Goal: Task Accomplishment & Management: Manage account settings

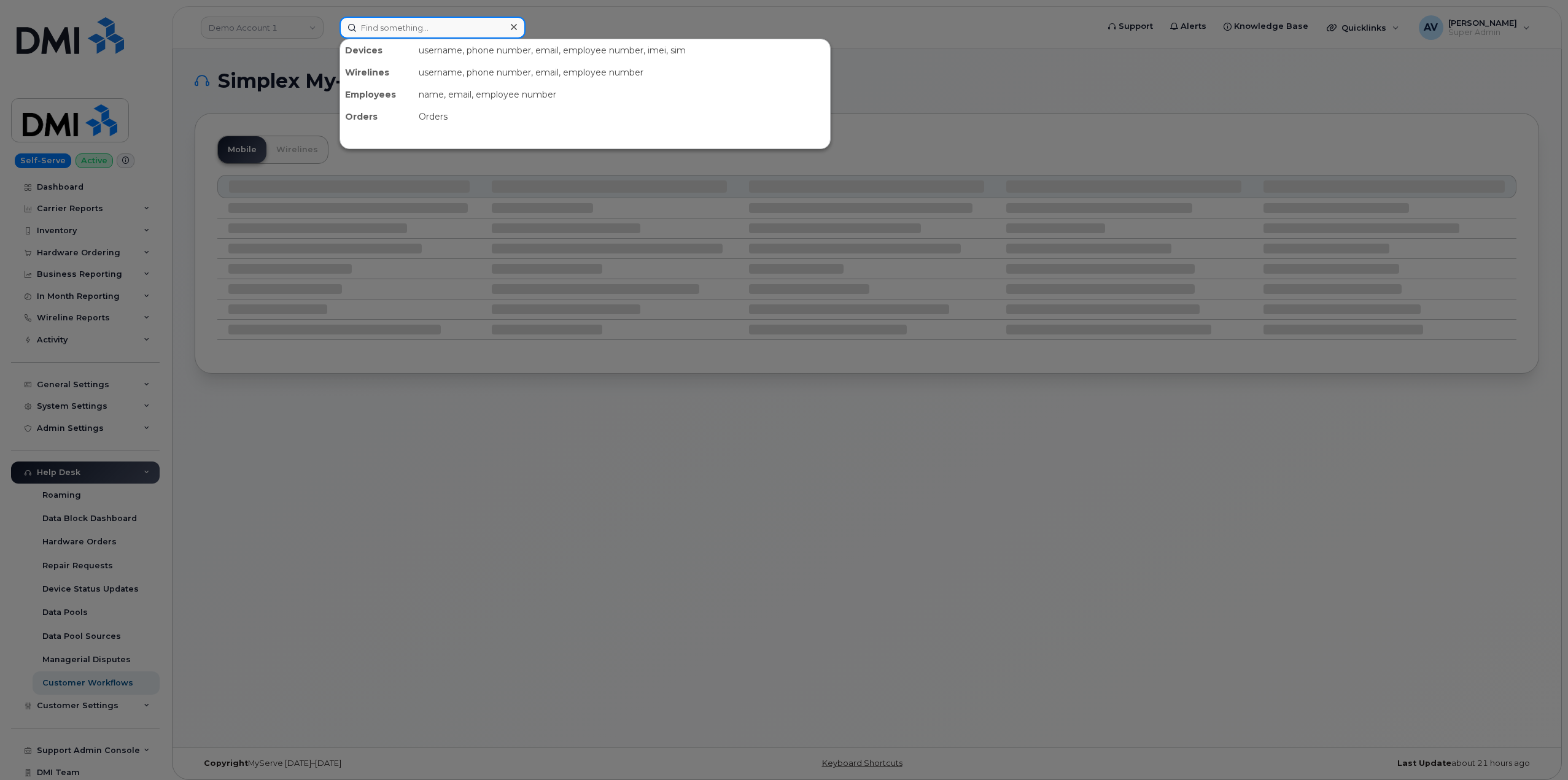
click at [460, 29] on input at bounding box center [432, 27] width 186 height 22
paste input "5066517922"
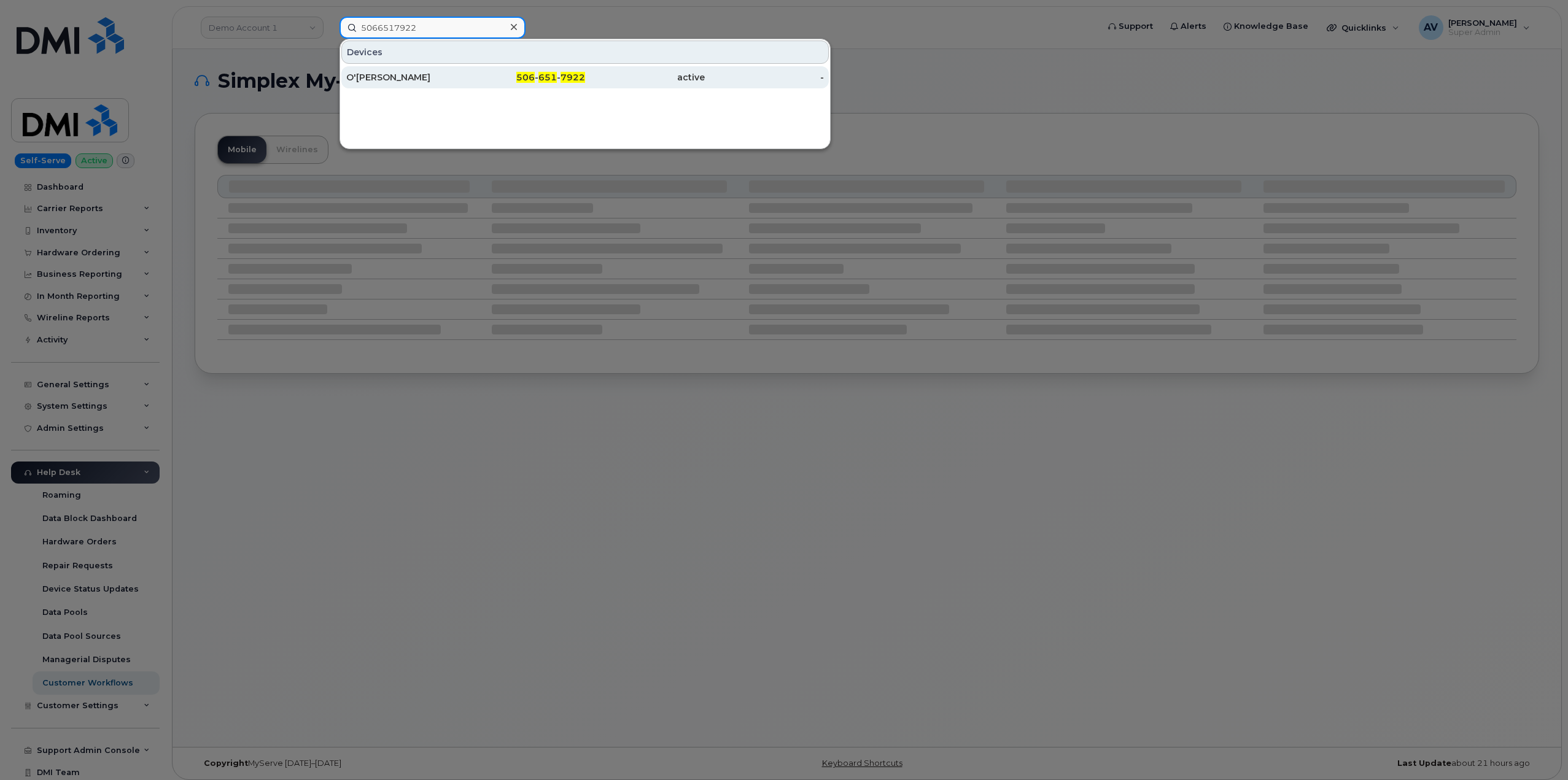
type input "5066517922"
click at [454, 78] on div "O'Neil O'Gilvie" at bounding box center [406, 77] width 120 height 12
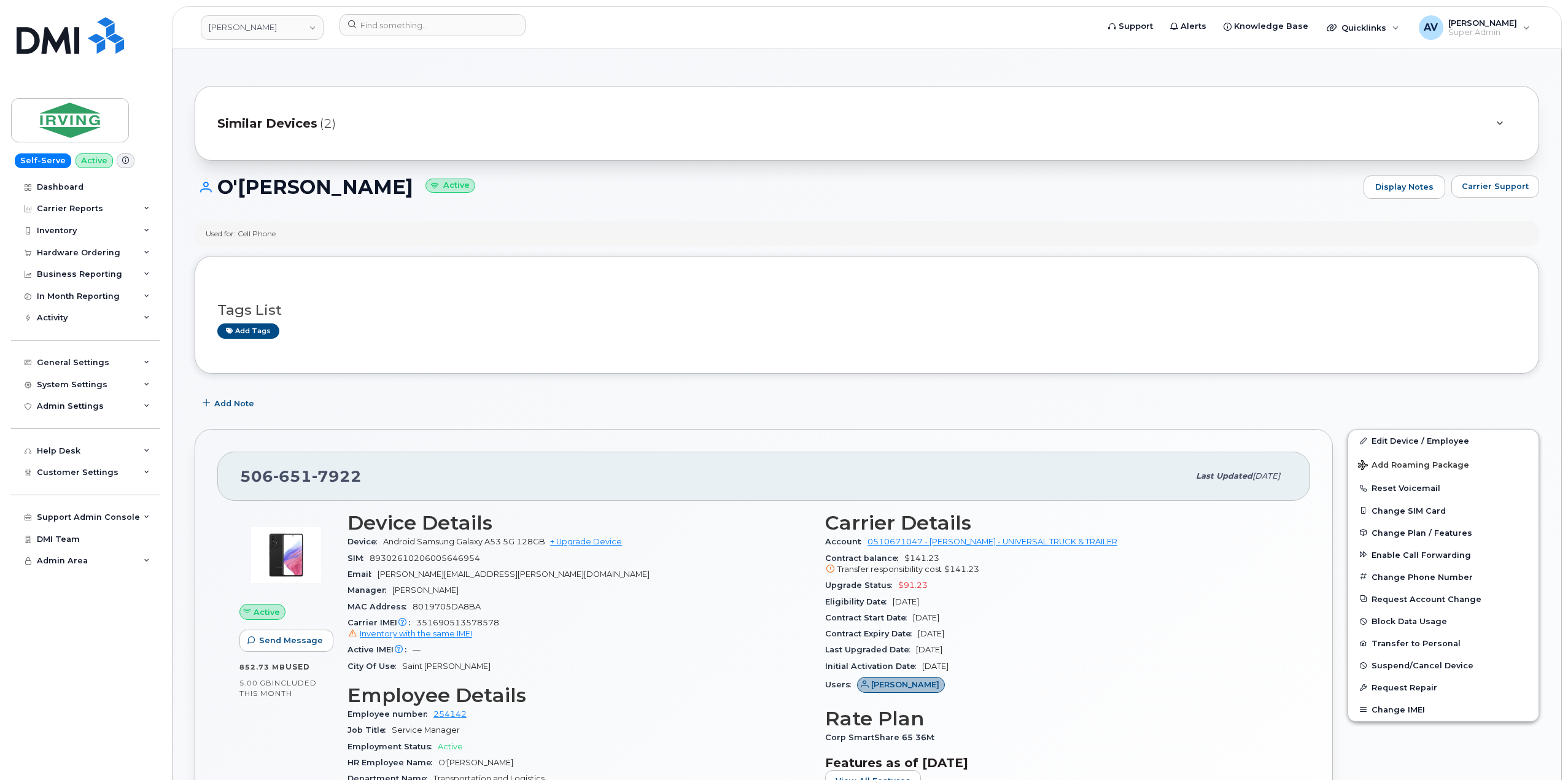
drag, startPoint x: 220, startPoint y: 186, endPoint x: 357, endPoint y: 208, distance: 138.8
click at [357, 208] on div "O'Neil O'Gilvie Active Display Notes Carrier Support" at bounding box center [866, 198] width 1344 height 45
copy h1 "O'Neil O'Gilvie"
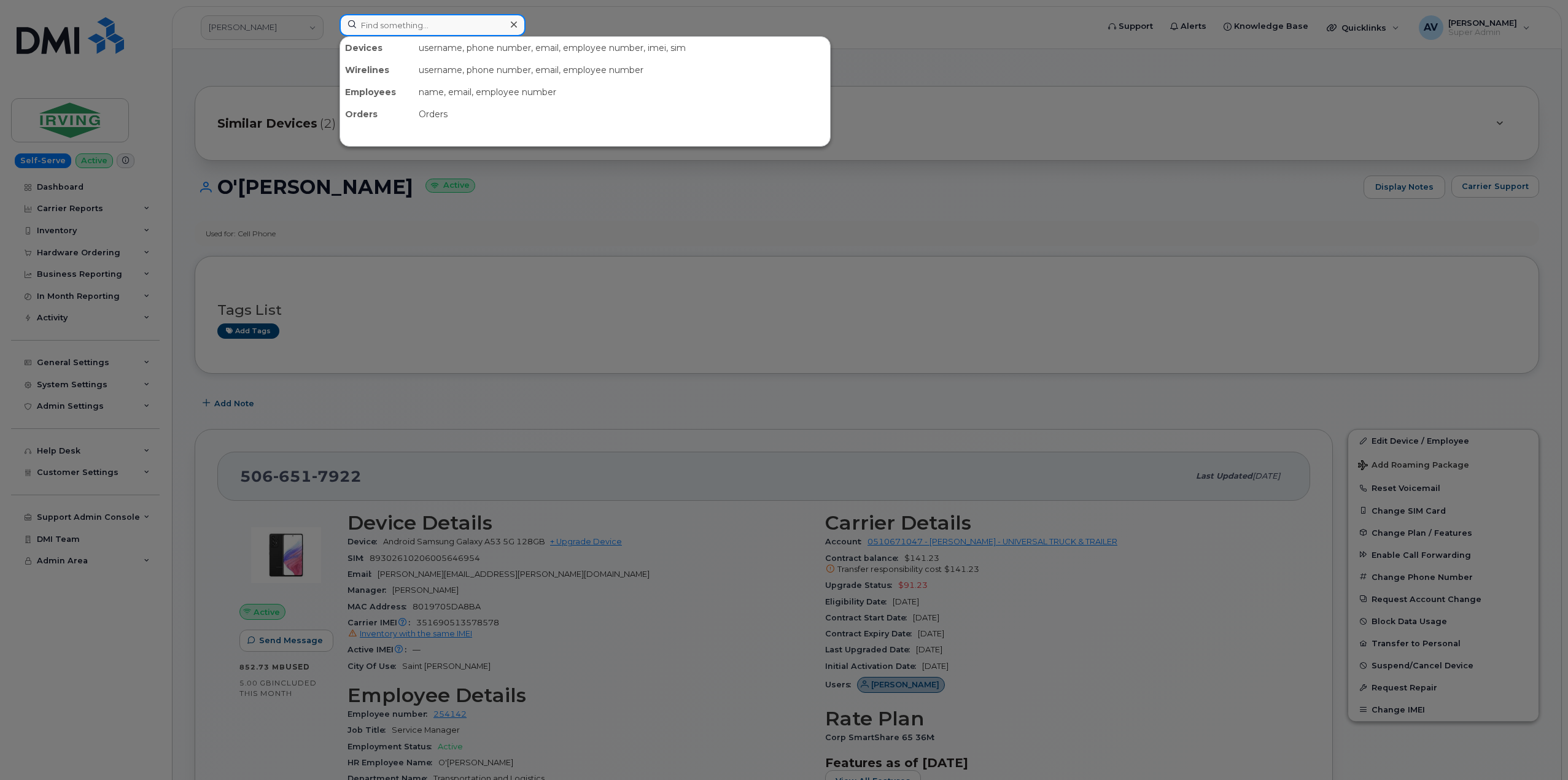
click at [439, 27] on input at bounding box center [432, 25] width 186 height 22
paste input "2502634902"
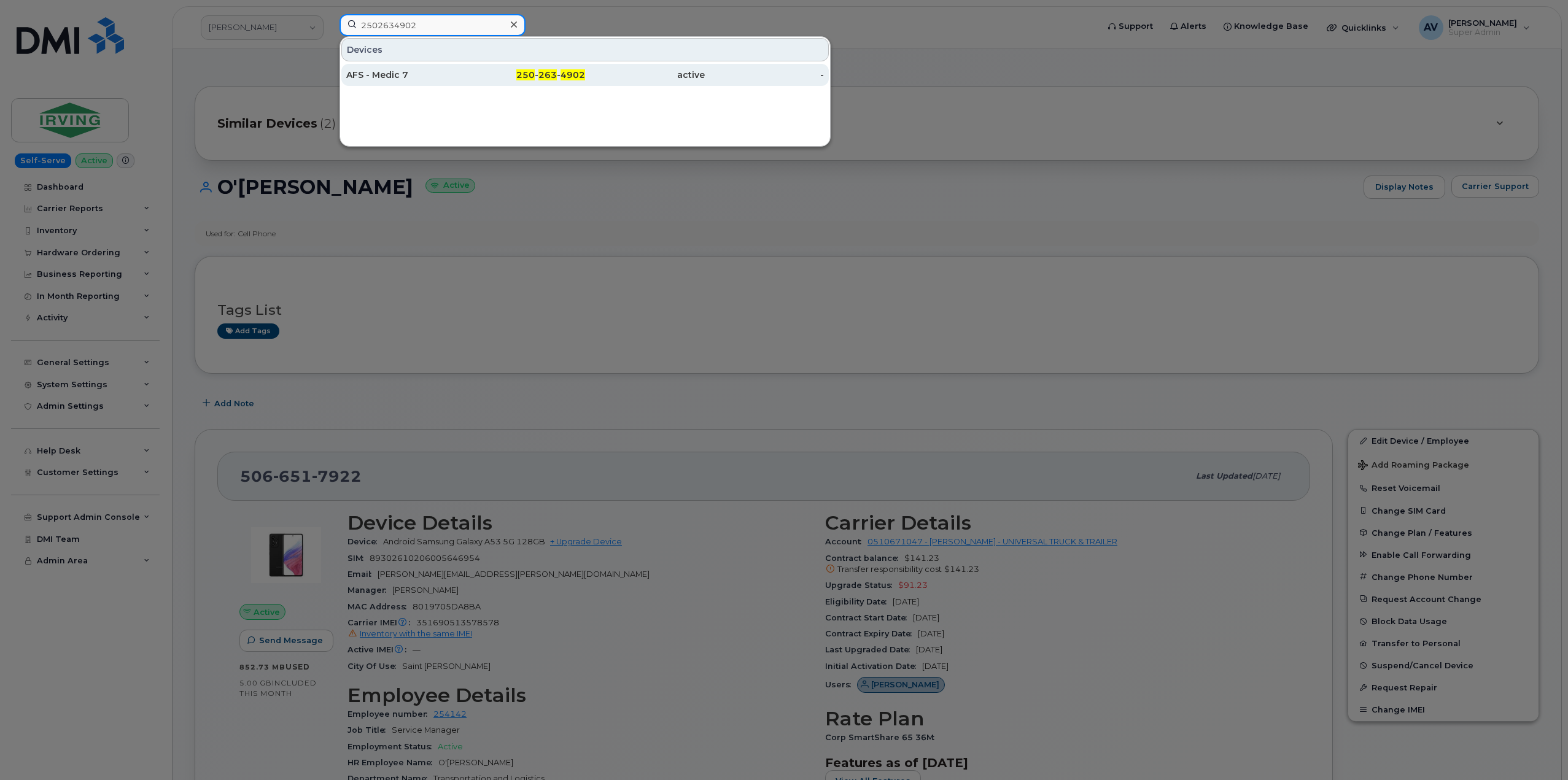
type input "2502634902"
click at [469, 75] on div "250 - 263 - 4902" at bounding box center [526, 75] width 120 height 12
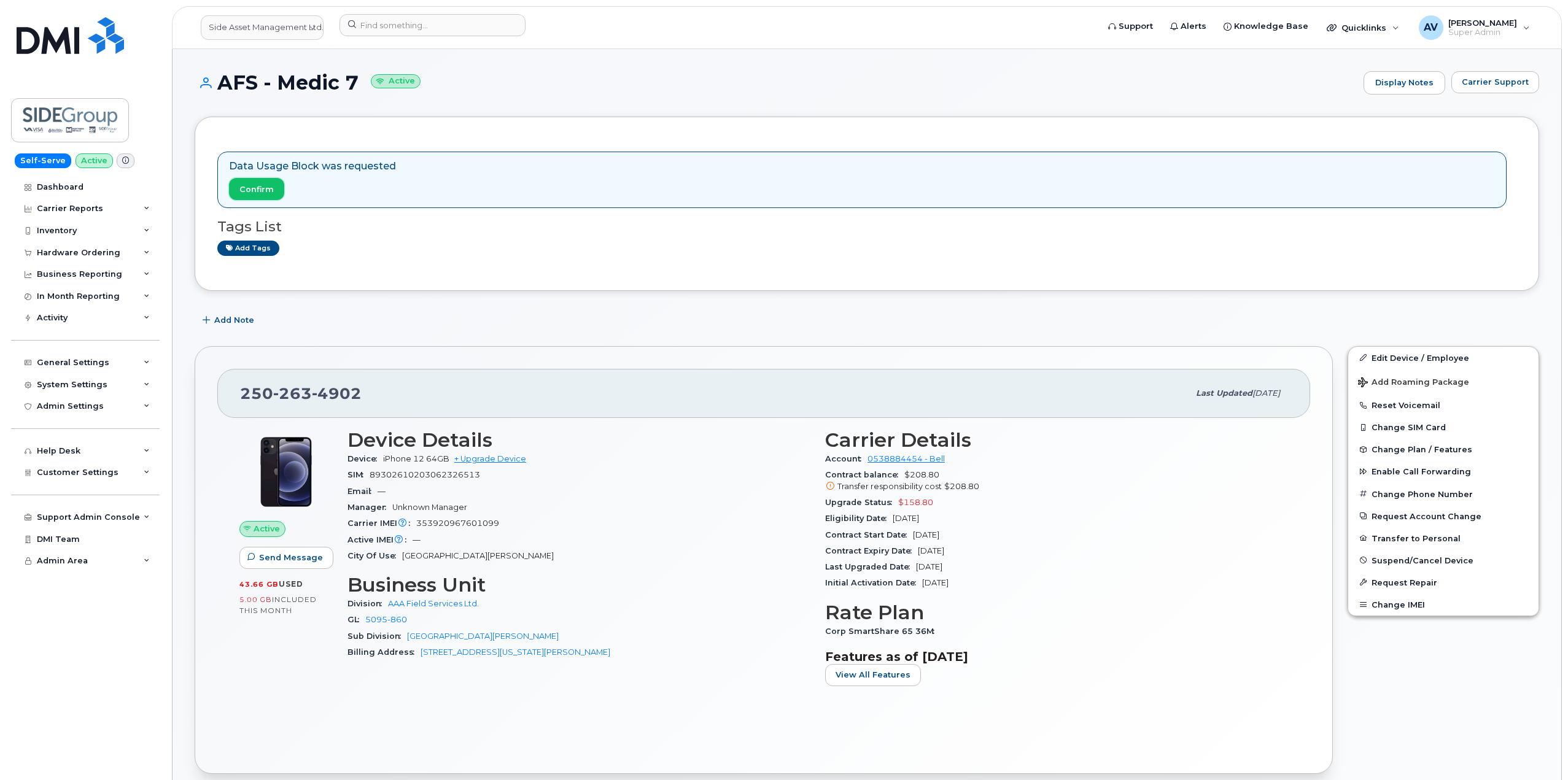
click at [257, 186] on span "Confirm" at bounding box center [257, 190] width 35 height 12
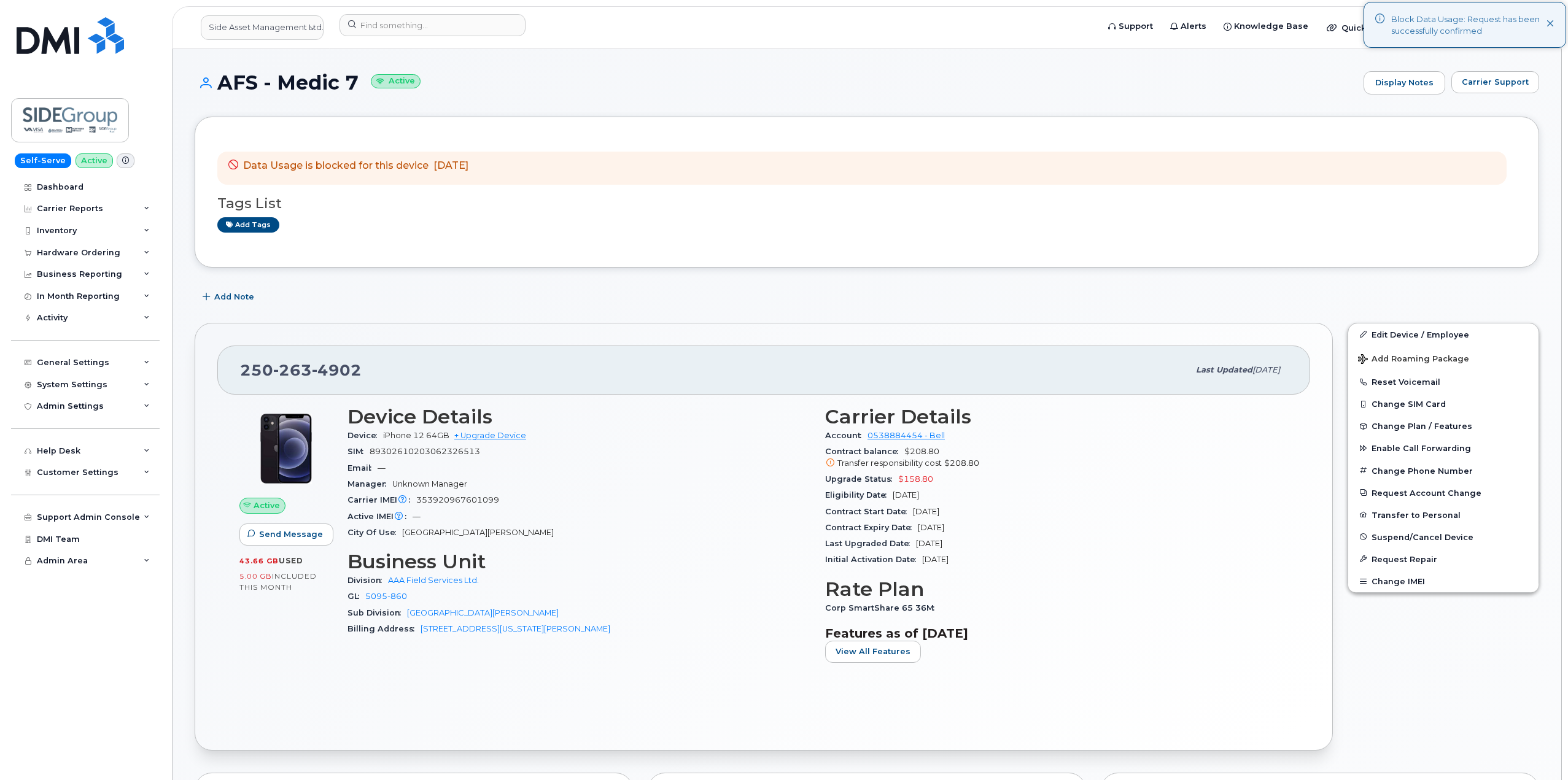
drag, startPoint x: 216, startPoint y: 82, endPoint x: 515, endPoint y: 175, distance: 313.1
copy div "AFS - Medic 7 Active Display Notes Carrier Support Data Usage is blocked for th…"
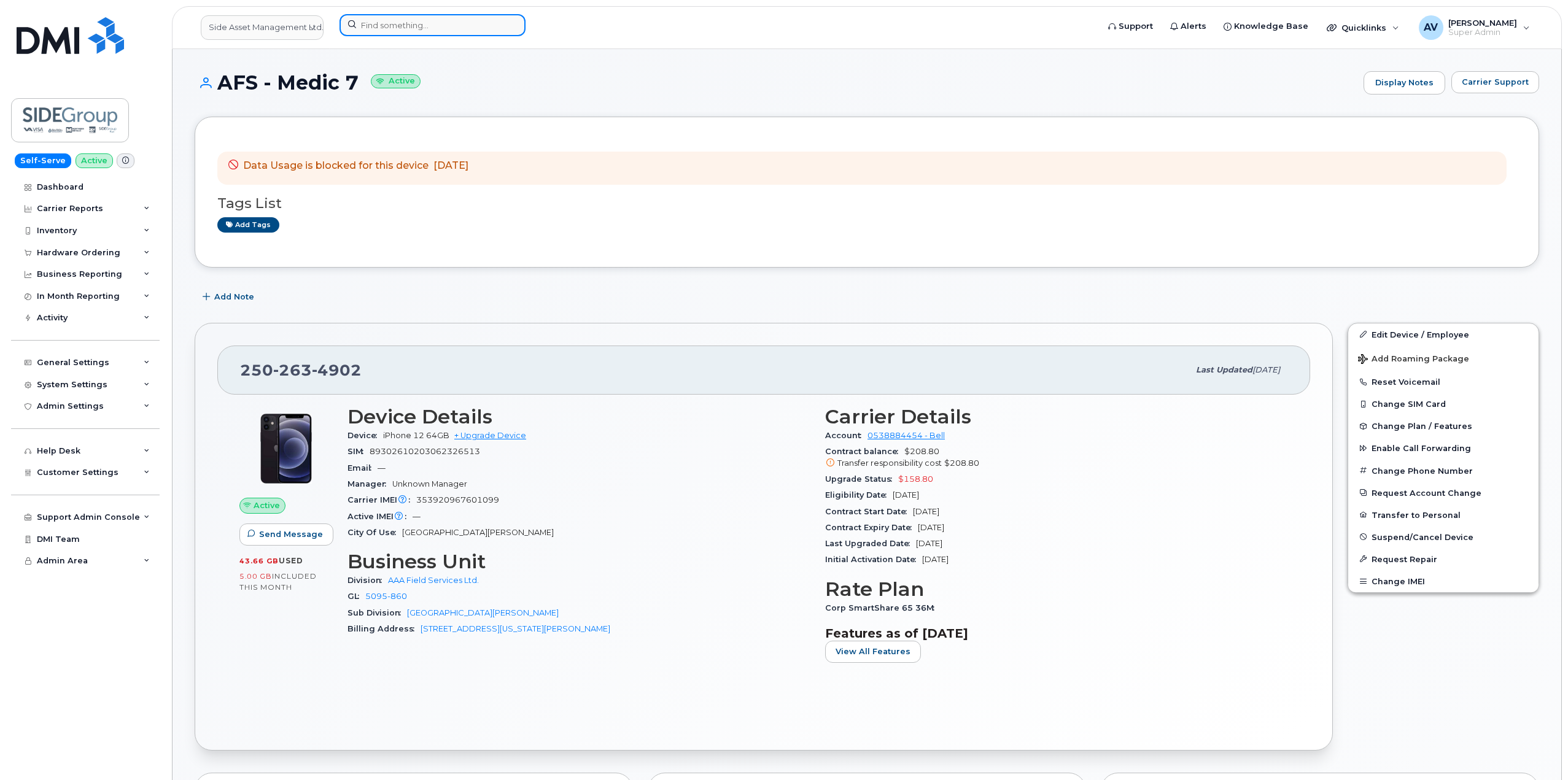
click at [432, 31] on input at bounding box center [432, 25] width 186 height 22
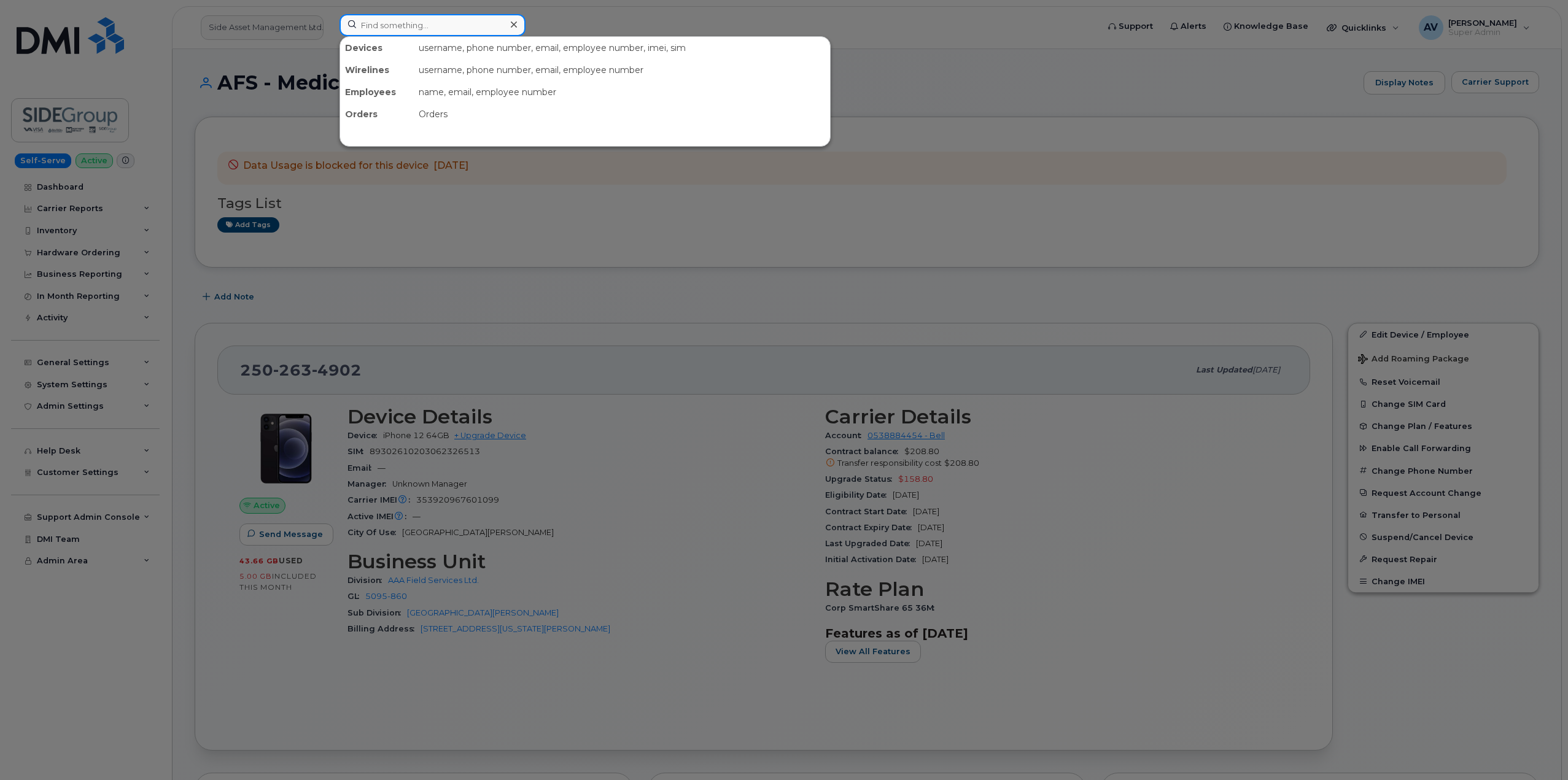
paste input "[PERSON_NAME]"
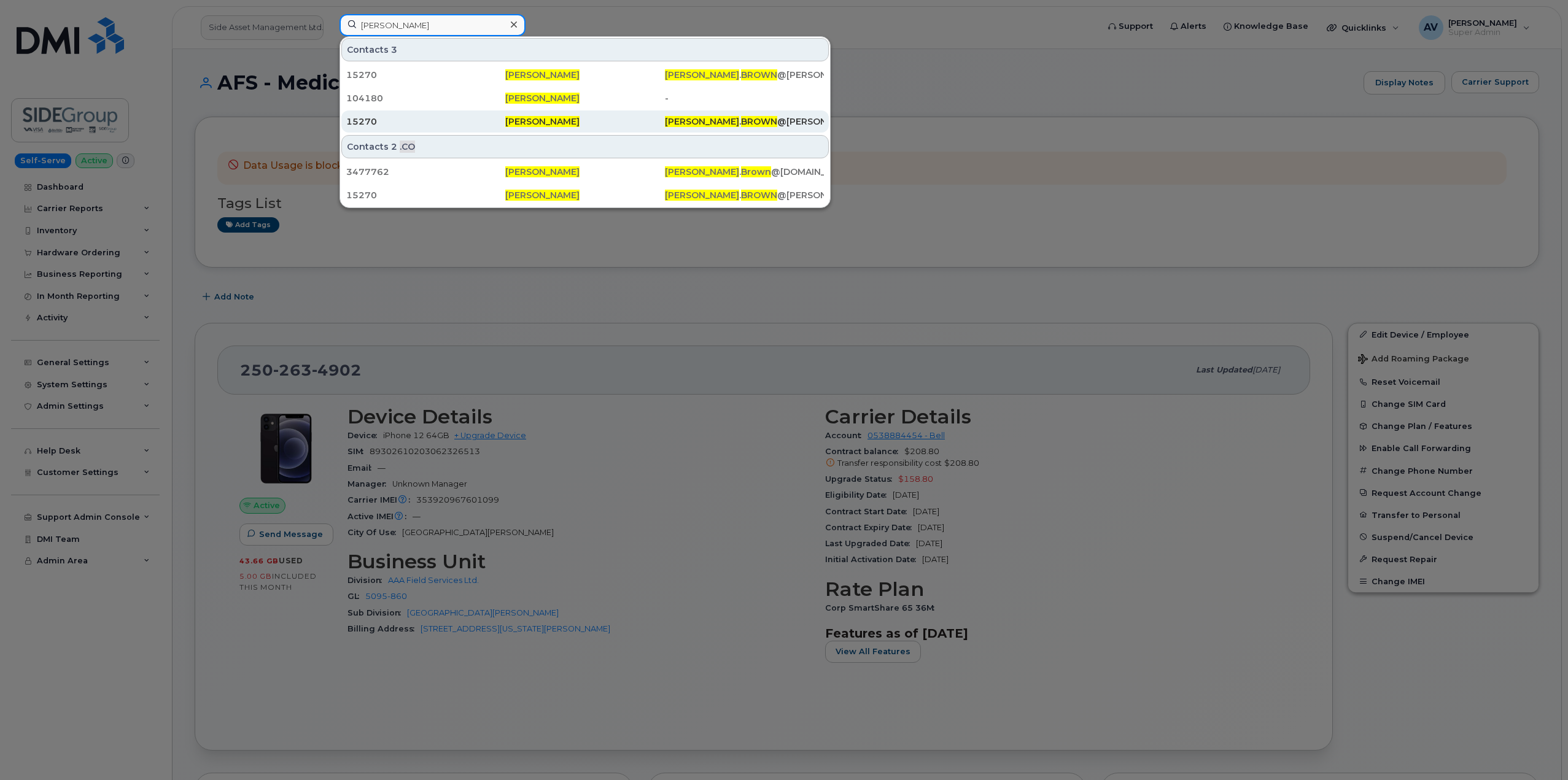
type input "[PERSON_NAME]"
click at [505, 114] on div "15270" at bounding box center [585, 121] width 159 height 22
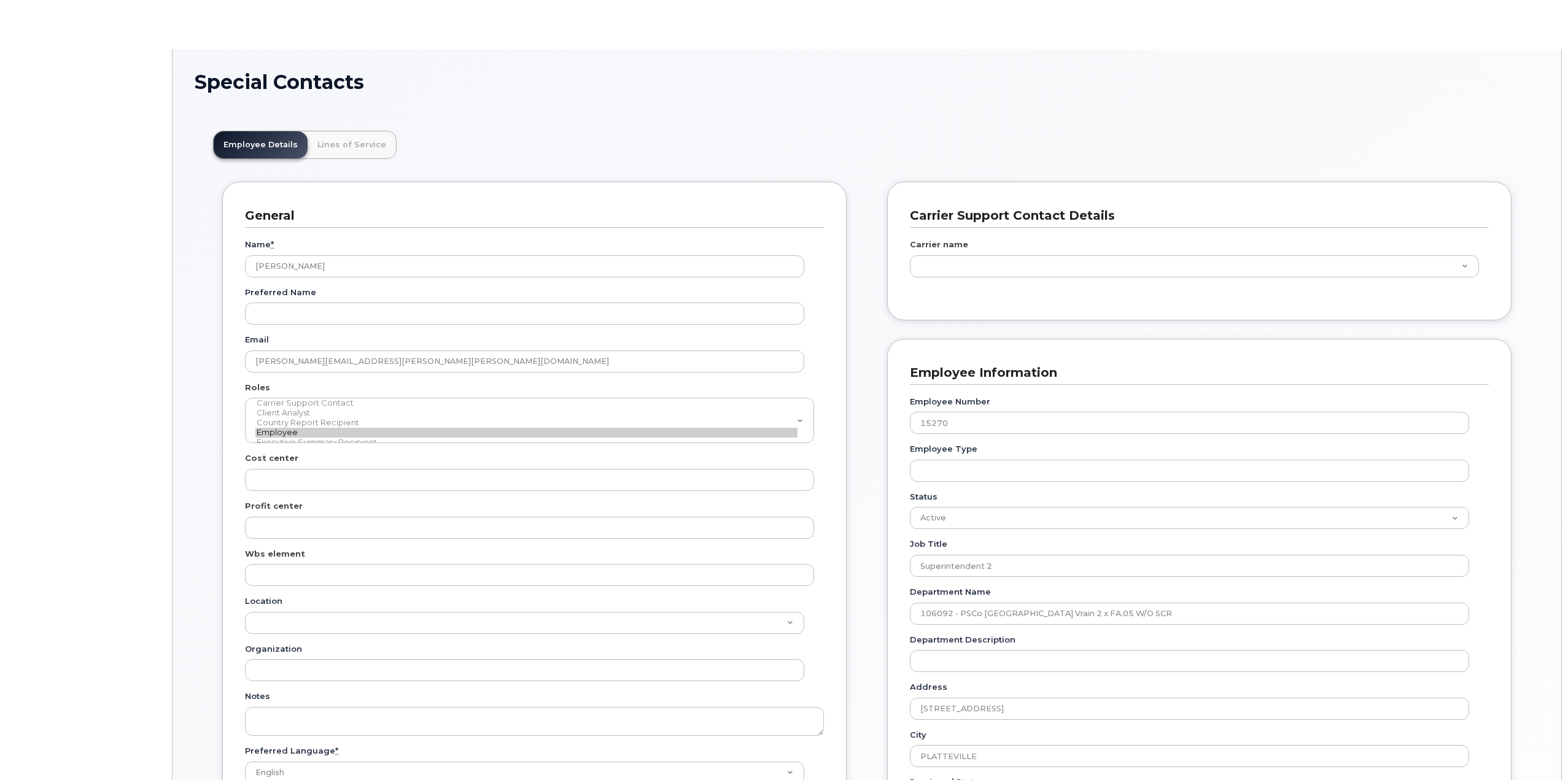
scroll to position [36, 0]
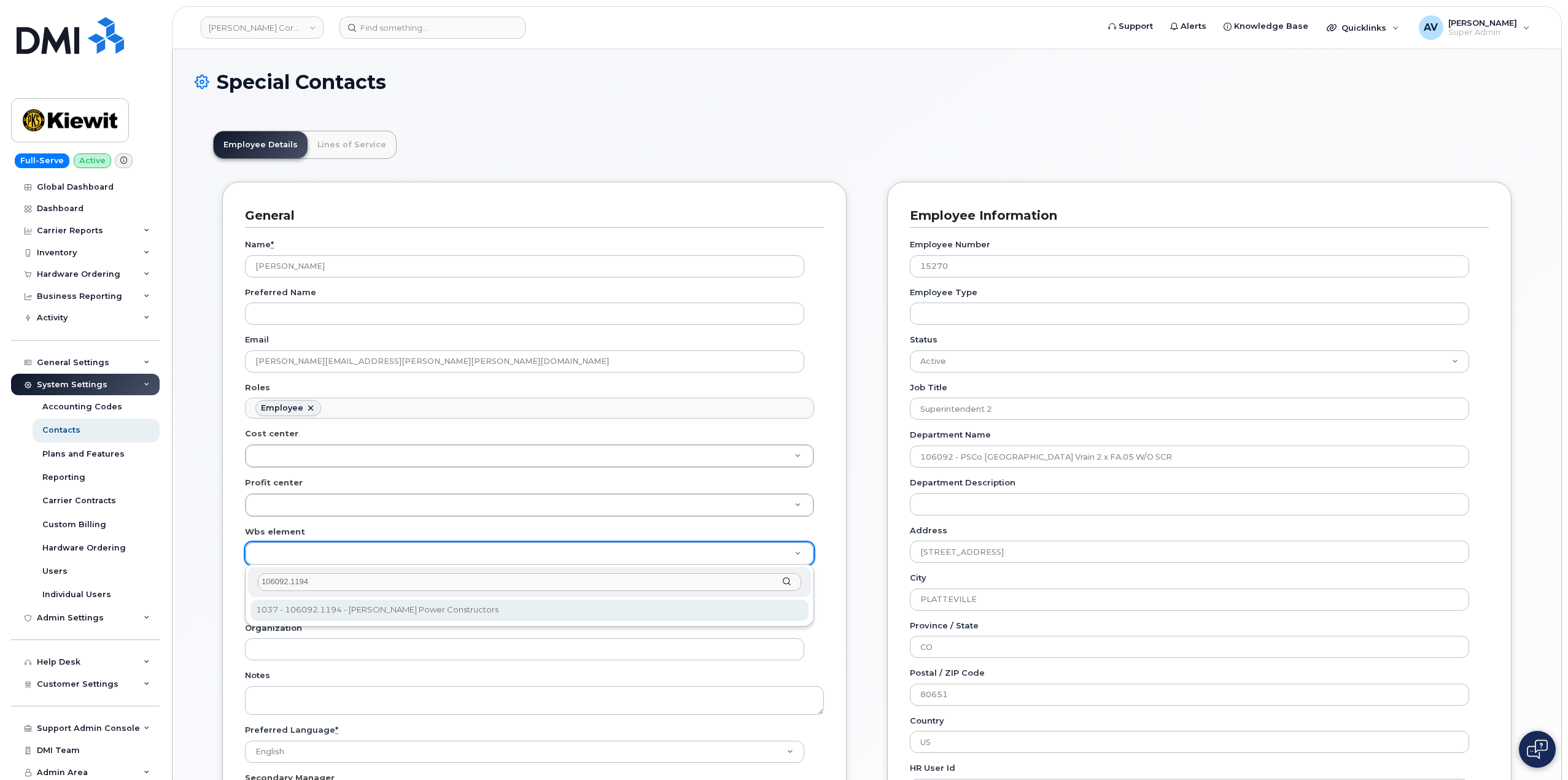
type input "106092.1194"
type input "33375768"
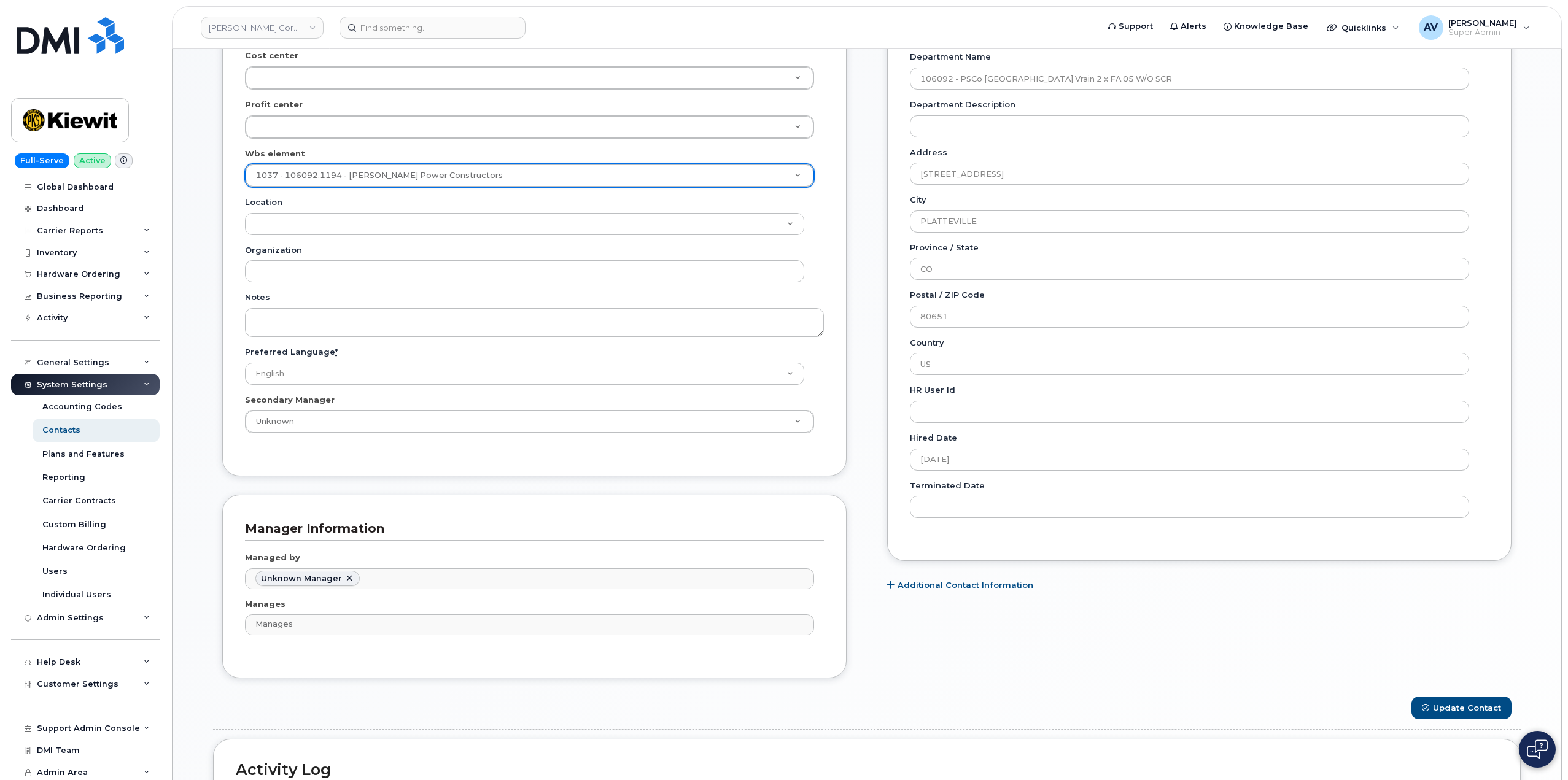
scroll to position [491, 0]
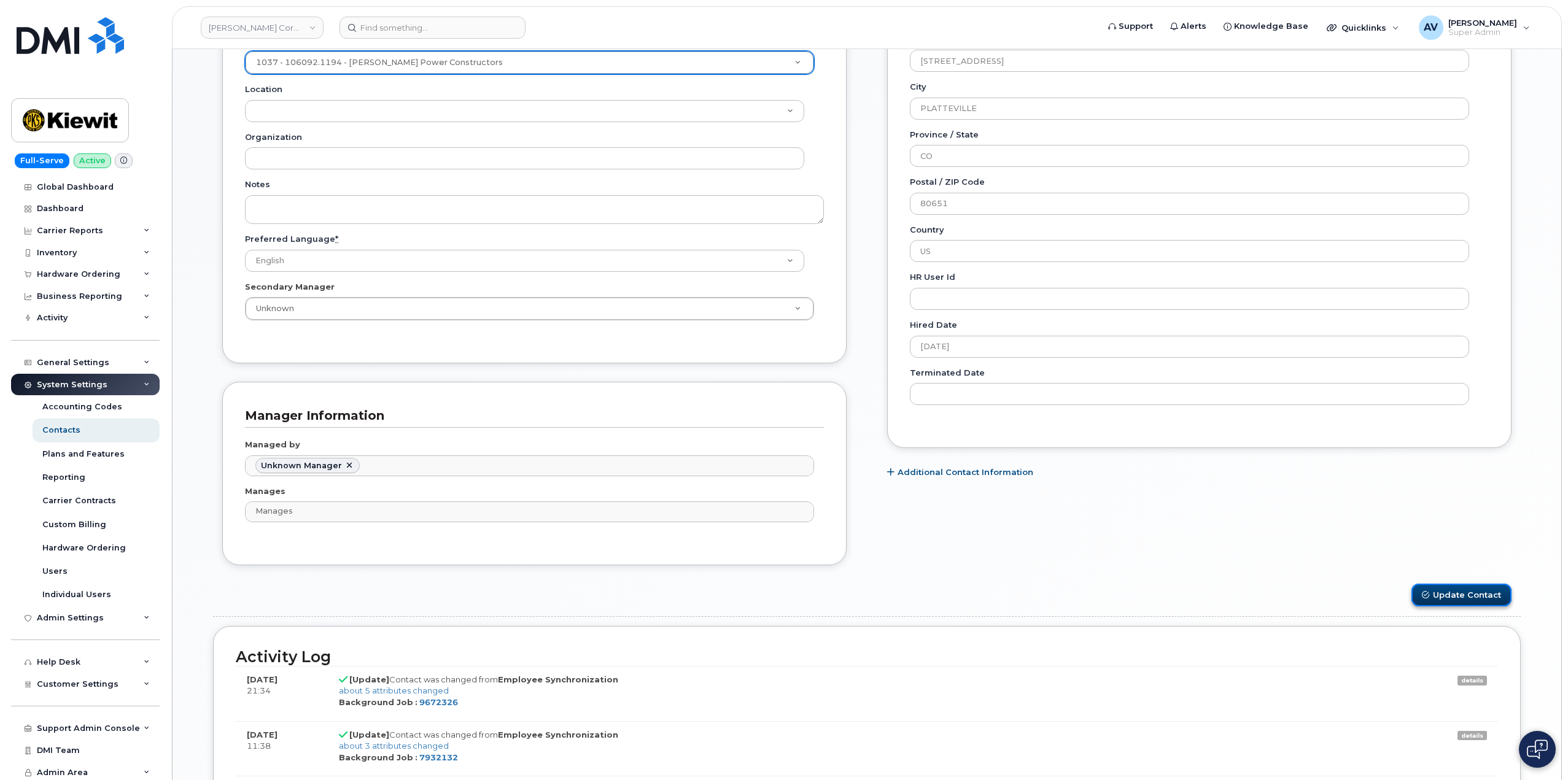
click at [1484, 590] on button "Update Contact" at bounding box center [1461, 595] width 100 height 23
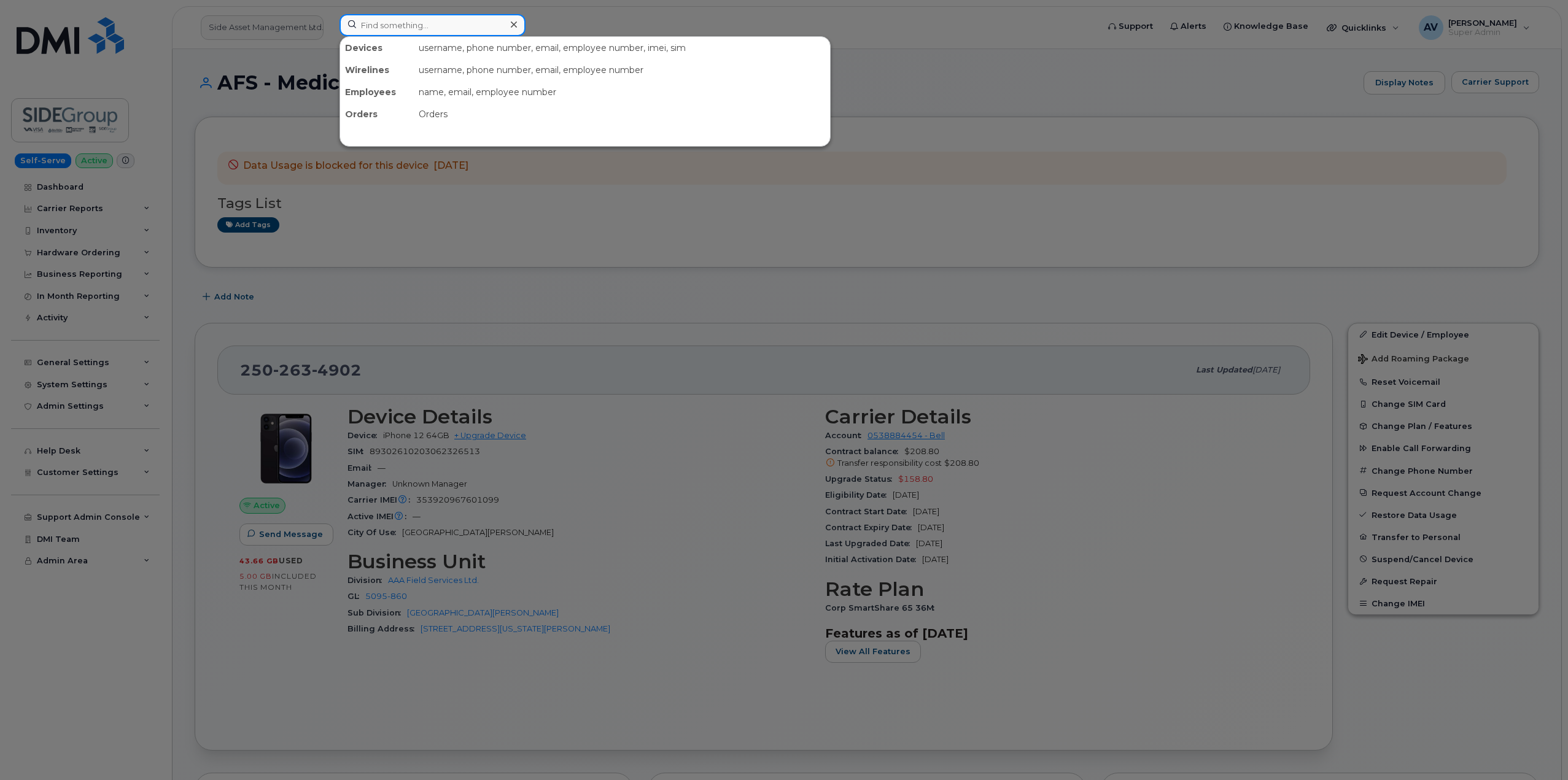
click at [411, 27] on input at bounding box center [432, 25] width 186 height 22
paste input "Jennifer Escalante"
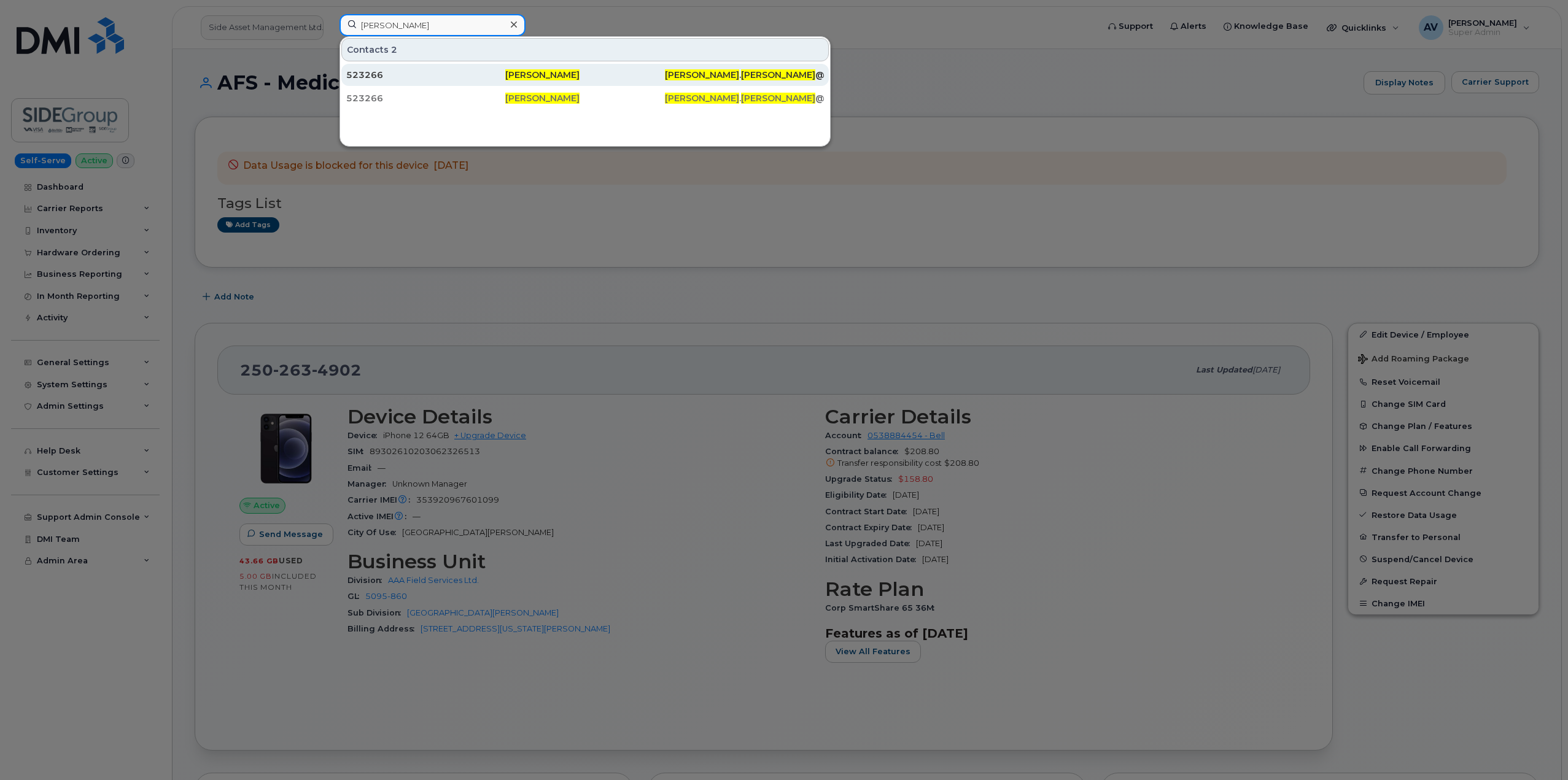
type input "Jennifer Escalante"
click at [545, 76] on span "Jennifer Escalante" at bounding box center [543, 75] width 75 height 11
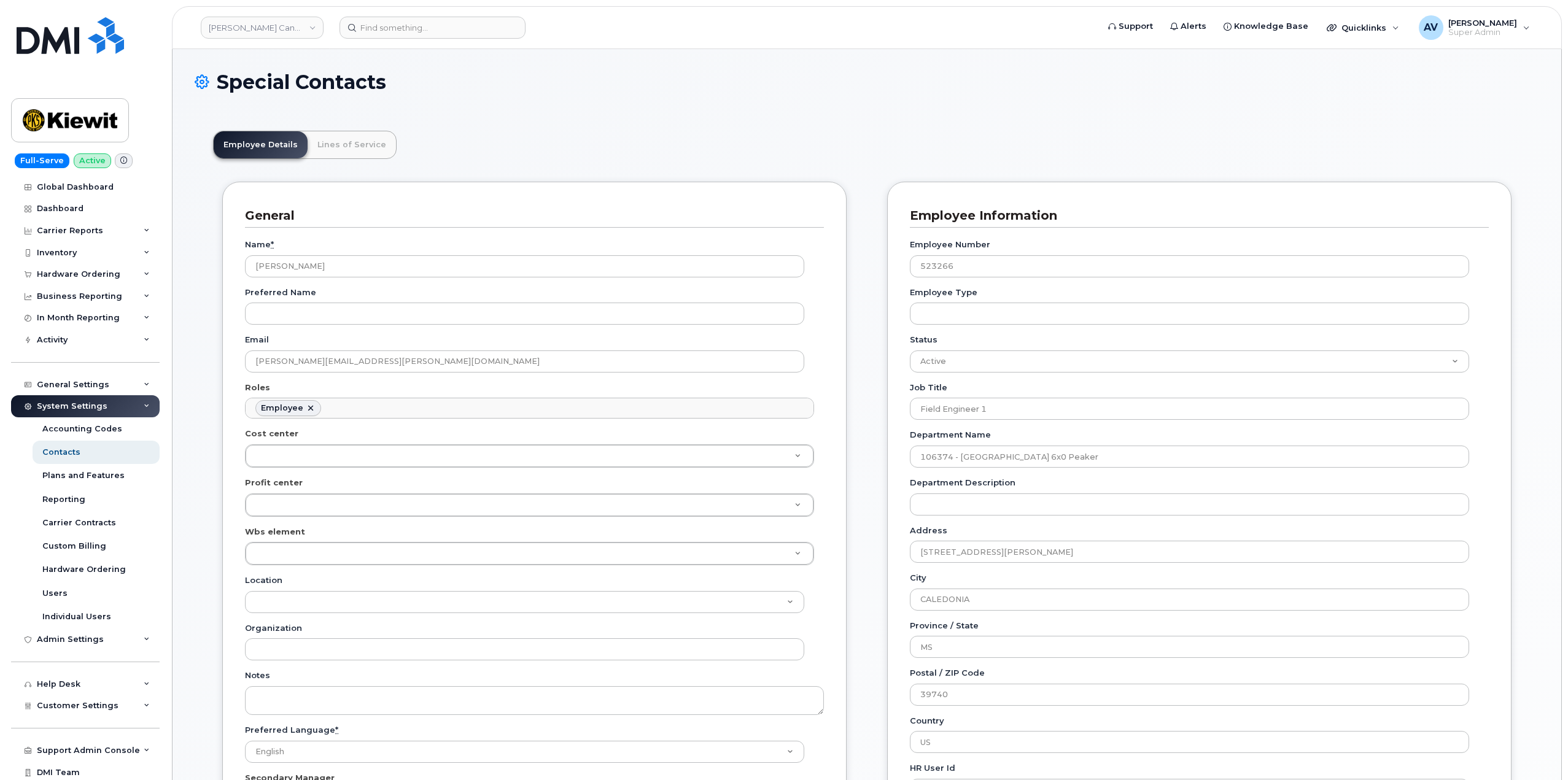
scroll to position [36, 0]
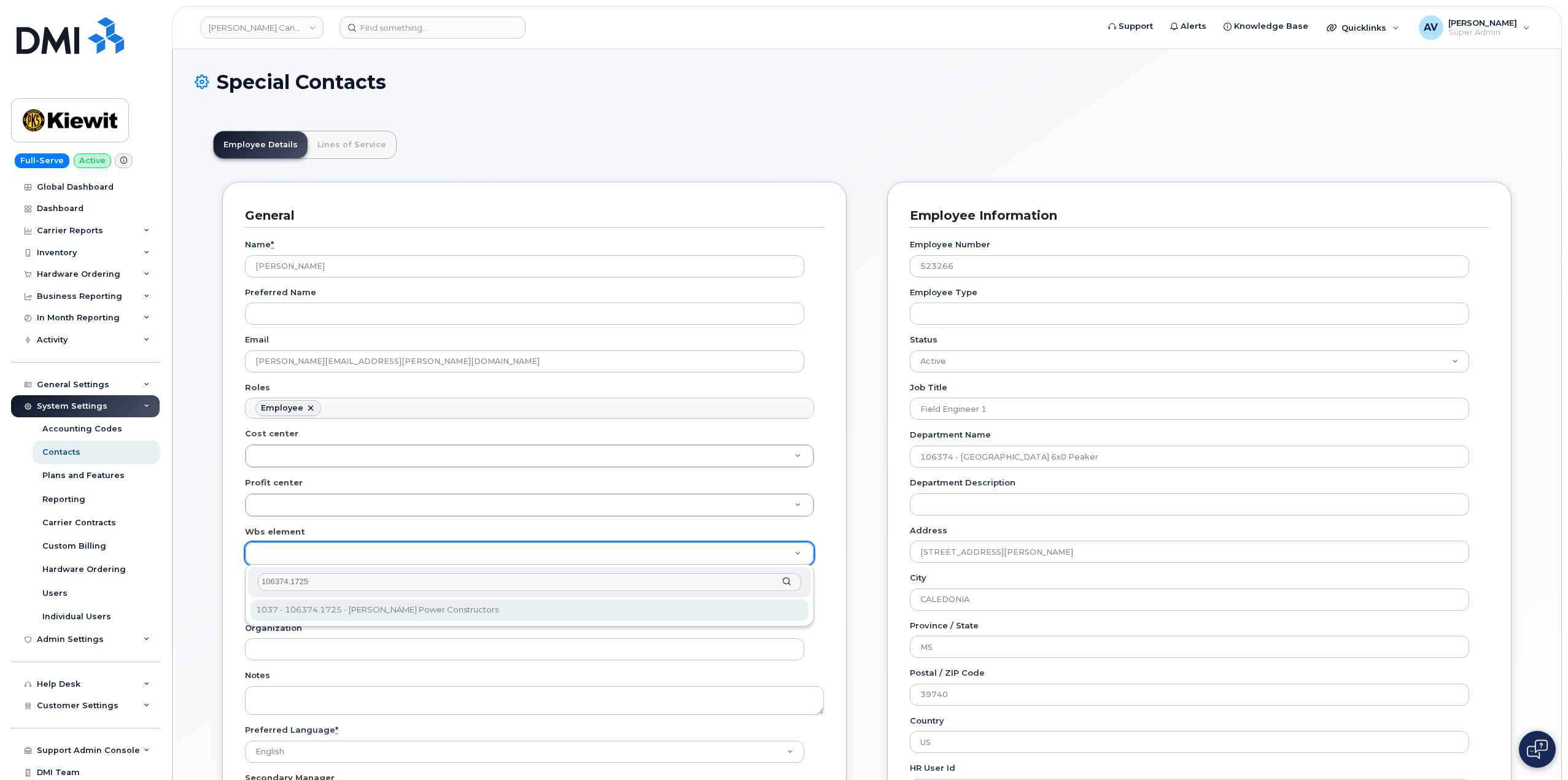
type input "106374.1725"
type input "35401546"
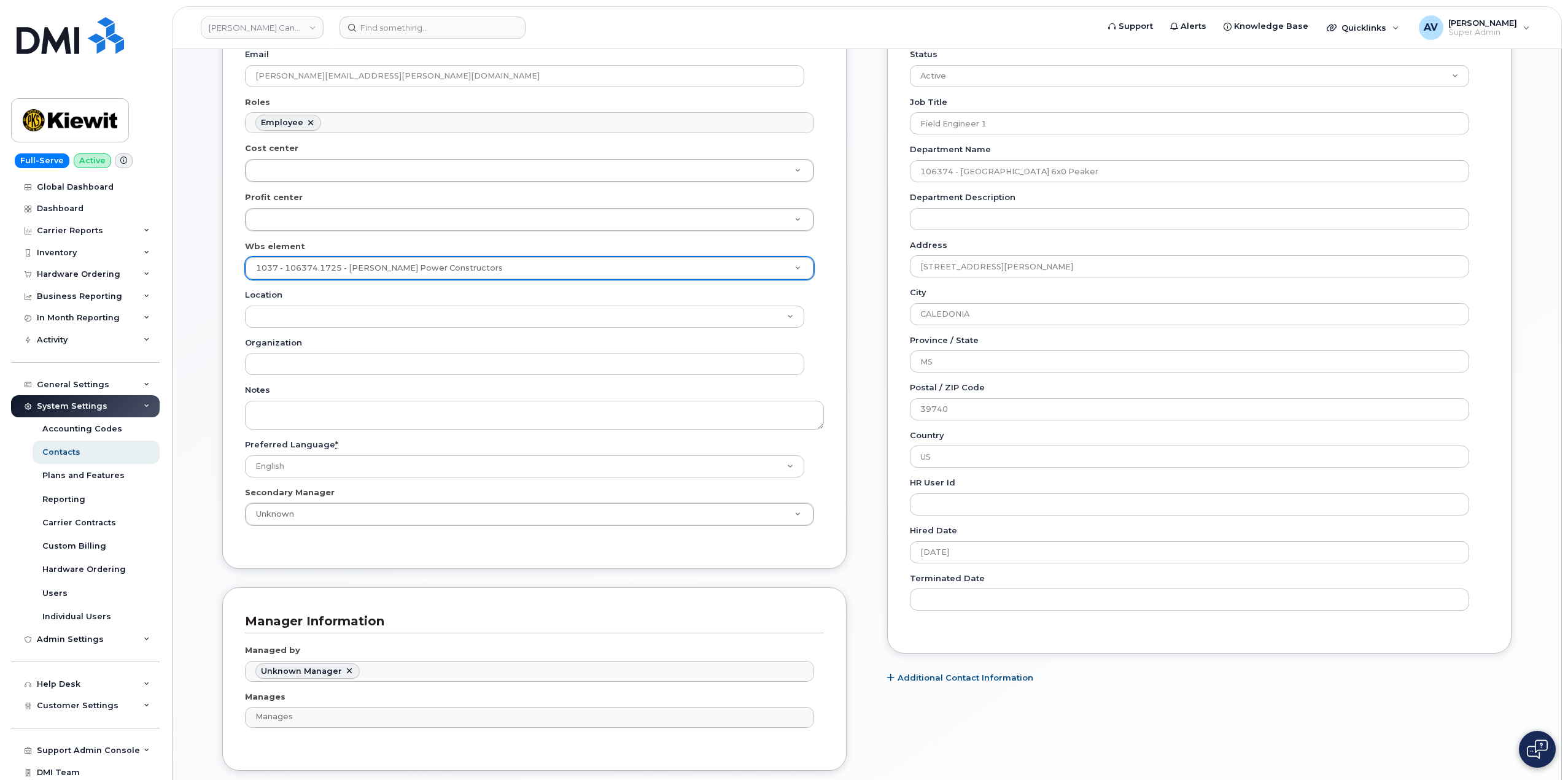
scroll to position [307, 0]
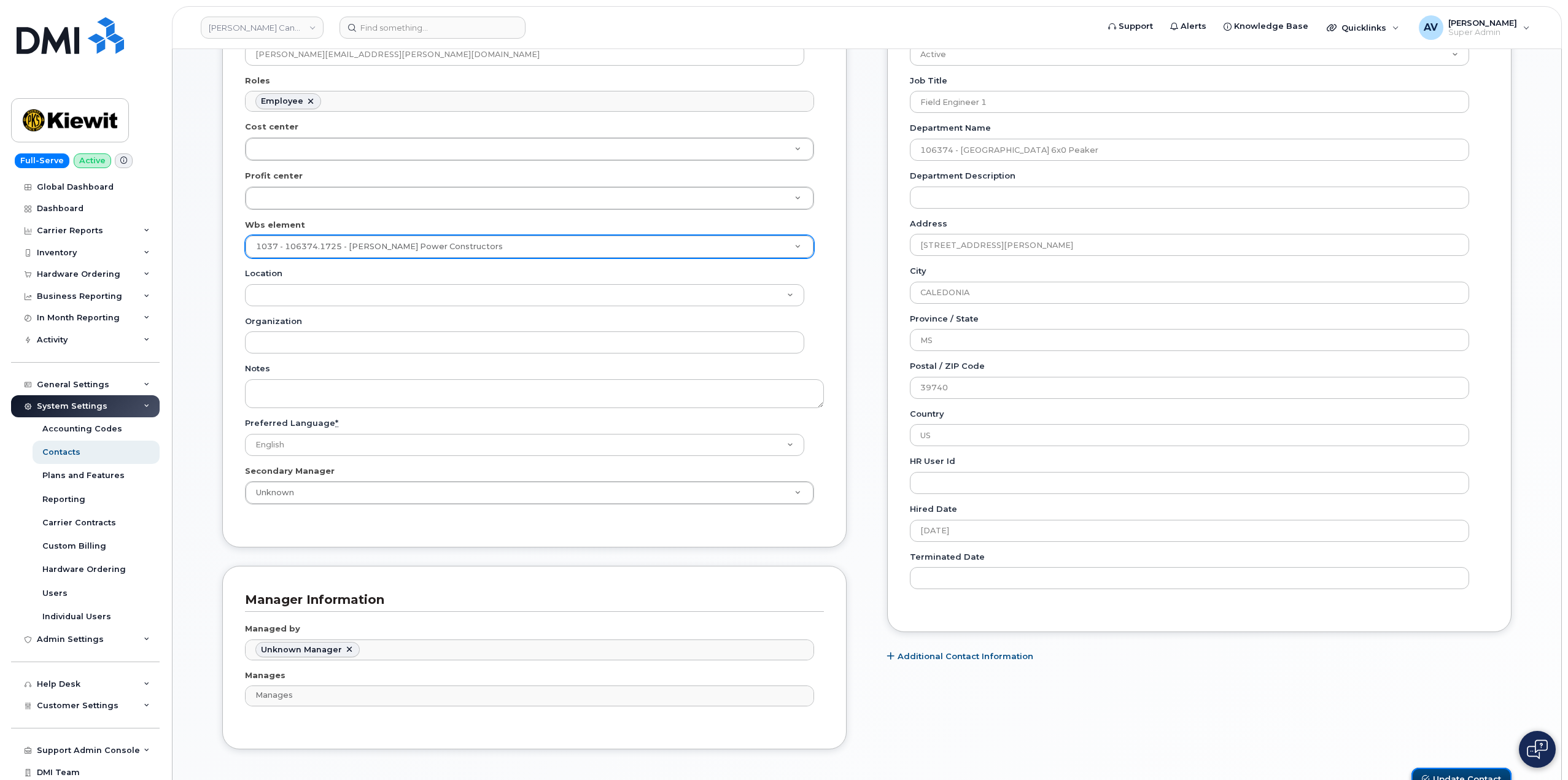
click at [1489, 769] on button "Update Contact" at bounding box center [1461, 779] width 100 height 23
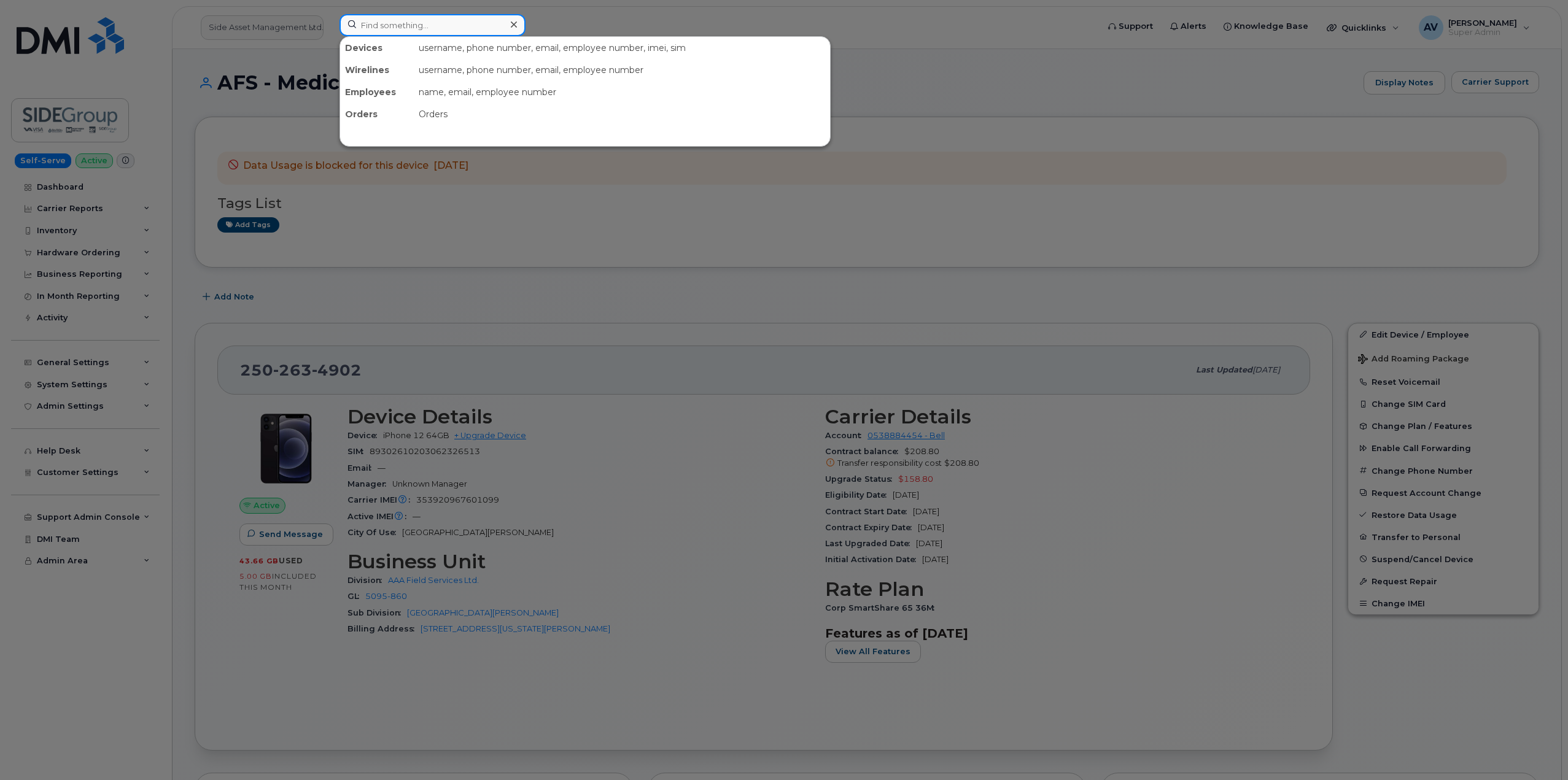
click at [435, 22] on input at bounding box center [432, 25] width 186 height 22
paste input "[PERSON_NAME]"
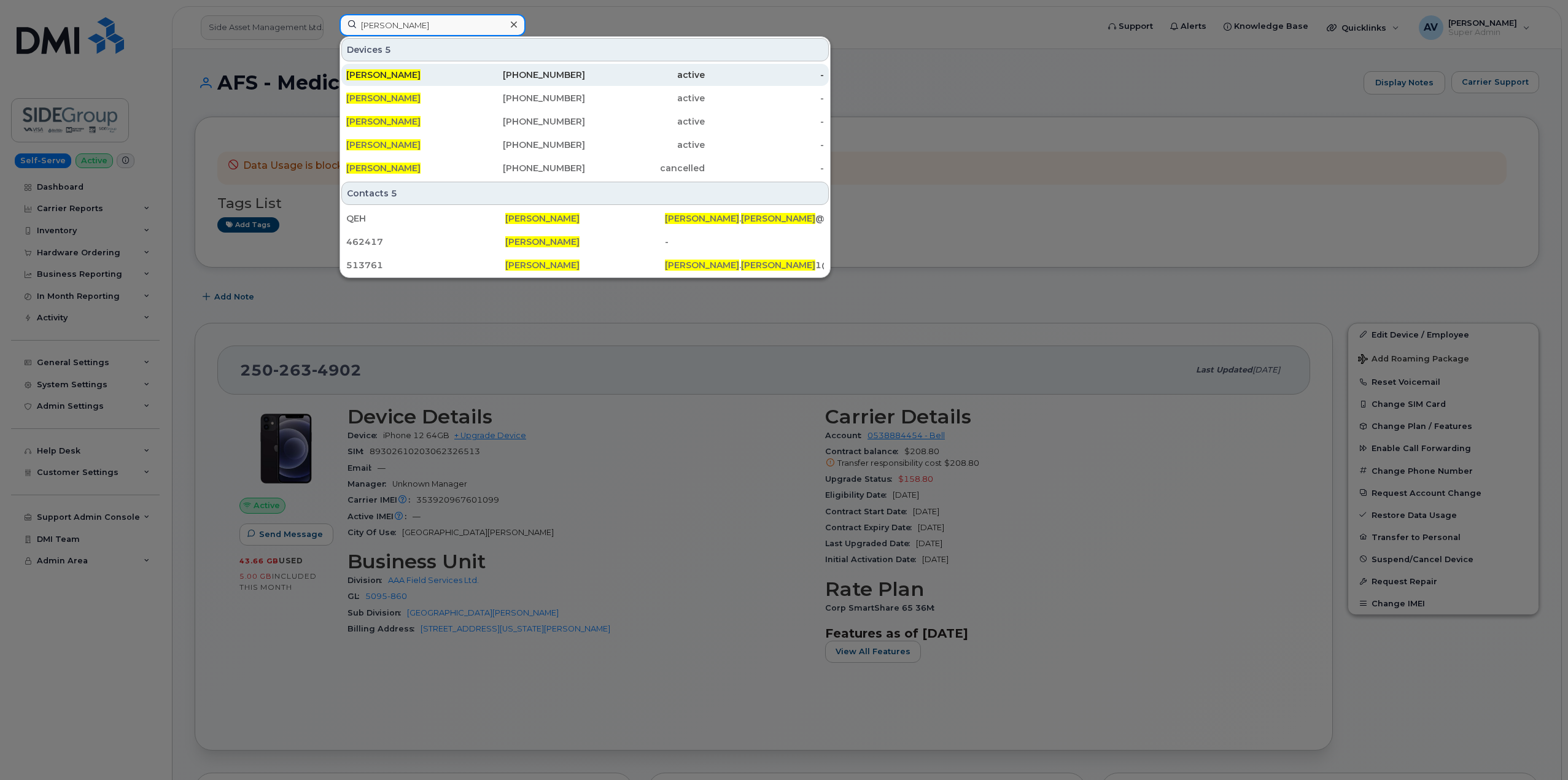
type input "[PERSON_NAME]"
click at [585, 67] on div "303-817-1641" at bounding box center [645, 75] width 120 height 22
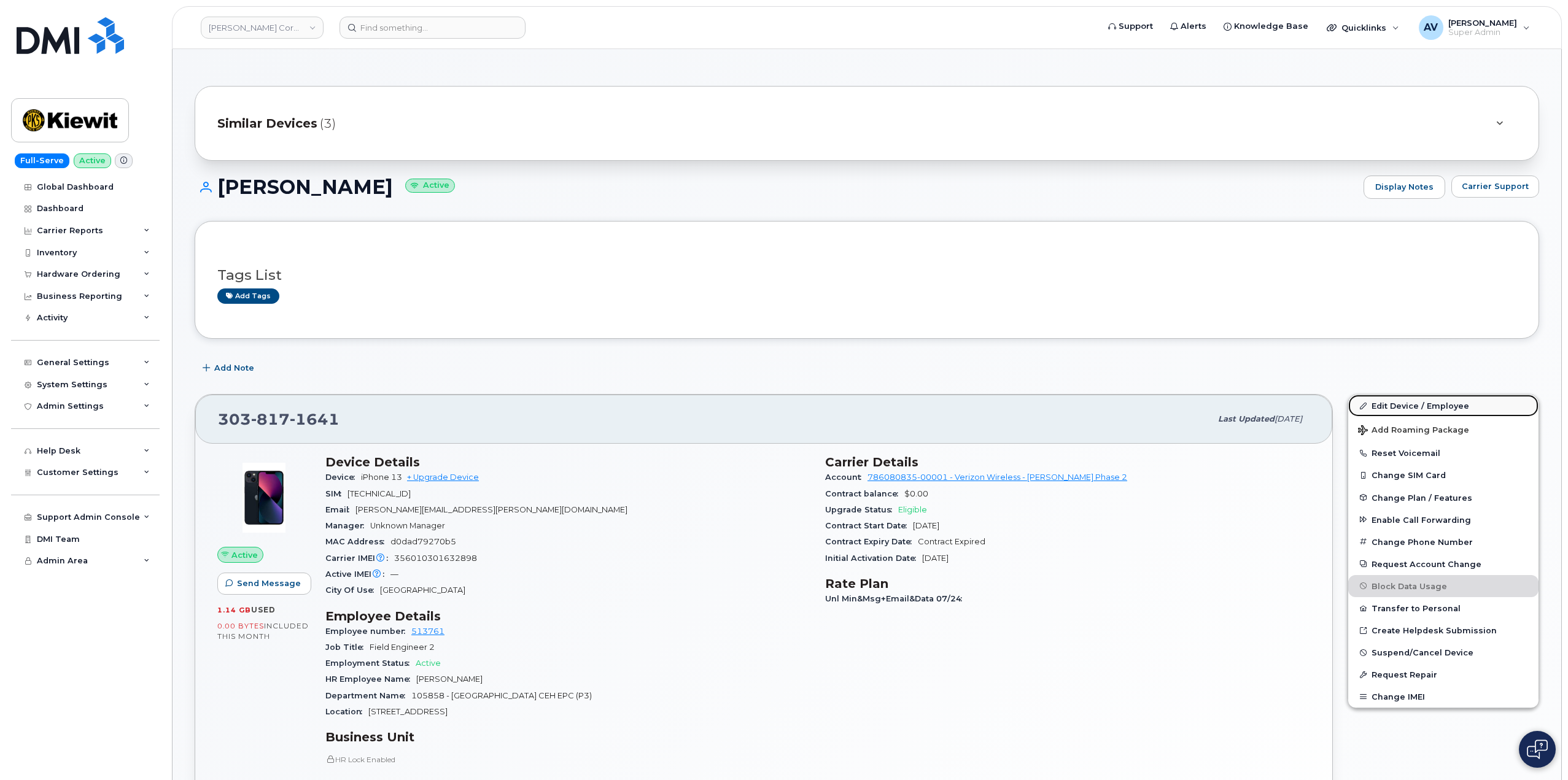
click at [1403, 405] on link "Edit Device / Employee" at bounding box center [1443, 405] width 190 height 22
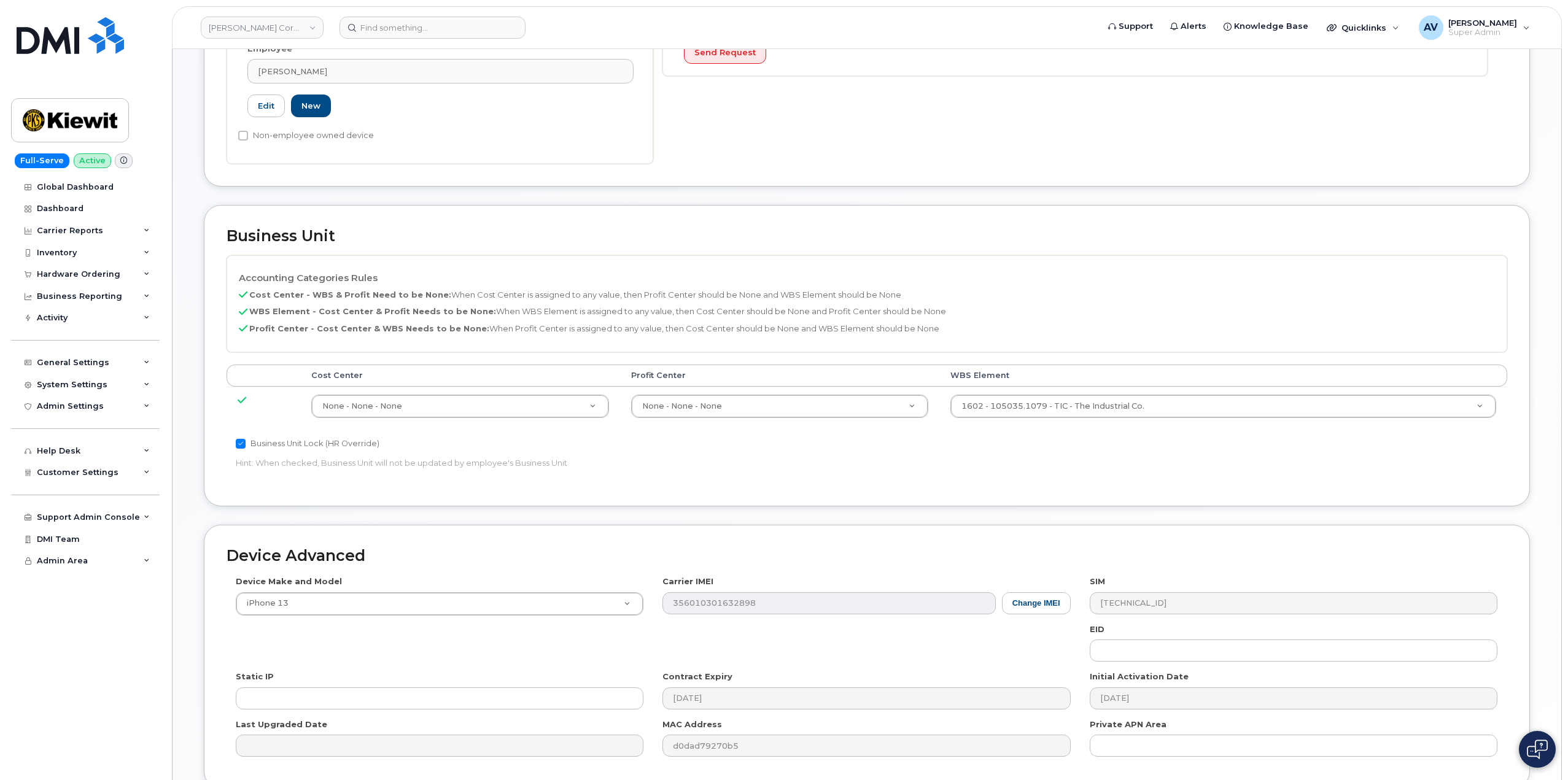
scroll to position [429, 0]
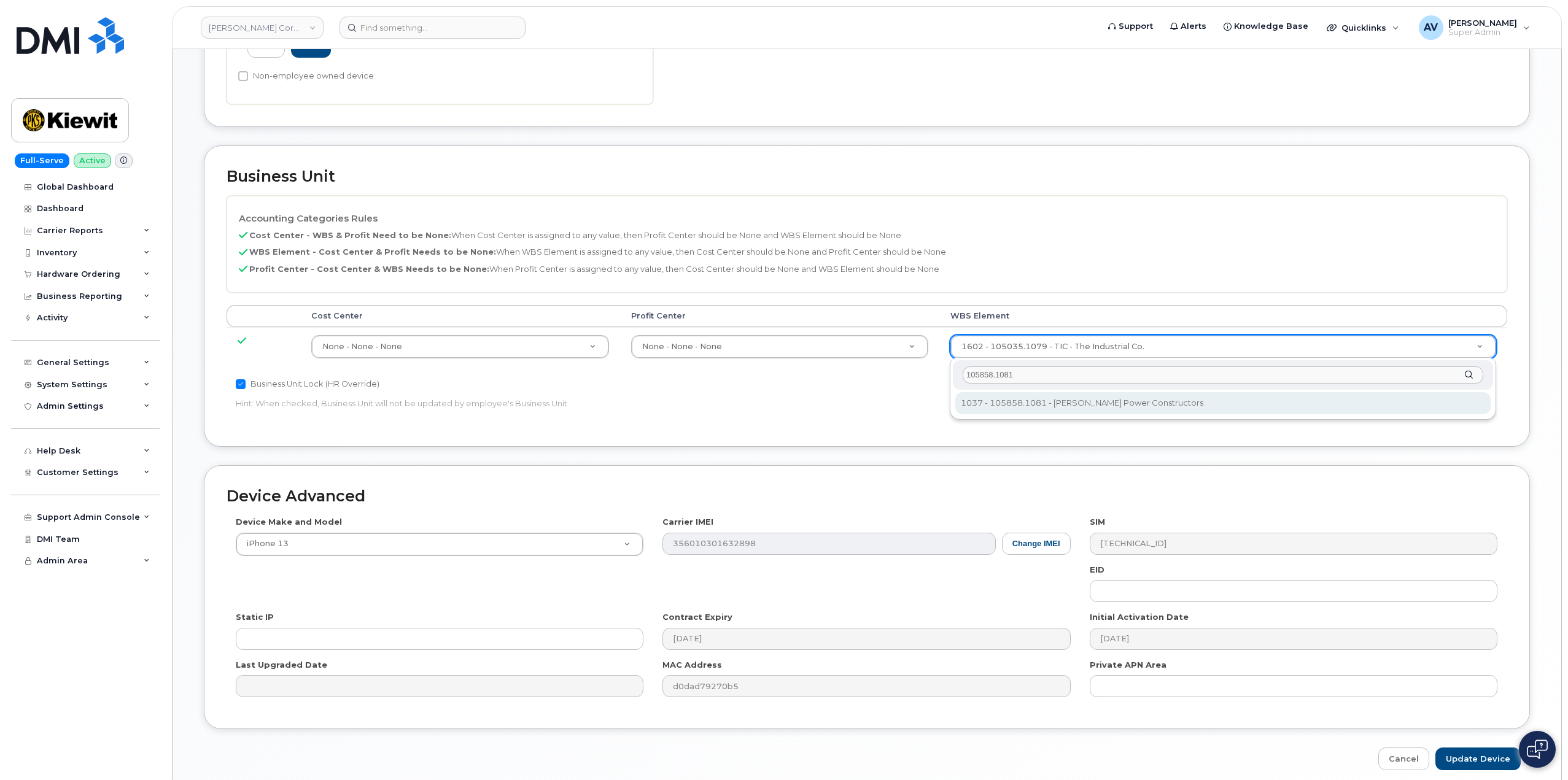
type input "105858.1081"
type input "29967637"
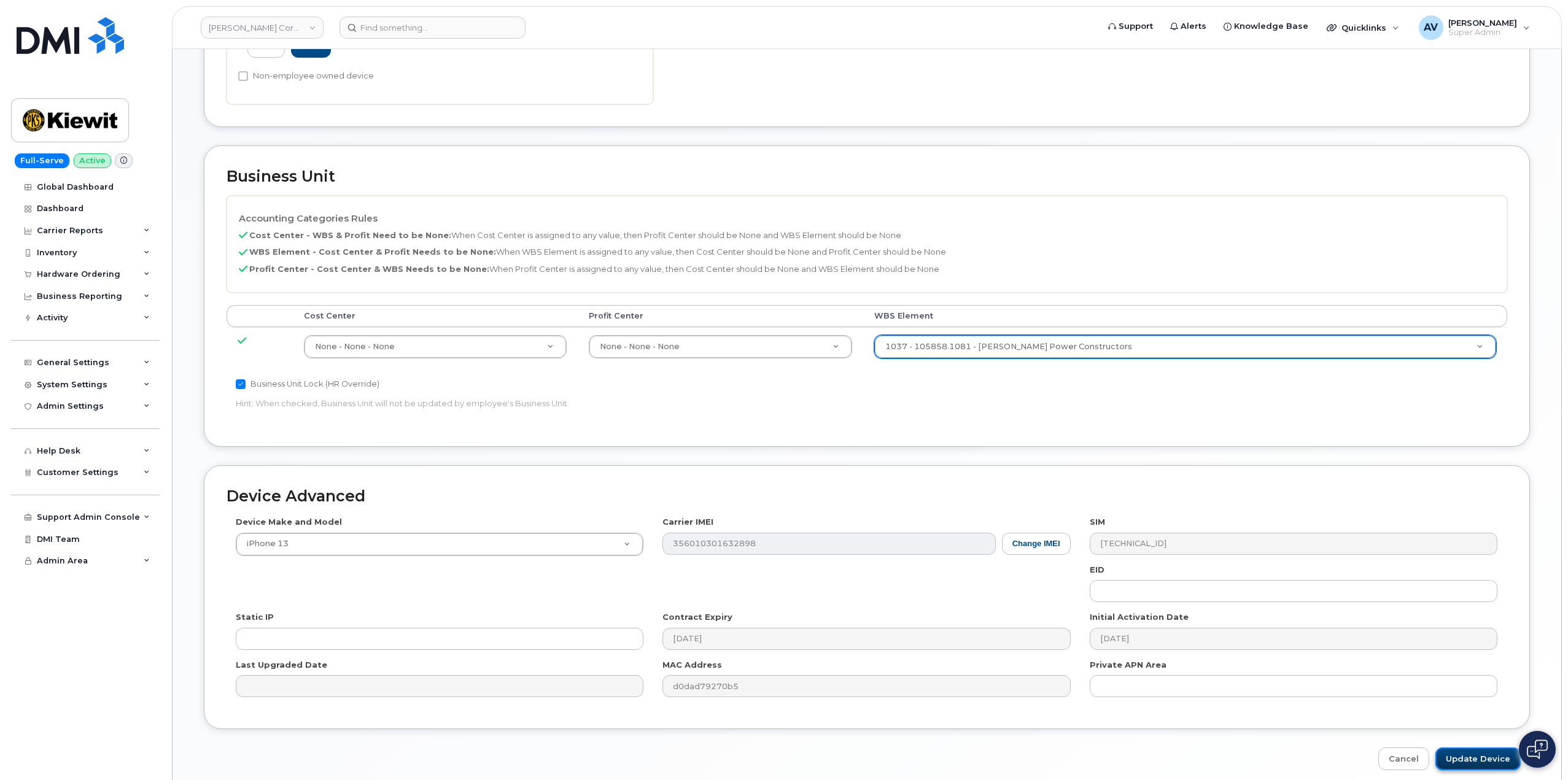
click at [1485, 751] on input "Update Device" at bounding box center [1478, 759] width 85 height 23
type input "Saving..."
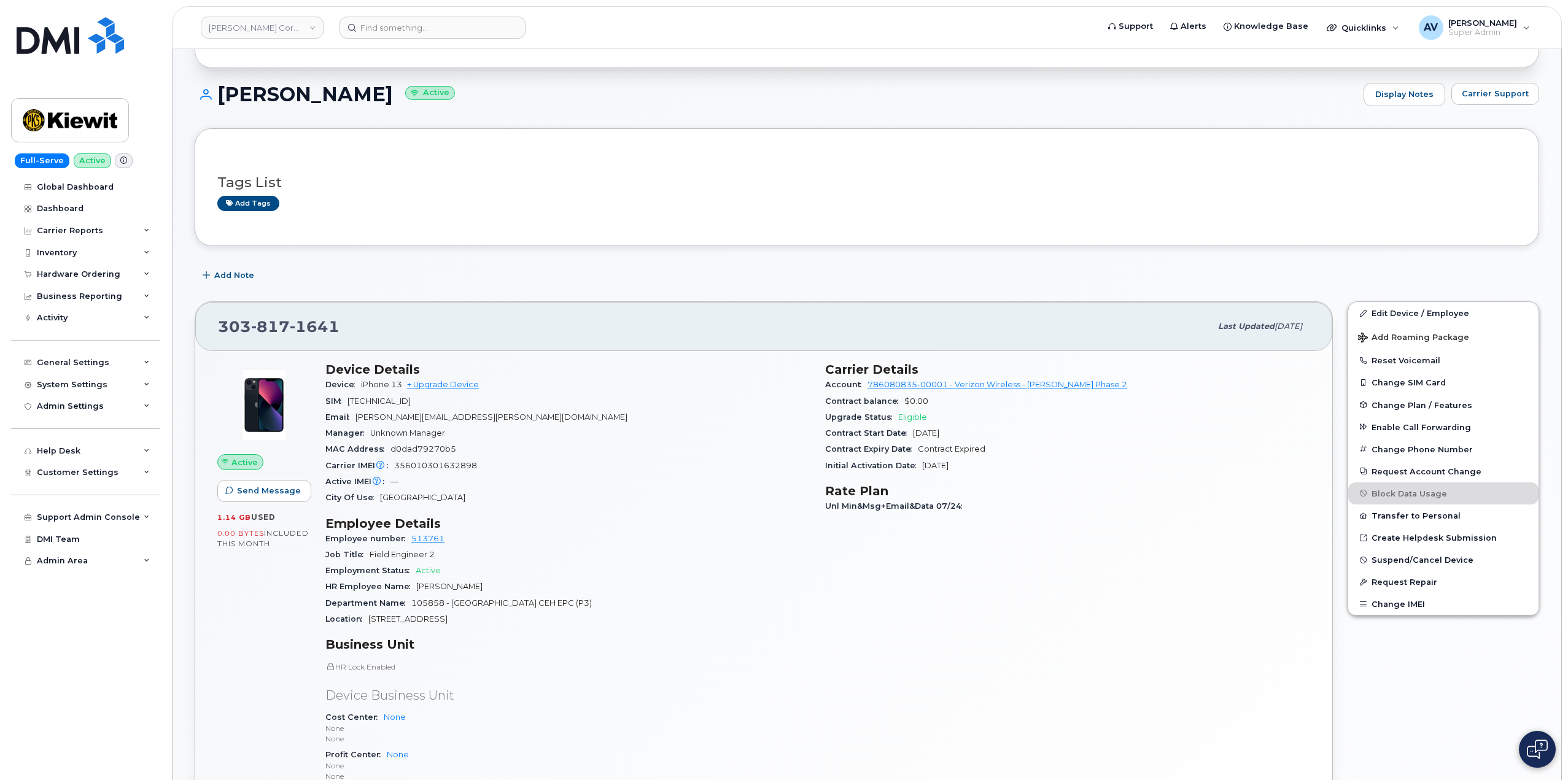
scroll to position [122, 0]
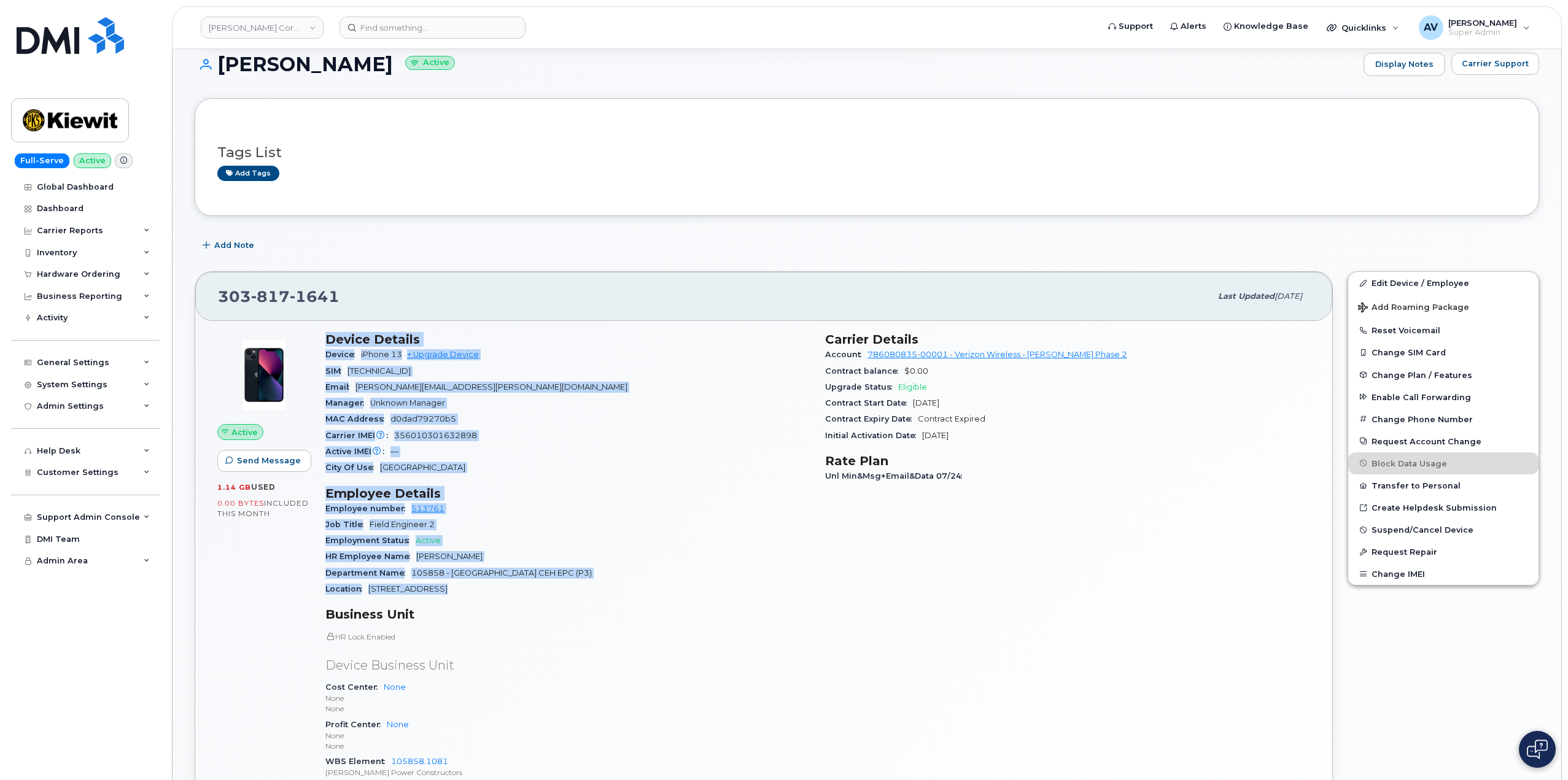
drag, startPoint x: 326, startPoint y: 342, endPoint x: 530, endPoint y: 588, distance: 319.6
click at [530, 588] on div "Device Details Device iPhone 13 + Upgrade Device SIM 89148000009057450902 Email…" at bounding box center [568, 566] width 500 height 483
click at [543, 513] on div "Employee number 513761" at bounding box center [568, 508] width 485 height 16
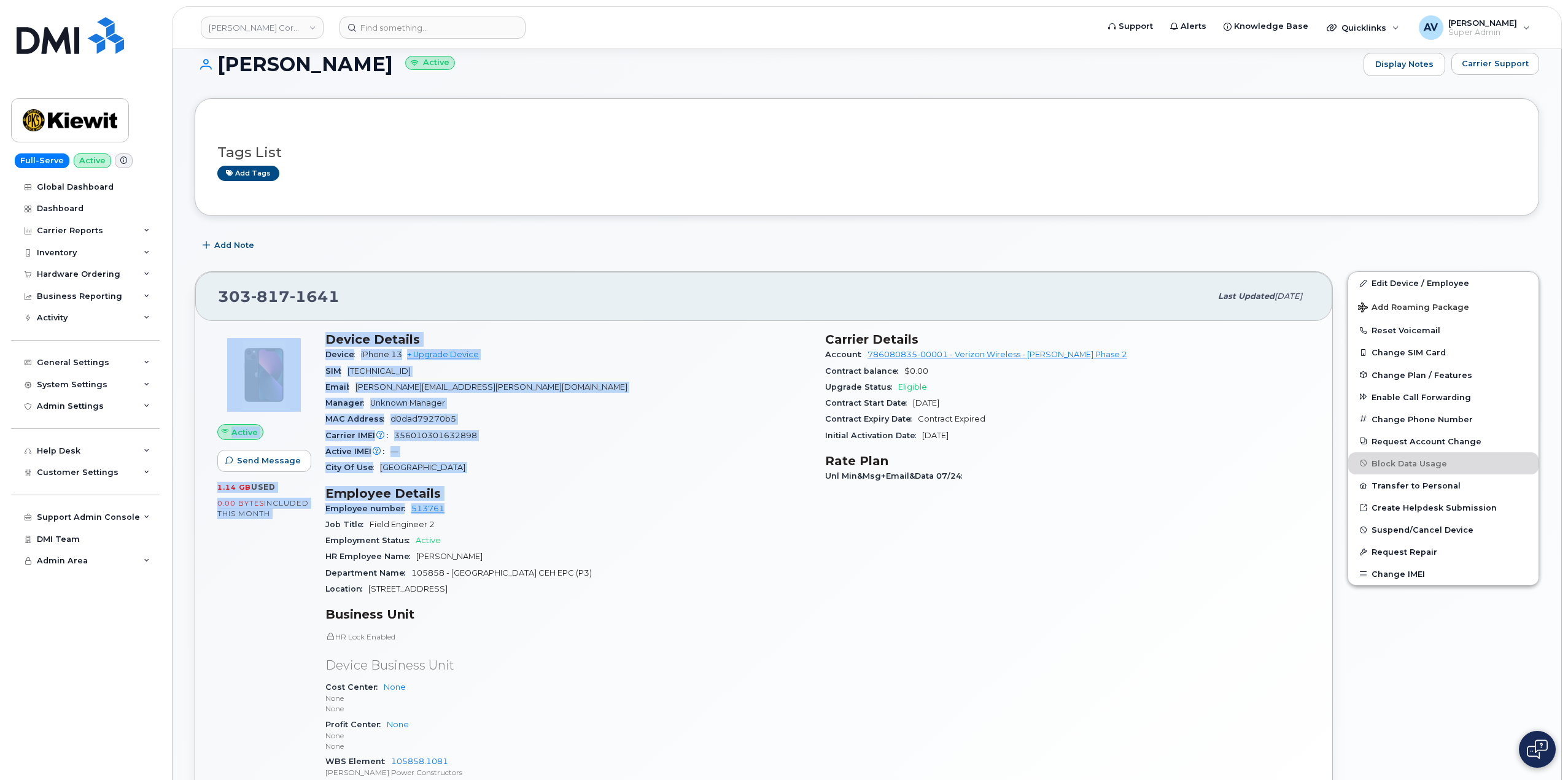
drag, startPoint x: 315, startPoint y: 337, endPoint x: 482, endPoint y: 492, distance: 227.8
click at [485, 499] on div "Active Send Message 1.14 GB  used 0.00 Bytes  included this month Device Detail…" at bounding box center [763, 566] width 1107 height 483
click at [524, 334] on h3 "Device Details" at bounding box center [568, 339] width 485 height 15
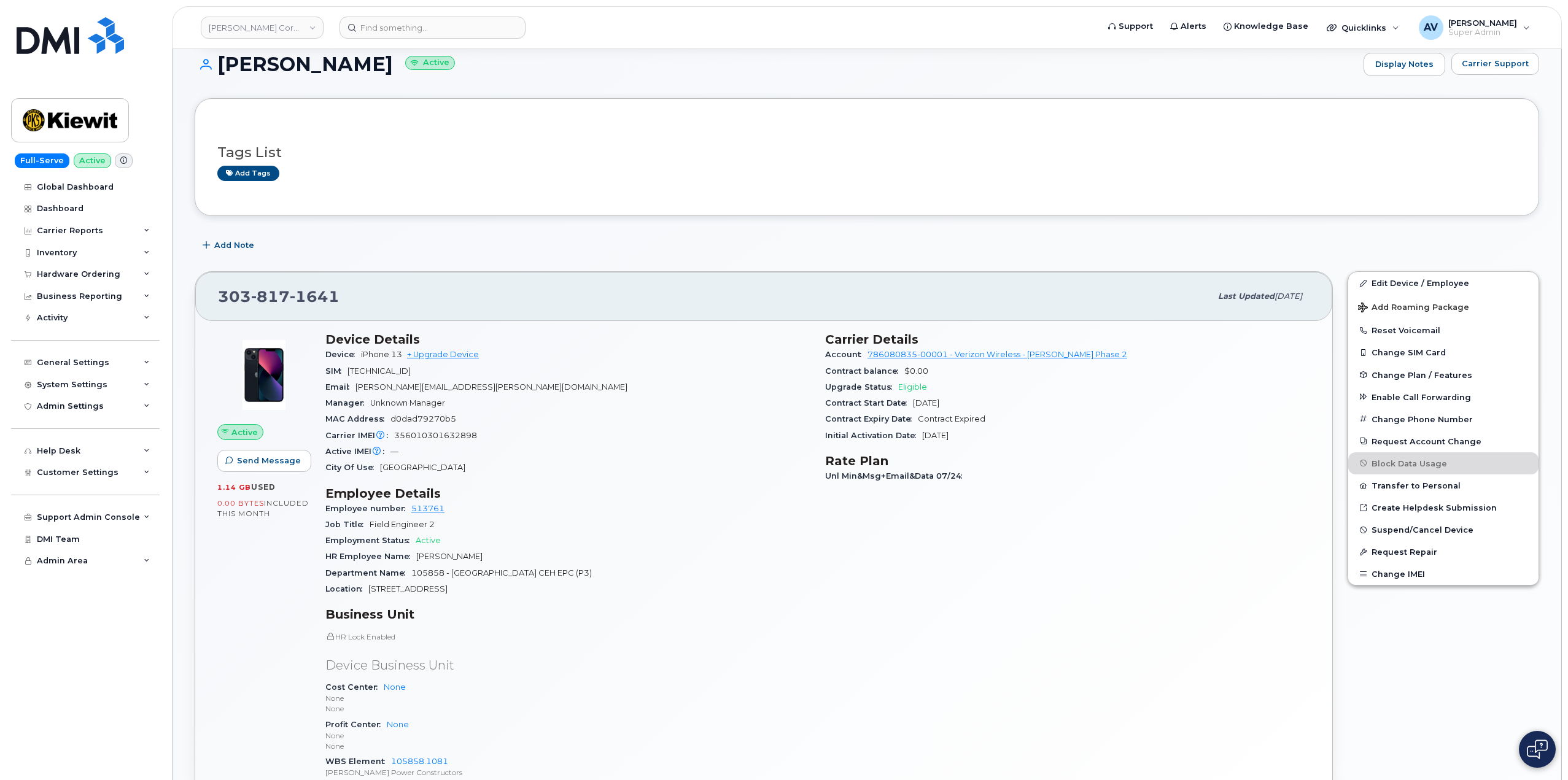
click at [524, 276] on div "303 817 1641 Last updated Aug 15, 2025" at bounding box center [764, 296] width 1137 height 49
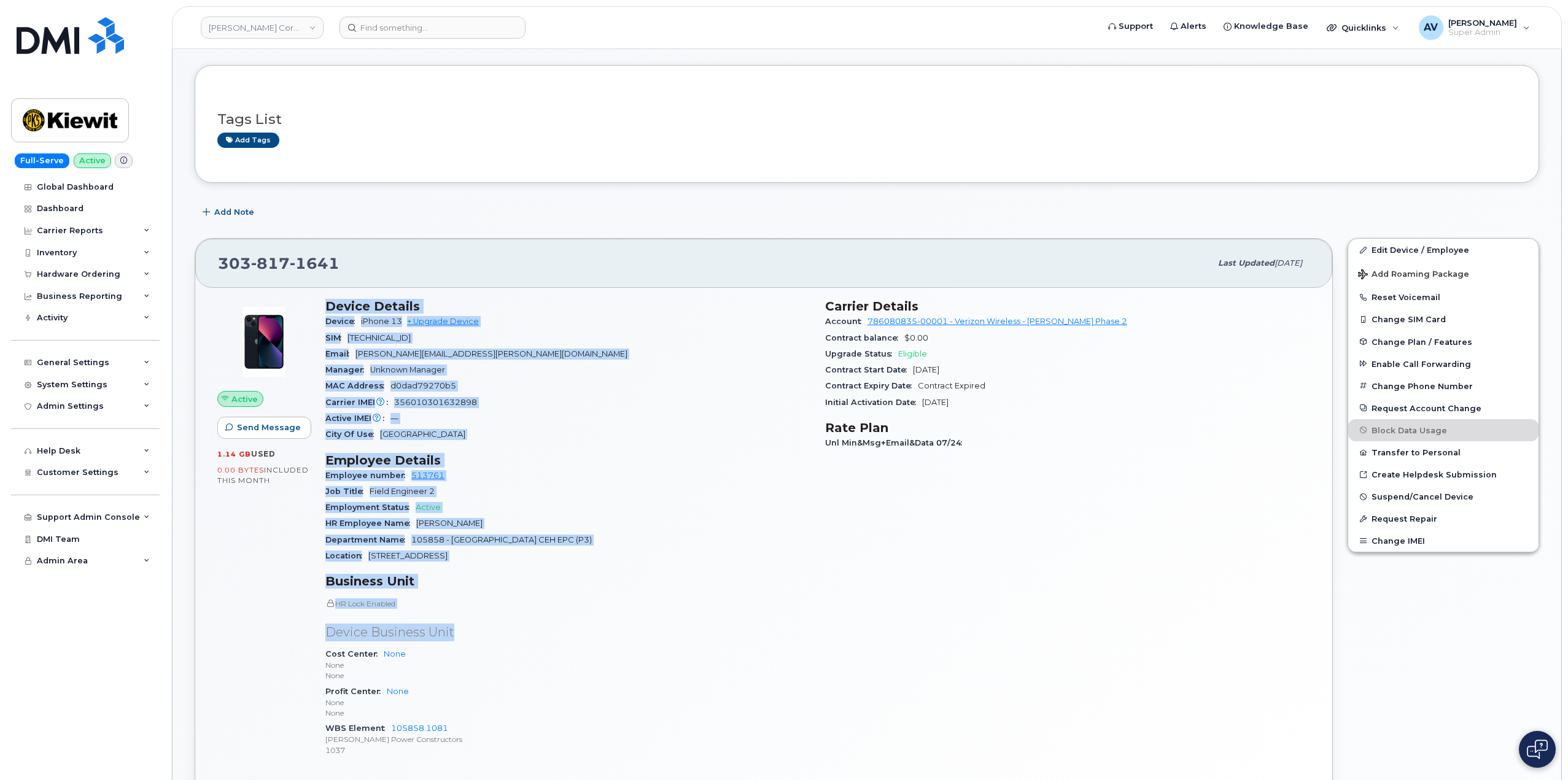
scroll to position [184, 0]
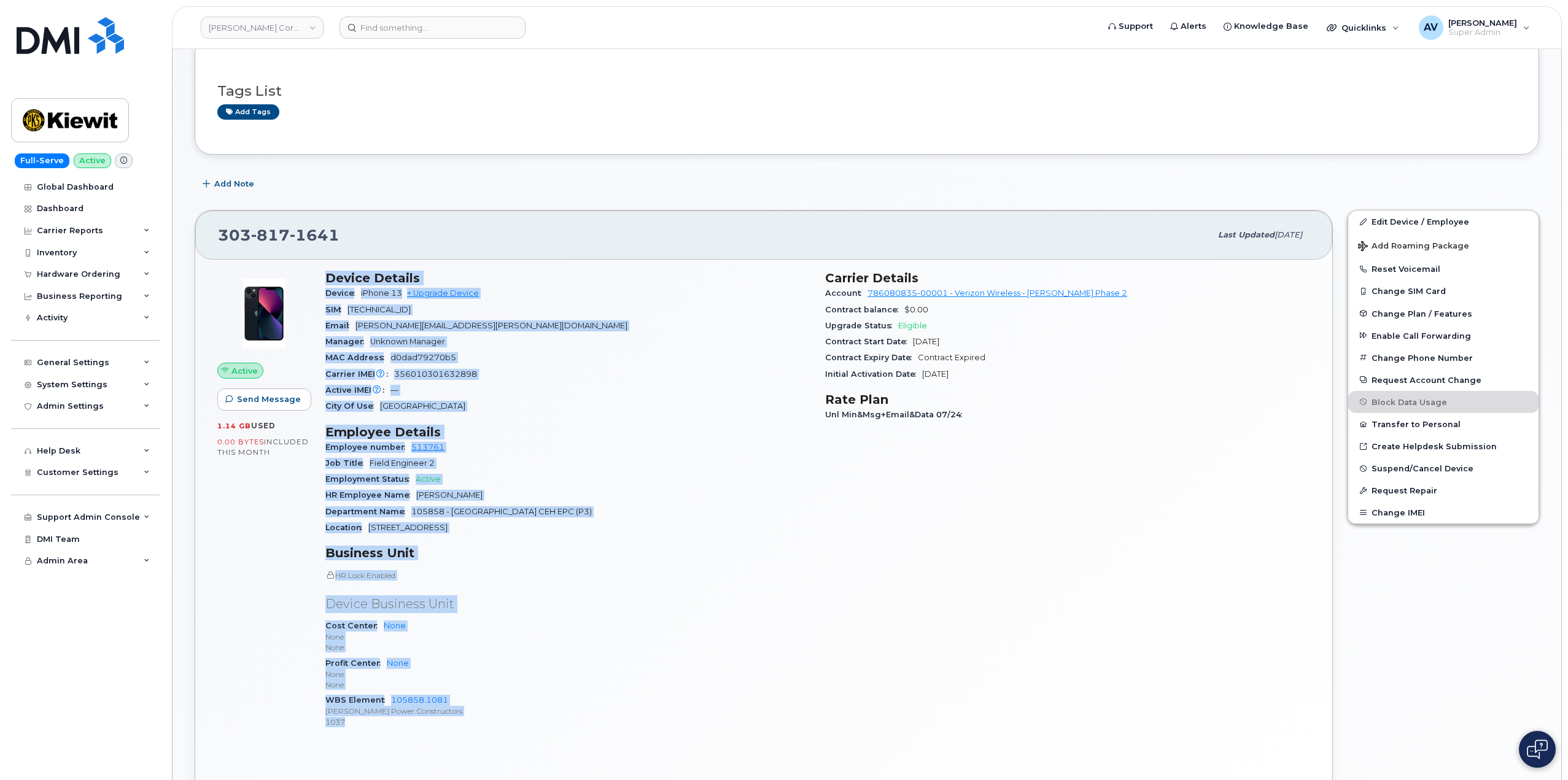
drag, startPoint x: 322, startPoint y: 340, endPoint x: 566, endPoint y: 720, distance: 451.6
click at [566, 720] on div "Device Details Device iPhone 13 + Upgrade Device SIM 89148000009057450902 Email…" at bounding box center [568, 505] width 500 height 483
copy div "Device Details Device iPhone 13 + Upgrade Device SIM 89148000009057450902 Email…"
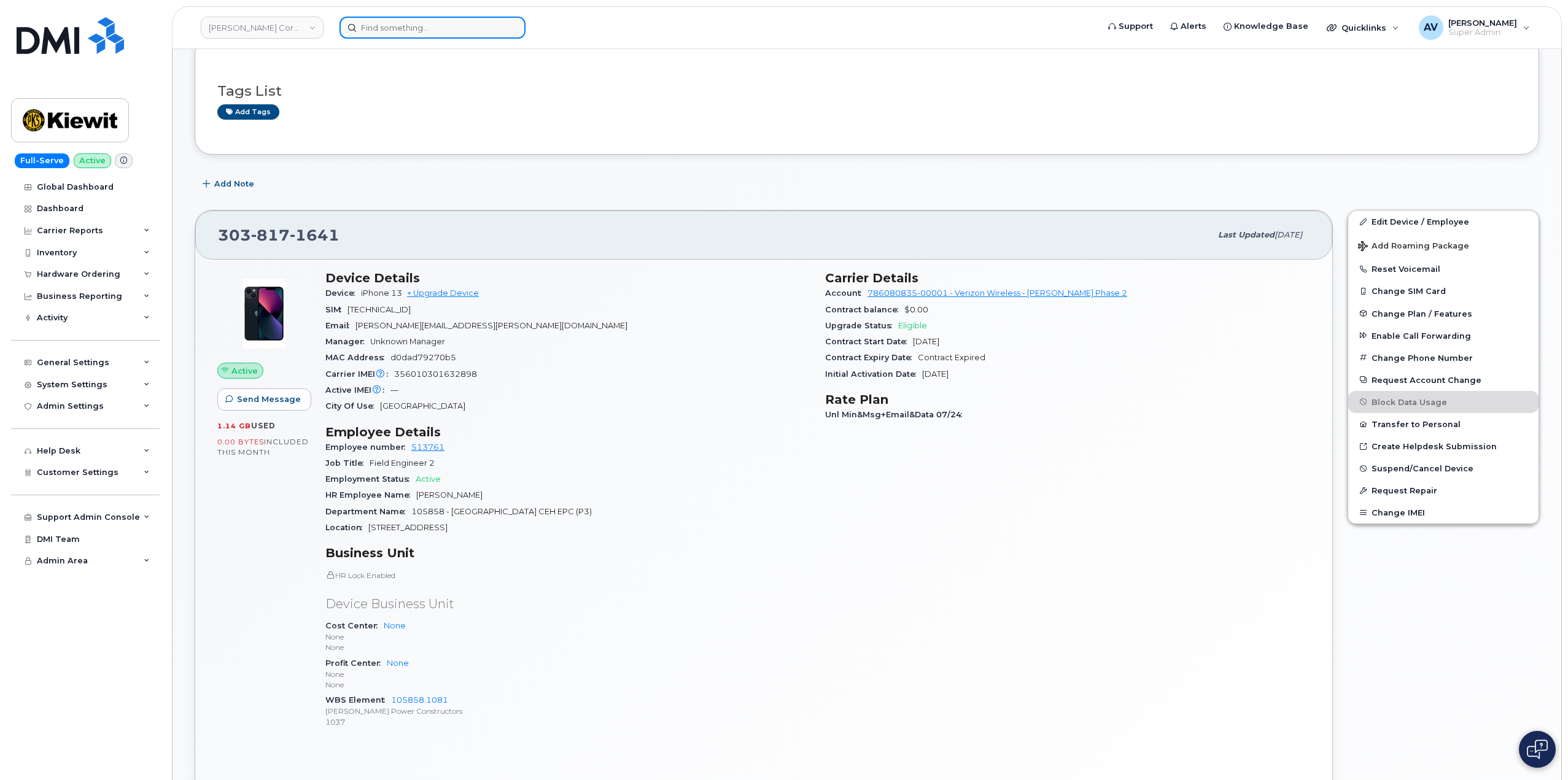
click at [413, 35] on input at bounding box center [432, 27] width 186 height 22
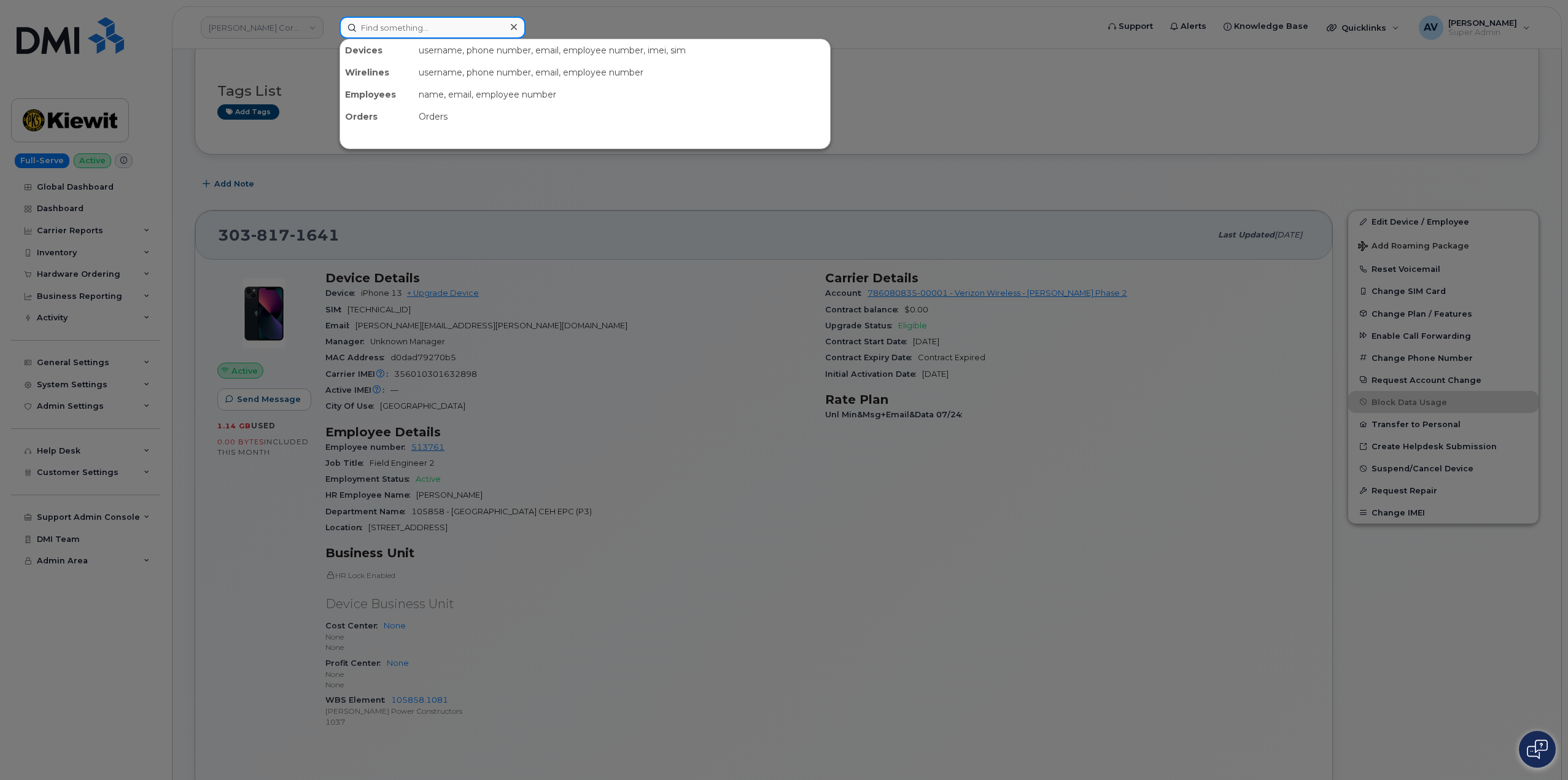
paste input "6472377810"
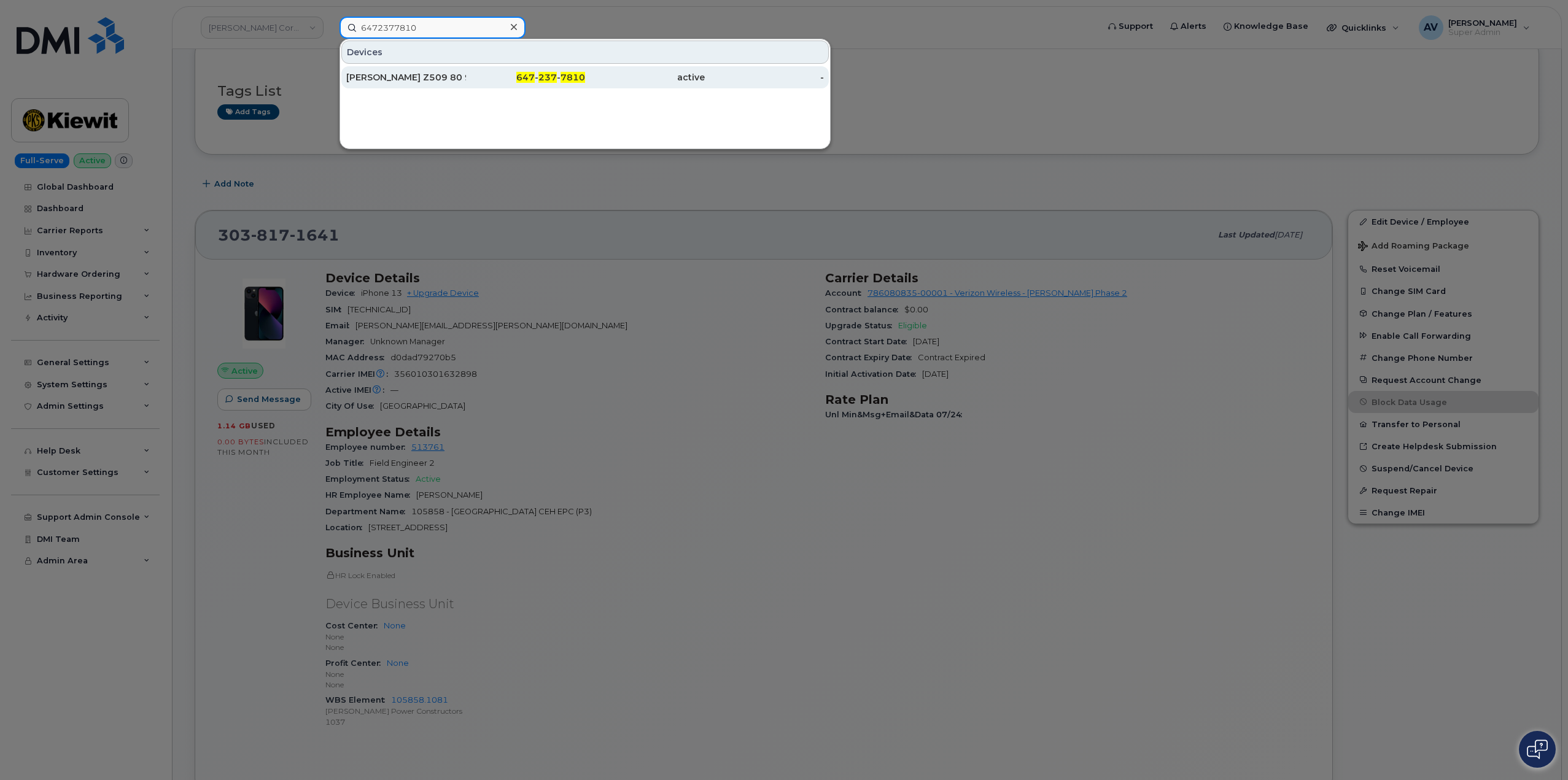
type input "6472377810"
click at [492, 78] on div "647 - 237 - 7810" at bounding box center [526, 77] width 120 height 12
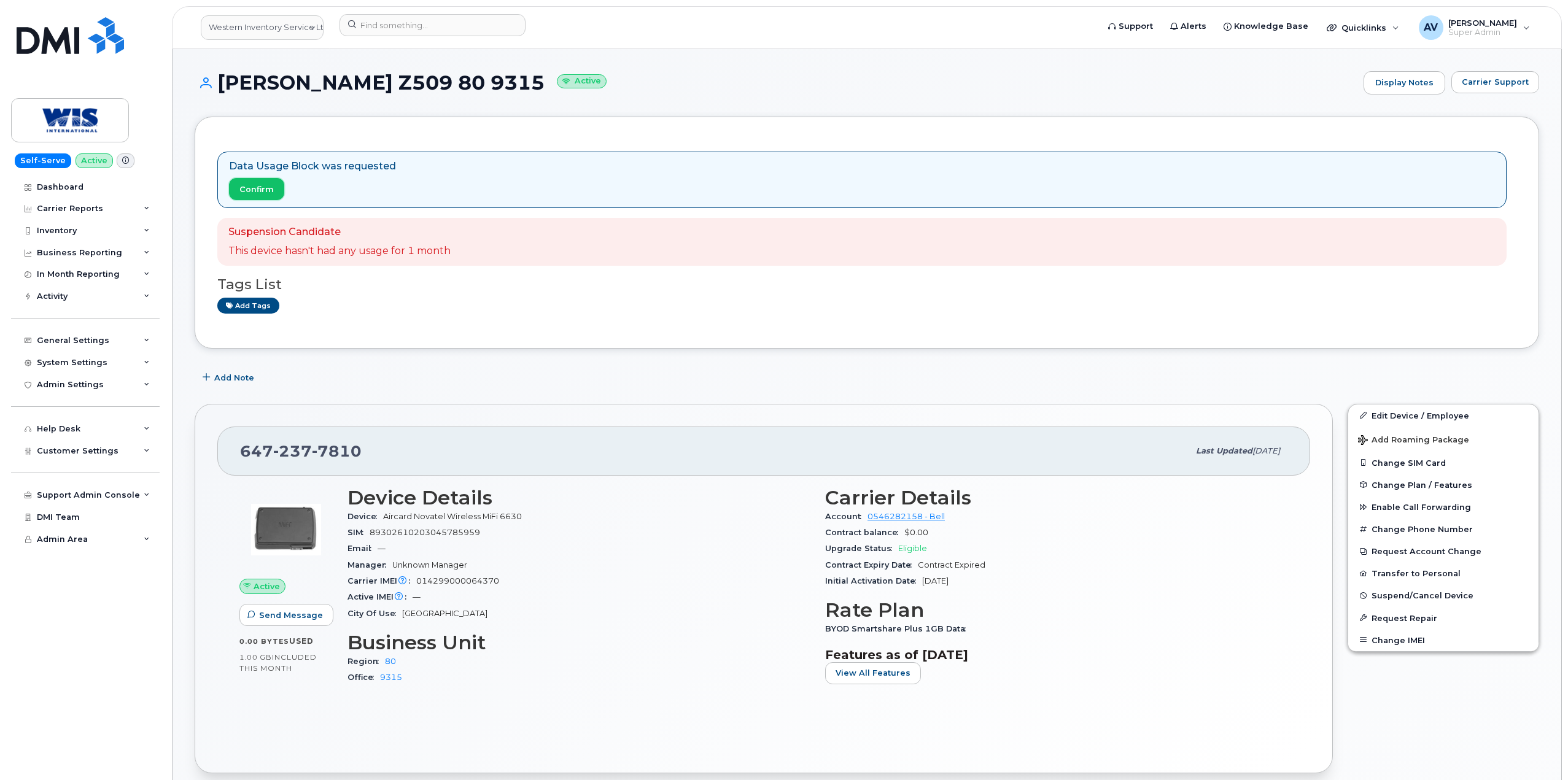
click at [270, 188] on span "Confirm" at bounding box center [257, 190] width 35 height 12
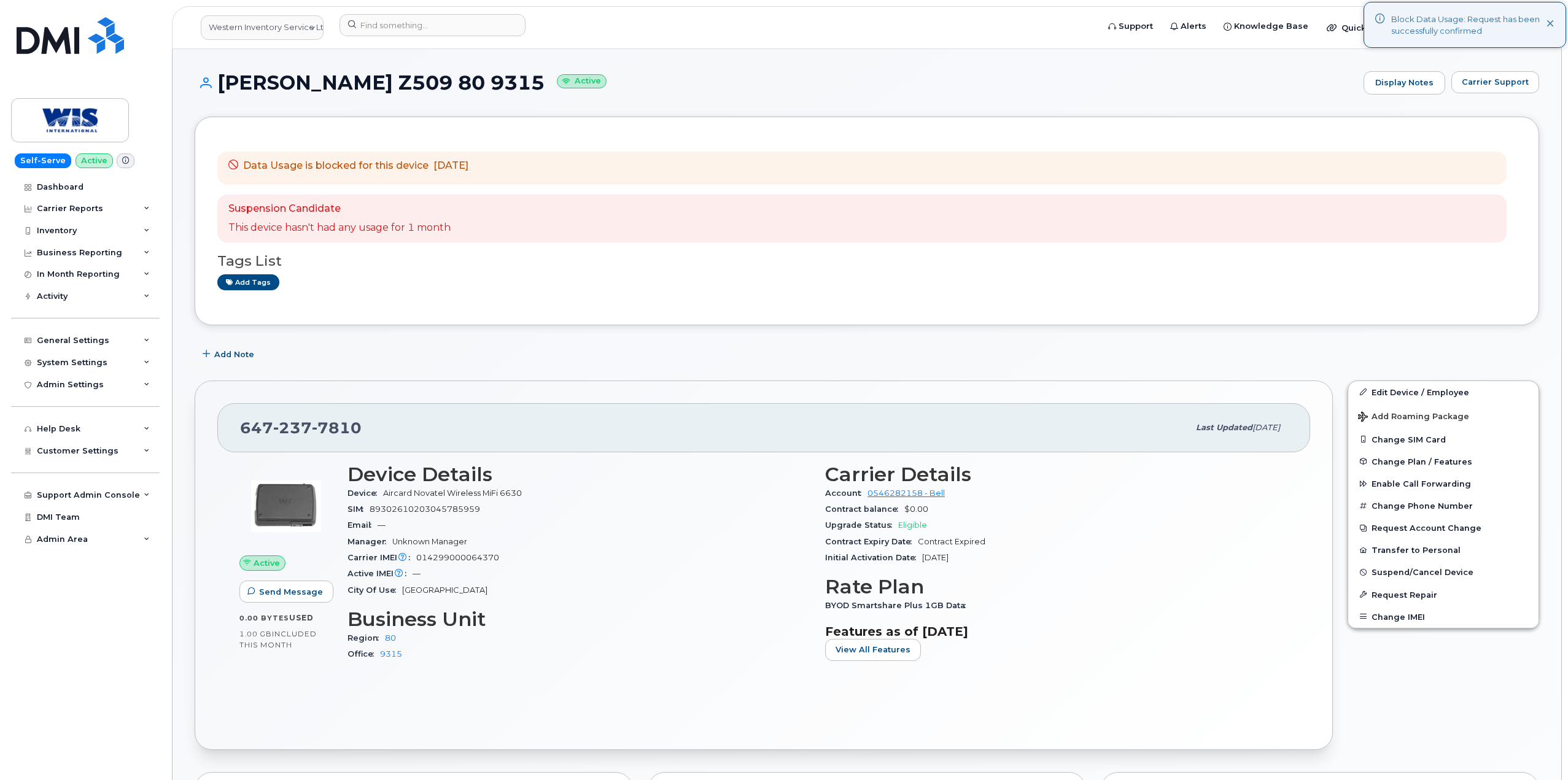
drag, startPoint x: 221, startPoint y: 83, endPoint x: 513, endPoint y: 164, distance: 303.0
copy div "Joanne Munroe Z509 80 9315 Active Display Notes Carrier Support Data Usage is b…"
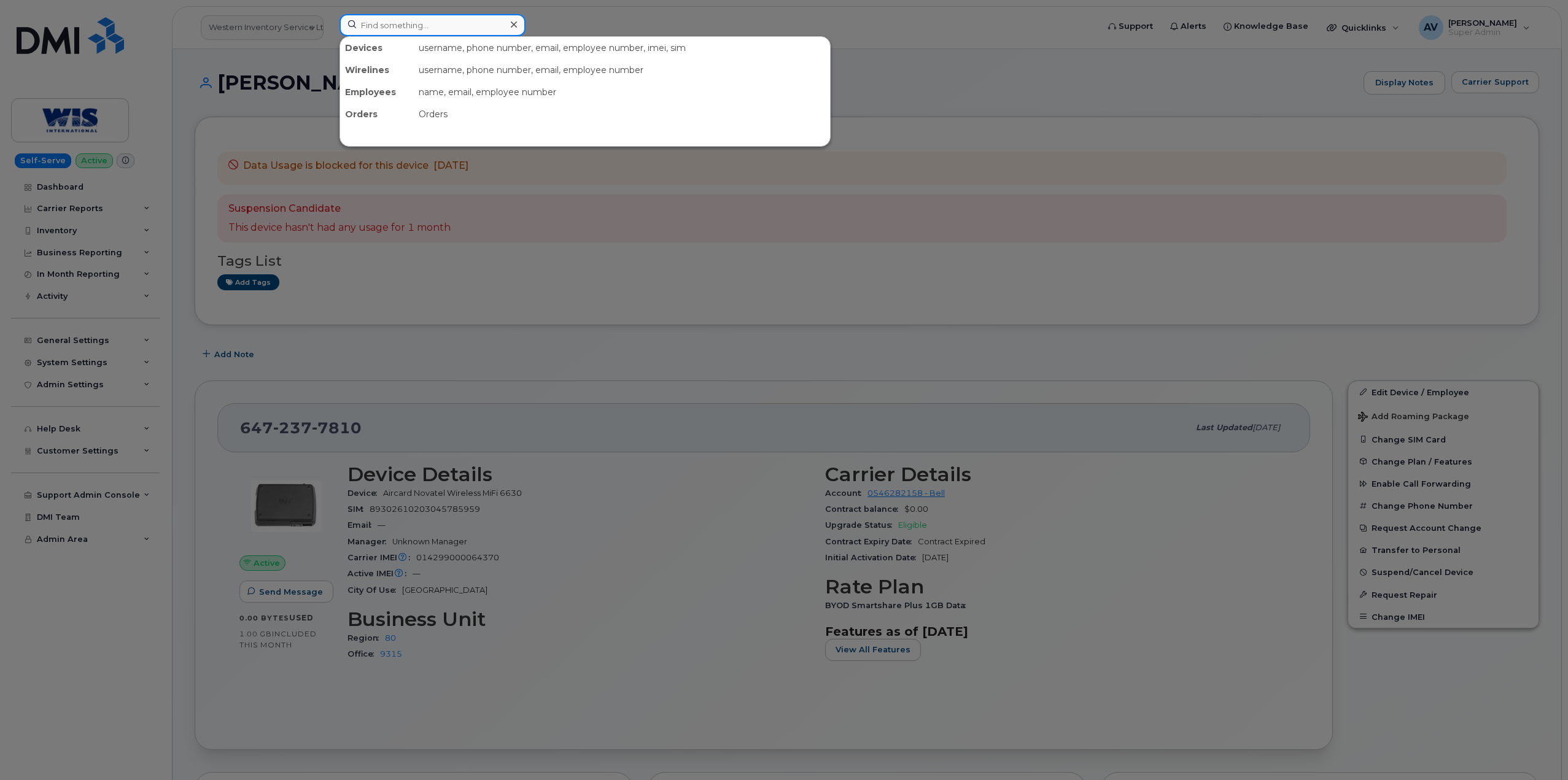
click at [388, 25] on input at bounding box center [432, 25] width 186 height 22
paste input "Mckayla Hopp"
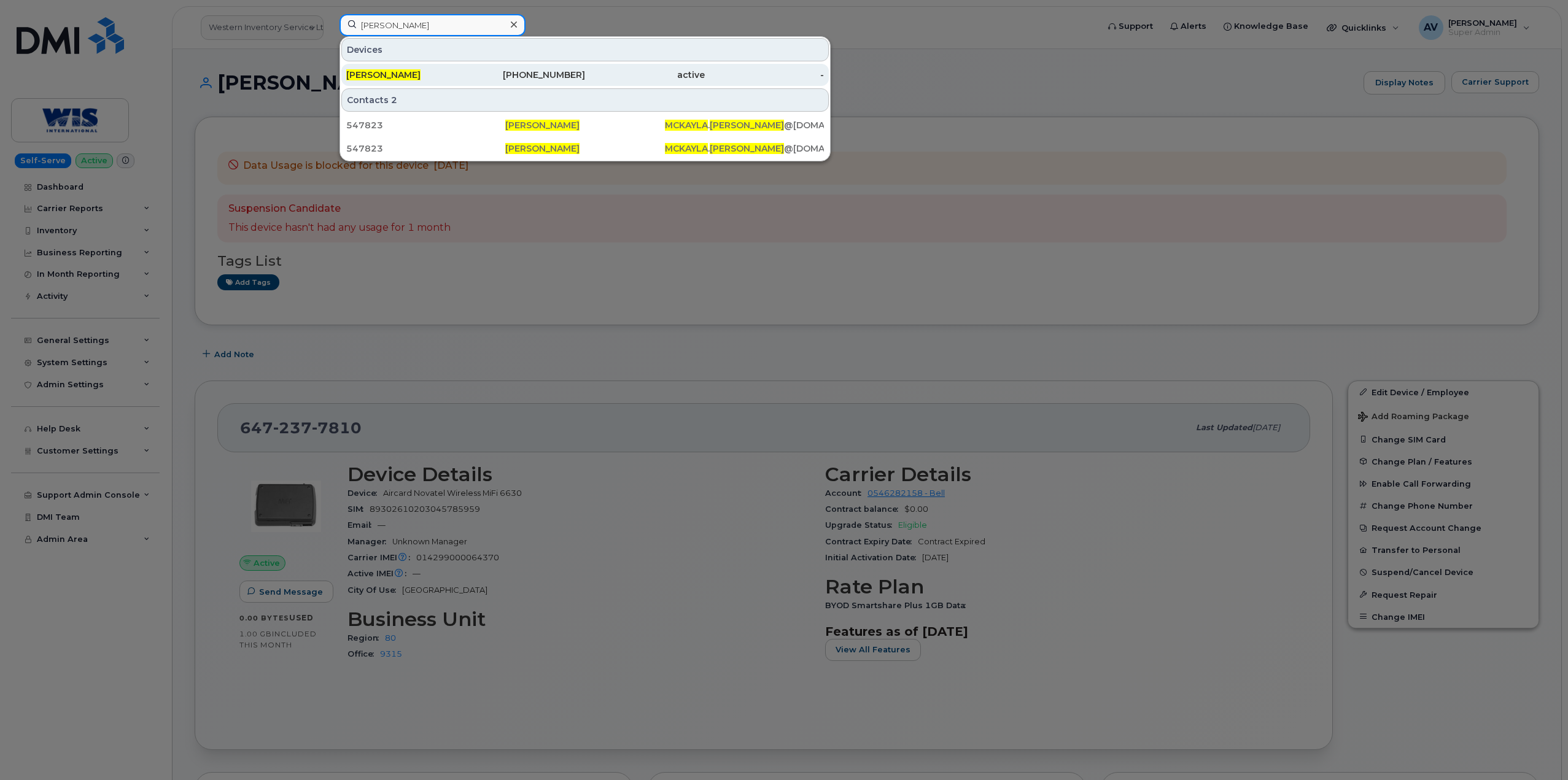
type input "Mckayla Hopp"
click at [443, 73] on div "MCKAYLA HOPP" at bounding box center [406, 75] width 120 height 12
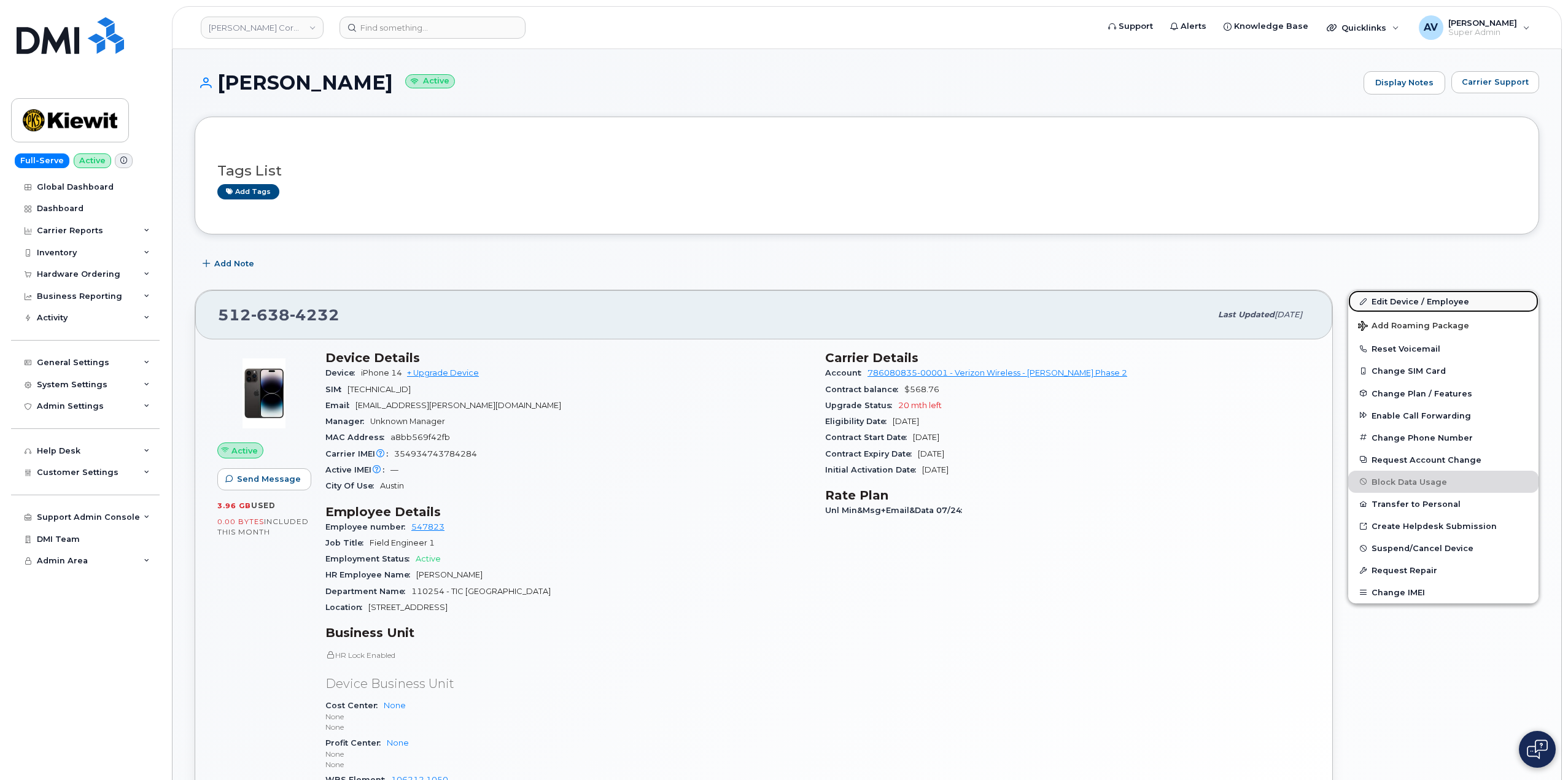
click at [1393, 302] on link "Edit Device / Employee" at bounding box center [1443, 301] width 190 height 22
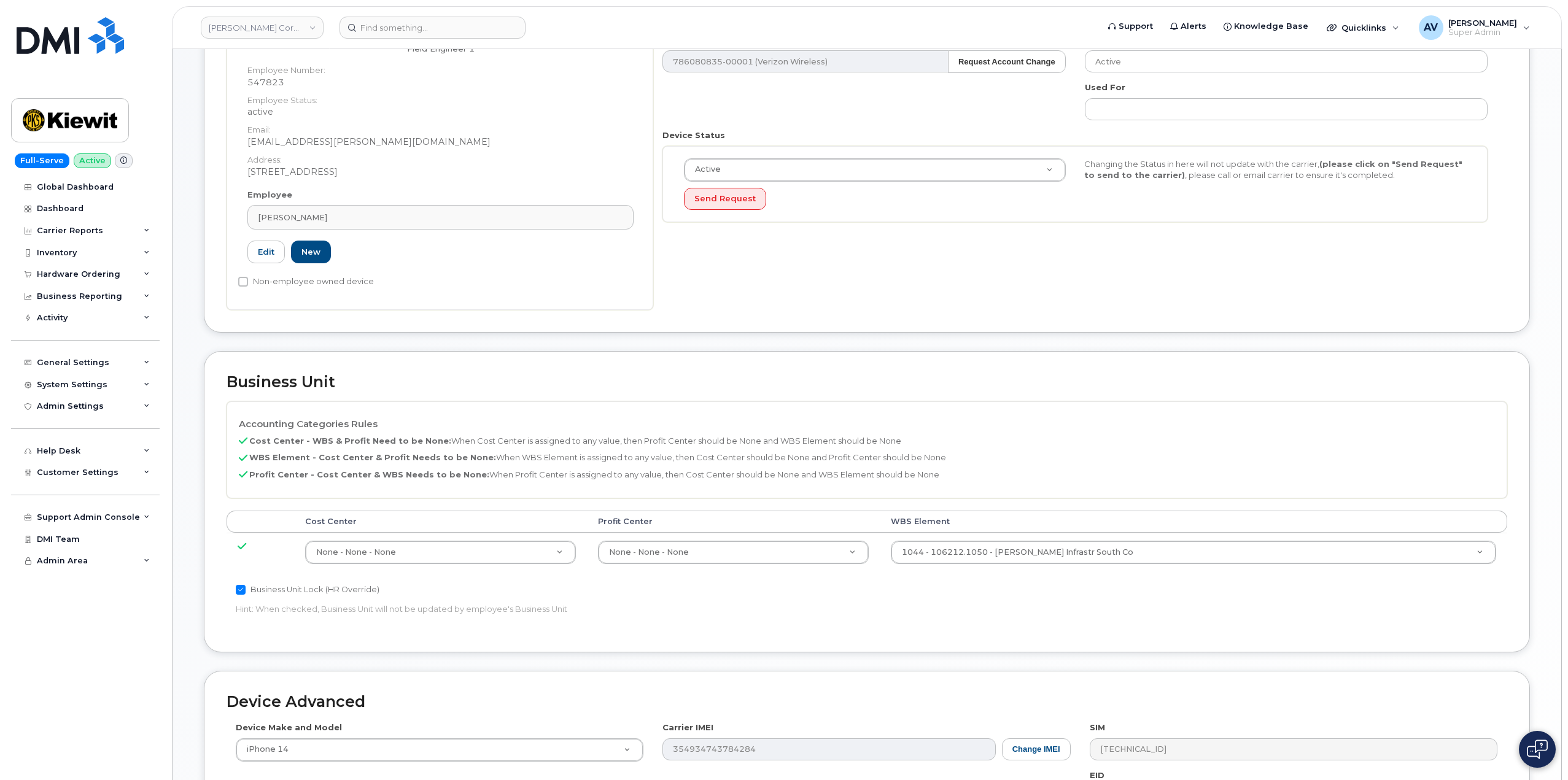
scroll to position [246, 0]
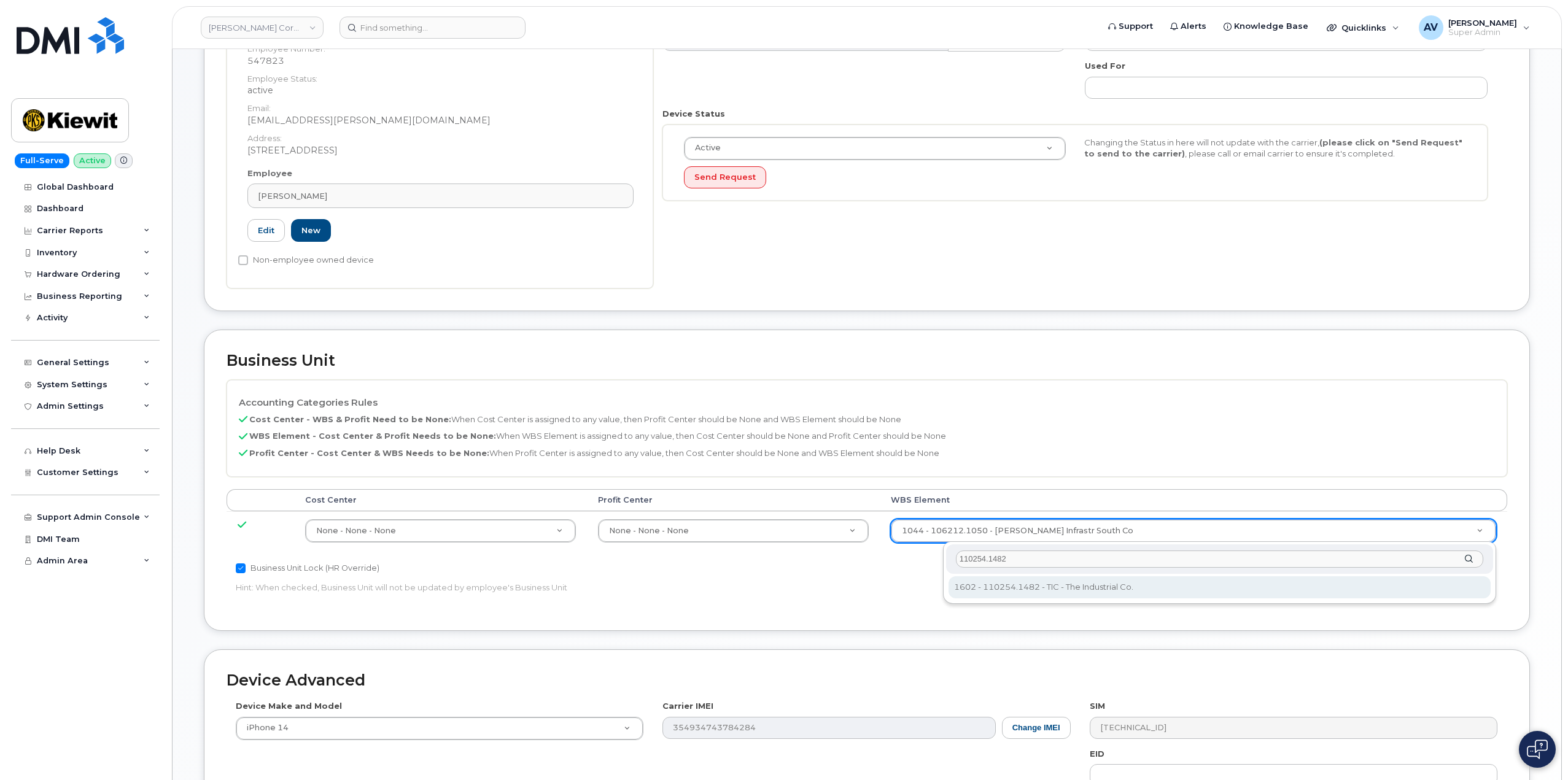
type input "110254.1482"
type input "33791644"
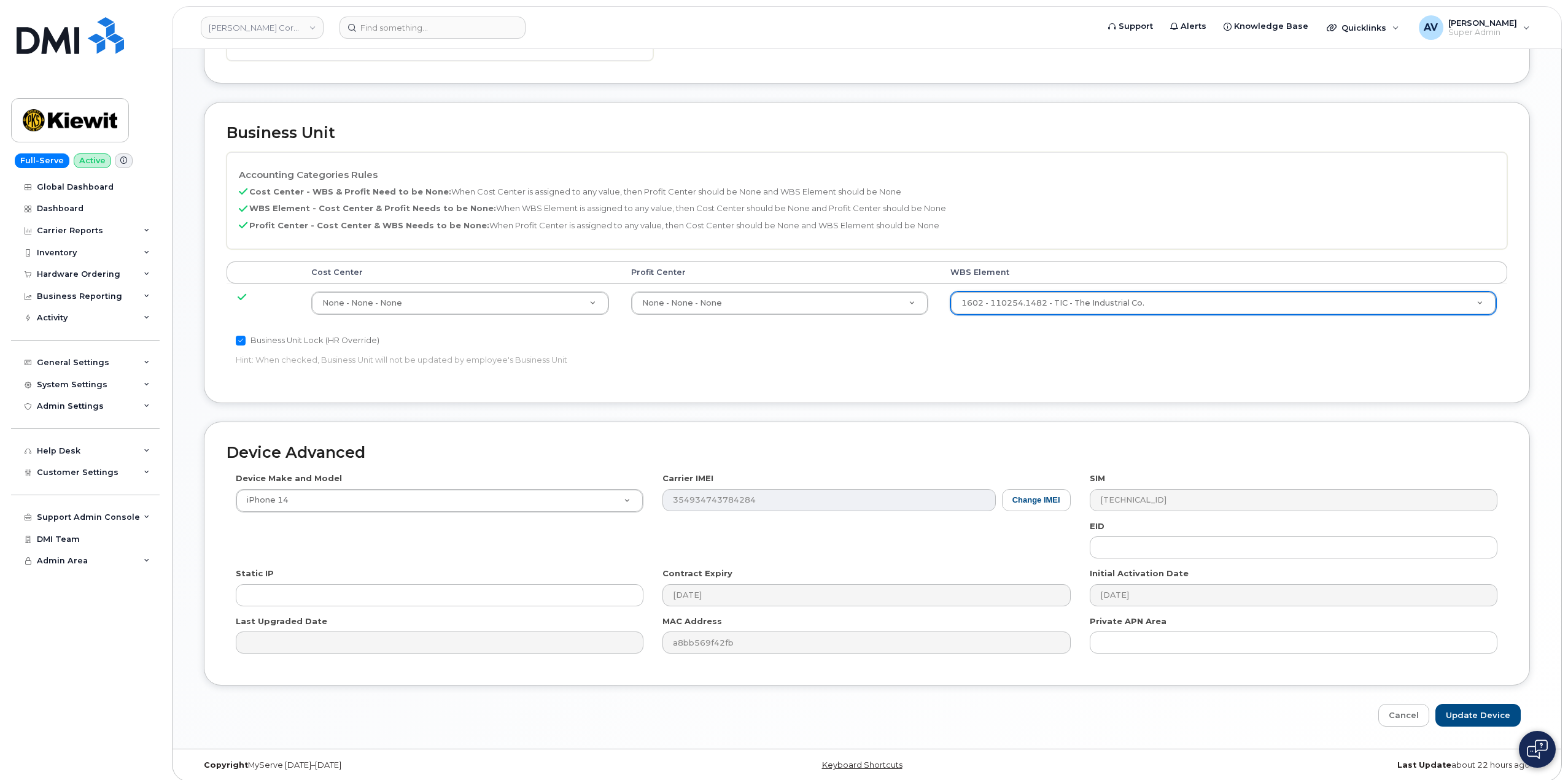
scroll to position [481, 0]
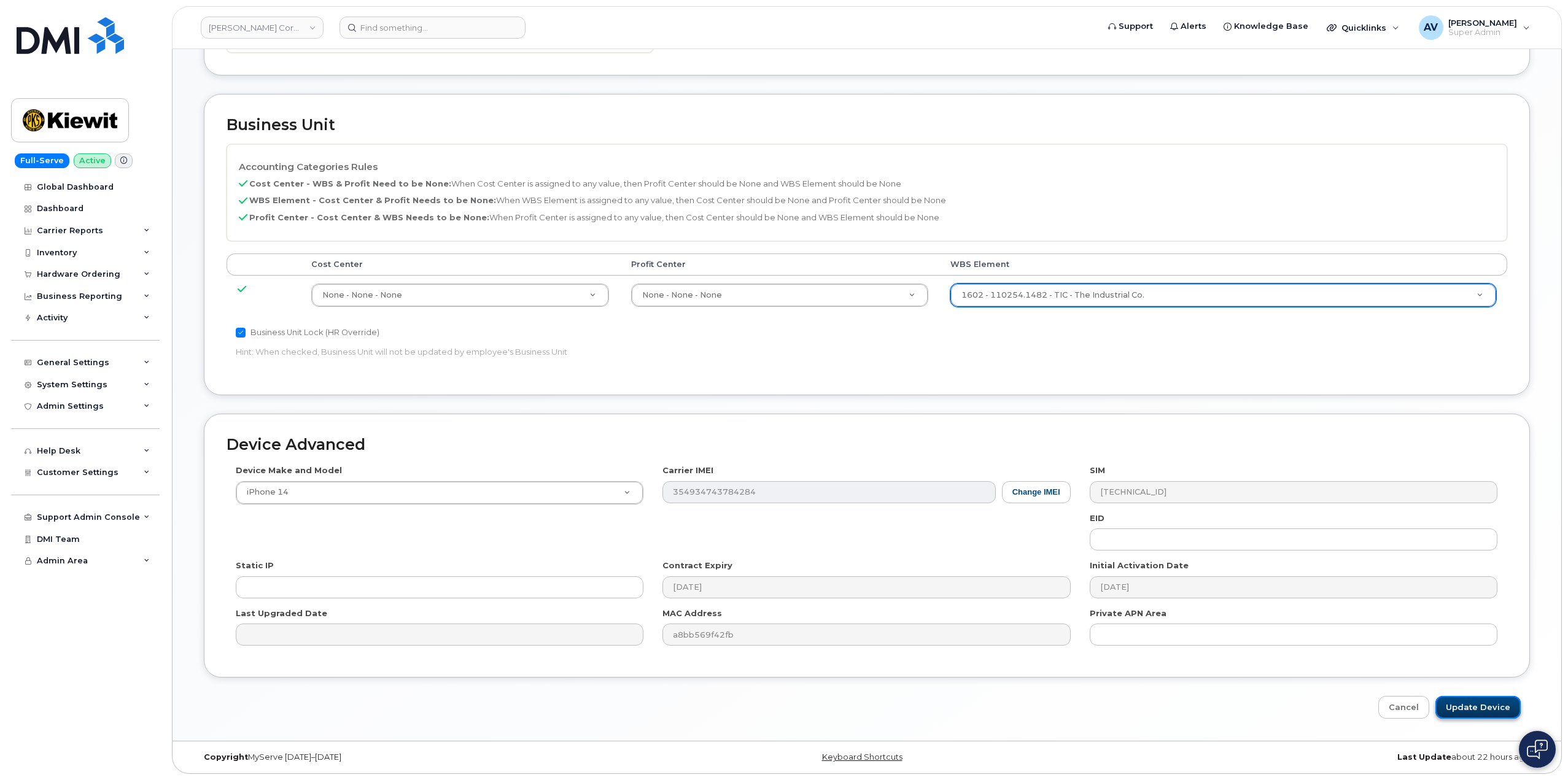
click at [1484, 709] on input "Update Device" at bounding box center [1478, 707] width 85 height 23
type input "Saving..."
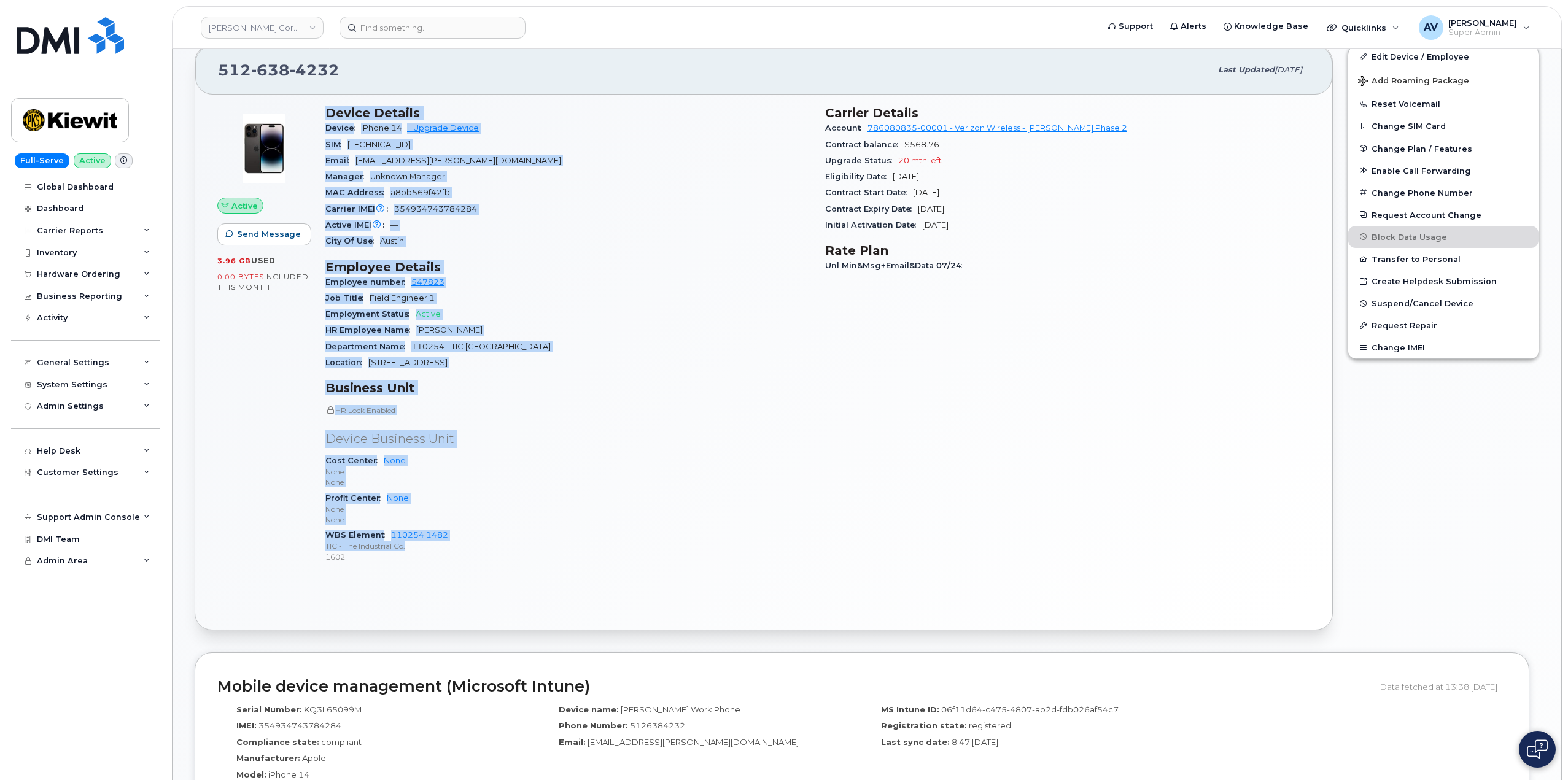
scroll to position [246, 0]
drag, startPoint x: 327, startPoint y: 360, endPoint x: 505, endPoint y: 553, distance: 262.6
click at [505, 553] on div "Device Details Device iPhone 14 + Upgrade Device SIM [TECHNICAL_ID] Email [EMAI…" at bounding box center [568, 339] width 500 height 483
copy div "Device Details Device iPhone 14 + Upgrade Device SIM [TECHNICAL_ID] Email [EMAI…"
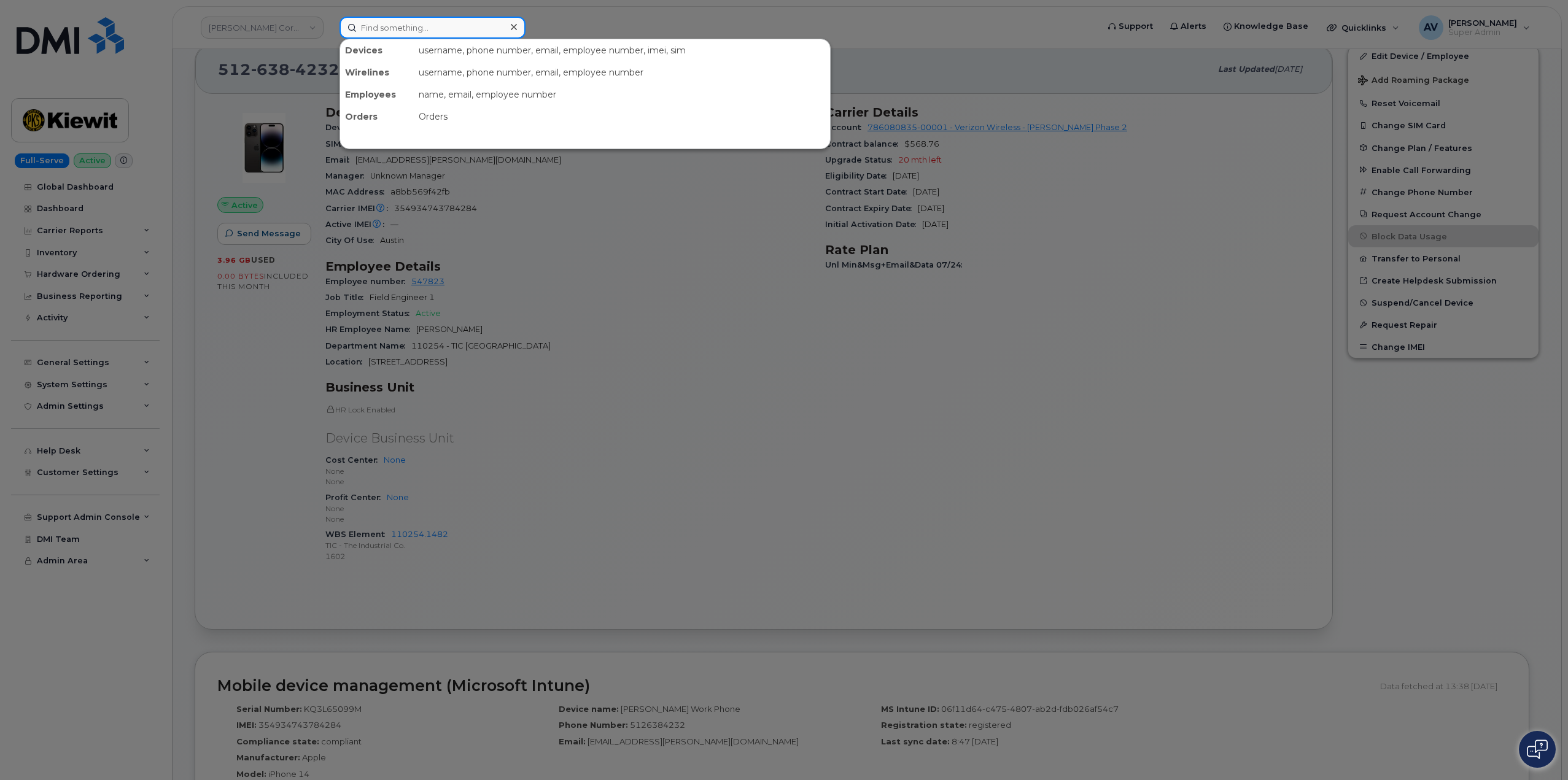
click at [456, 27] on input at bounding box center [432, 27] width 186 height 22
paste input "Thiha Soe"
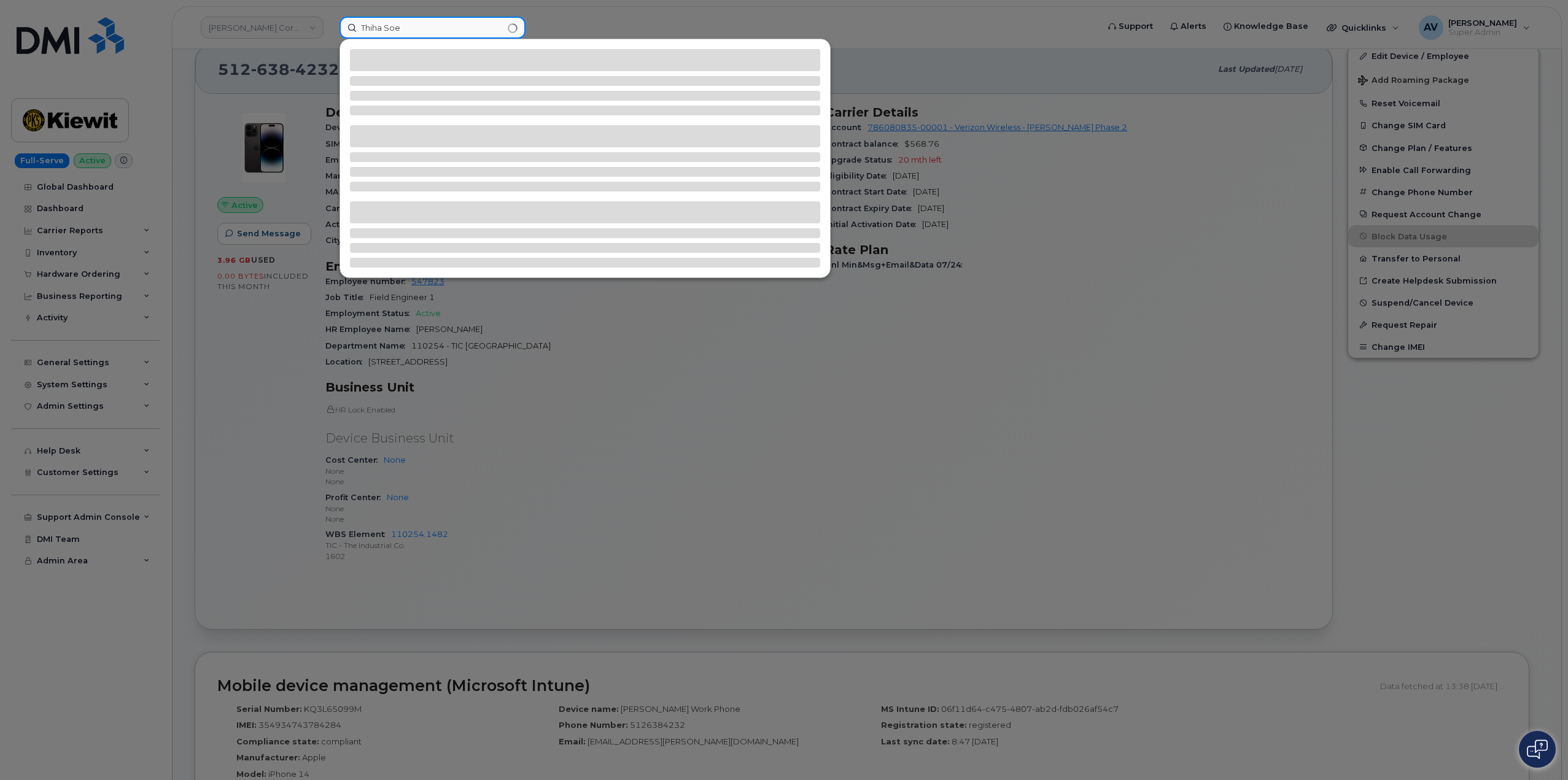
type input "Thiha Soe"
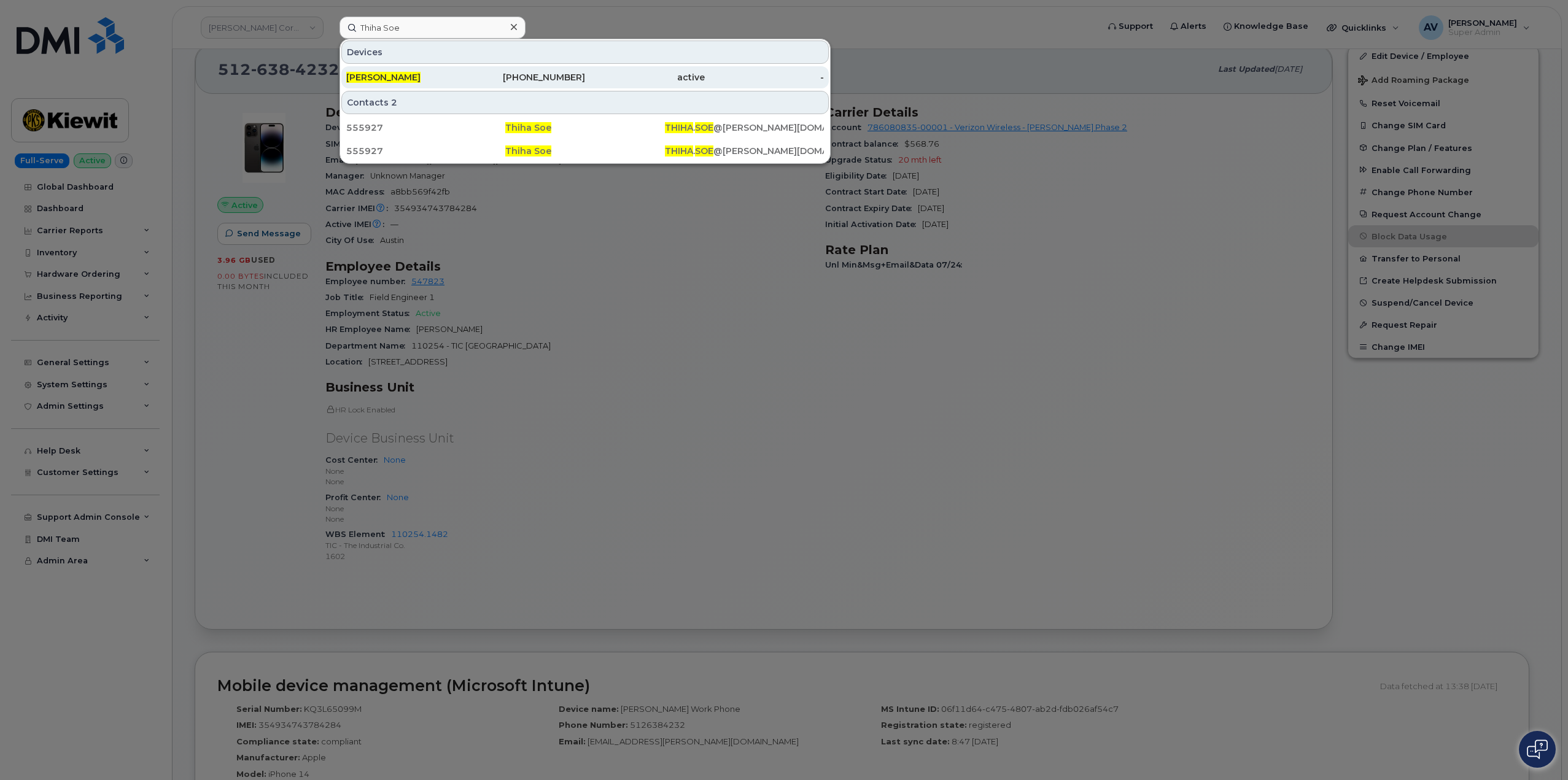
click at [533, 75] on div "[PHONE_NUMBER]" at bounding box center [526, 77] width 120 height 12
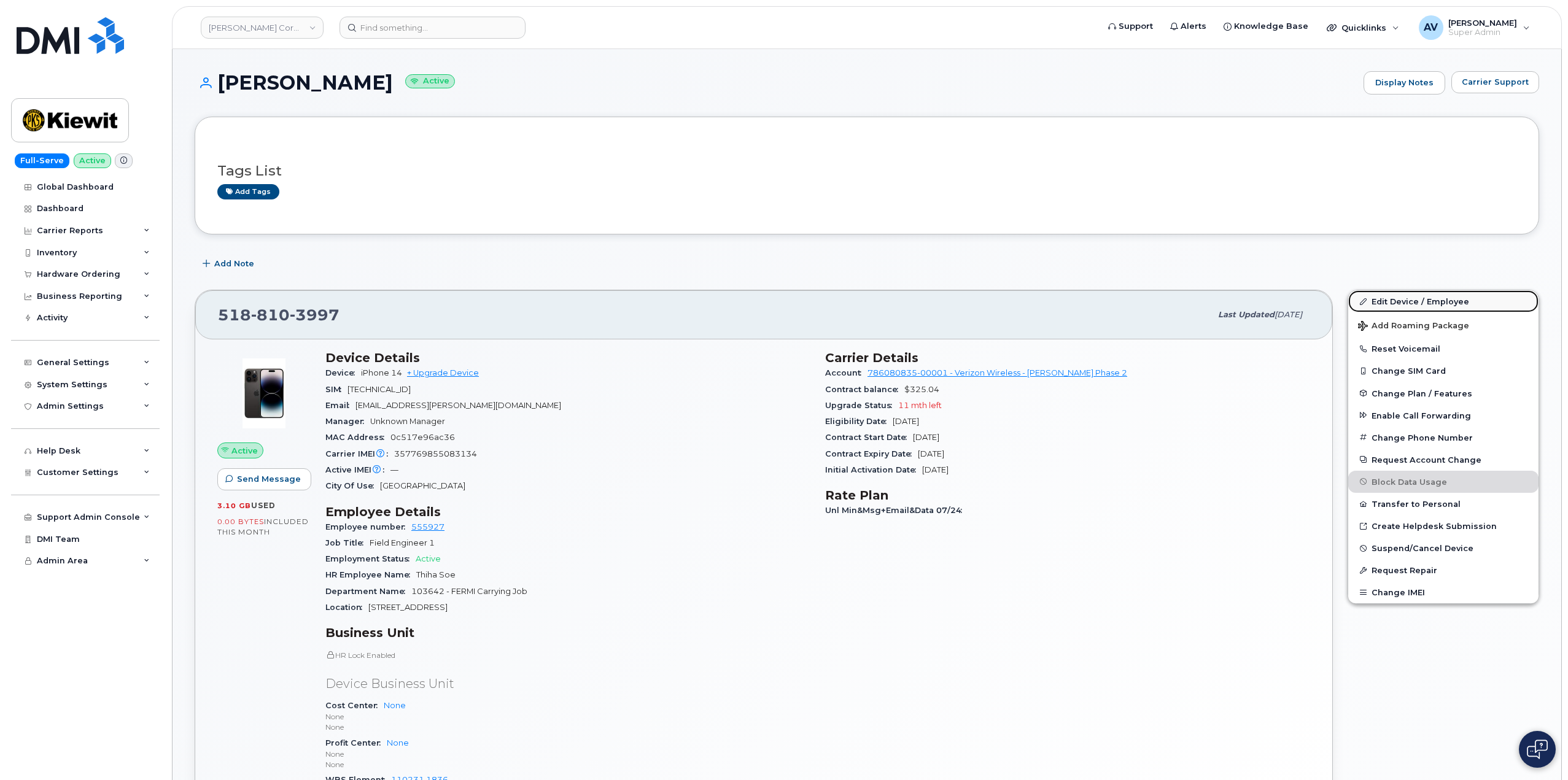
click at [1409, 298] on link "Edit Device / Employee" at bounding box center [1443, 301] width 190 height 22
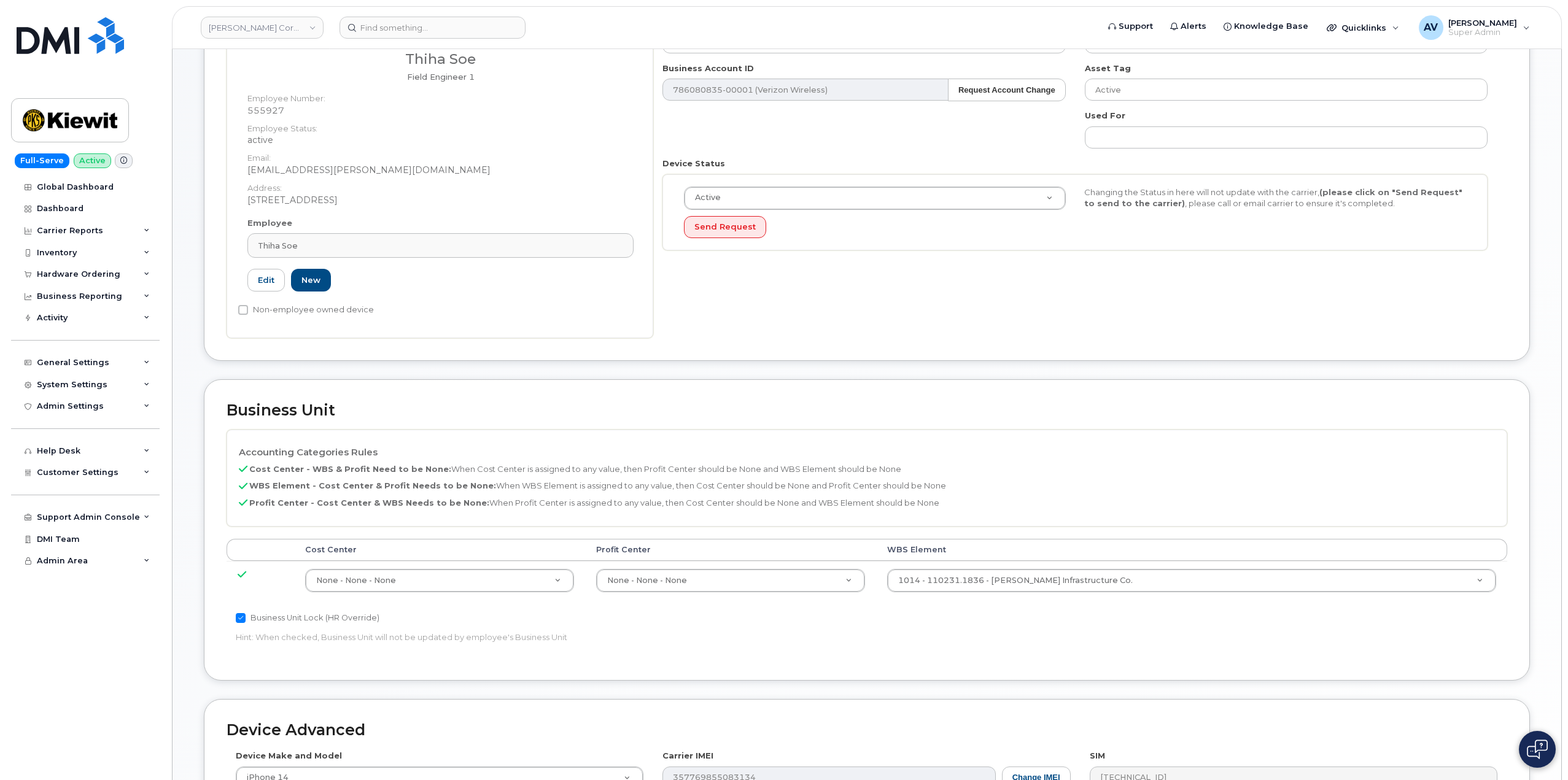
scroll to position [246, 0]
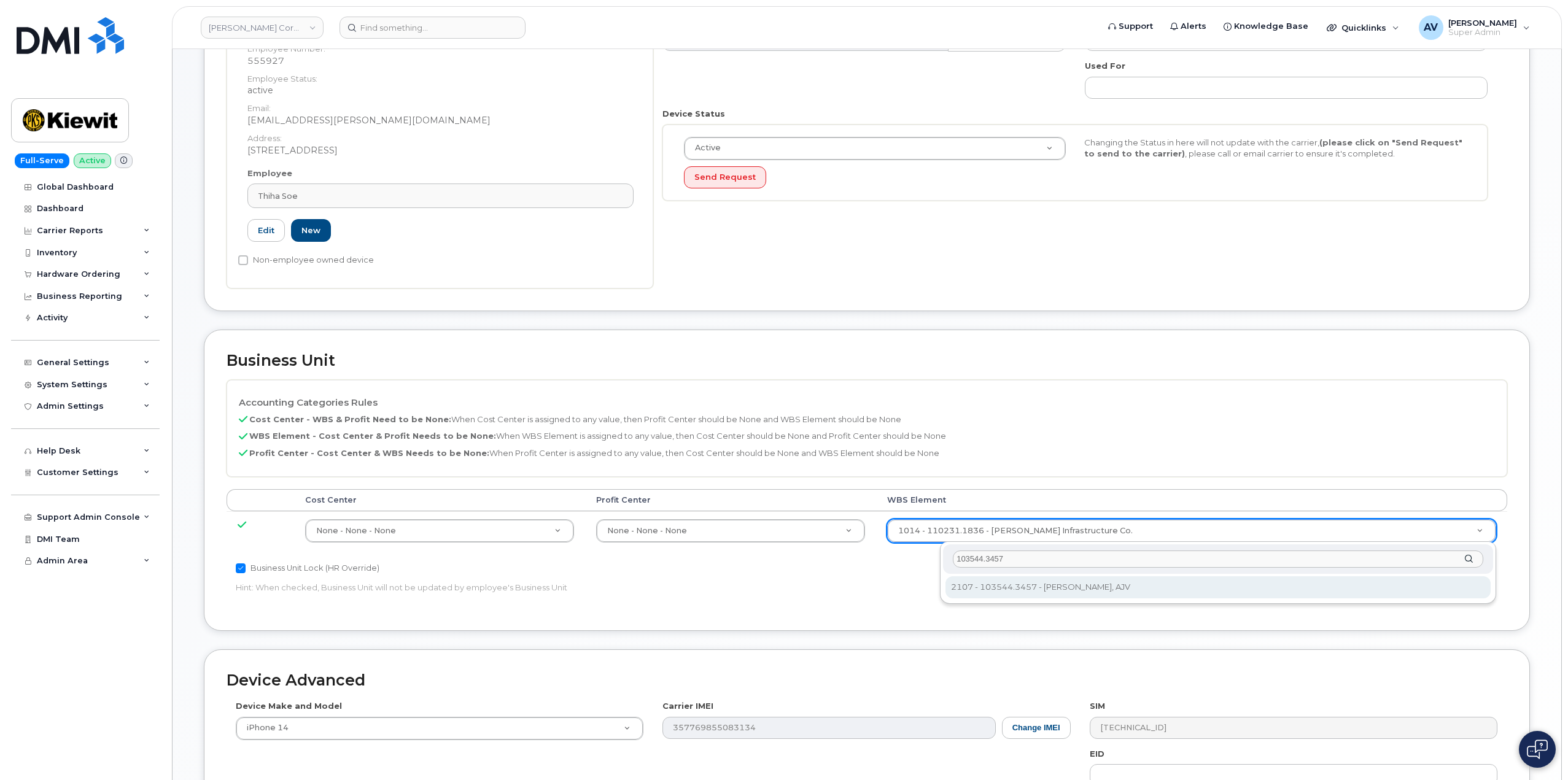
type input "103544.3457"
type input "30238087"
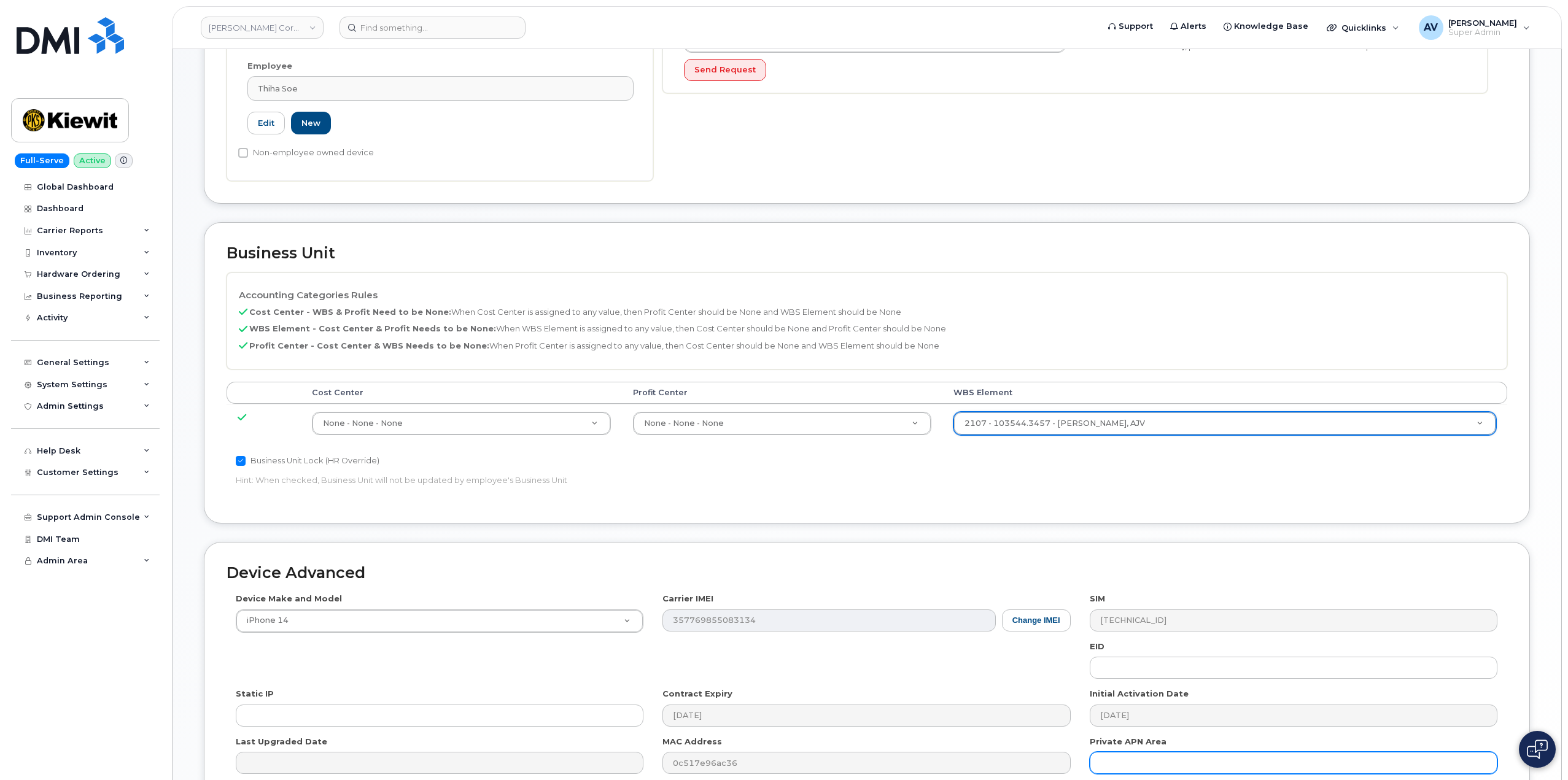
scroll to position [481, 0]
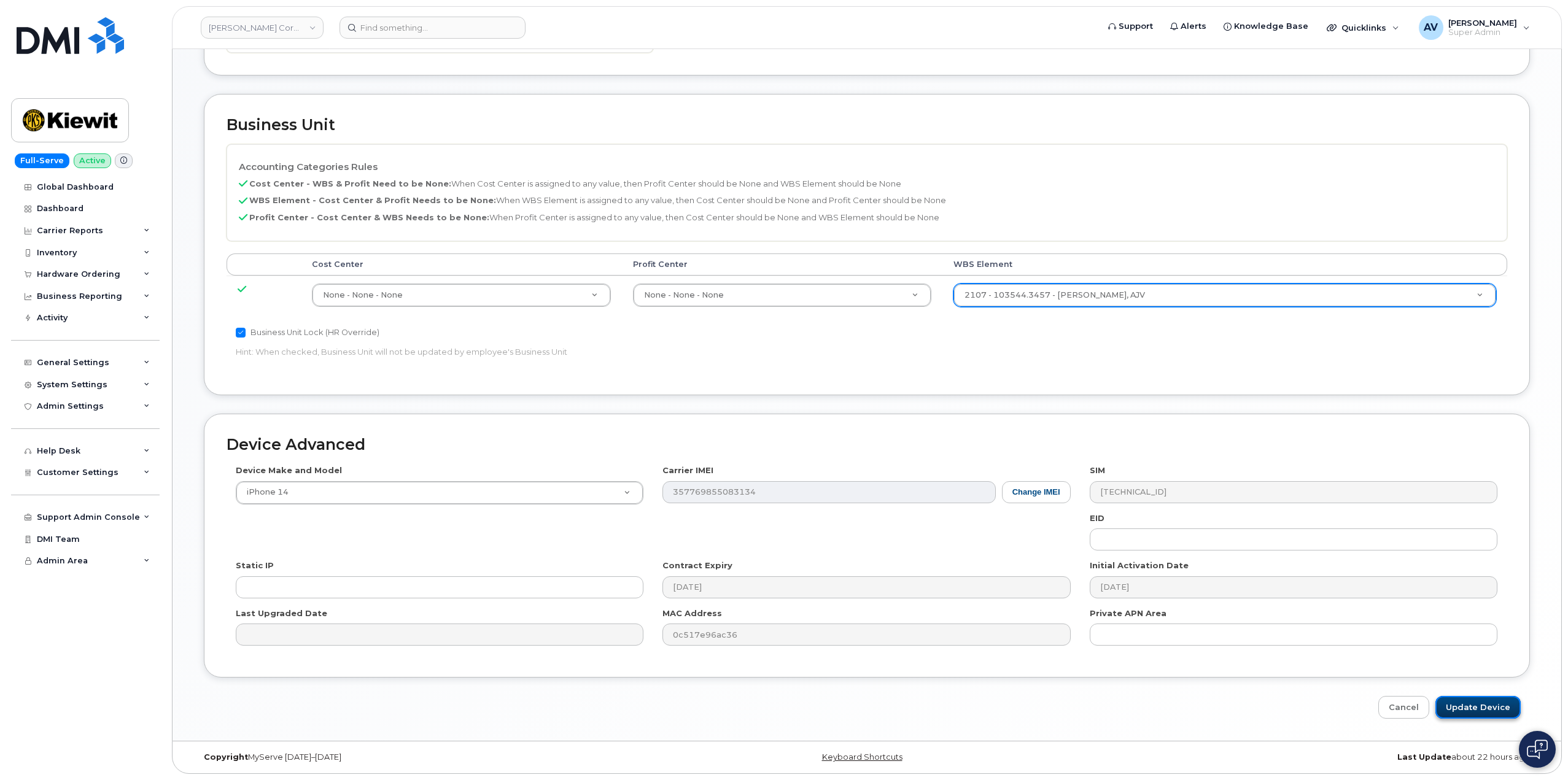
click at [1475, 706] on input "Update Device" at bounding box center [1478, 707] width 85 height 23
type input "Saving..."
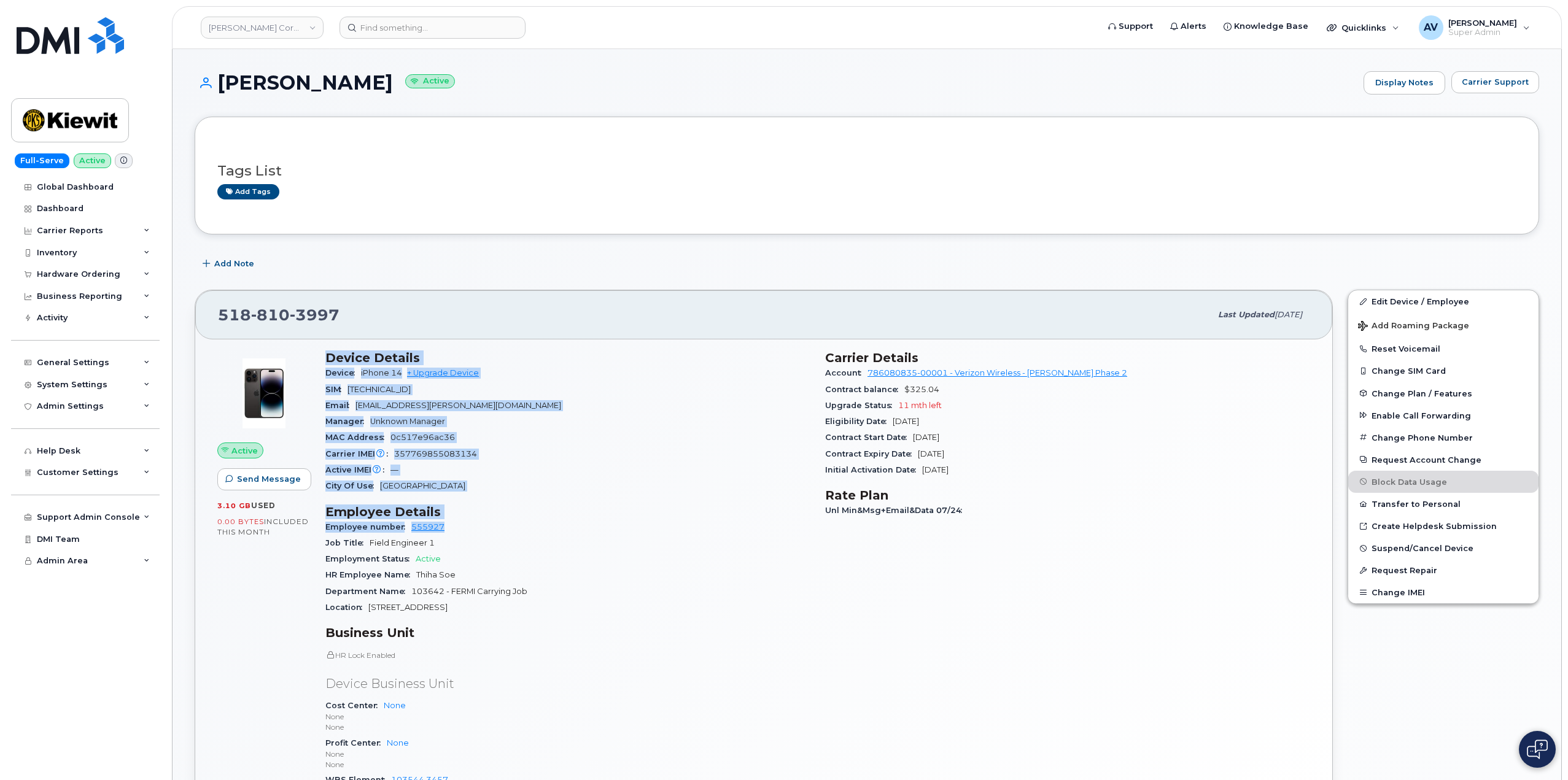
scroll to position [61, 0]
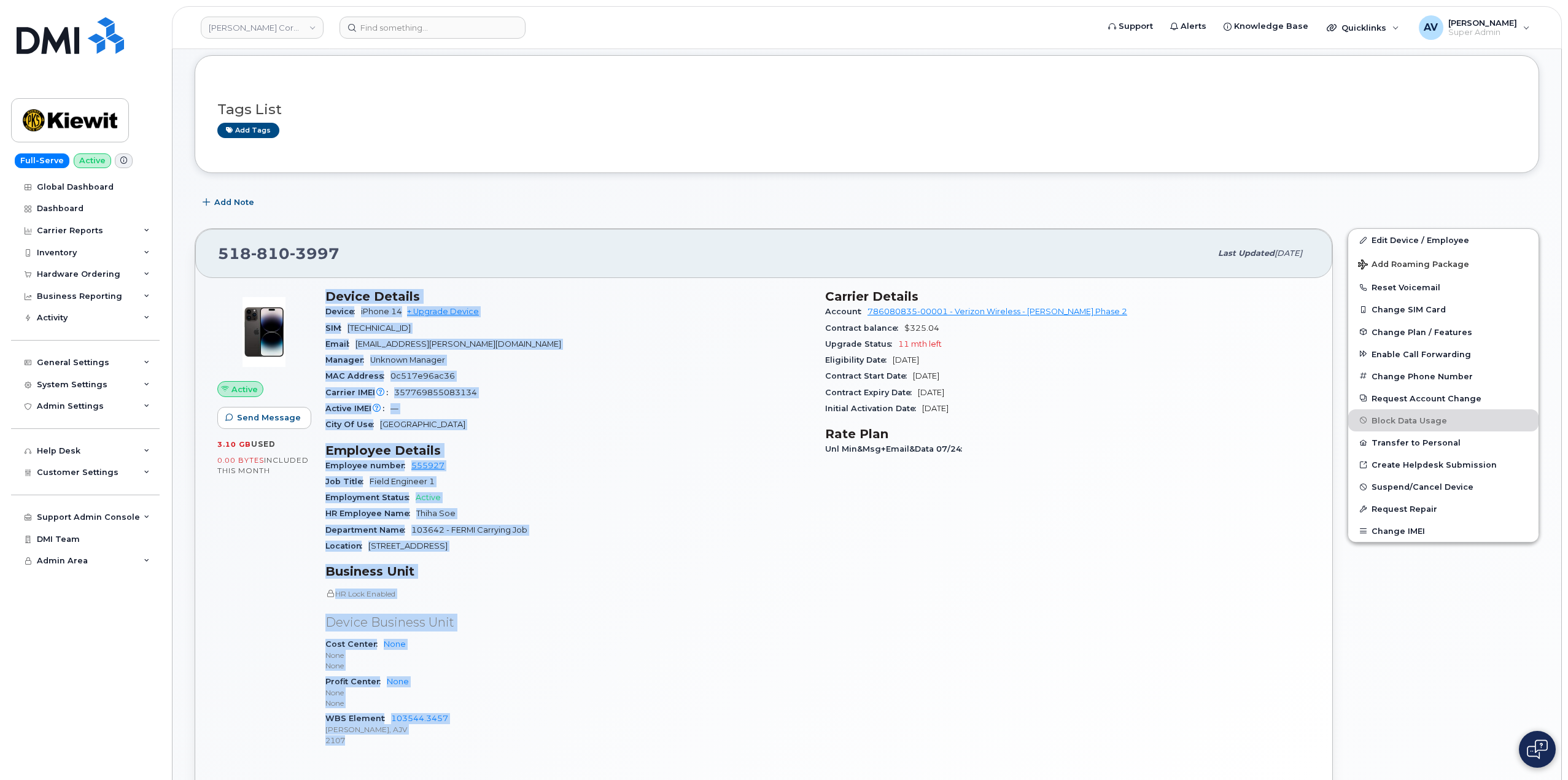
drag, startPoint x: 326, startPoint y: 354, endPoint x: 551, endPoint y: 735, distance: 442.5
click at [551, 735] on div "Device Details Device iPhone 14 + Upgrade Device SIM 89148000010900493701 Email…" at bounding box center [568, 523] width 500 height 483
copy div "Device Details Device iPhone 14 + Upgrade Device SIM 89148000010900493701 Email…"
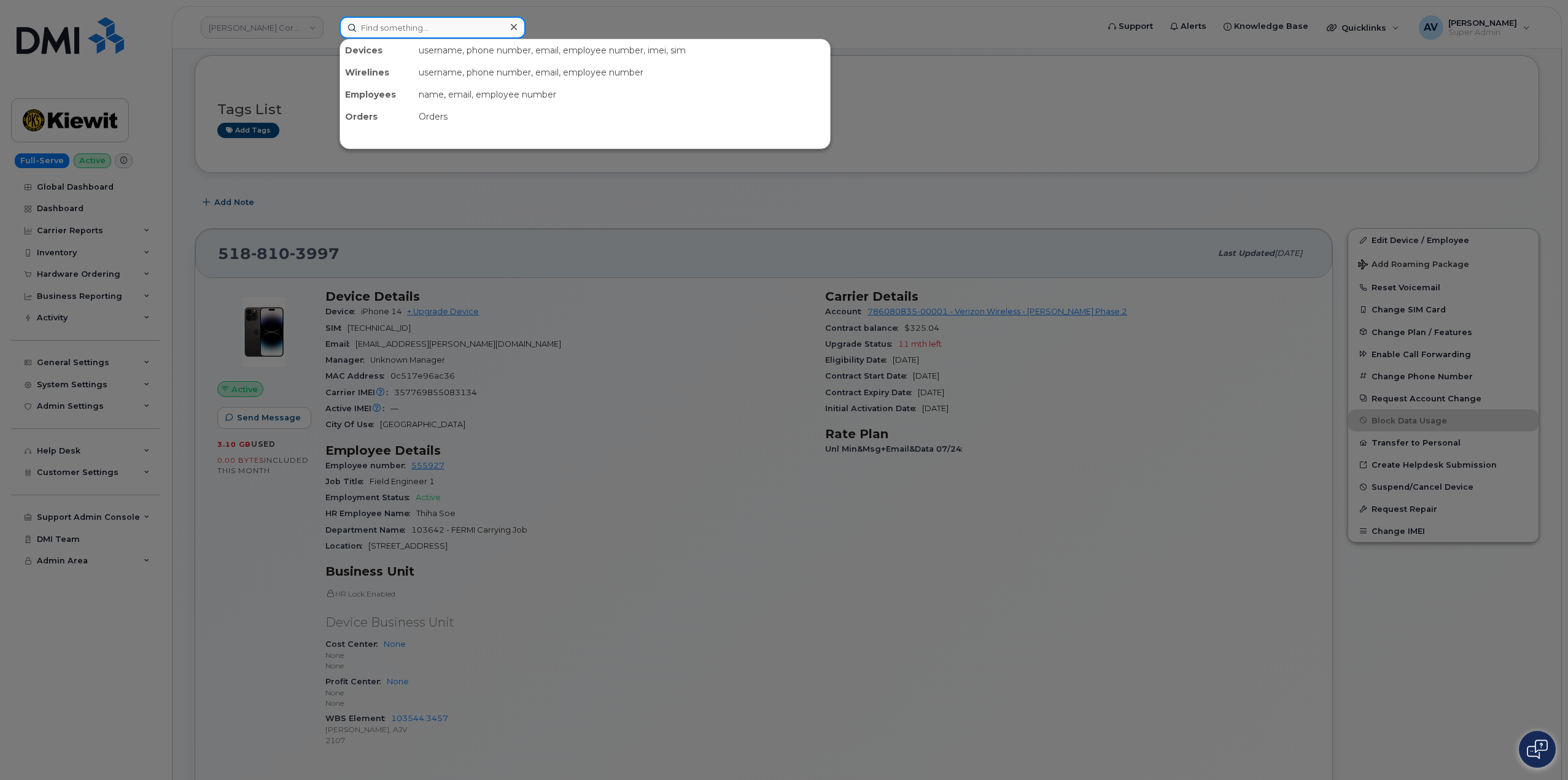
click at [443, 23] on input at bounding box center [432, 27] width 186 height 22
paste input "7802985735"
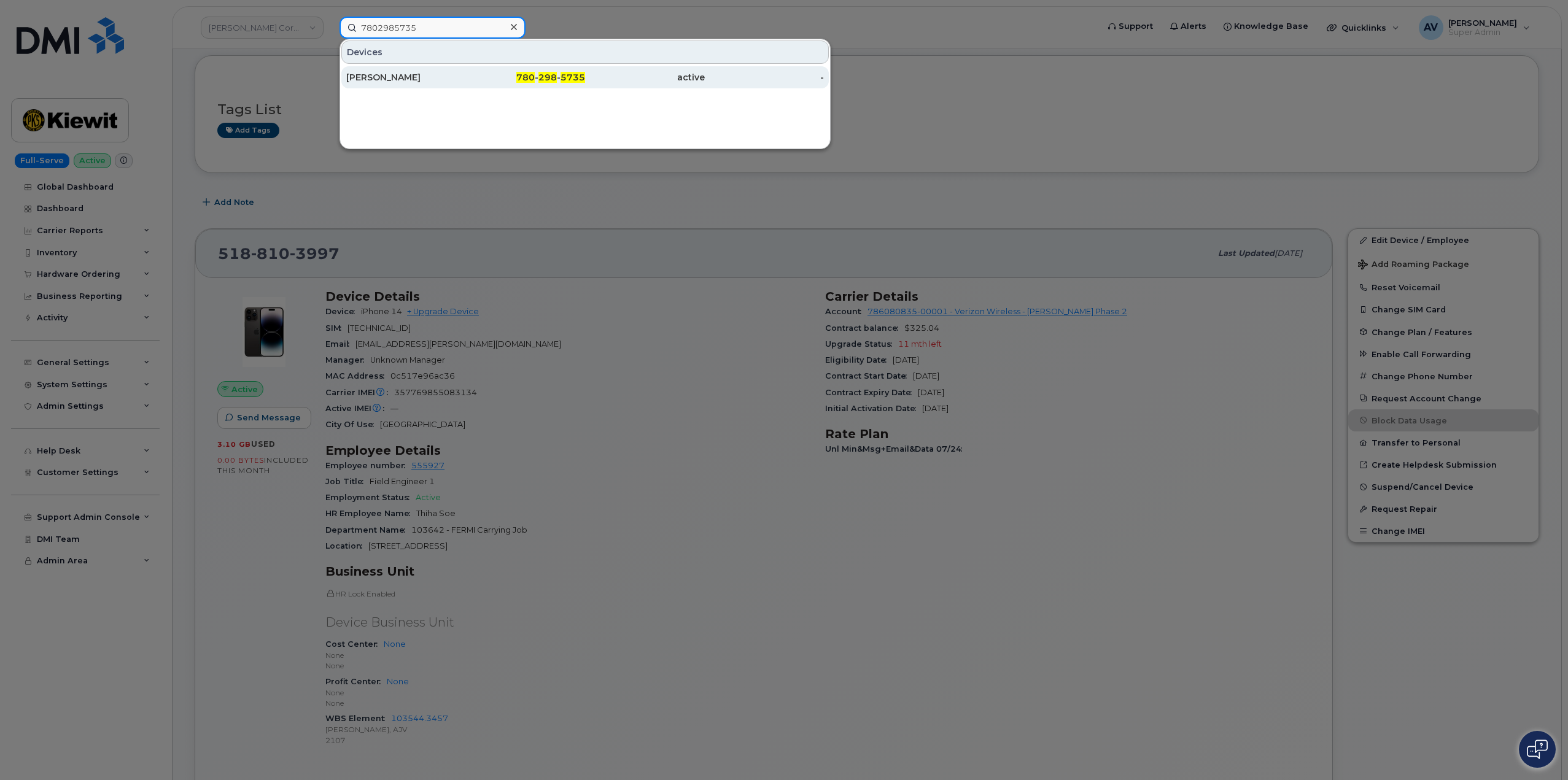
type input "7802985735"
click at [452, 81] on div "Bert Bullock" at bounding box center [406, 77] width 120 height 12
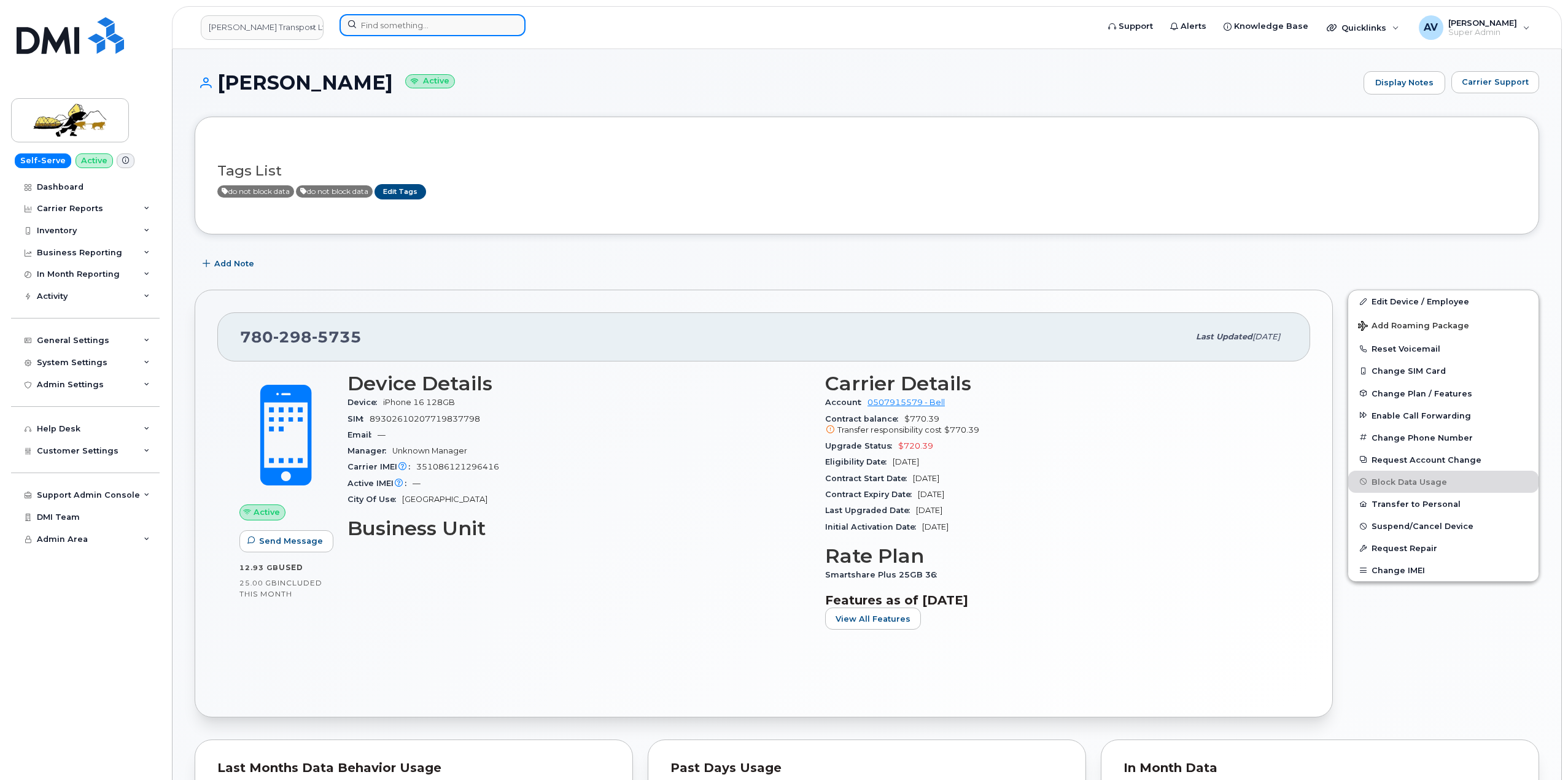
click at [413, 27] on input at bounding box center [432, 25] width 186 height 22
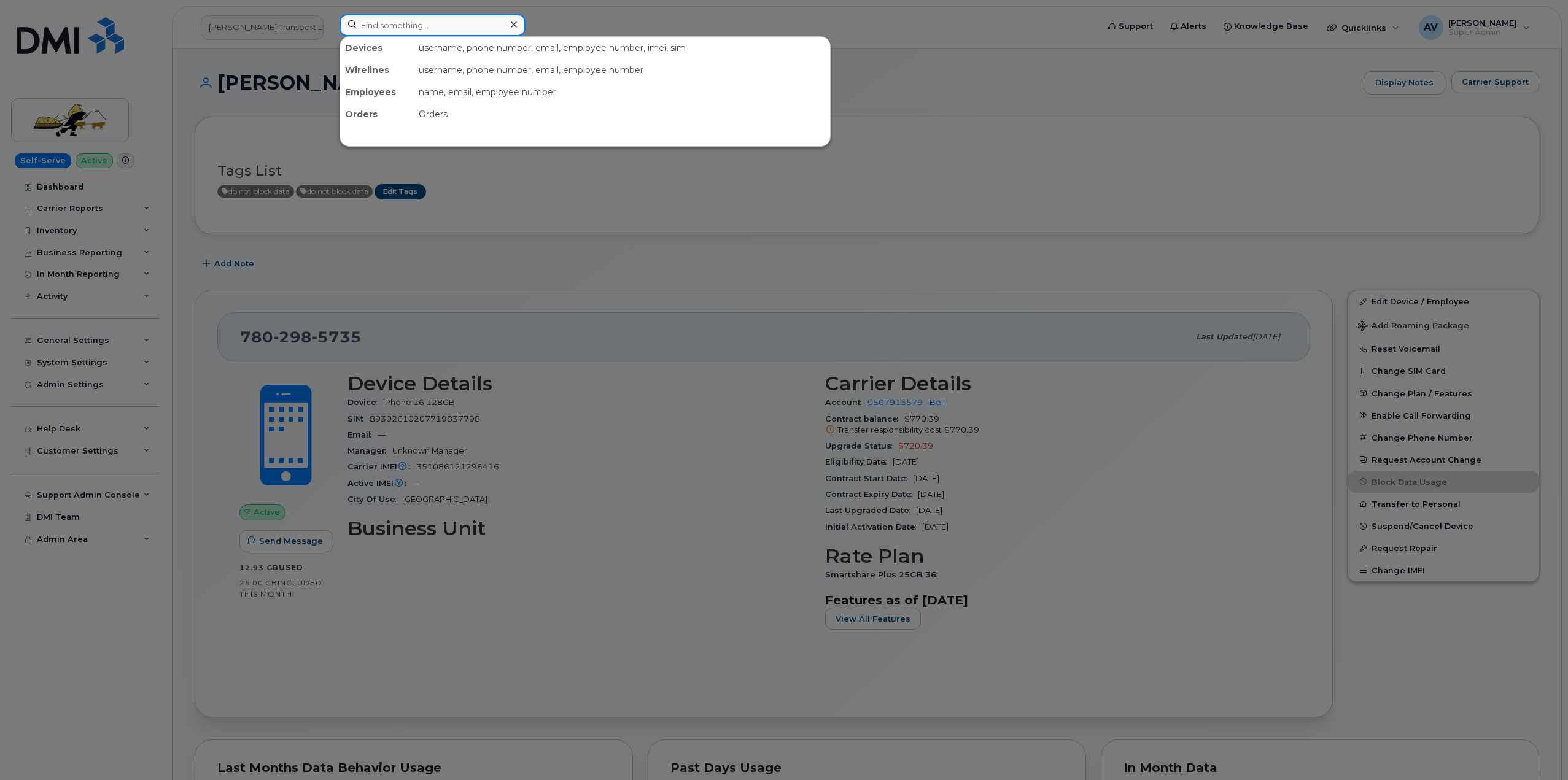
paste input "Soe Aung"
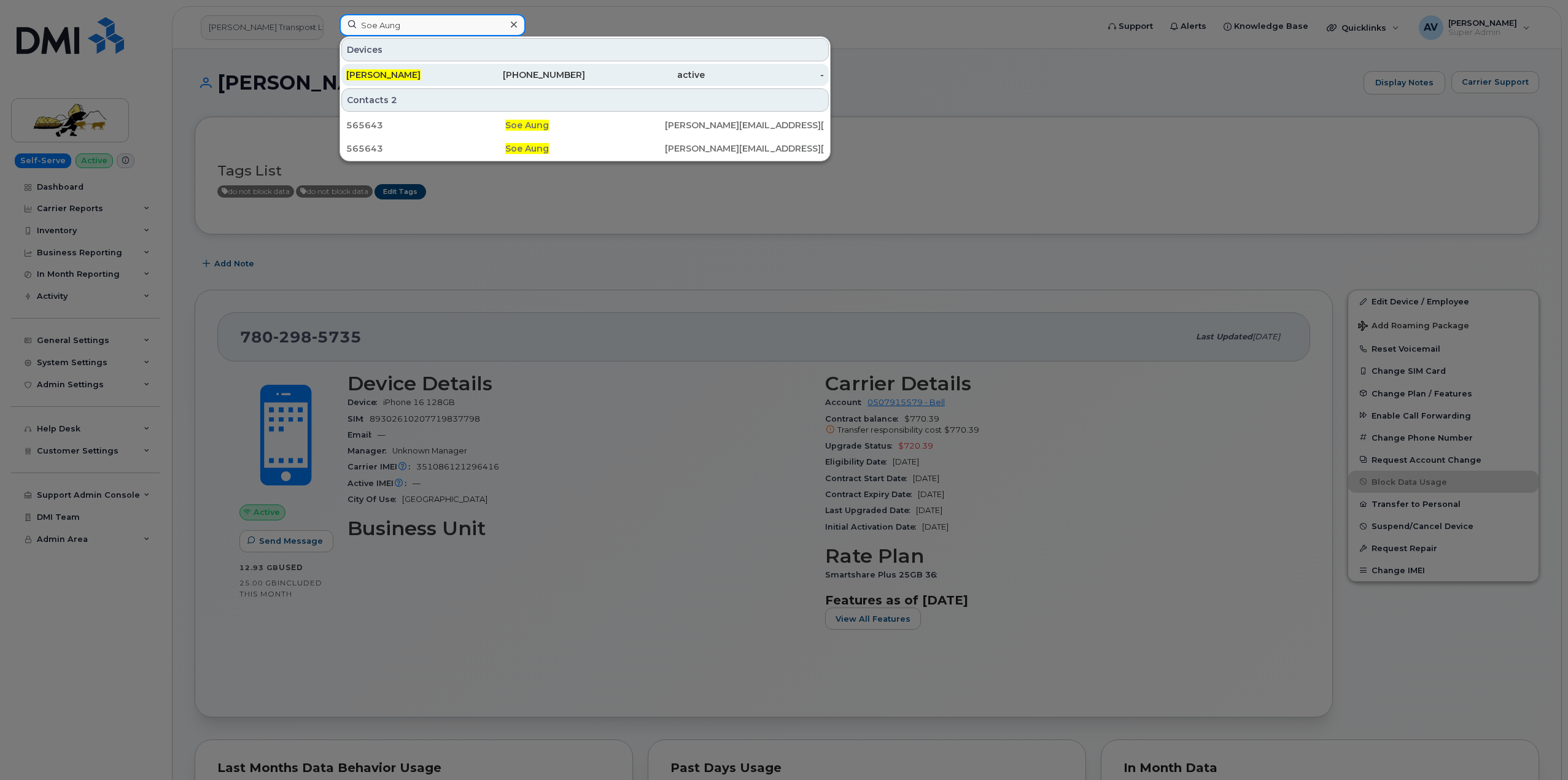
type input "Soe Aung"
click at [451, 72] on div "[PERSON_NAME]" at bounding box center [406, 75] width 120 height 12
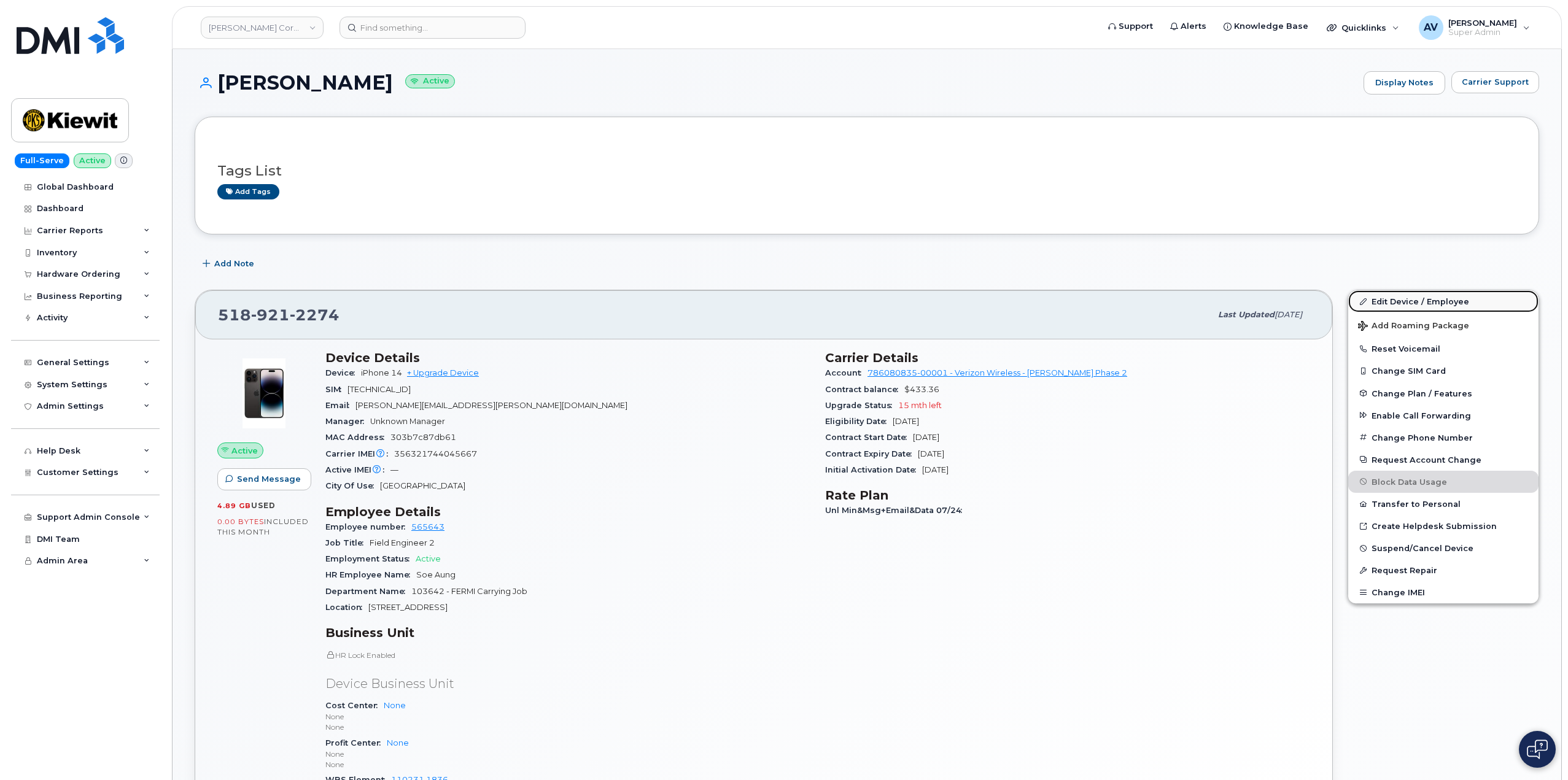
click at [1413, 299] on link "Edit Device / Employee" at bounding box center [1443, 301] width 190 height 22
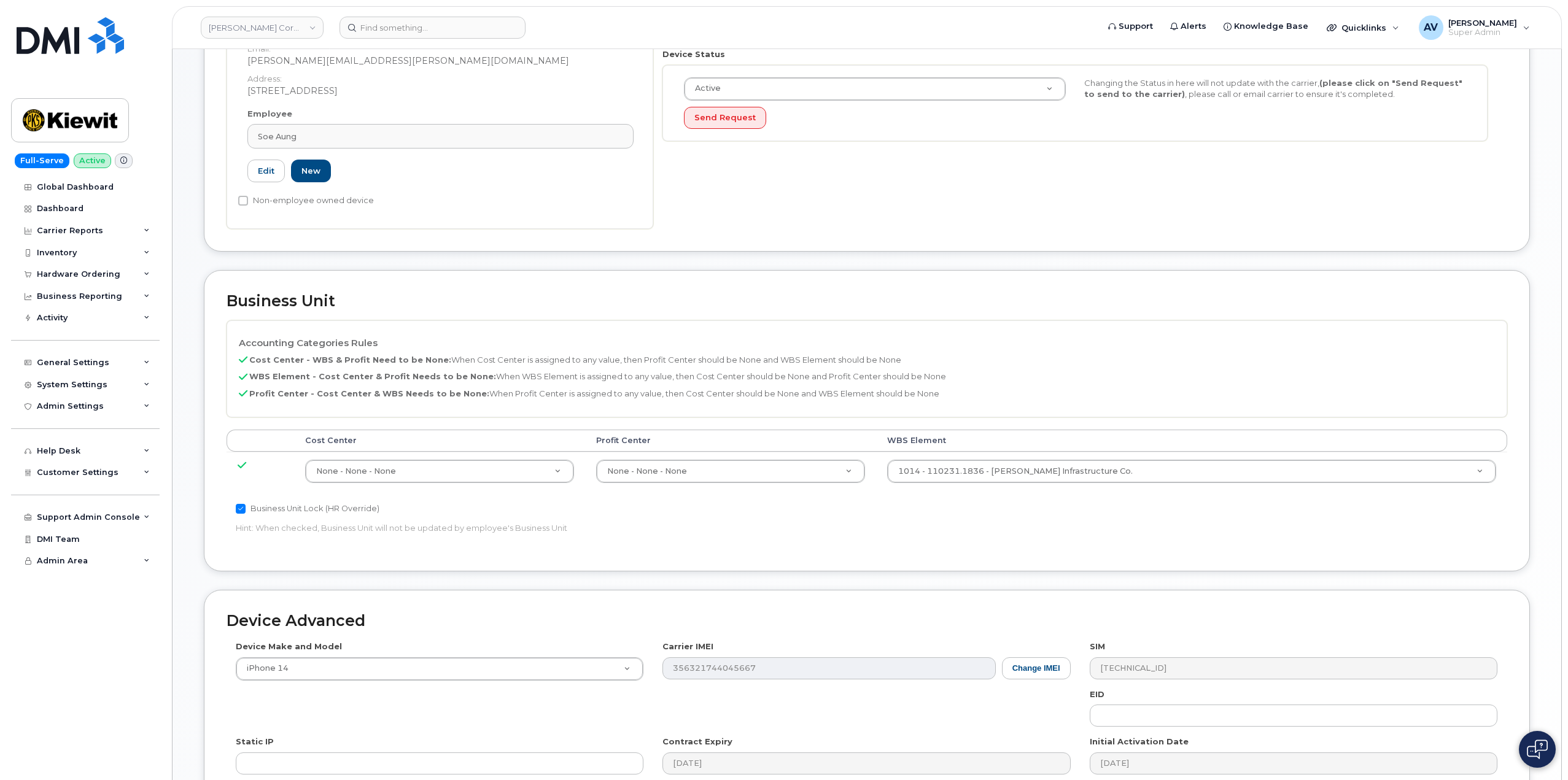
scroll to position [307, 0]
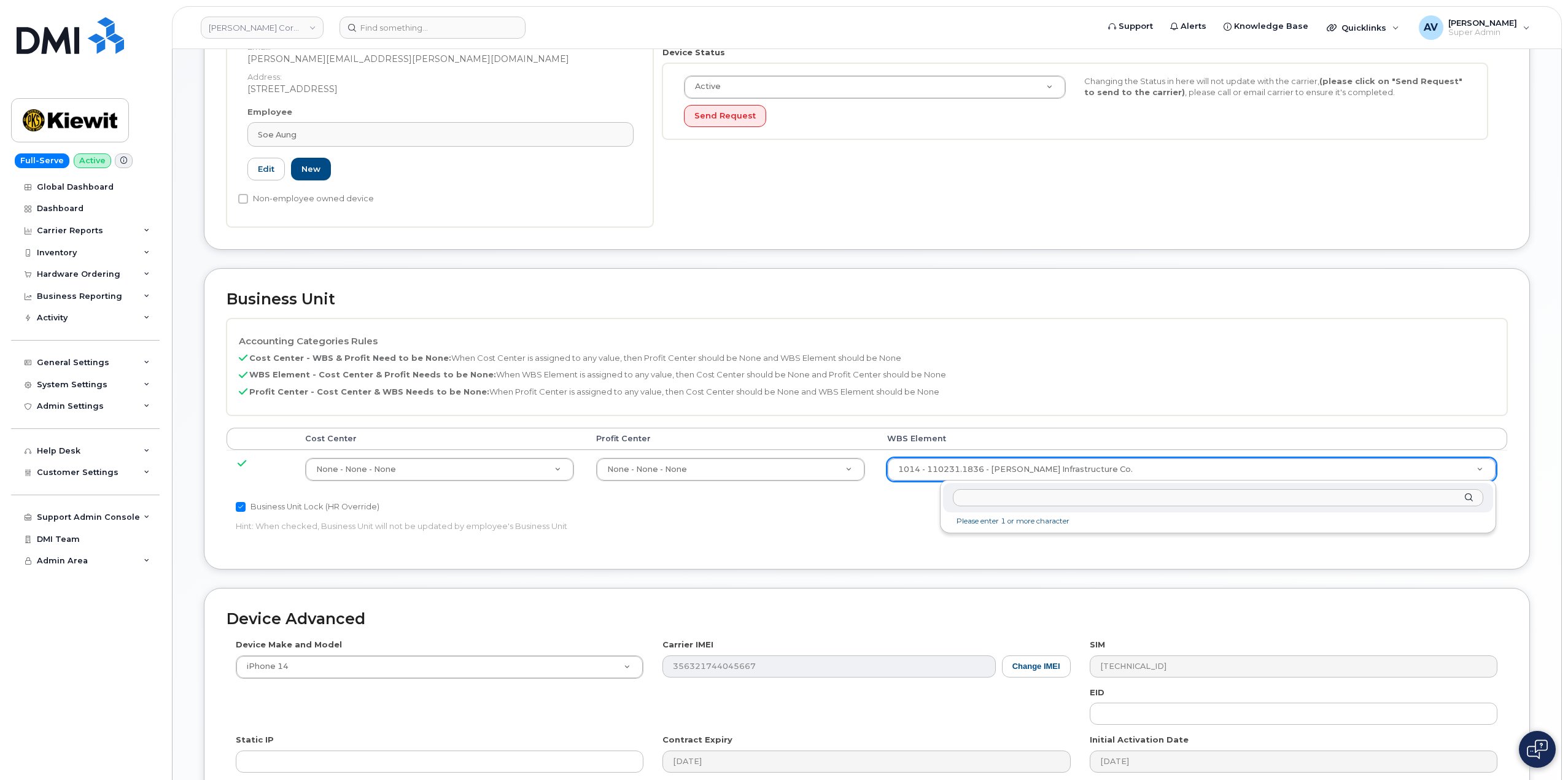
click at [1085, 501] on input "text" at bounding box center [1218, 498] width 531 height 18
type input "103544.3457"
type input "30238087"
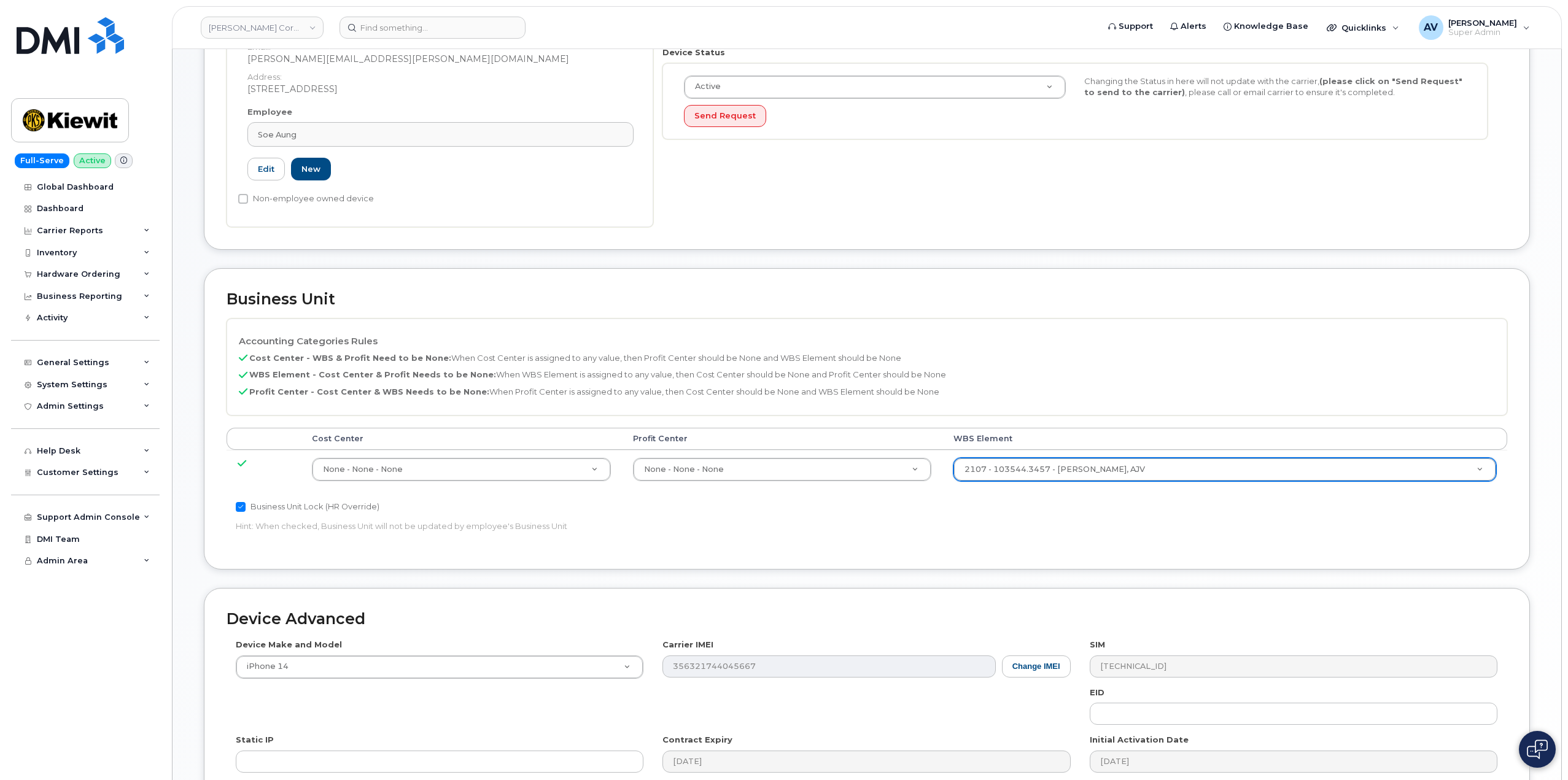
scroll to position [481, 0]
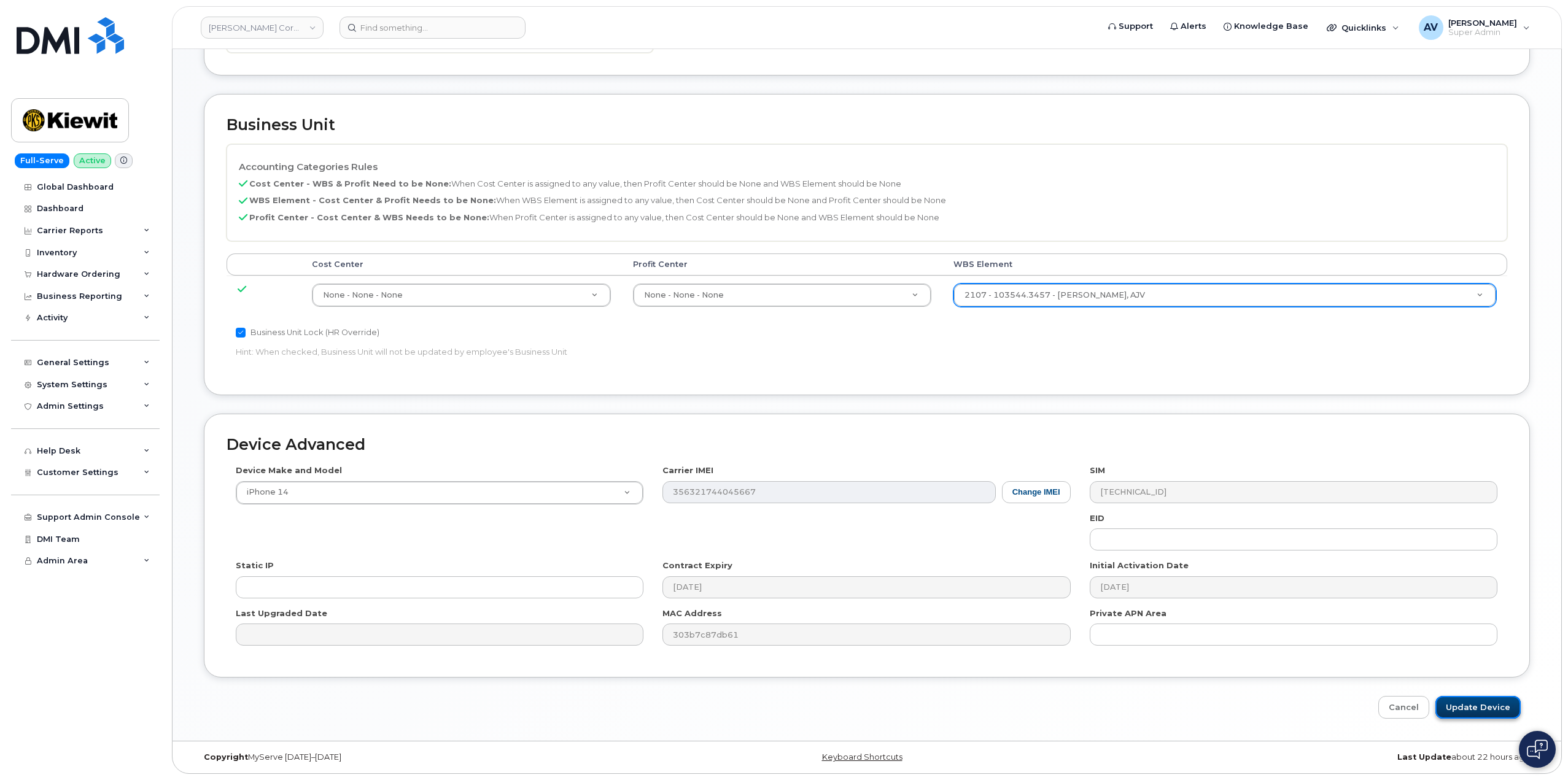
click at [1507, 702] on input "Update Device" at bounding box center [1478, 707] width 85 height 23
type input "Saving..."
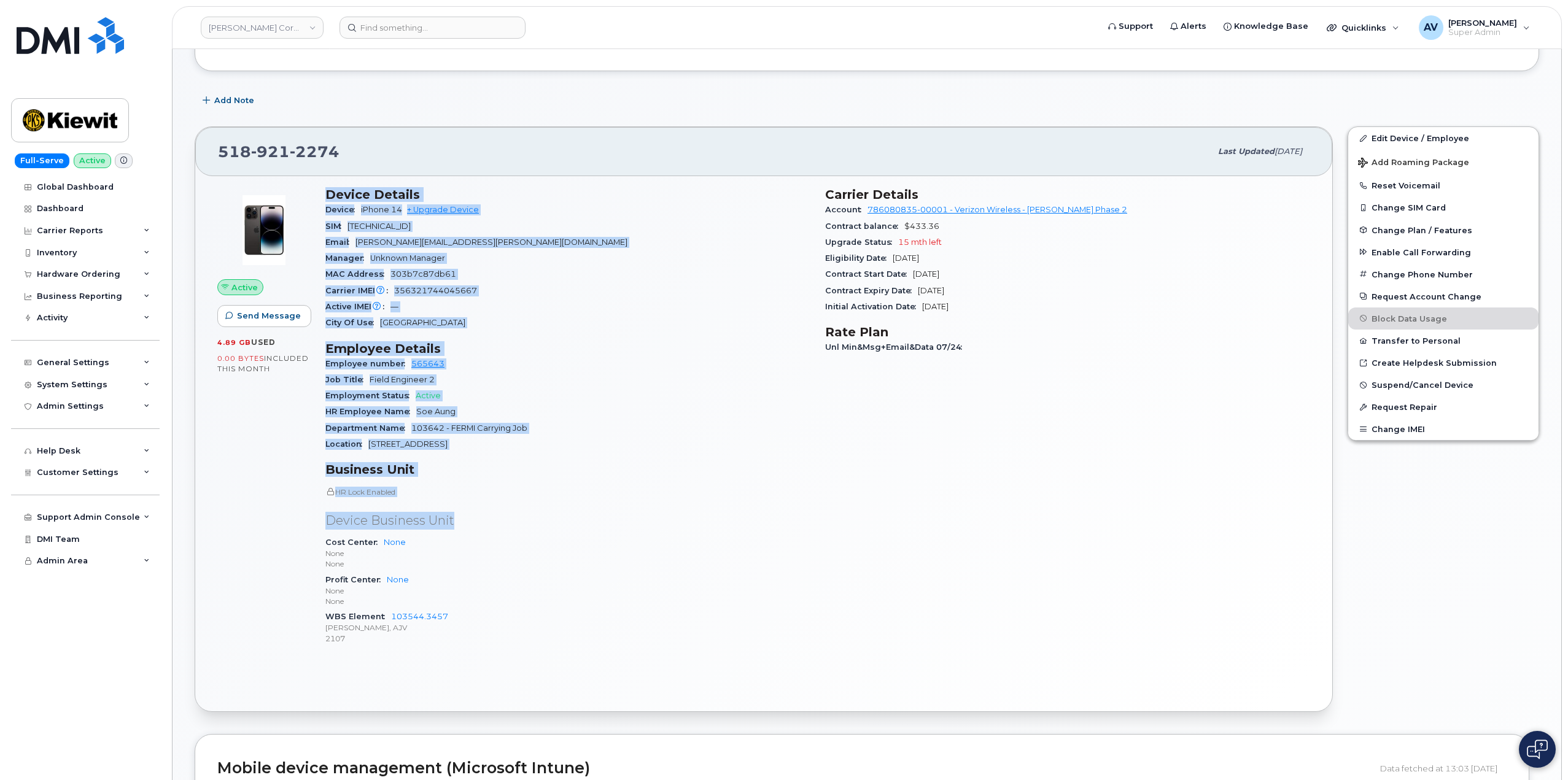
scroll to position [184, 0]
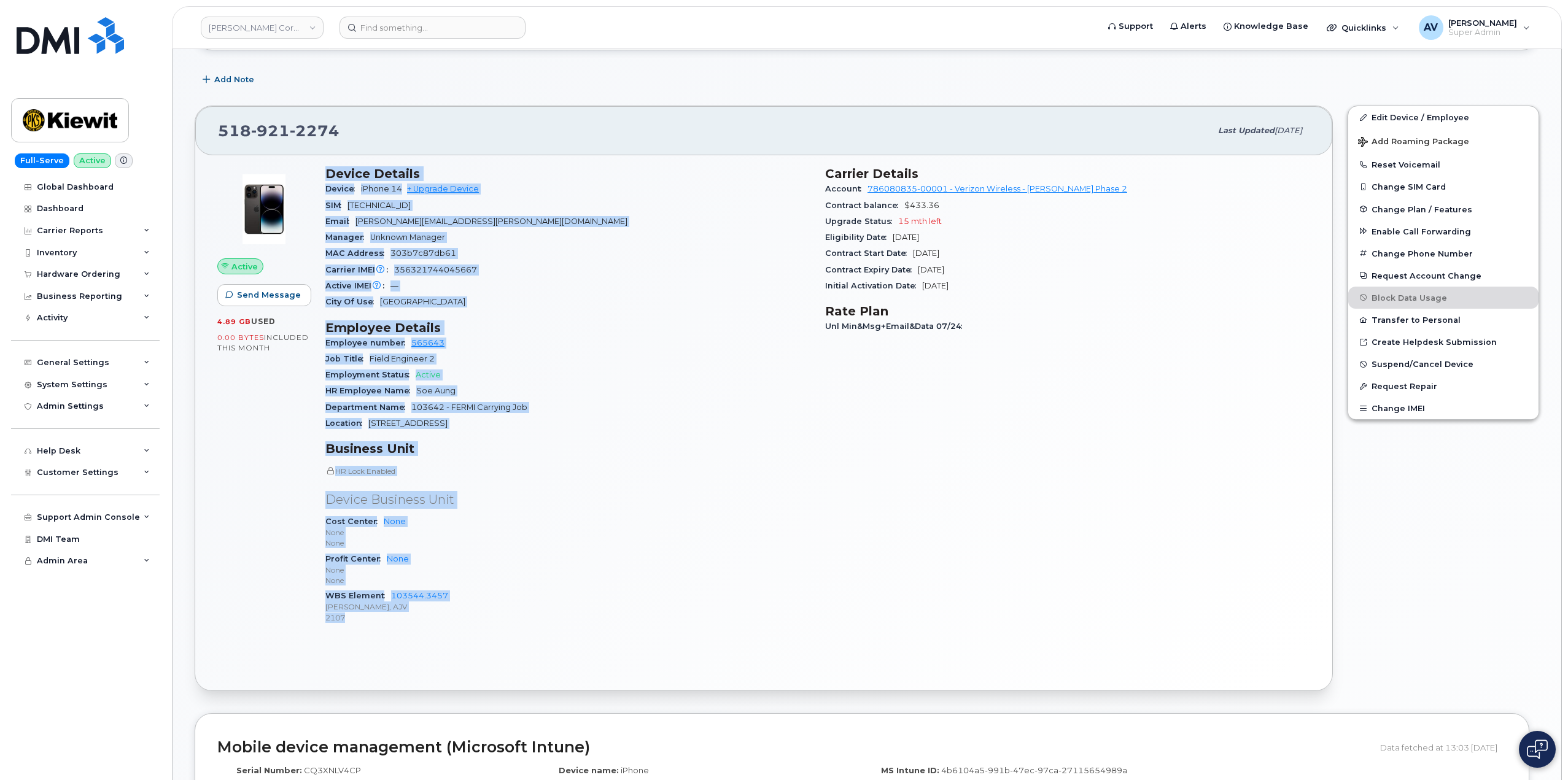
drag, startPoint x: 327, startPoint y: 358, endPoint x: 536, endPoint y: 618, distance: 333.6
click at [536, 618] on div "Device Details Device iPhone 14 + Upgrade Device SIM 89148000011481158184 Email…" at bounding box center [568, 401] width 500 height 483
copy div "Device Details Device iPhone 14 + Upgrade Device SIM 89148000011481158184 Email…"
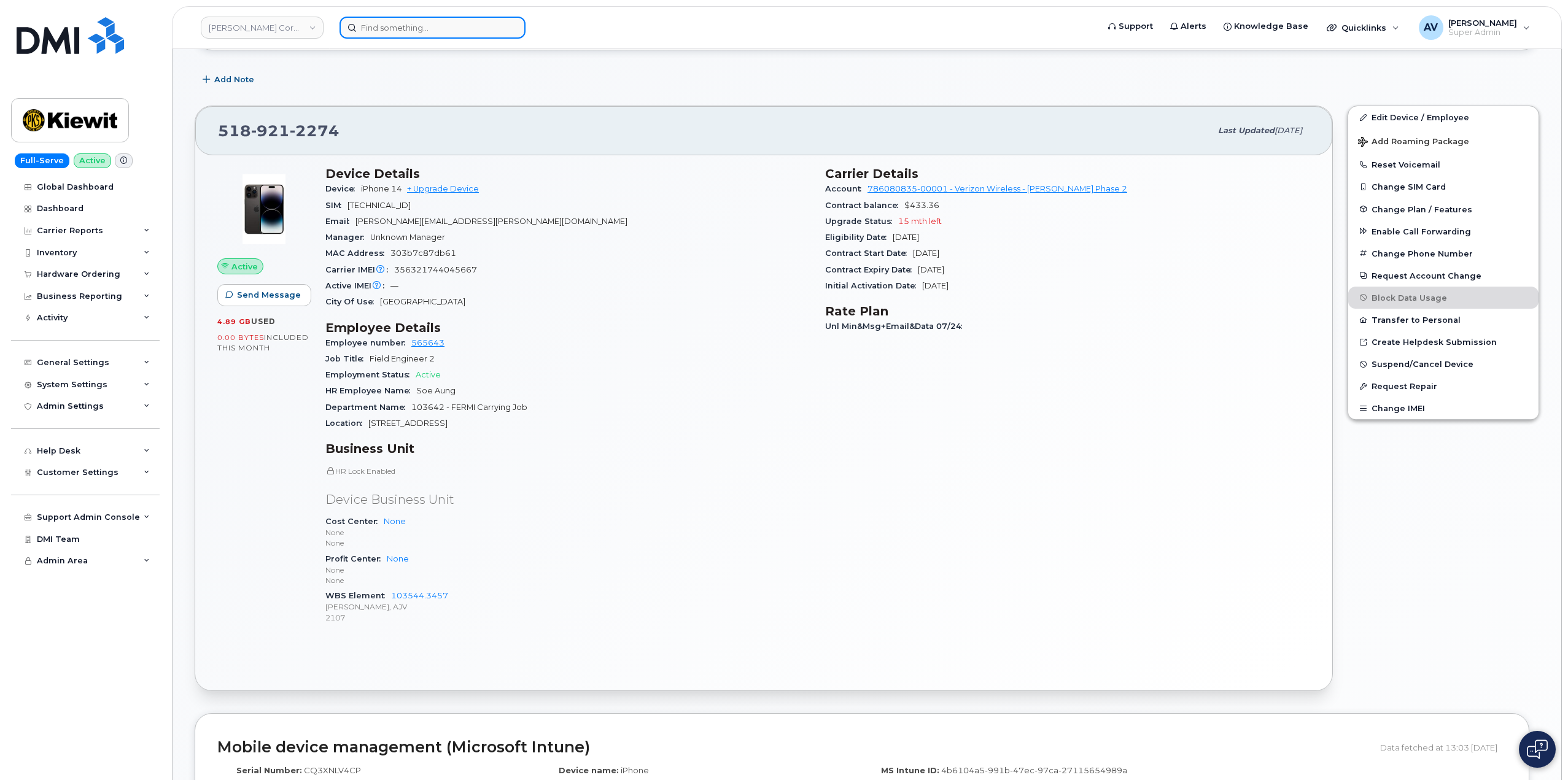
click at [467, 23] on input at bounding box center [432, 27] width 186 height 22
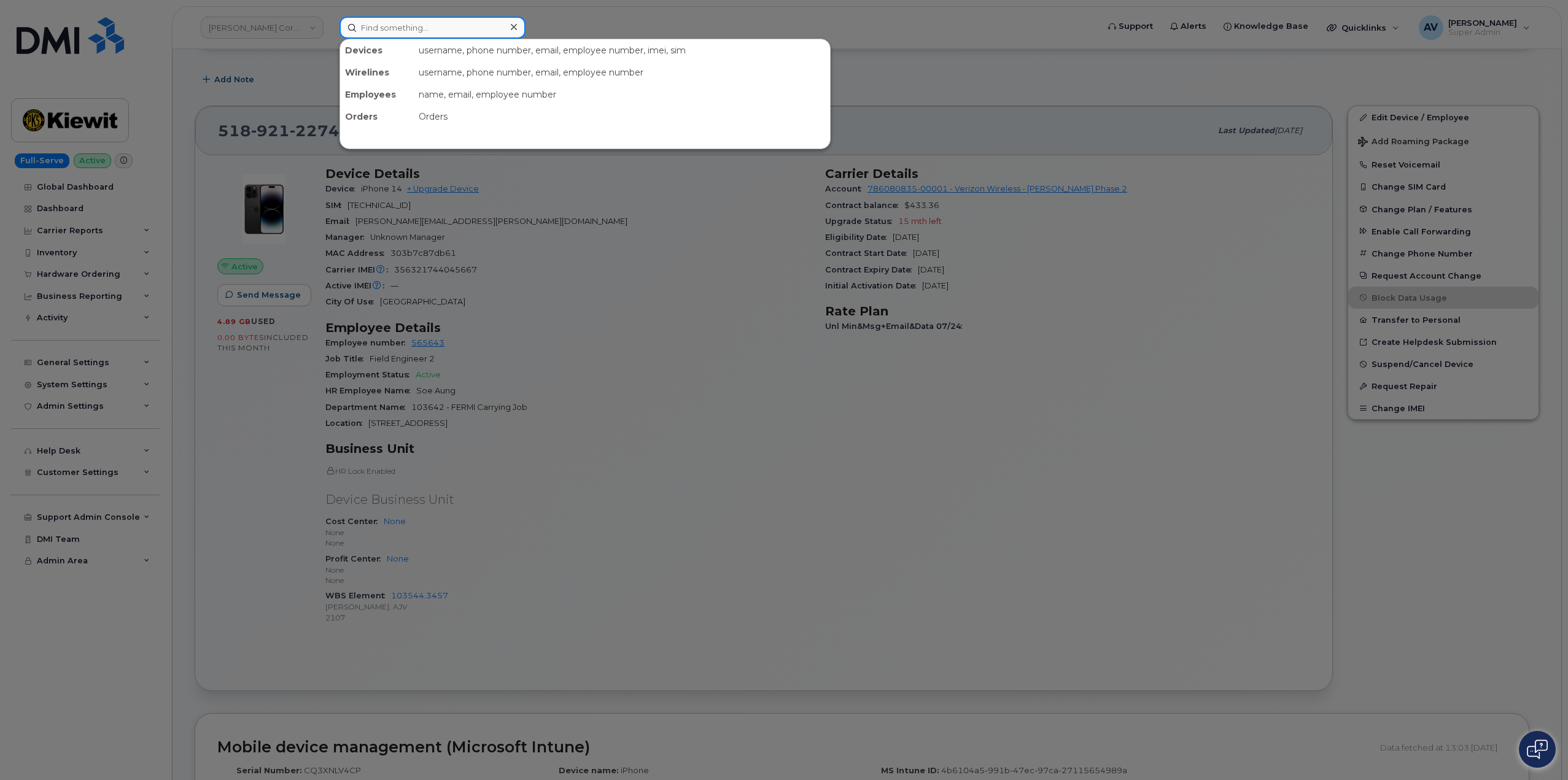
paste input "[PERSON_NAME]"
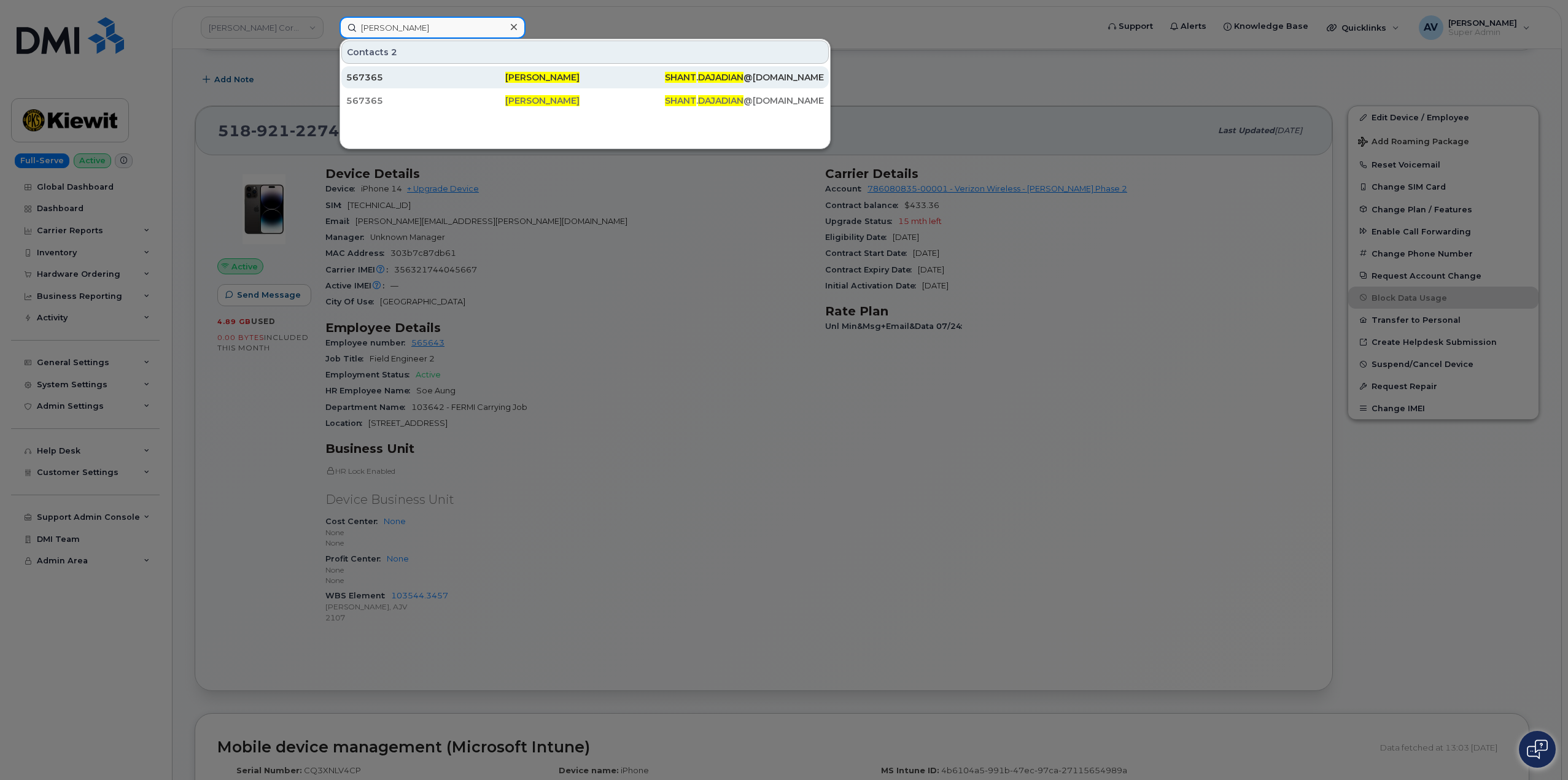
type input "[PERSON_NAME]"
click at [497, 77] on div "567365" at bounding box center [425, 77] width 159 height 12
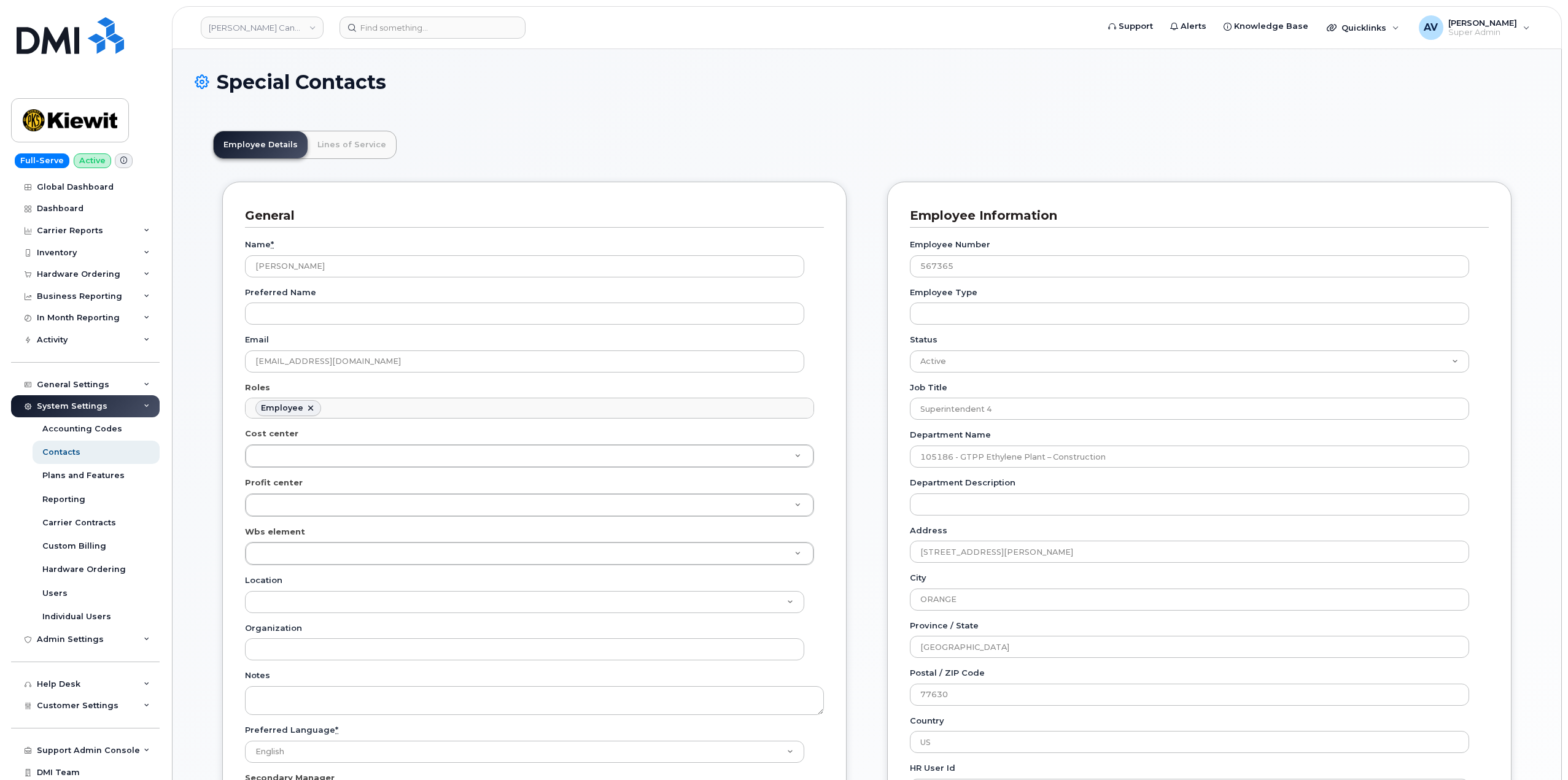
scroll to position [36, 0]
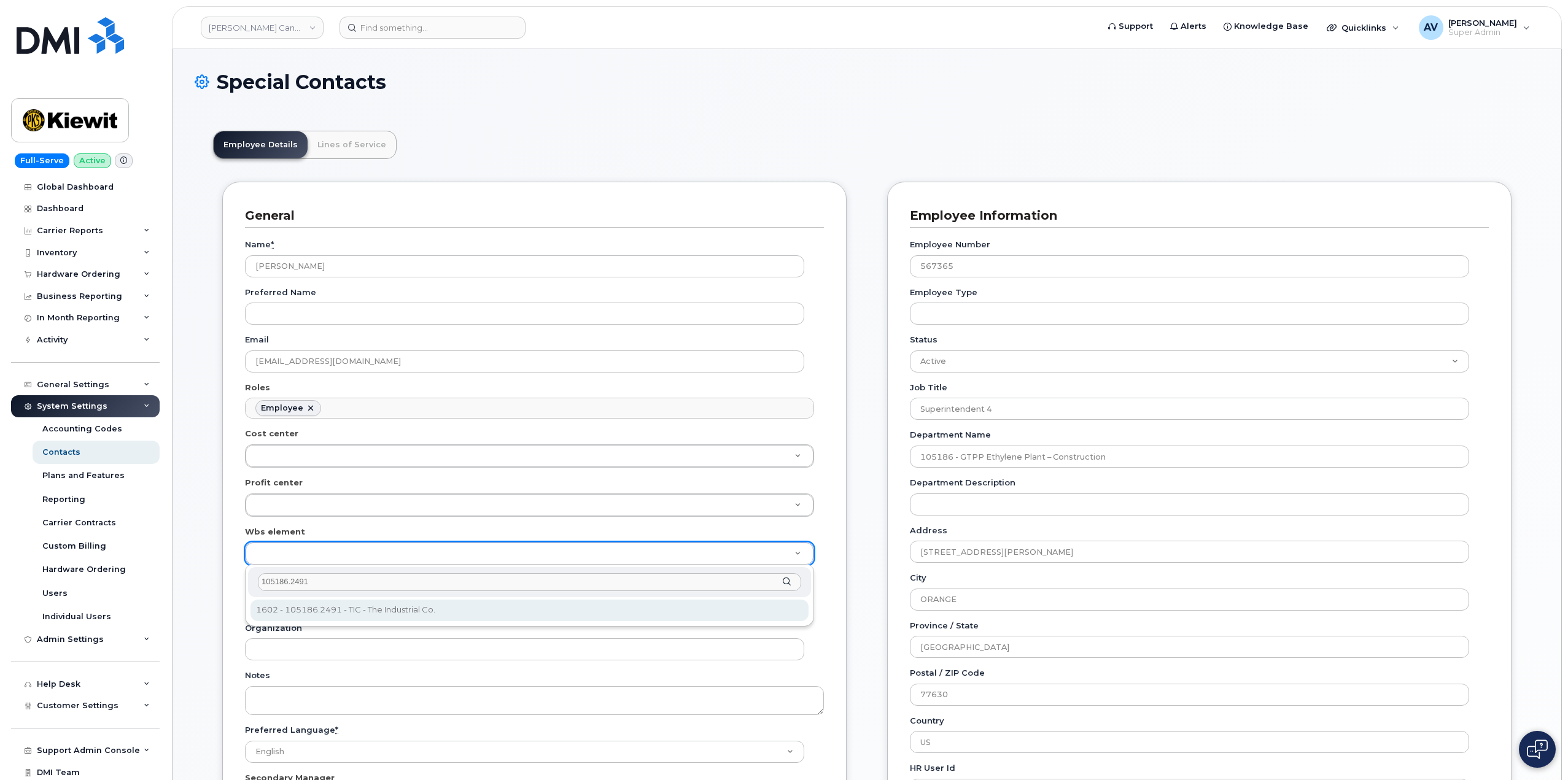
type input "105186.2491"
type input "4427978"
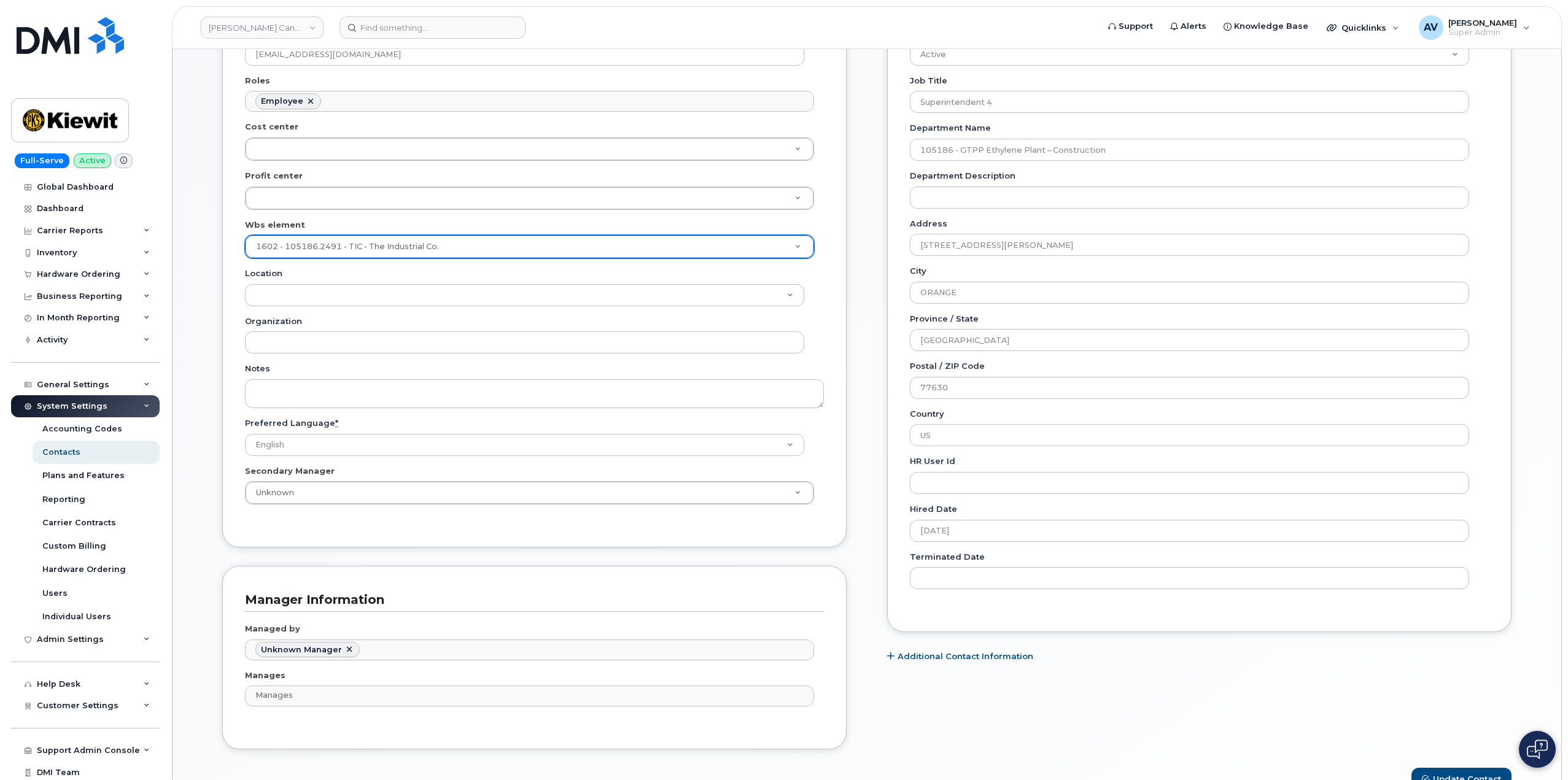
scroll to position [491, 0]
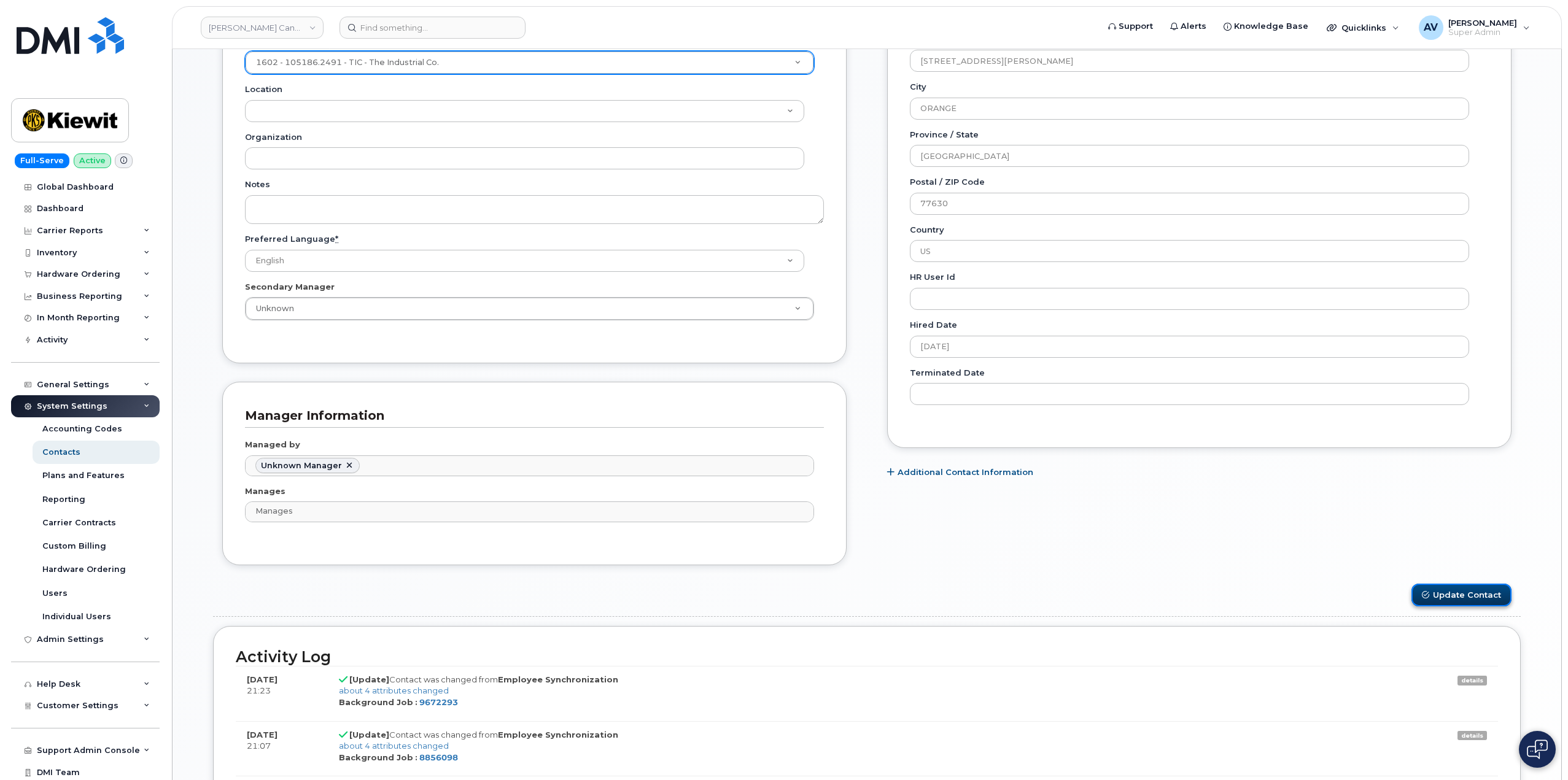
click at [1443, 594] on button "Update Contact" at bounding box center [1461, 595] width 100 height 23
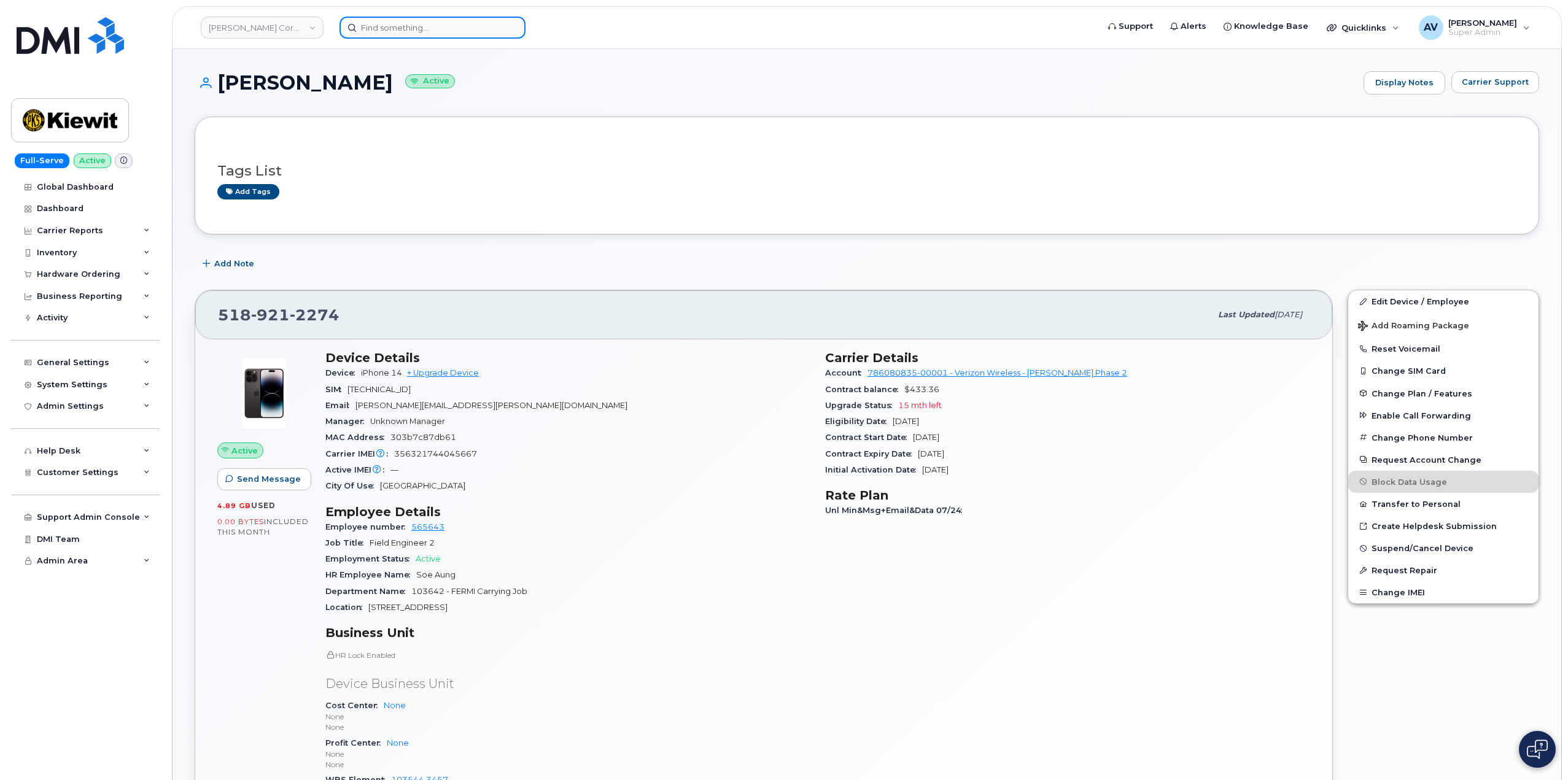
click at [439, 28] on input at bounding box center [432, 27] width 186 height 22
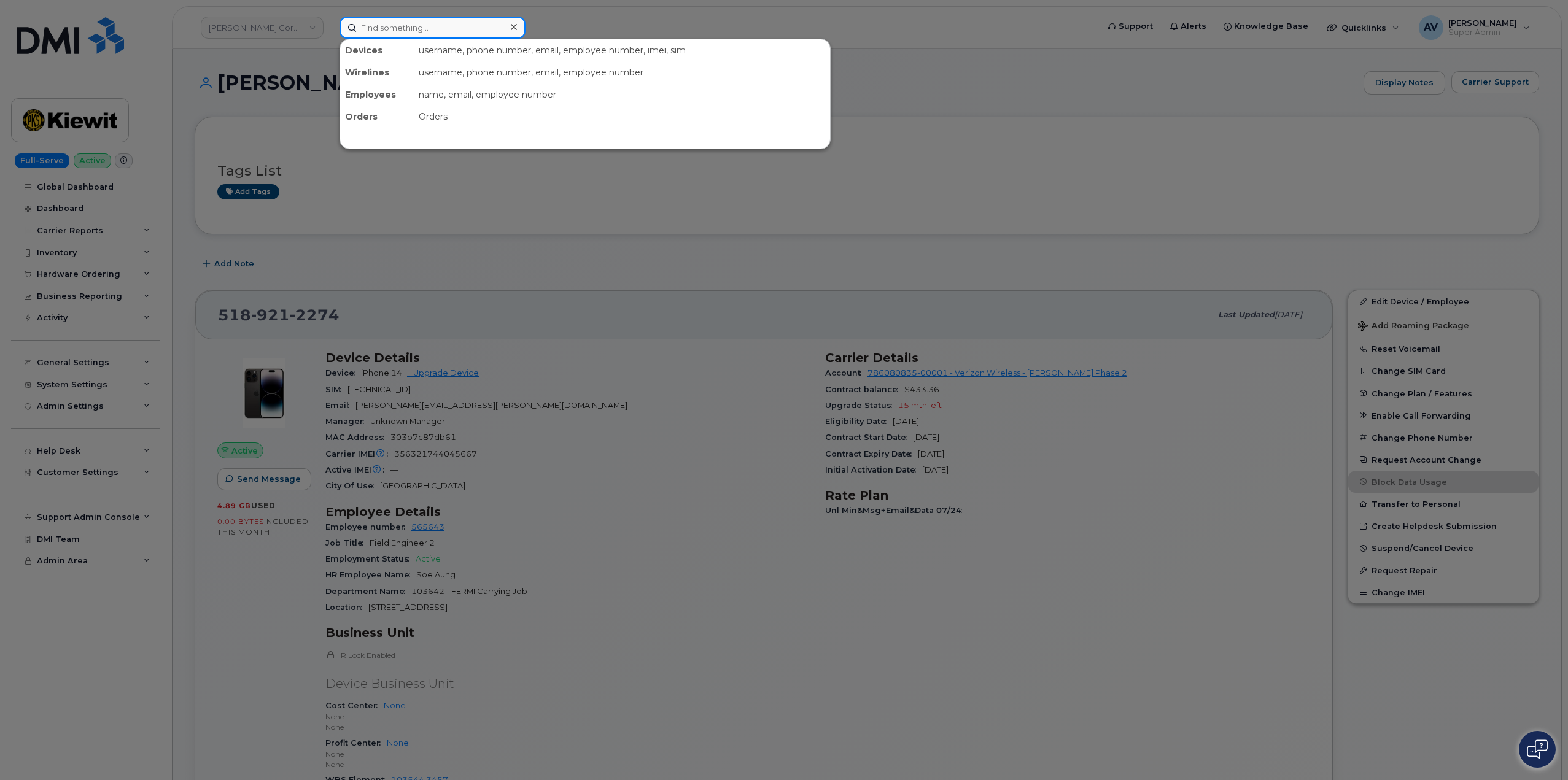
paste input "Brett Washburn"
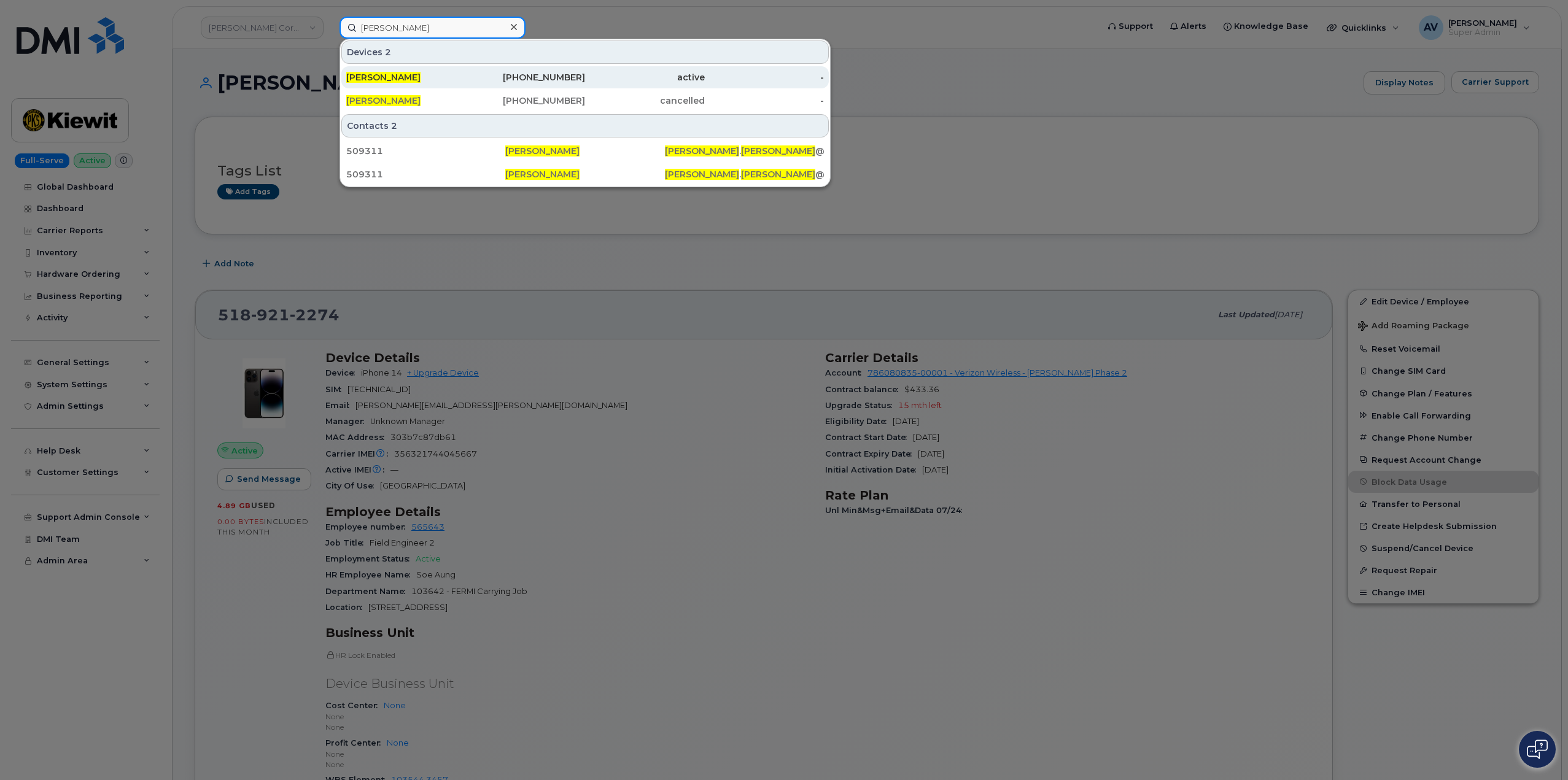
type input "Brett Washburn"
click at [489, 75] on div "480-490-0487" at bounding box center [526, 77] width 120 height 12
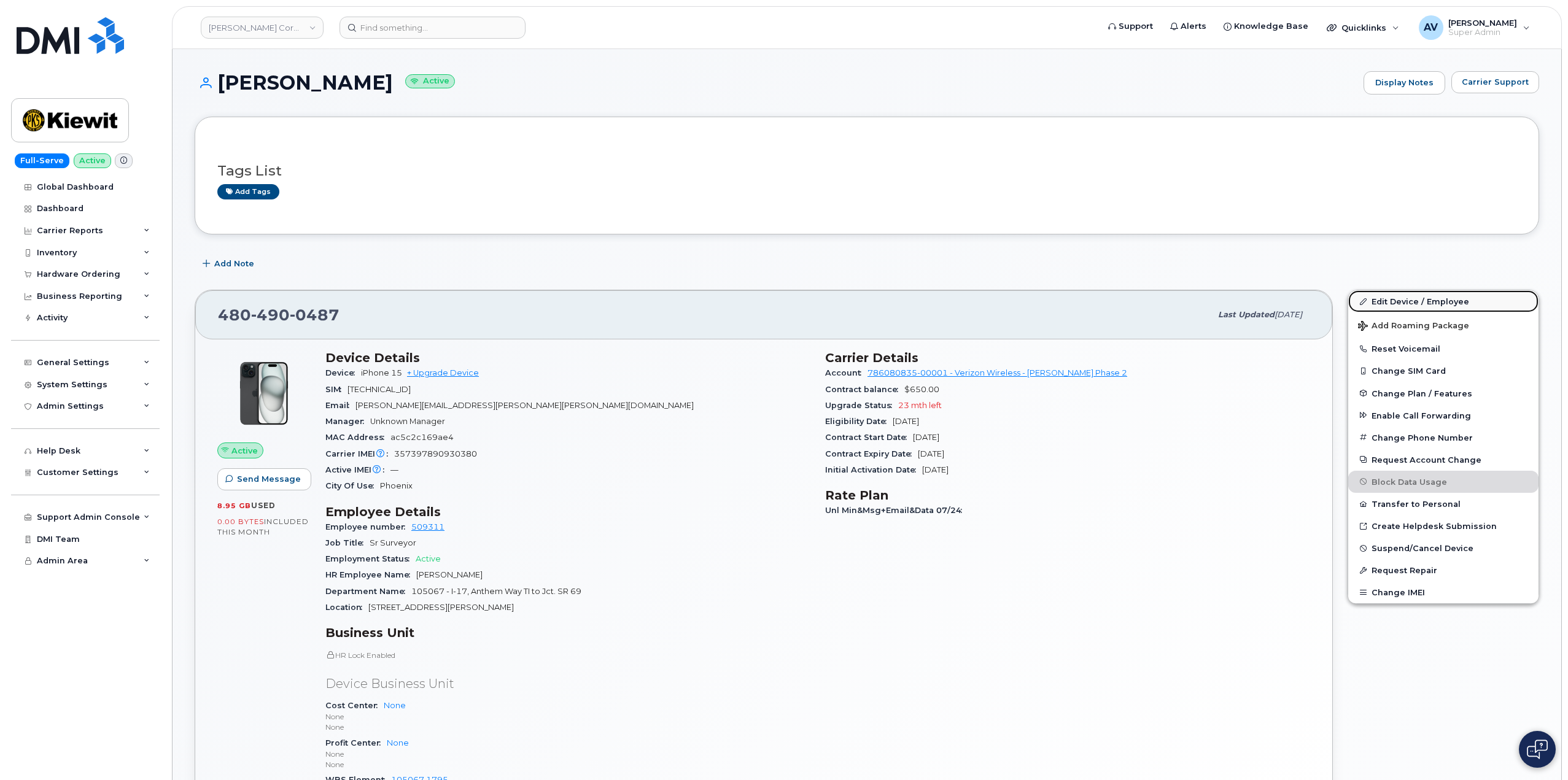
click at [1397, 301] on link "Edit Device / Employee" at bounding box center [1443, 301] width 190 height 22
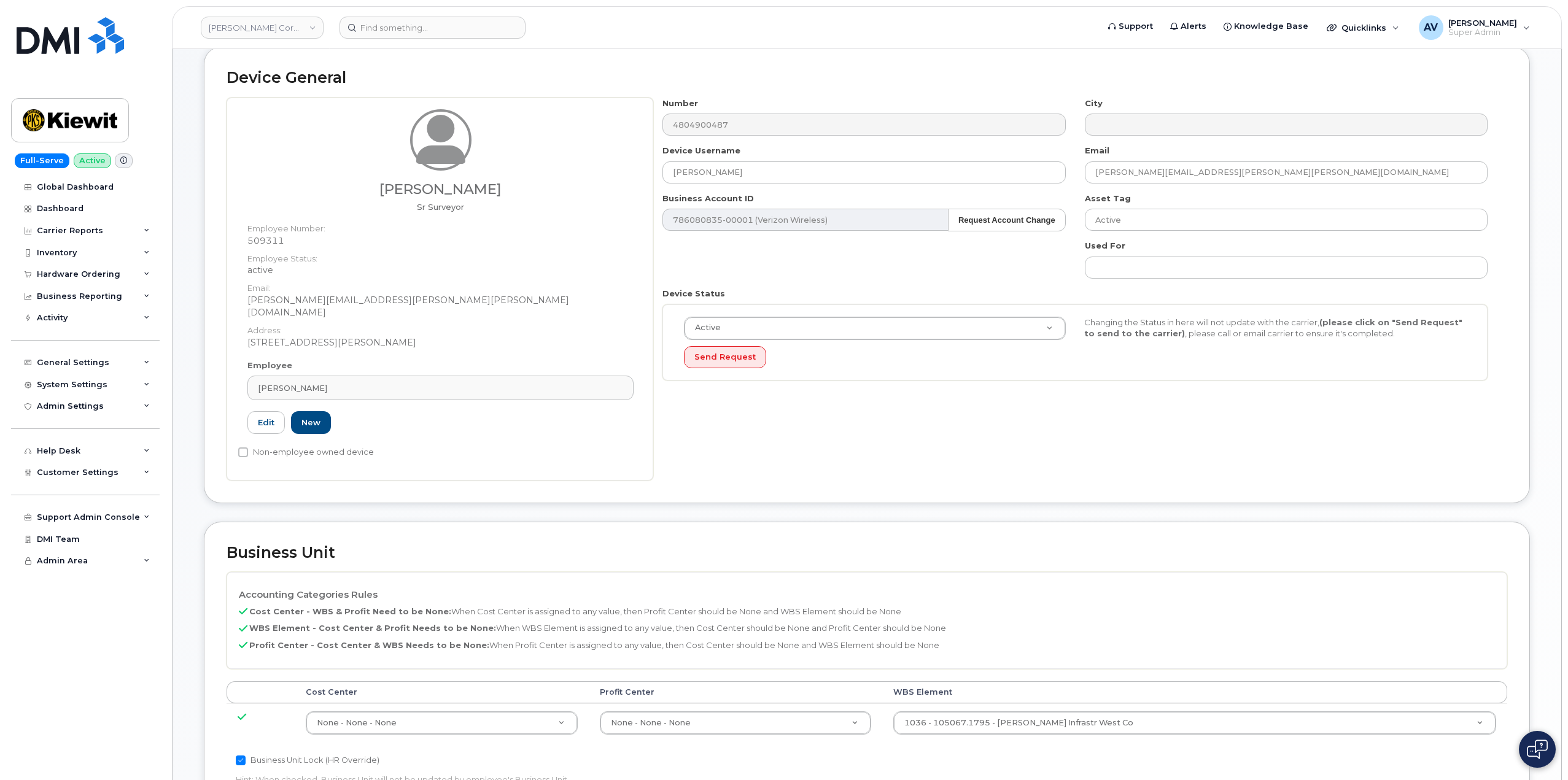
scroll to position [184, 0]
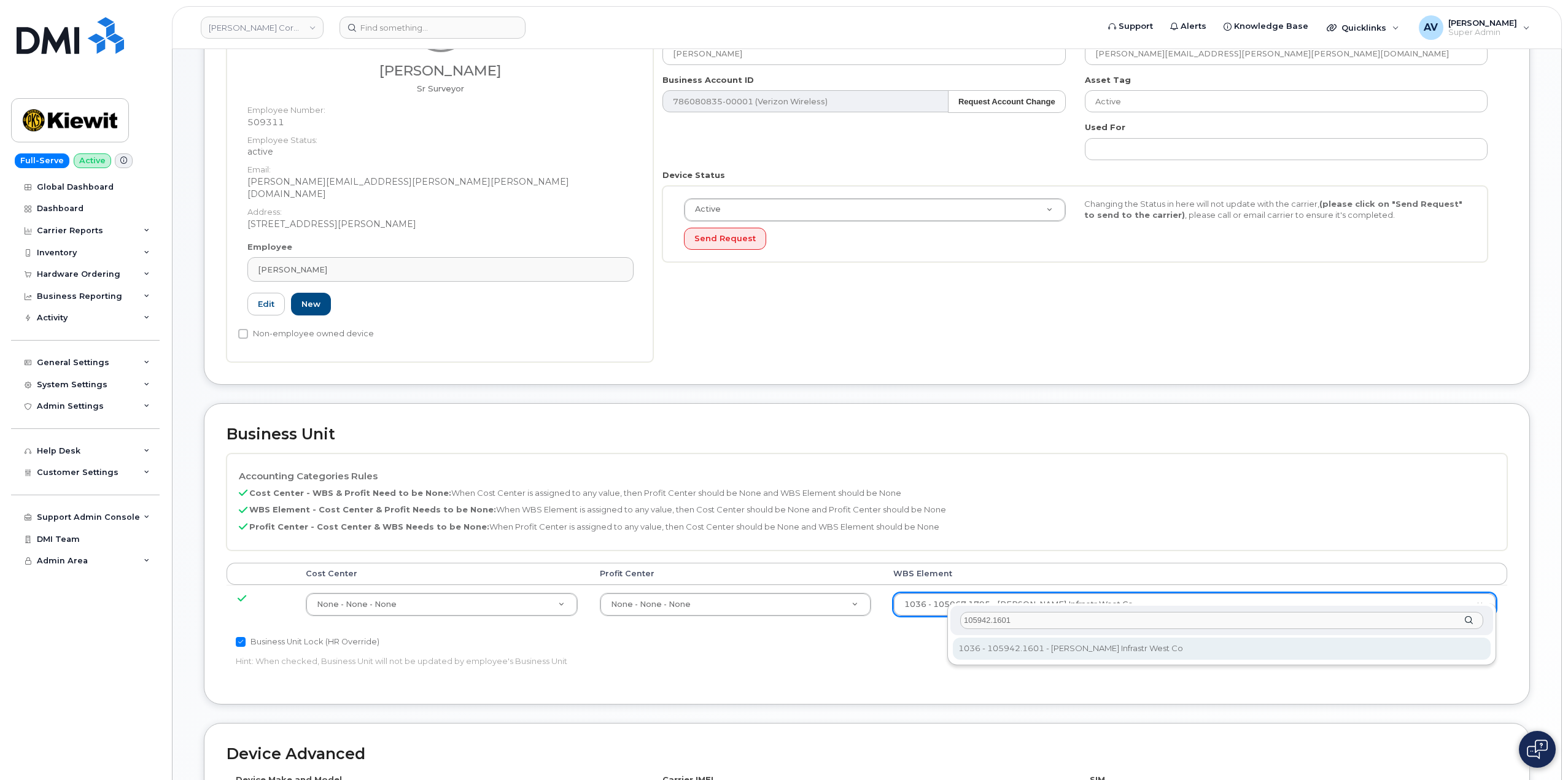
type input "105942.1601"
type input "29943617"
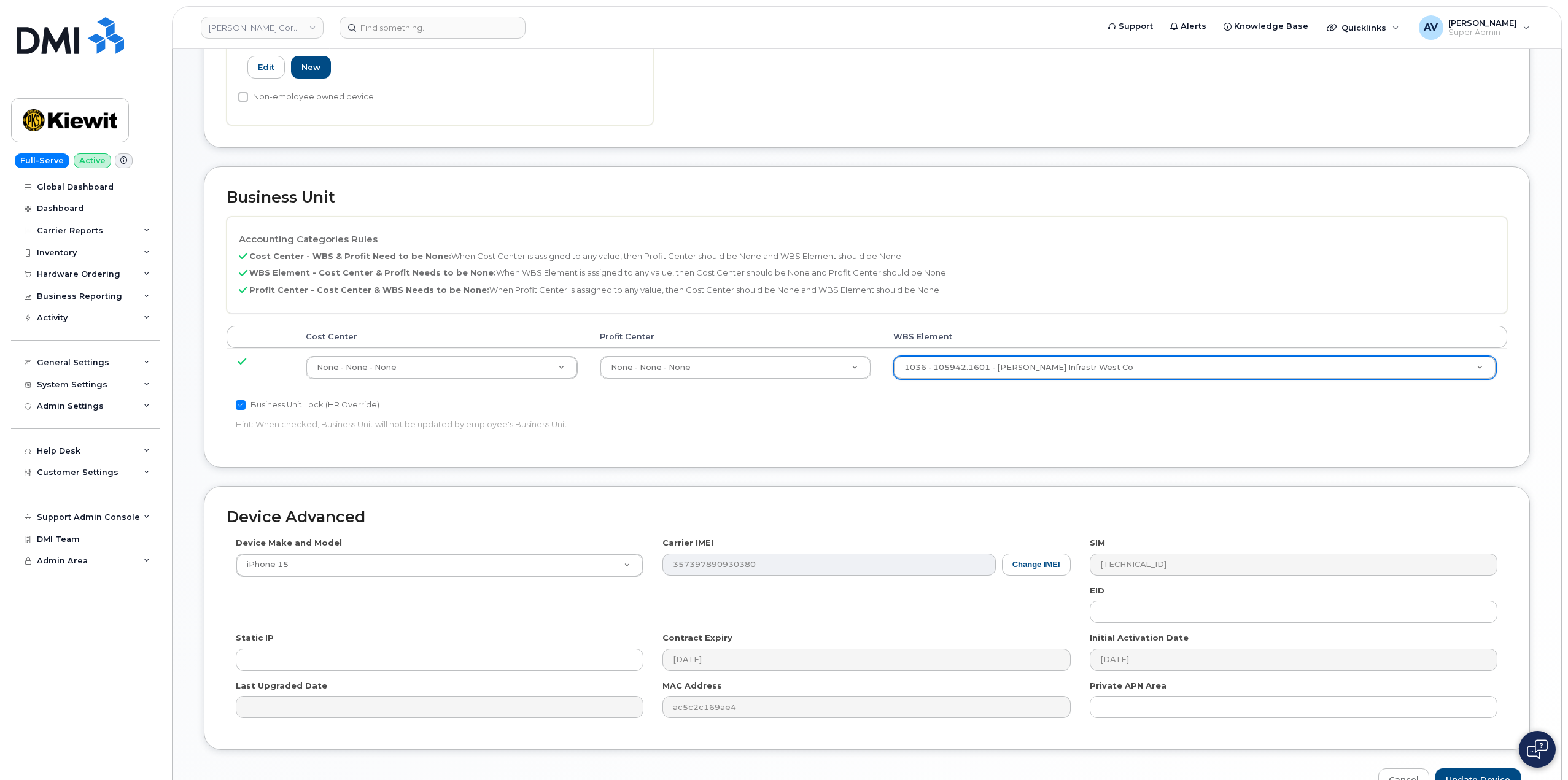
scroll to position [481, 0]
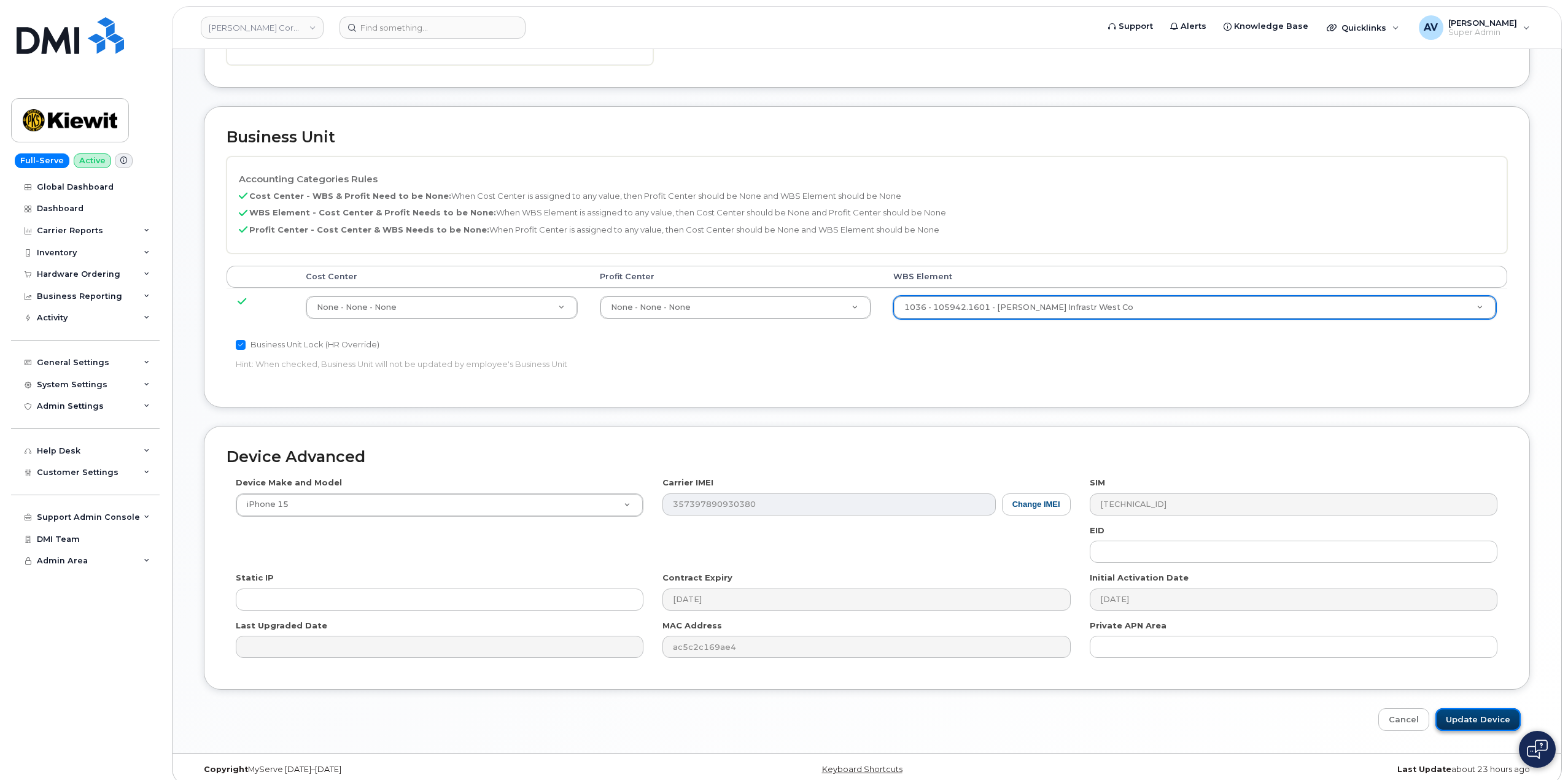
click at [1483, 708] on input "Update Device" at bounding box center [1478, 719] width 85 height 23
type input "Saving..."
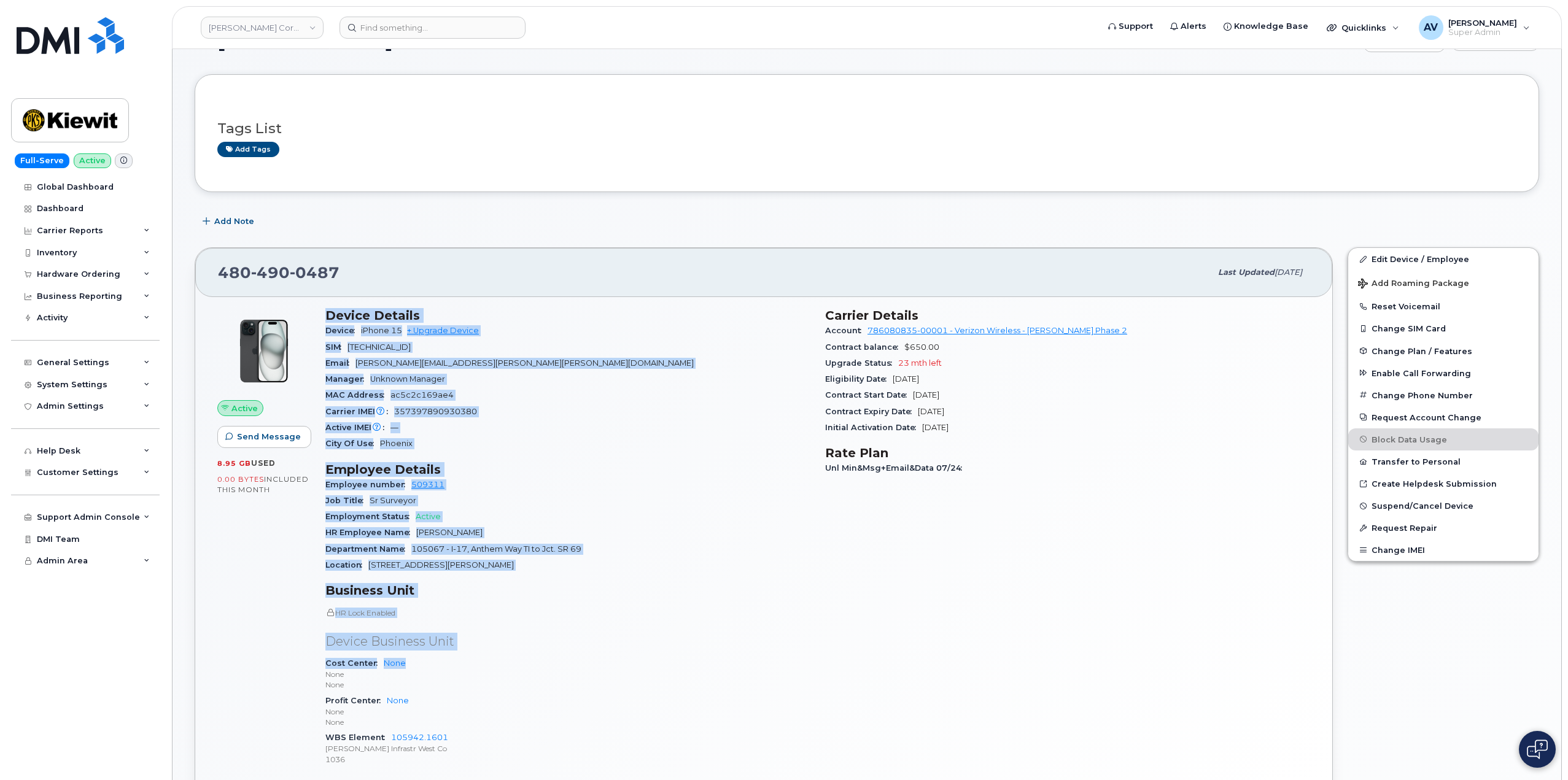
scroll to position [184, 0]
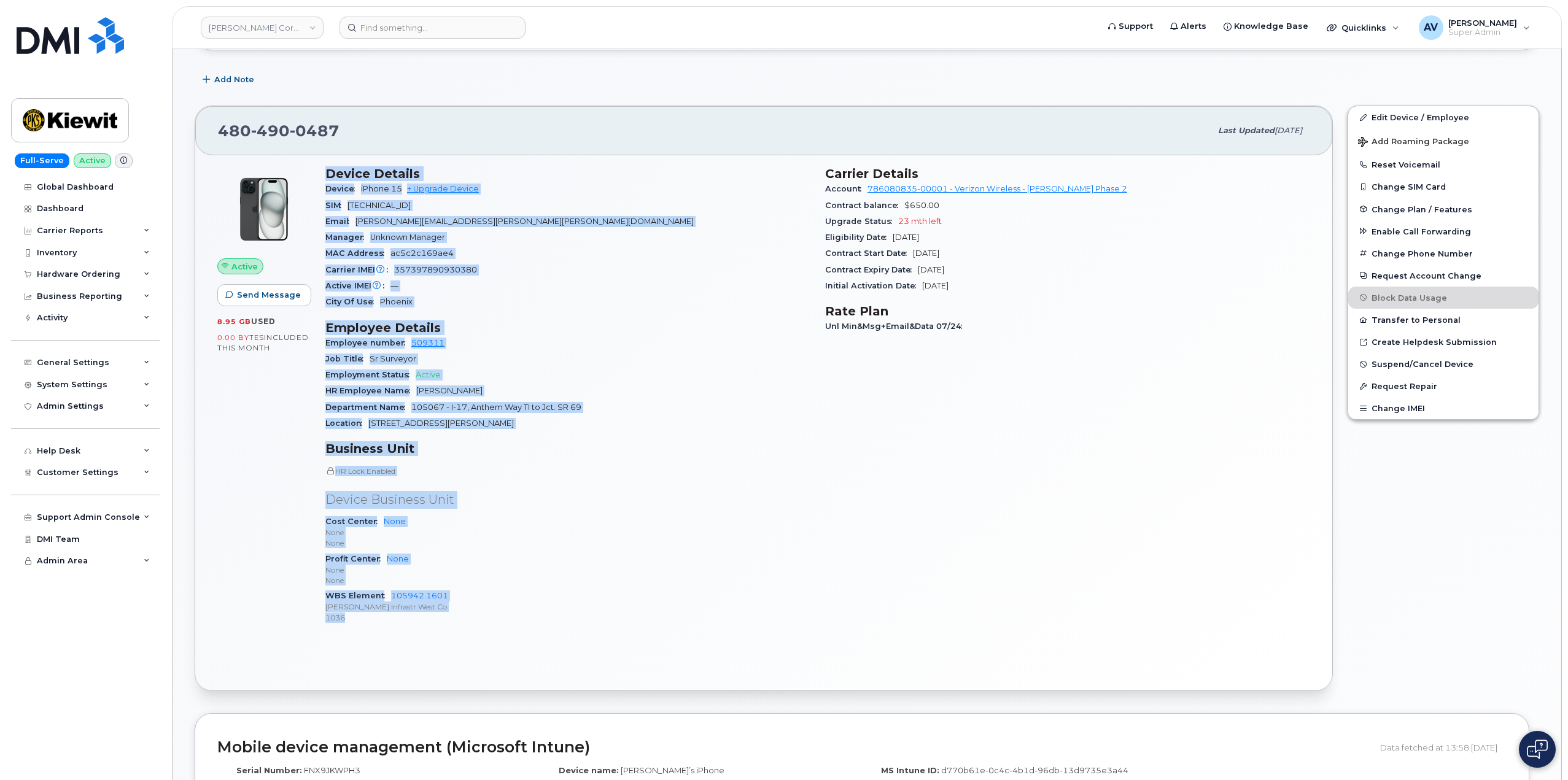
drag, startPoint x: 327, startPoint y: 361, endPoint x: 515, endPoint y: 617, distance: 317.6
click at [515, 617] on div "Device Details Device iPhone 15 + Upgrade Device SIM 89148000010857863849 Email…" at bounding box center [568, 401] width 500 height 483
copy div "Device Details Device iPhone 15 + Upgrade Device SIM 89148000010857863849 Email…"
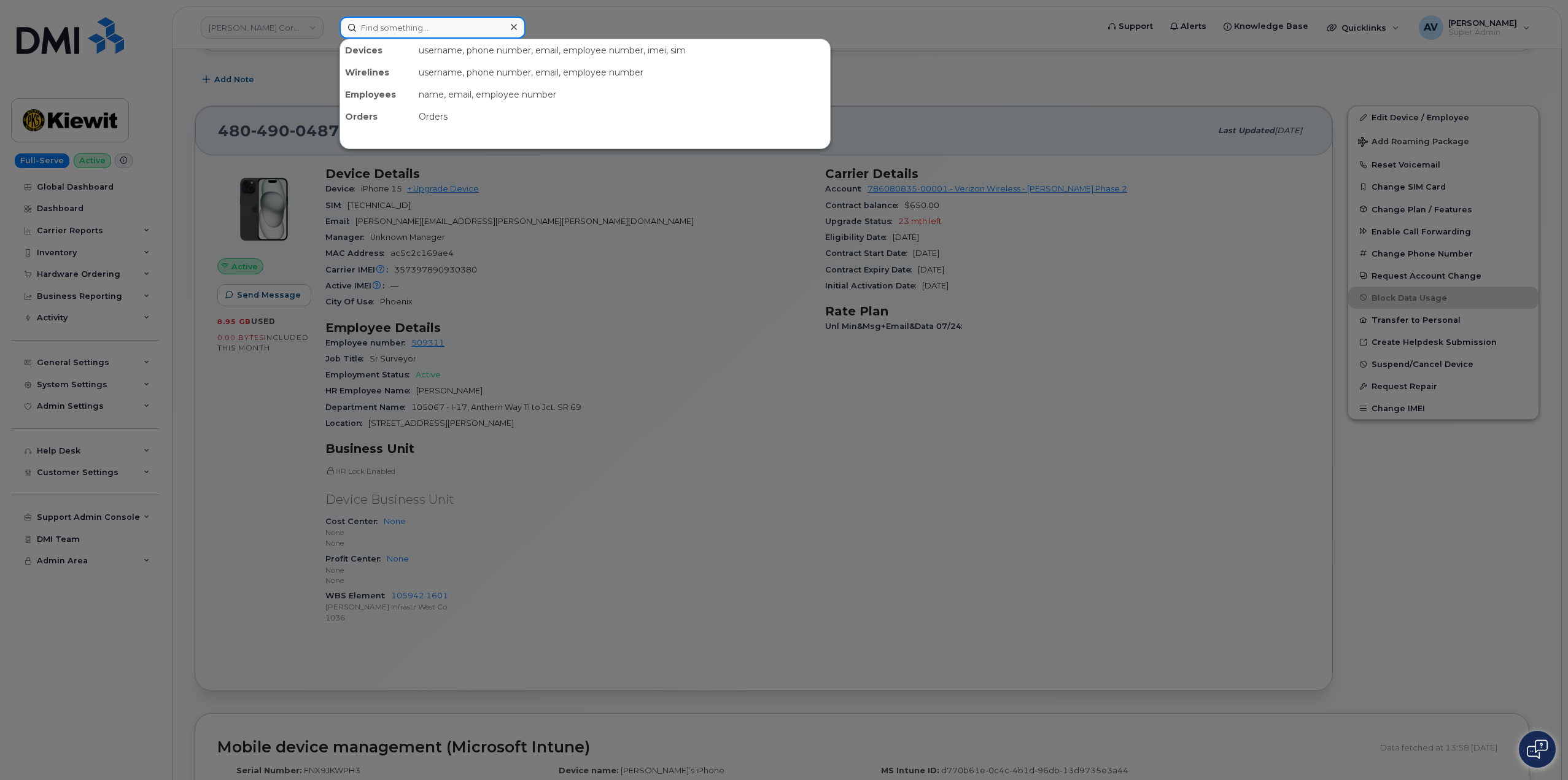
click at [431, 27] on input at bounding box center [432, 27] width 186 height 22
paste input "Nathan Mares"
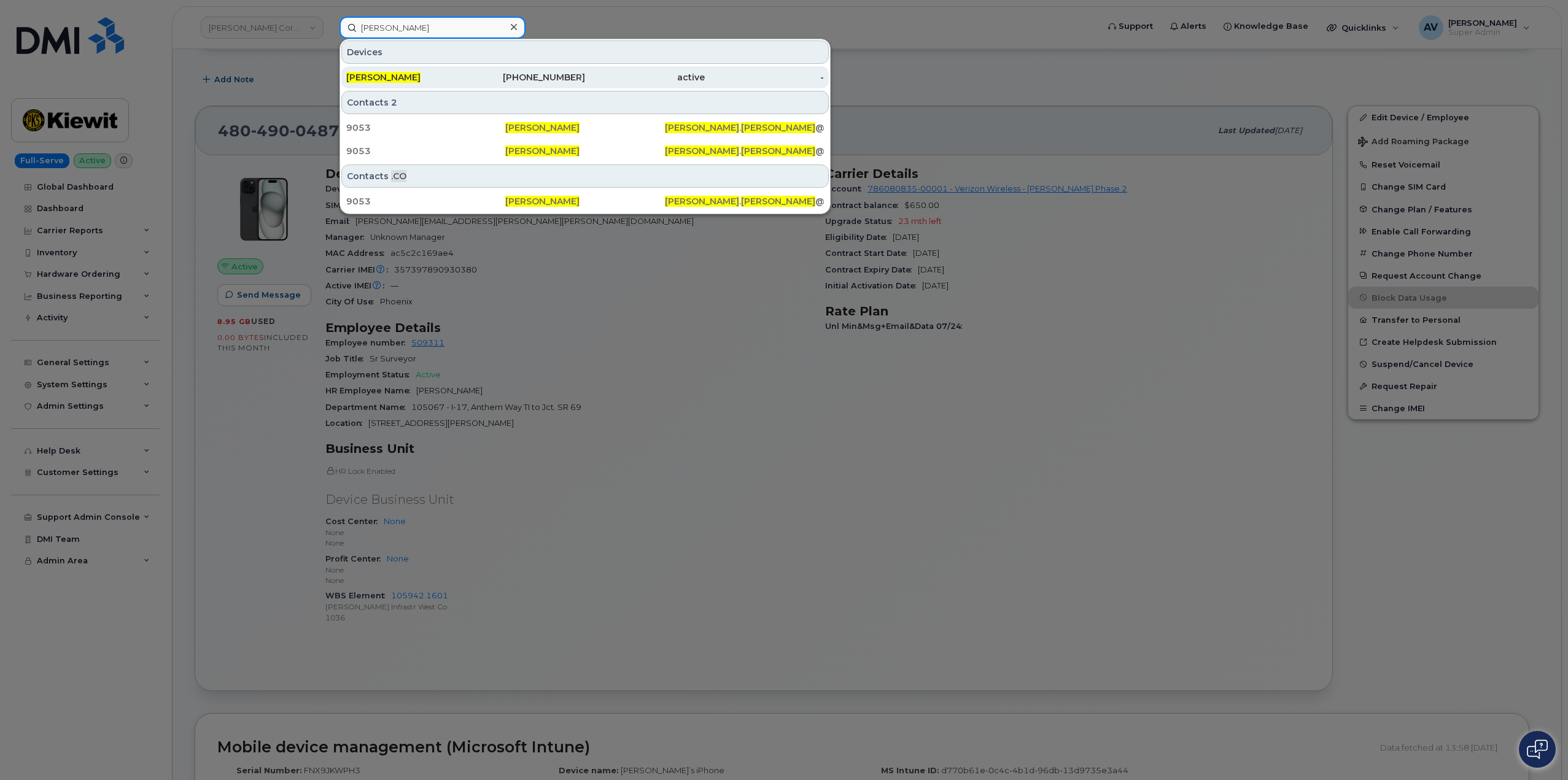
type input "Nathan Mares"
drag, startPoint x: 493, startPoint y: 80, endPoint x: 504, endPoint y: 67, distance: 17.0
click at [493, 80] on div "303-921-8901" at bounding box center [526, 77] width 120 height 12
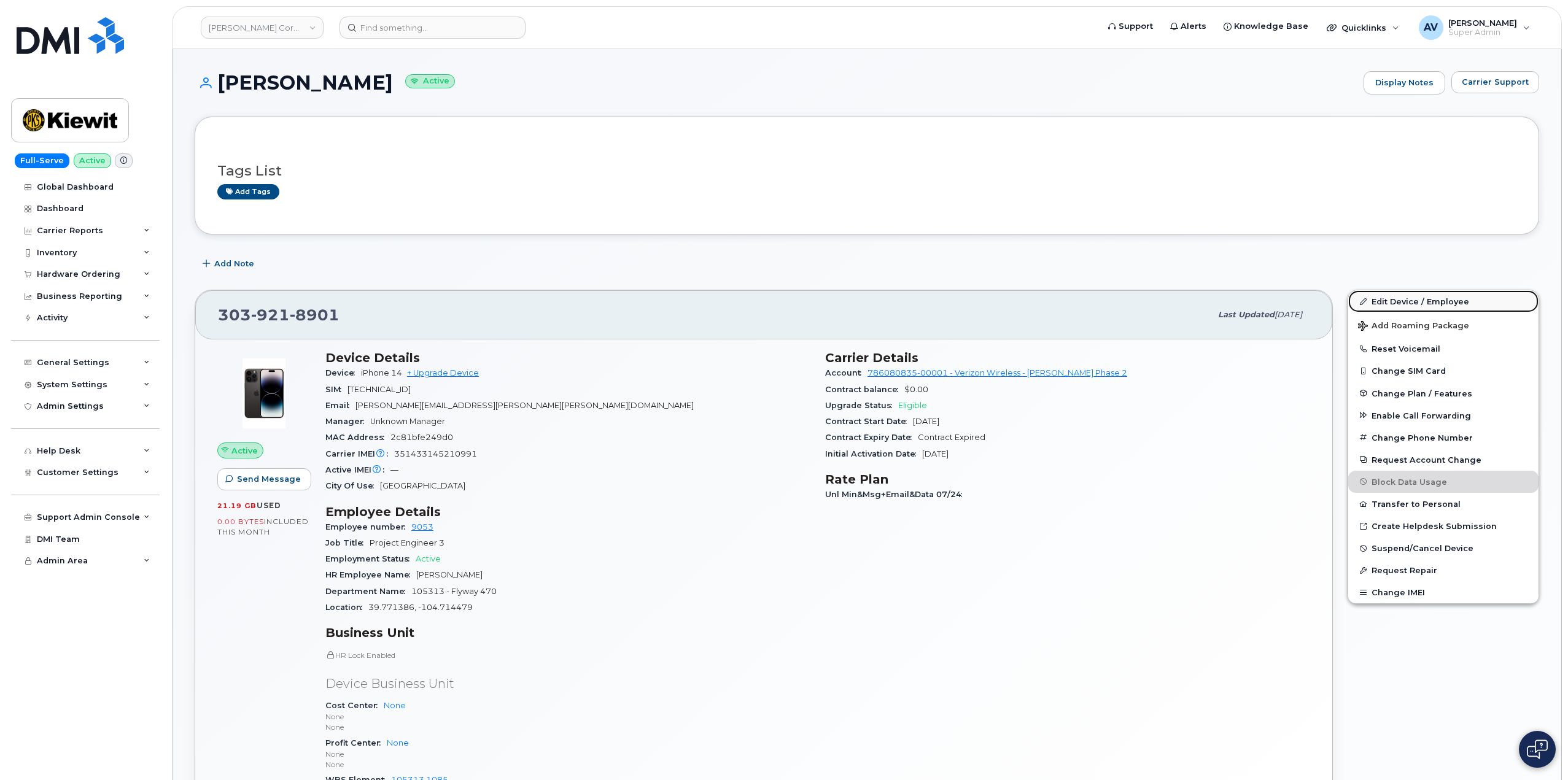
click at [1404, 303] on link "Edit Device / Employee" at bounding box center [1443, 301] width 190 height 22
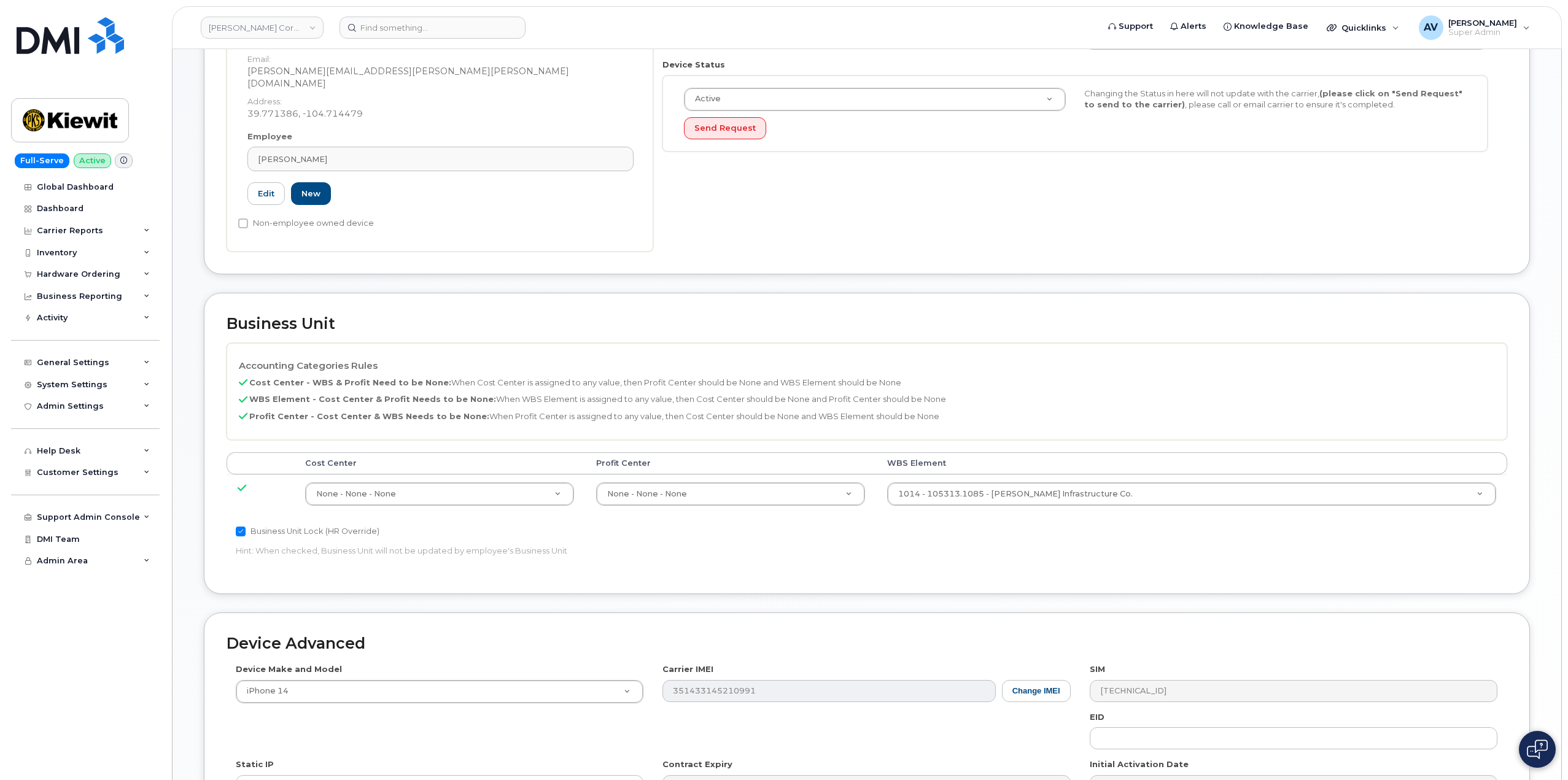
scroll to position [307, 0]
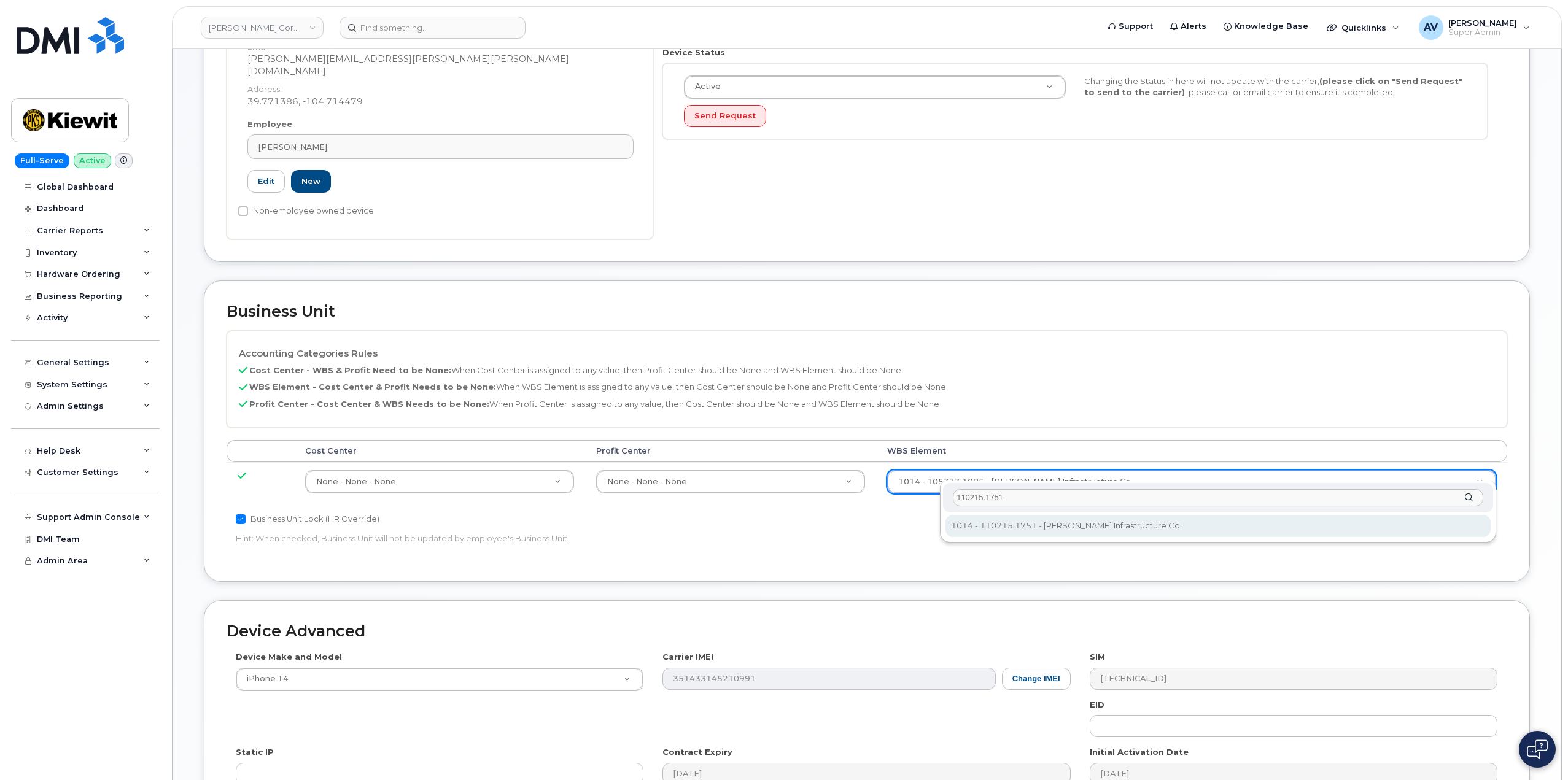
type input "110215.1751"
type input "33465987"
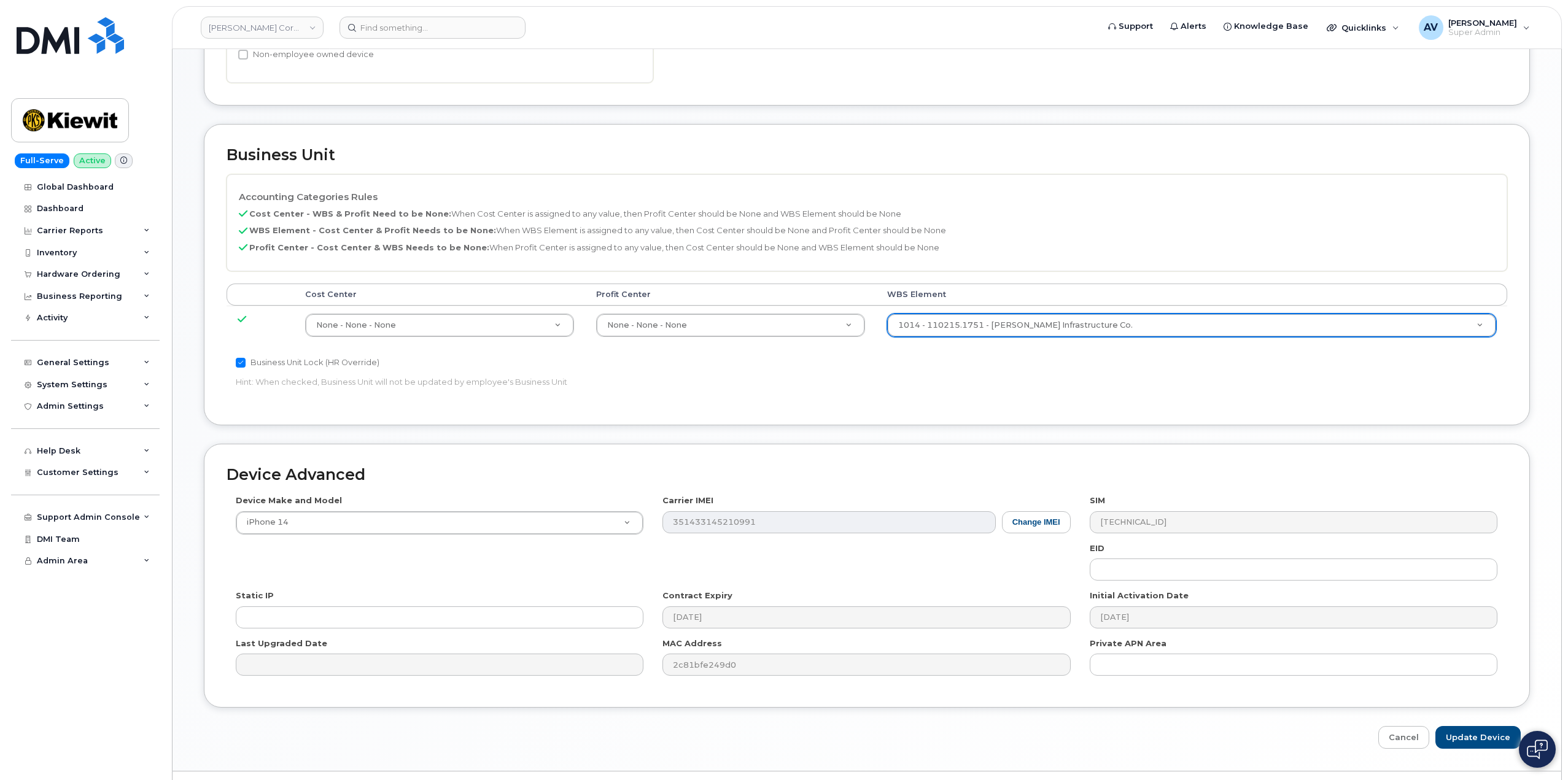
scroll to position [481, 0]
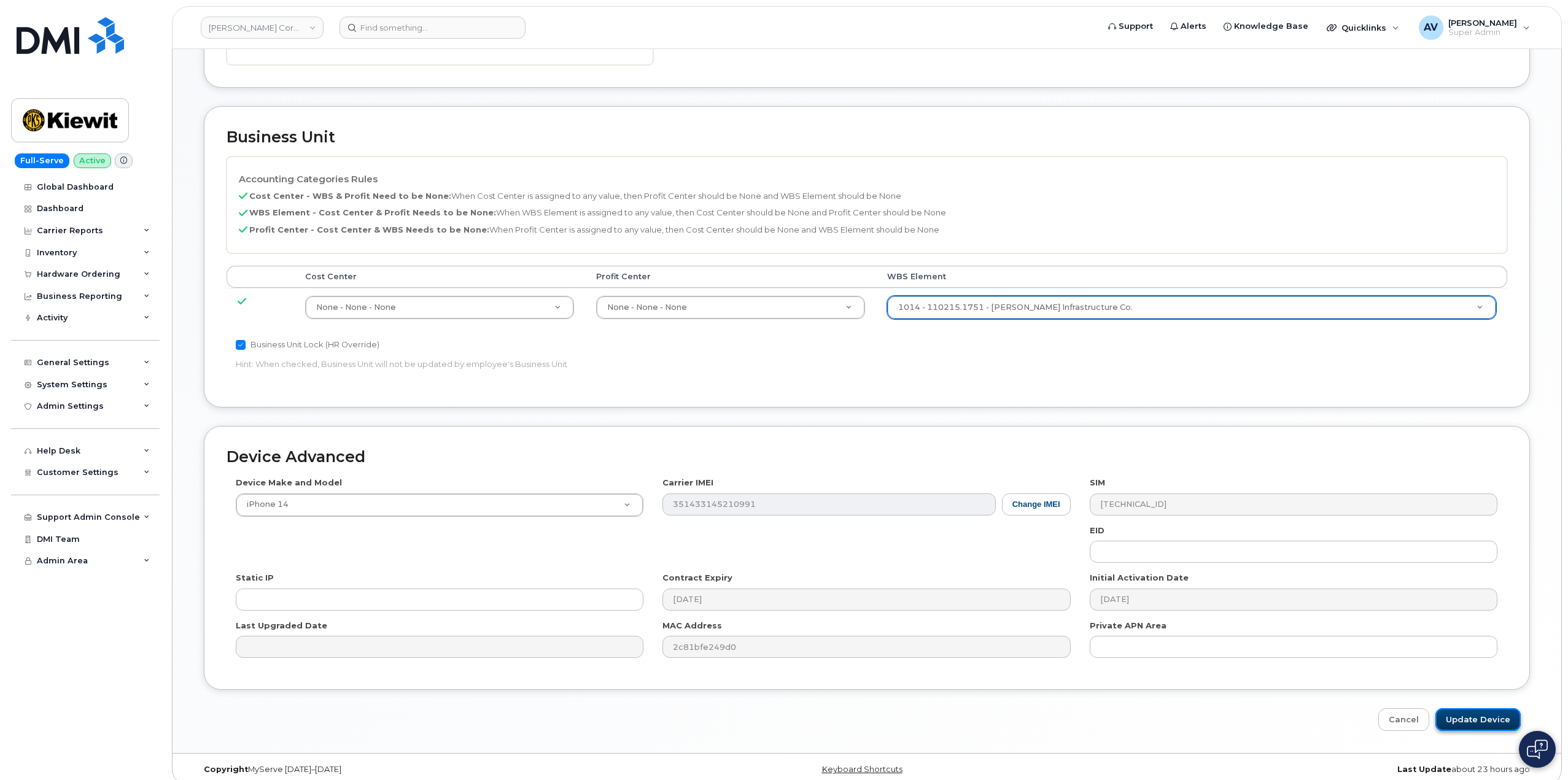
click at [1491, 708] on input "Update Device" at bounding box center [1478, 719] width 85 height 23
type input "Saving..."
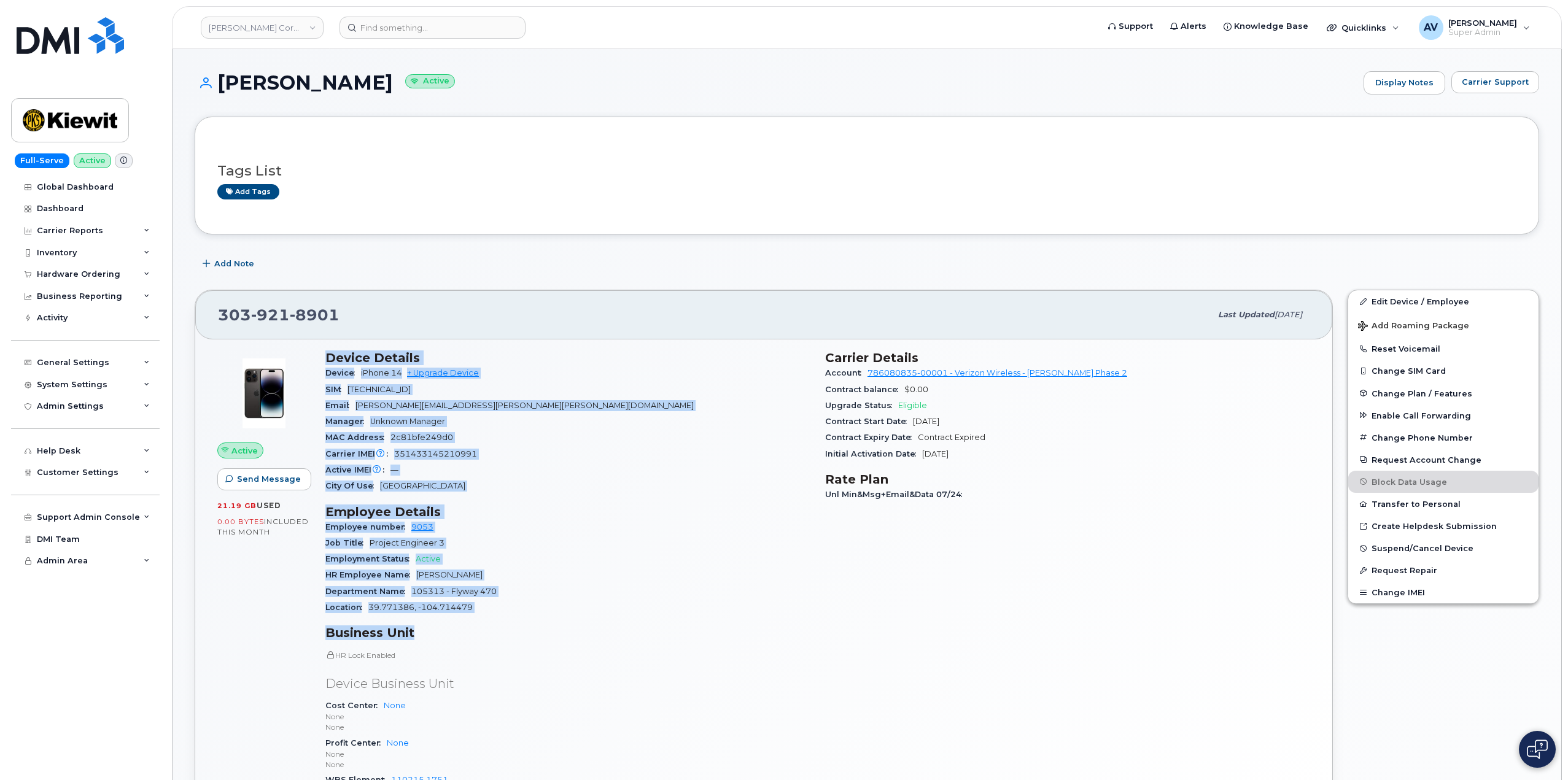
drag, startPoint x: 327, startPoint y: 350, endPoint x: 491, endPoint y: 634, distance: 328.0
click at [491, 634] on div "Device Details Device iPhone 14 + Upgrade Device SIM 89148000010232084228 Email…" at bounding box center [568, 584] width 500 height 483
click at [495, 635] on h3 "Business Unit" at bounding box center [568, 633] width 485 height 15
click at [571, 636] on h3 "Business Unit" at bounding box center [568, 633] width 485 height 15
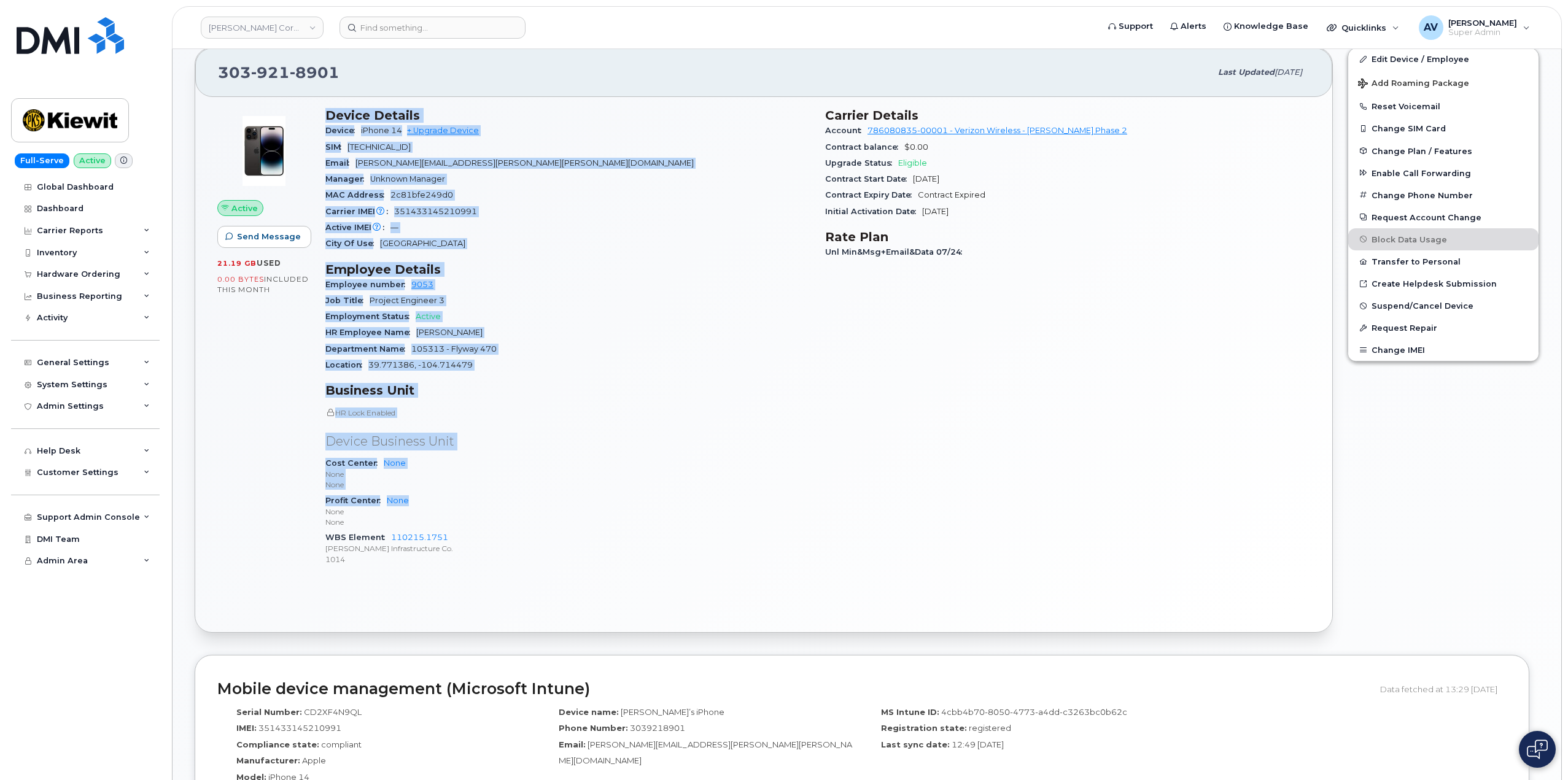
scroll to position [246, 0]
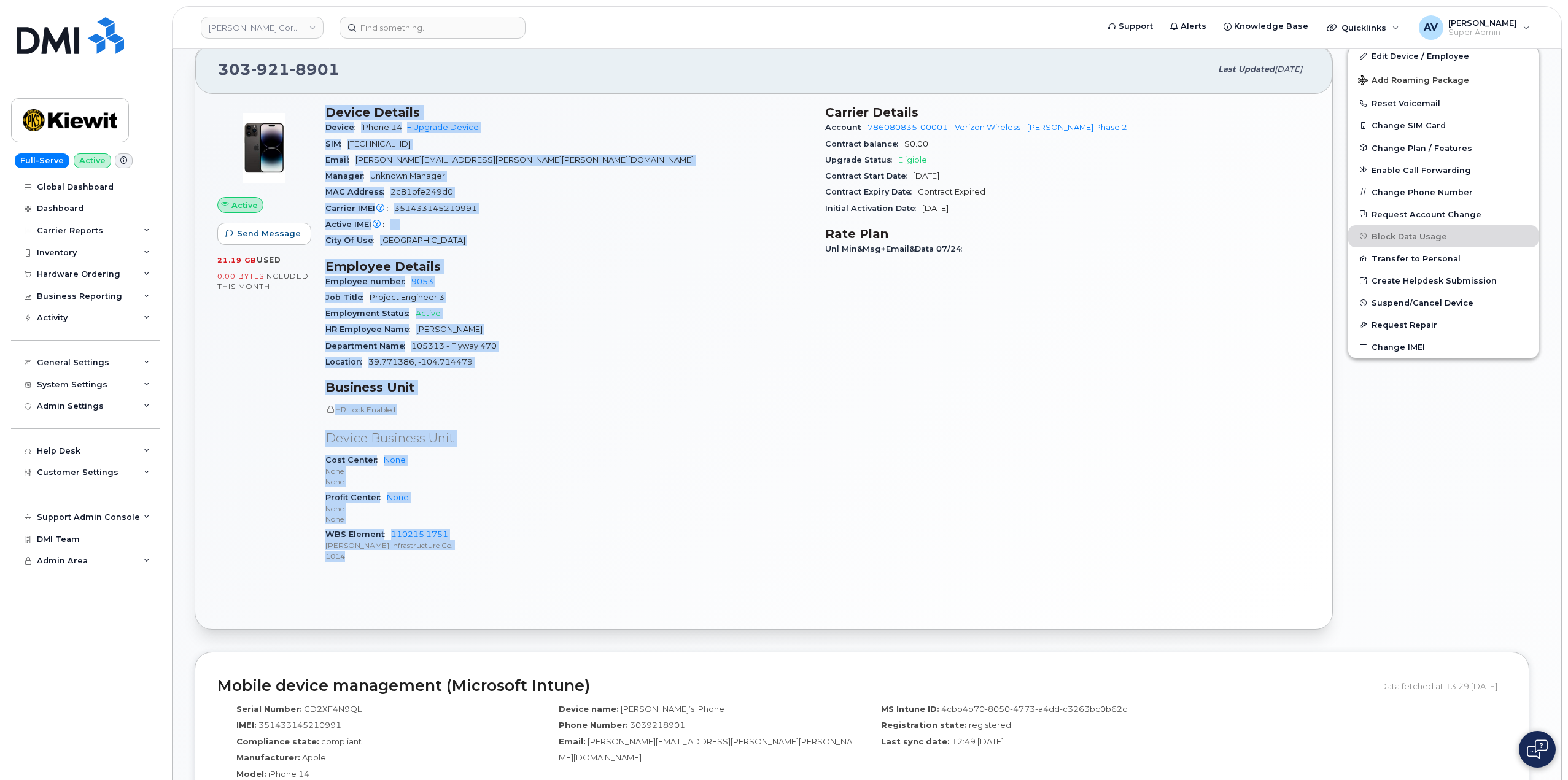
drag, startPoint x: 330, startPoint y: 359, endPoint x: 505, endPoint y: 558, distance: 265.0
click at [505, 558] on div "Device Details Device iPhone 14 + Upgrade Device SIM 89148000010232084228 Email…" at bounding box center [568, 339] width 500 height 483
copy div "Device Details Device iPhone 14 + Upgrade Device SIM 89148000010232084228 Email…"
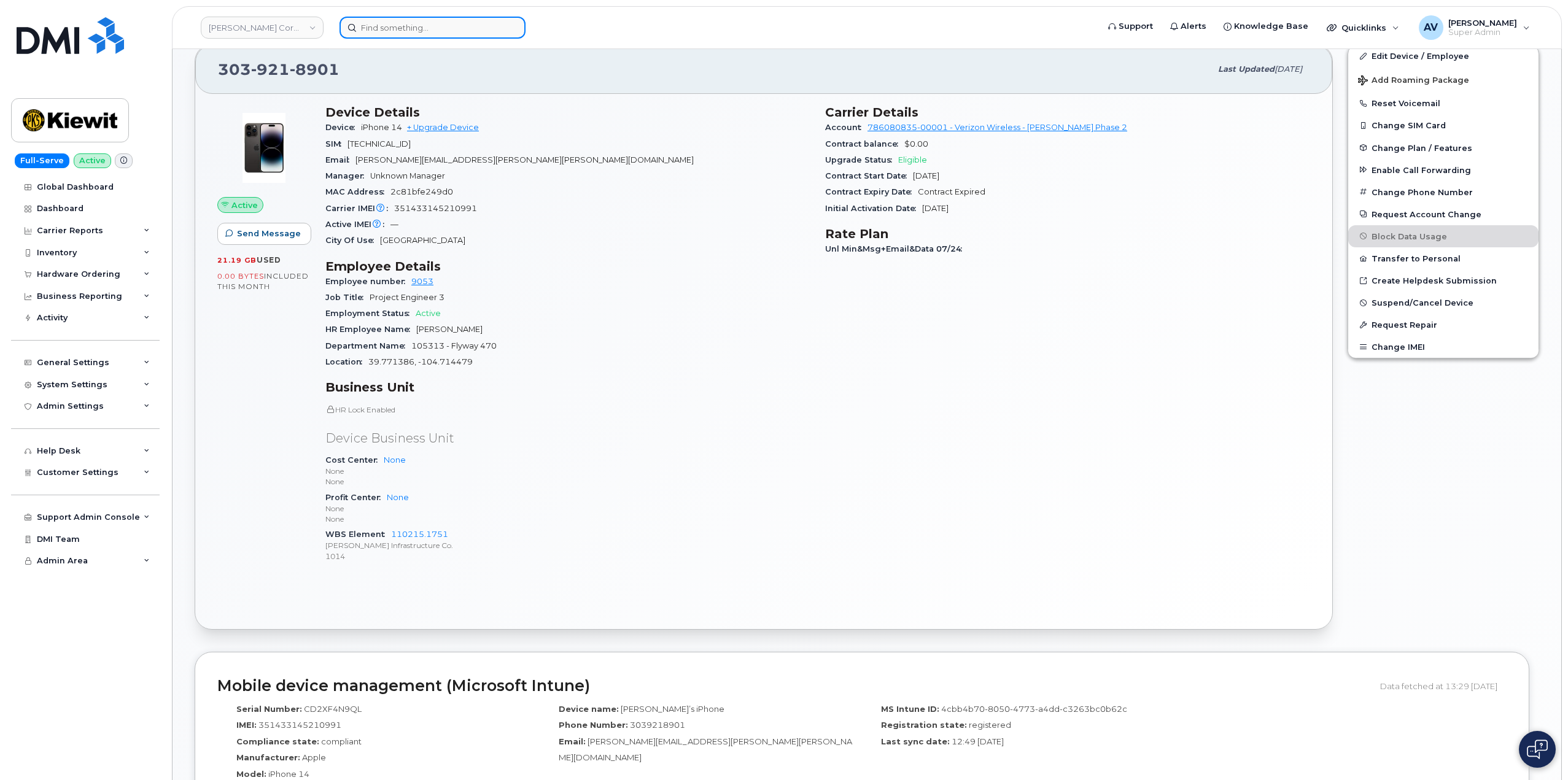
click at [499, 29] on input at bounding box center [432, 27] width 186 height 22
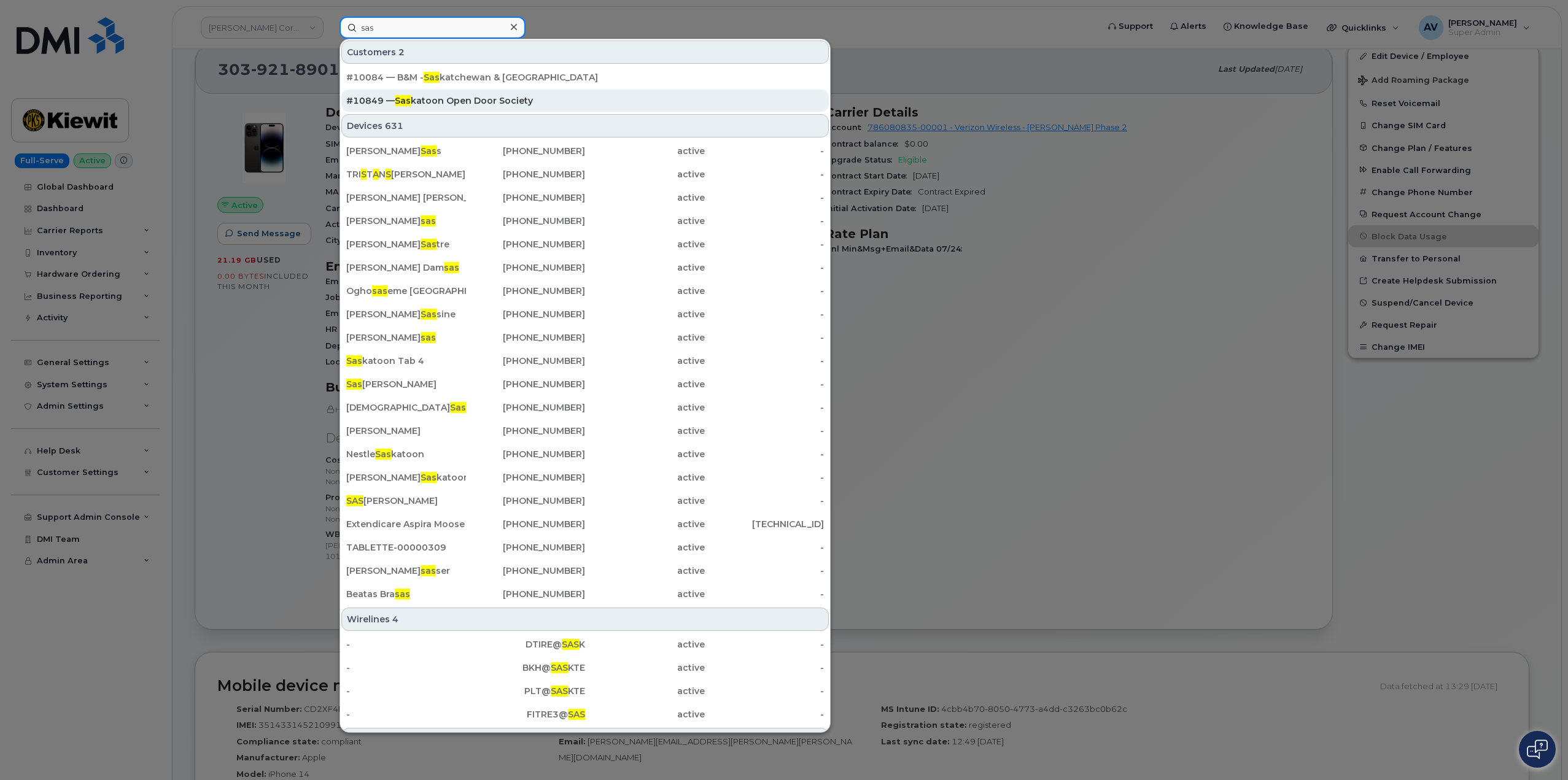
type input "sas"
click at [476, 97] on div "#10849 — Sas katoon Open Door Society" at bounding box center [585, 100] width 477 height 12
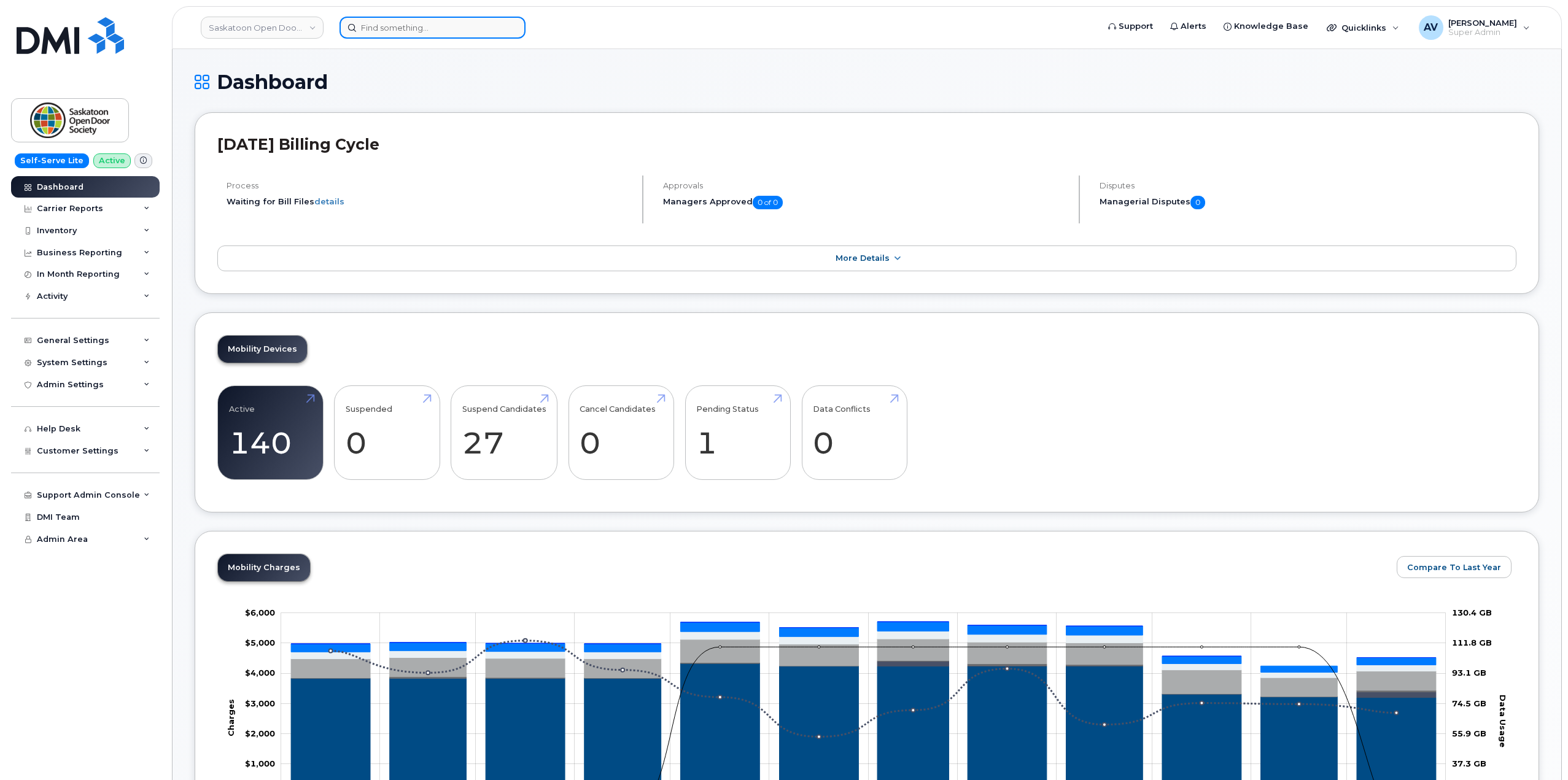
click at [430, 27] on input at bounding box center [432, 27] width 186 height 22
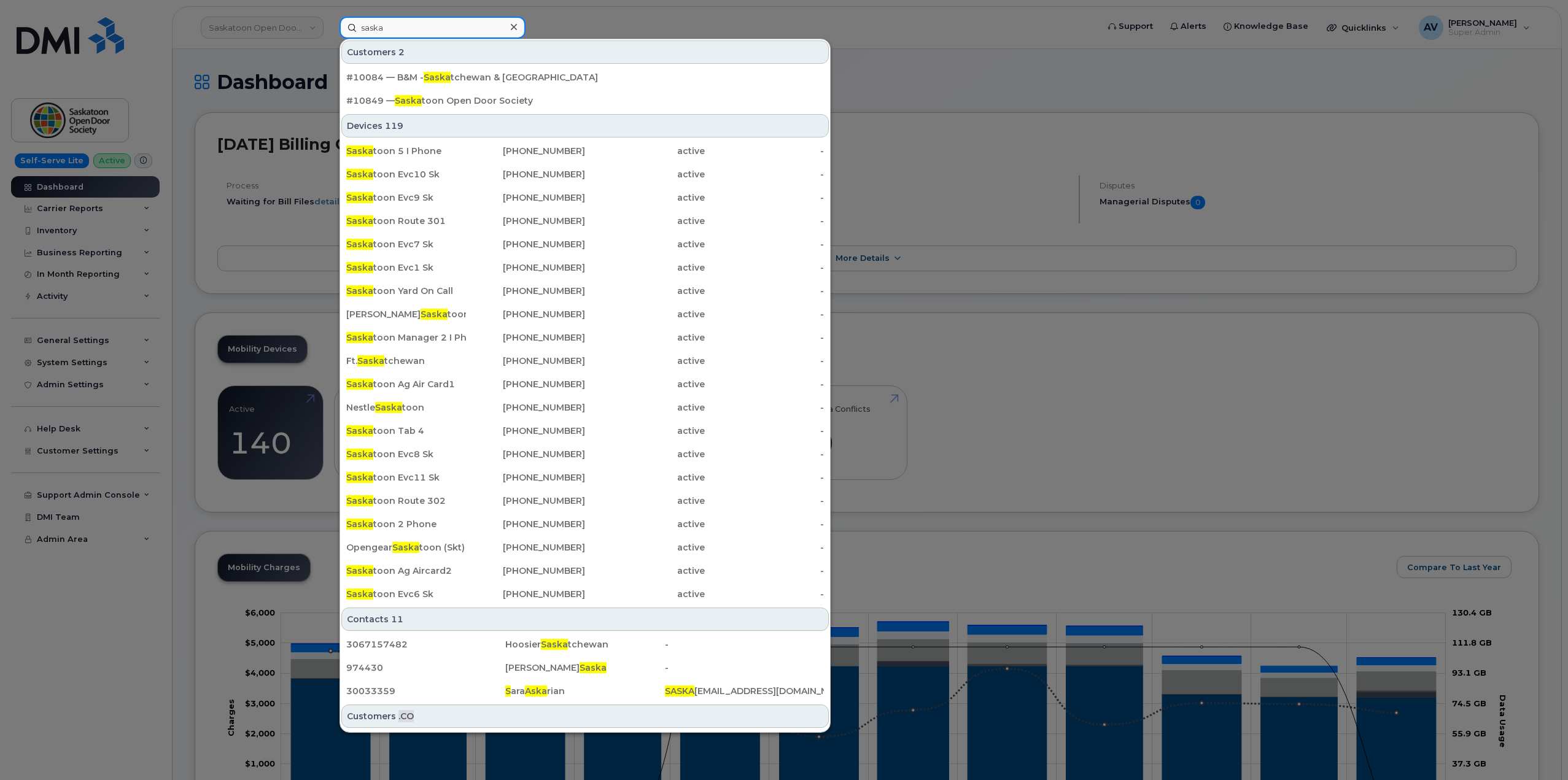
drag, startPoint x: 408, startPoint y: 24, endPoint x: 321, endPoint y: 23, distance: 87.0
click at [330, 23] on div "saska Customers 2 #10084 — B&M - Saska tchewan & Manitoba #10849 — Saska toon O…" at bounding box center [714, 27] width 770 height 22
paste input "Saskatoon"
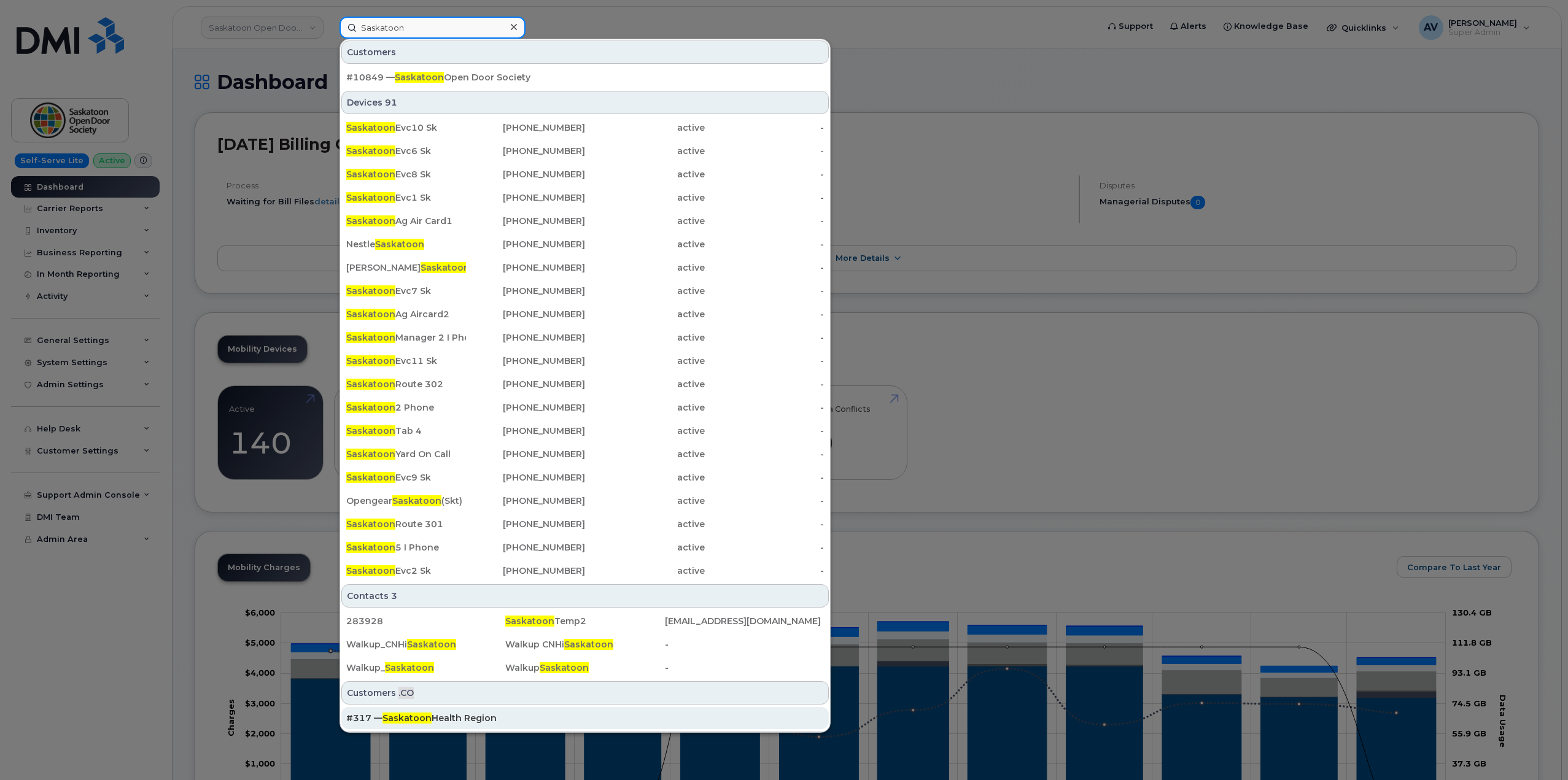
type input "Saskatoon"
click at [505, 717] on div "#317 — Saskatoon Health Region" at bounding box center [585, 718] width 477 height 12
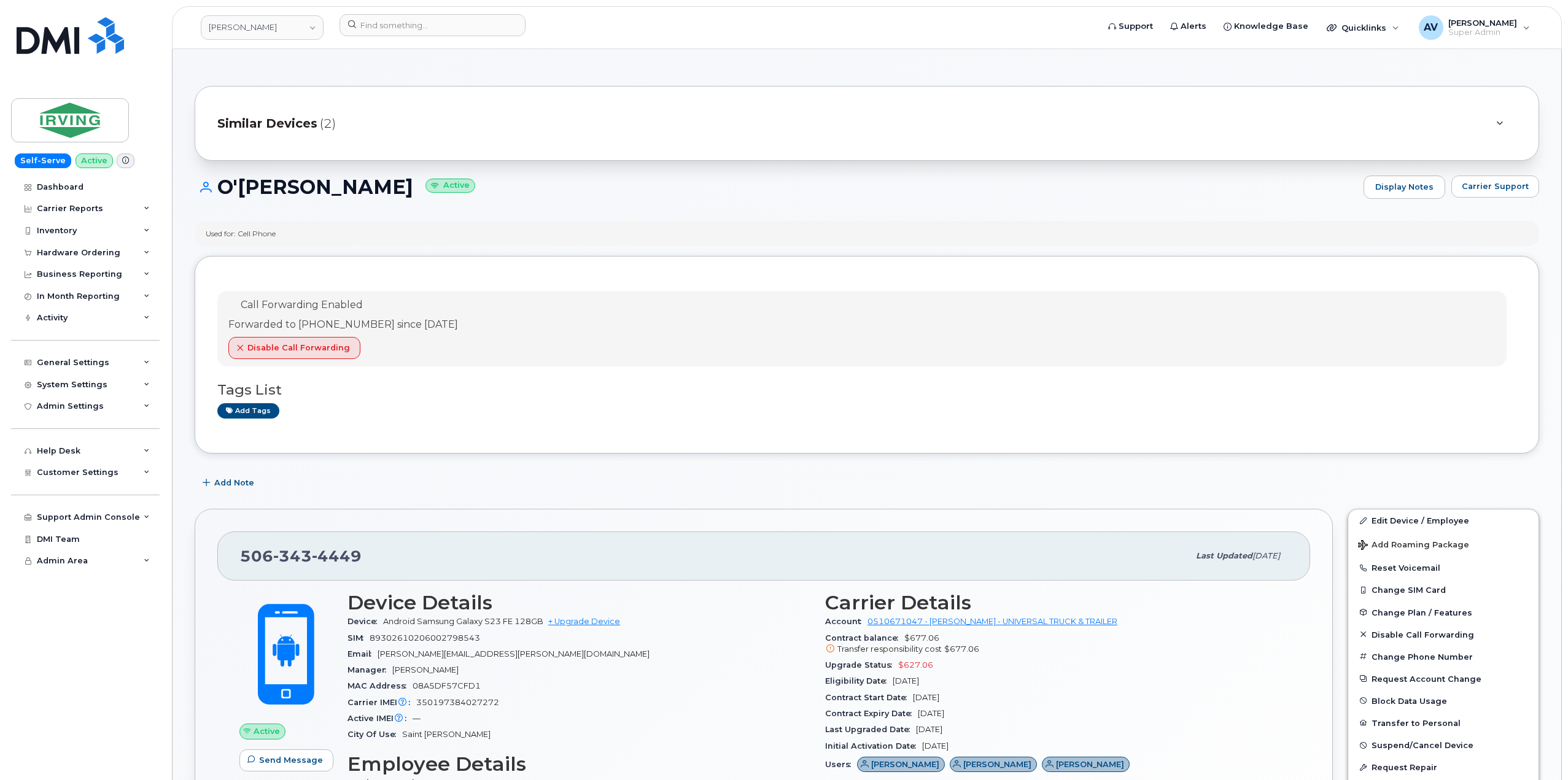
drag, startPoint x: 220, startPoint y: 184, endPoint x: 358, endPoint y: 198, distance: 138.7
click at [358, 198] on h1 "O'[PERSON_NAME] Active" at bounding box center [776, 187] width 1163 height 21
copy h1 "O'[PERSON_NAME]"
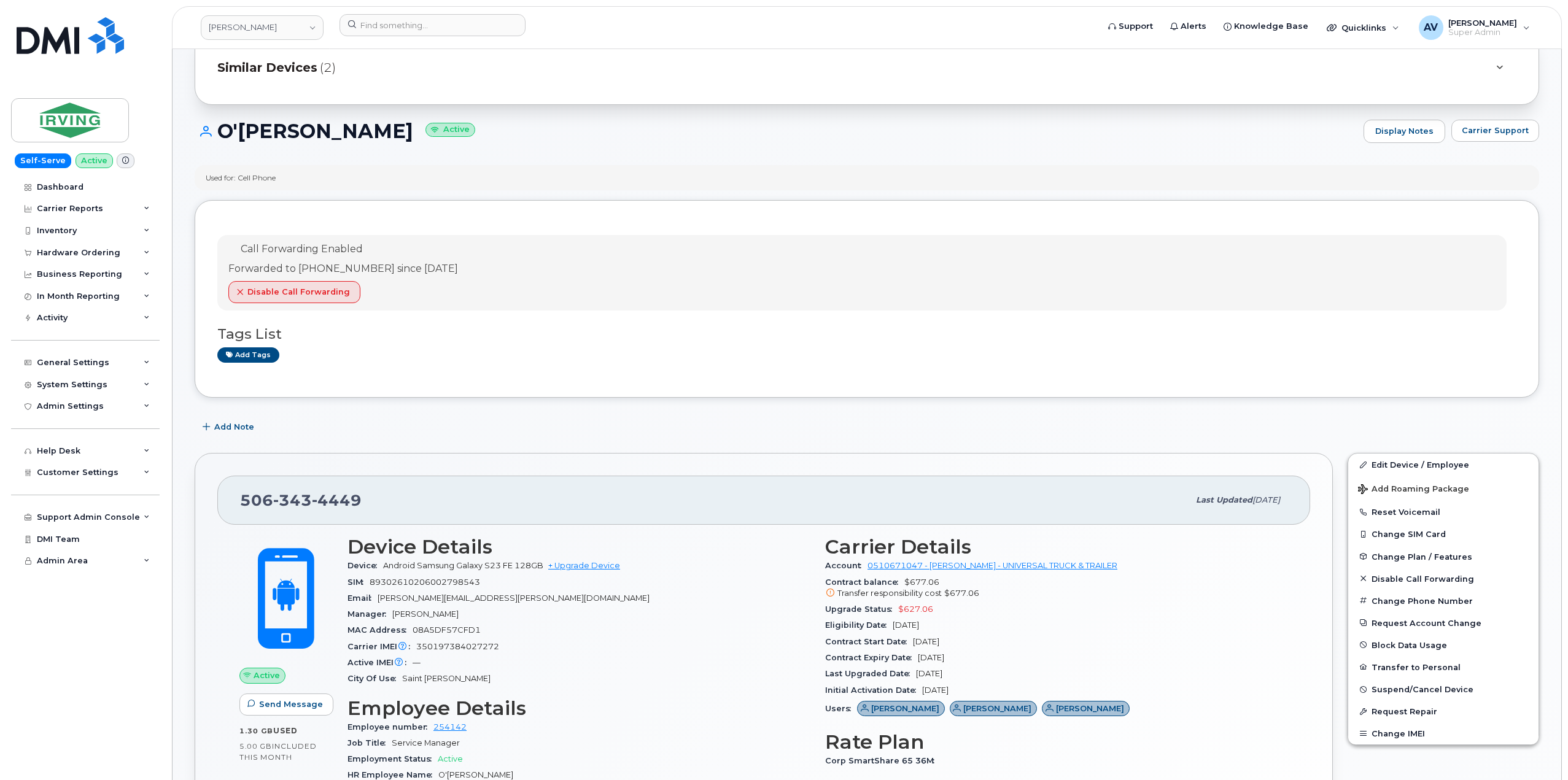
scroll to position [122, 0]
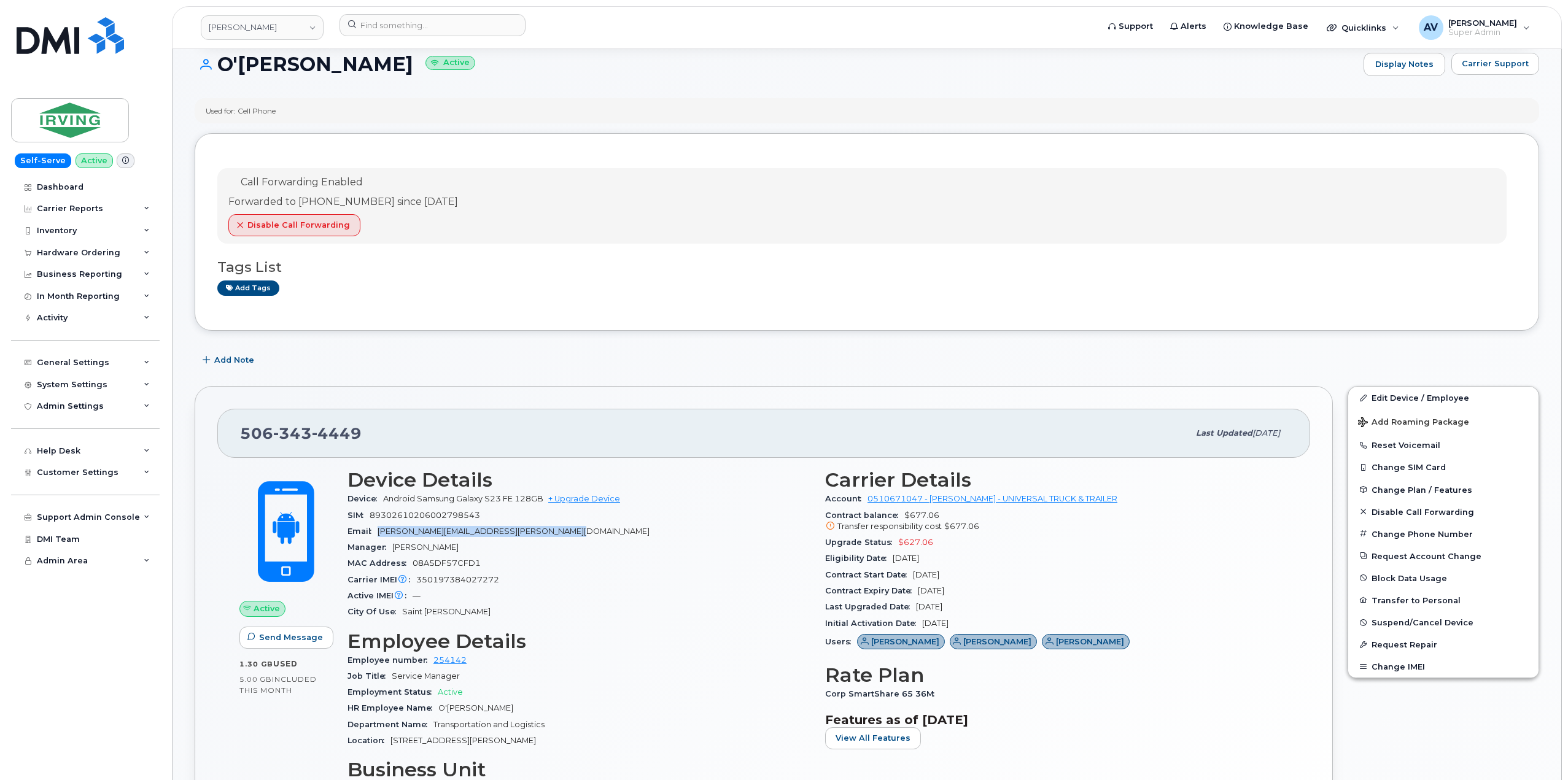
drag, startPoint x: 547, startPoint y: 530, endPoint x: 379, endPoint y: 534, distance: 168.0
click at [379, 534] on div "Email [PERSON_NAME][EMAIL_ADDRESS][PERSON_NAME][DOMAIN_NAME]" at bounding box center [579, 531] width 463 height 16
copy span "[PERSON_NAME][EMAIL_ADDRESS][PERSON_NAME][DOMAIN_NAME]"
click at [481, 26] on input at bounding box center [432, 25] width 186 height 22
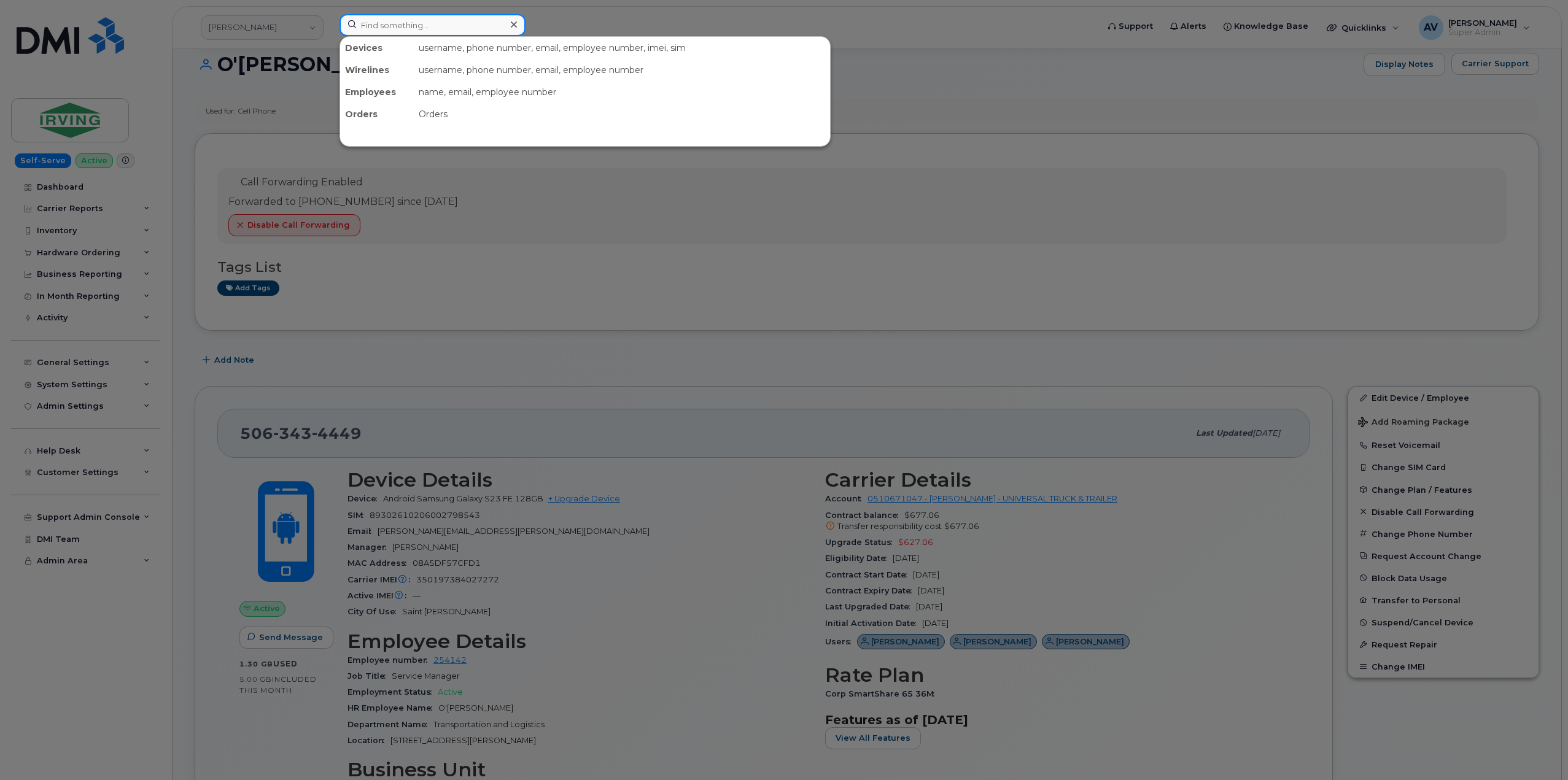
paste input "5066517922"
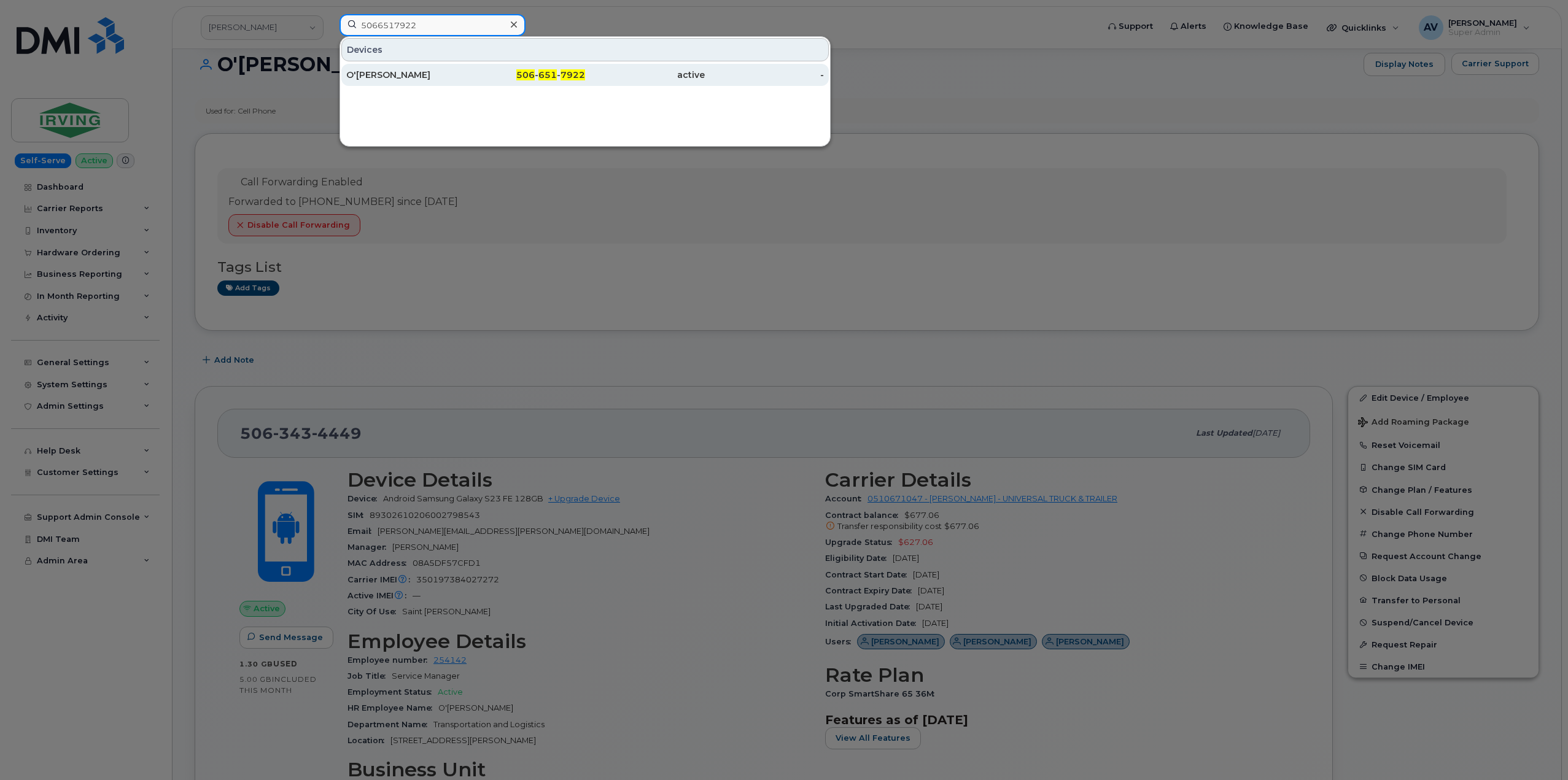
type input "5066517922"
click at [450, 77] on div "O'[PERSON_NAME]" at bounding box center [406, 75] width 120 height 12
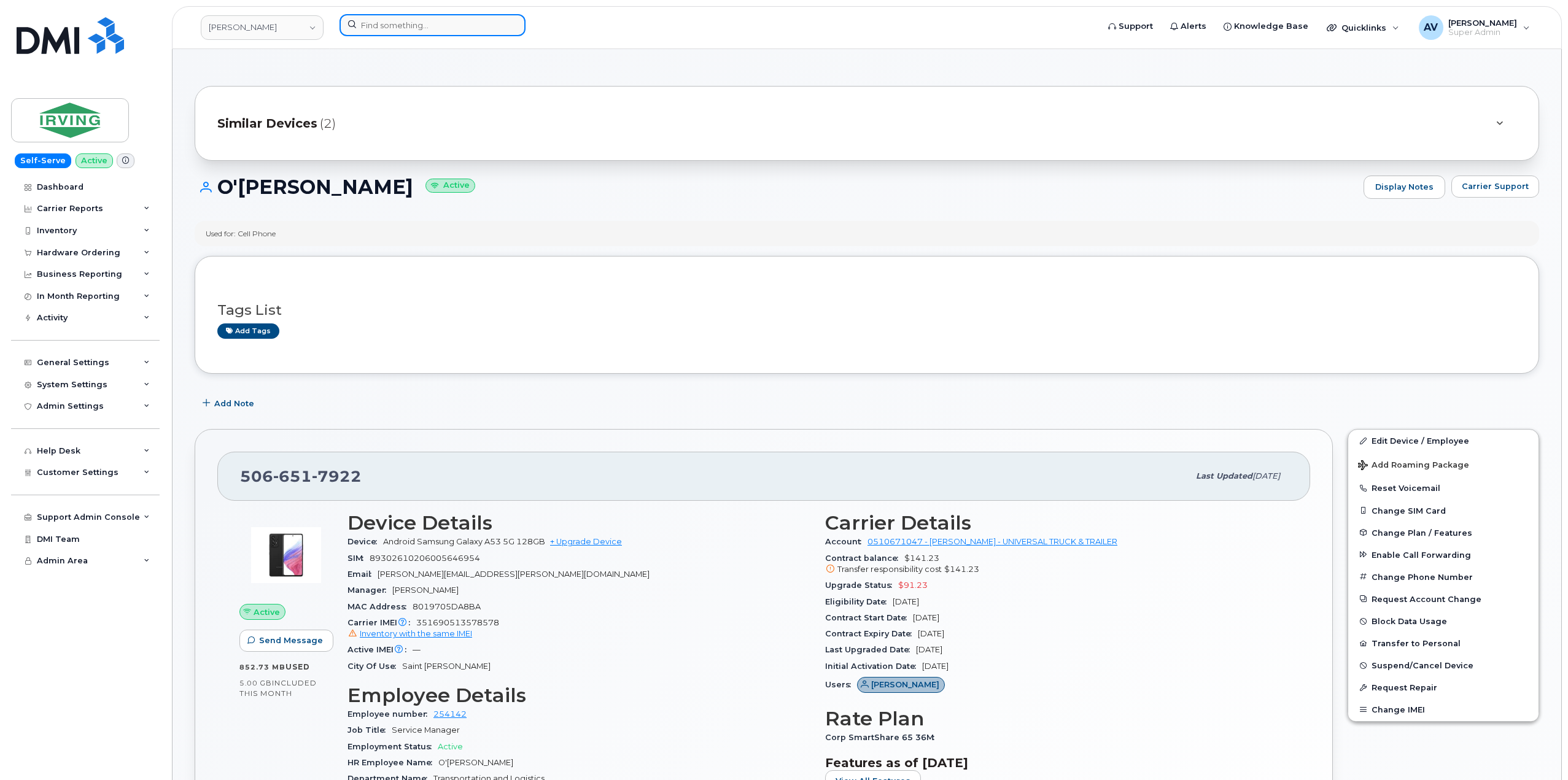
click at [409, 23] on input at bounding box center [432, 25] width 186 height 22
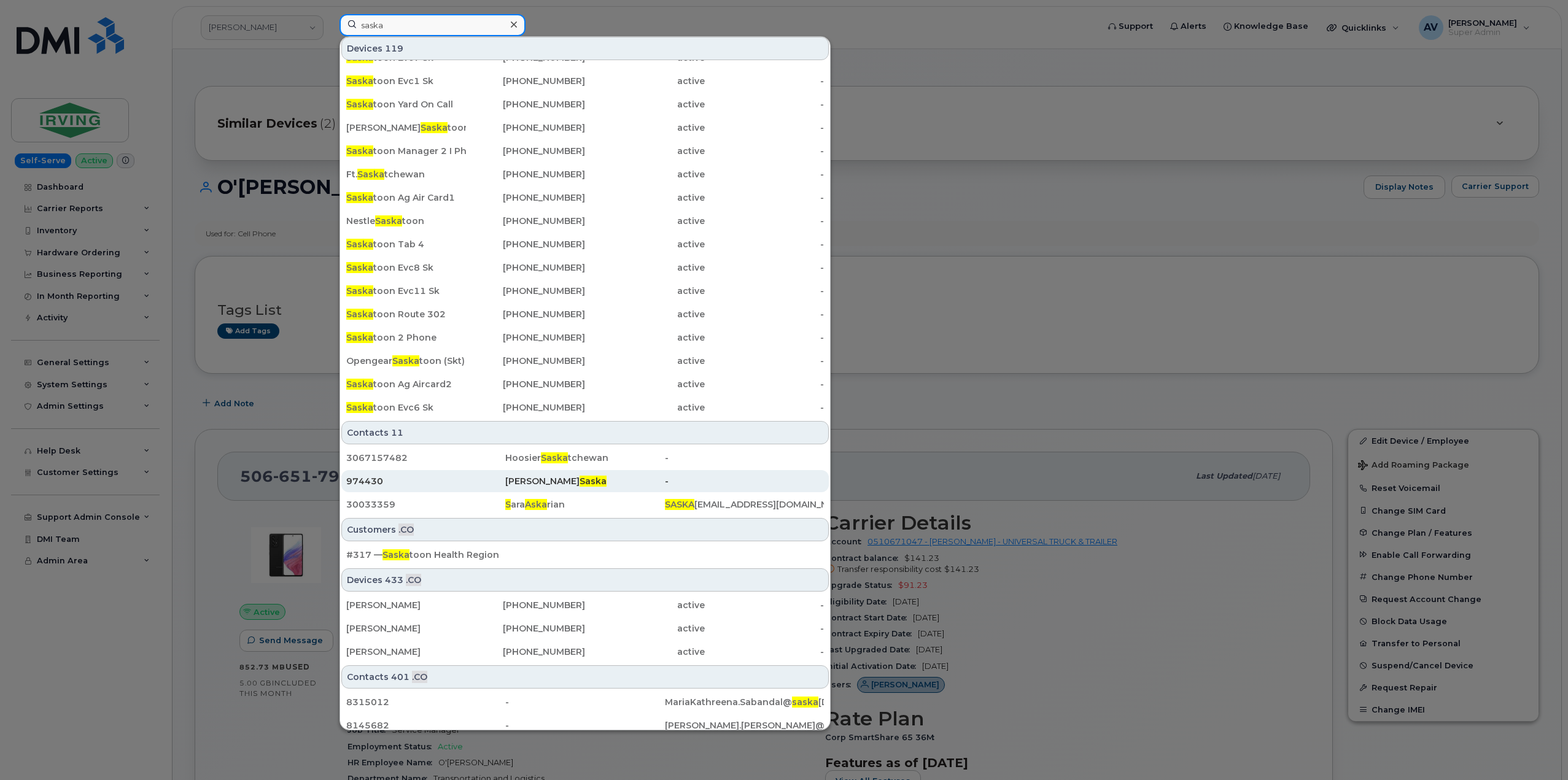
scroll to position [216, 0]
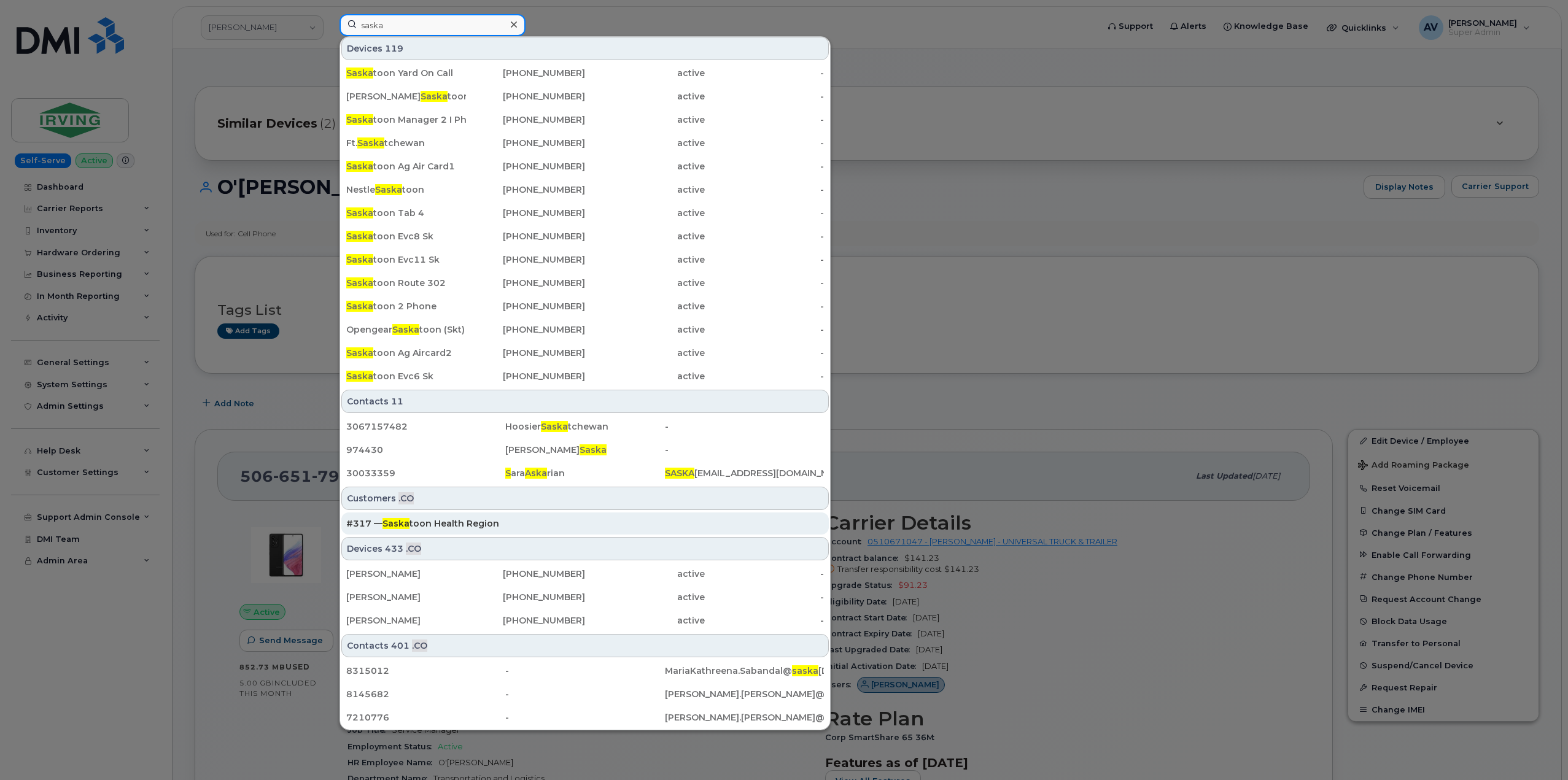
type input "saska"
click at [501, 520] on div "#317 — Saska toon Health Region" at bounding box center [585, 523] width 477 height 12
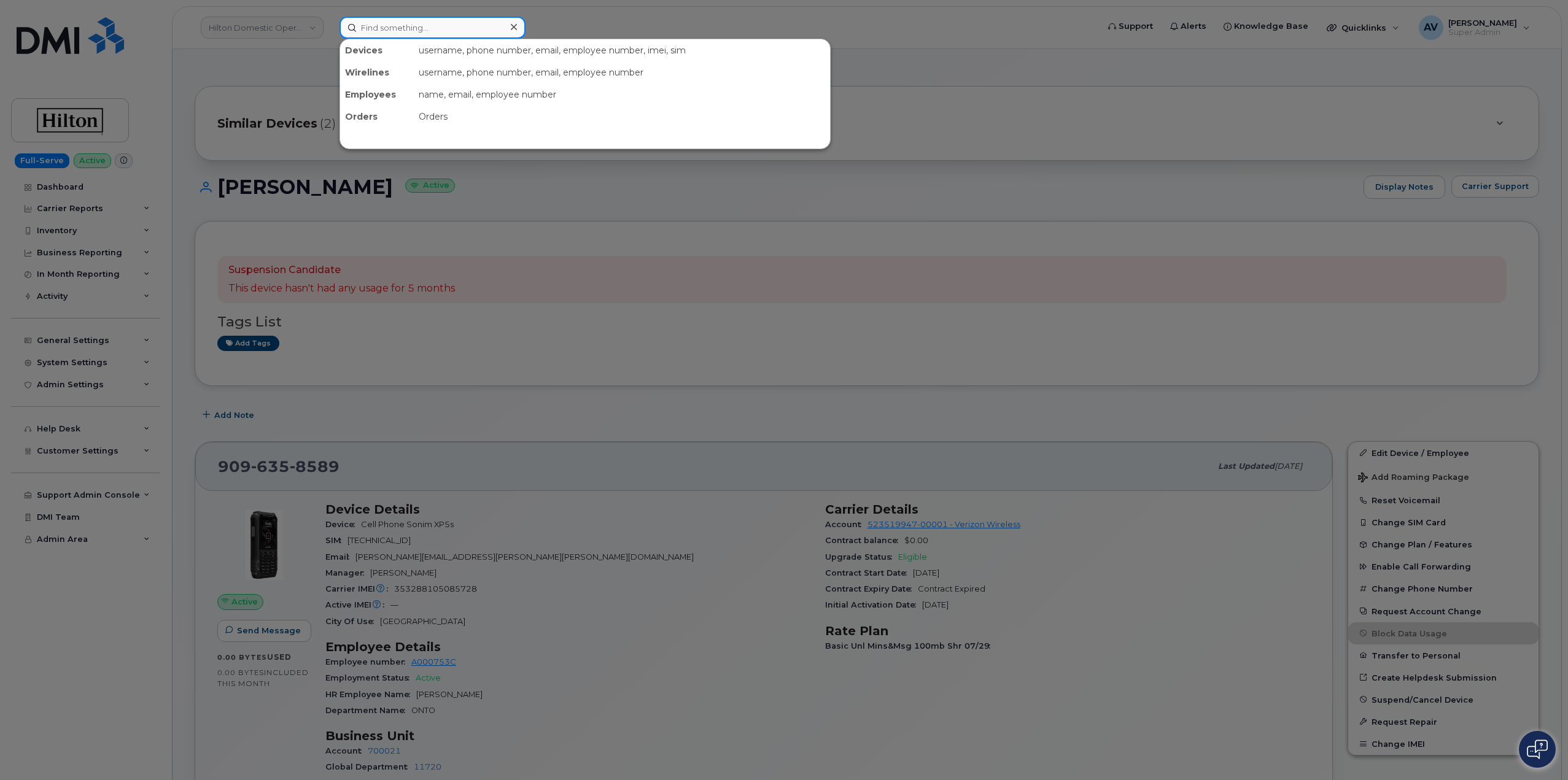
click at [441, 29] on input at bounding box center [432, 27] width 186 height 22
paste input "[PERSON_NAME]"
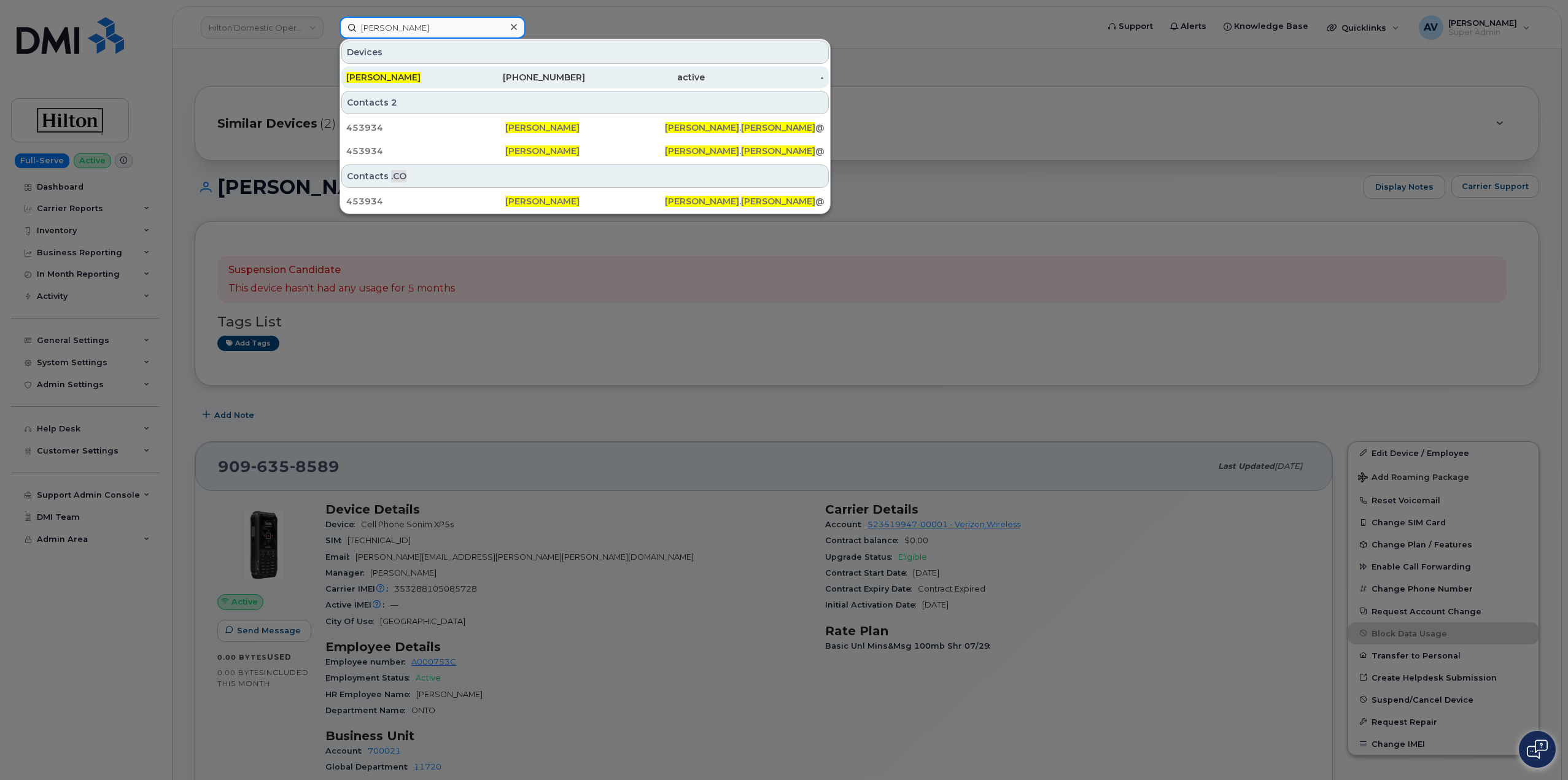
type input "[PERSON_NAME]"
click at [493, 76] on div "337-605-0023" at bounding box center [526, 77] width 120 height 12
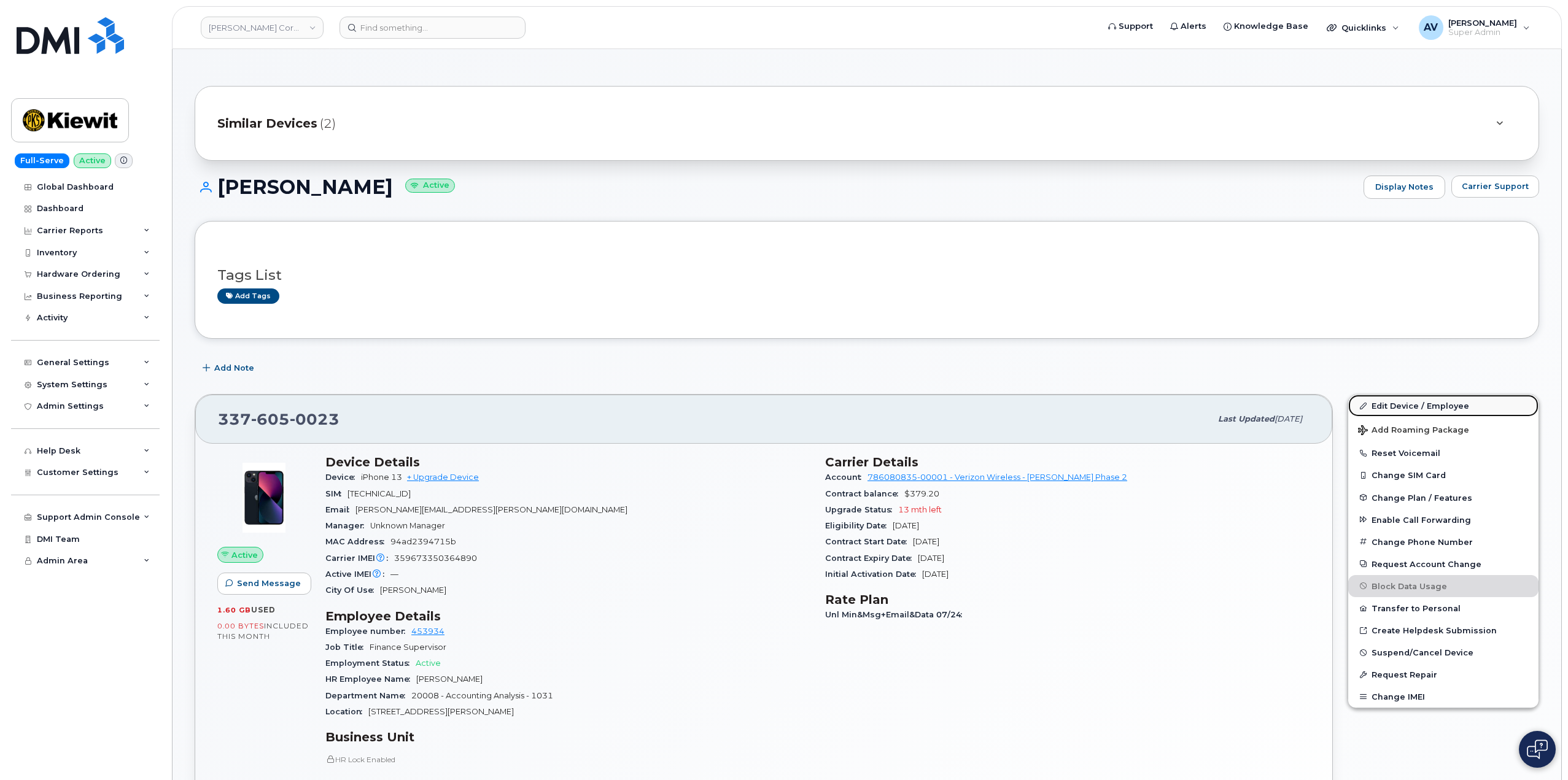
click at [1392, 403] on link "Edit Device / Employee" at bounding box center [1443, 405] width 190 height 22
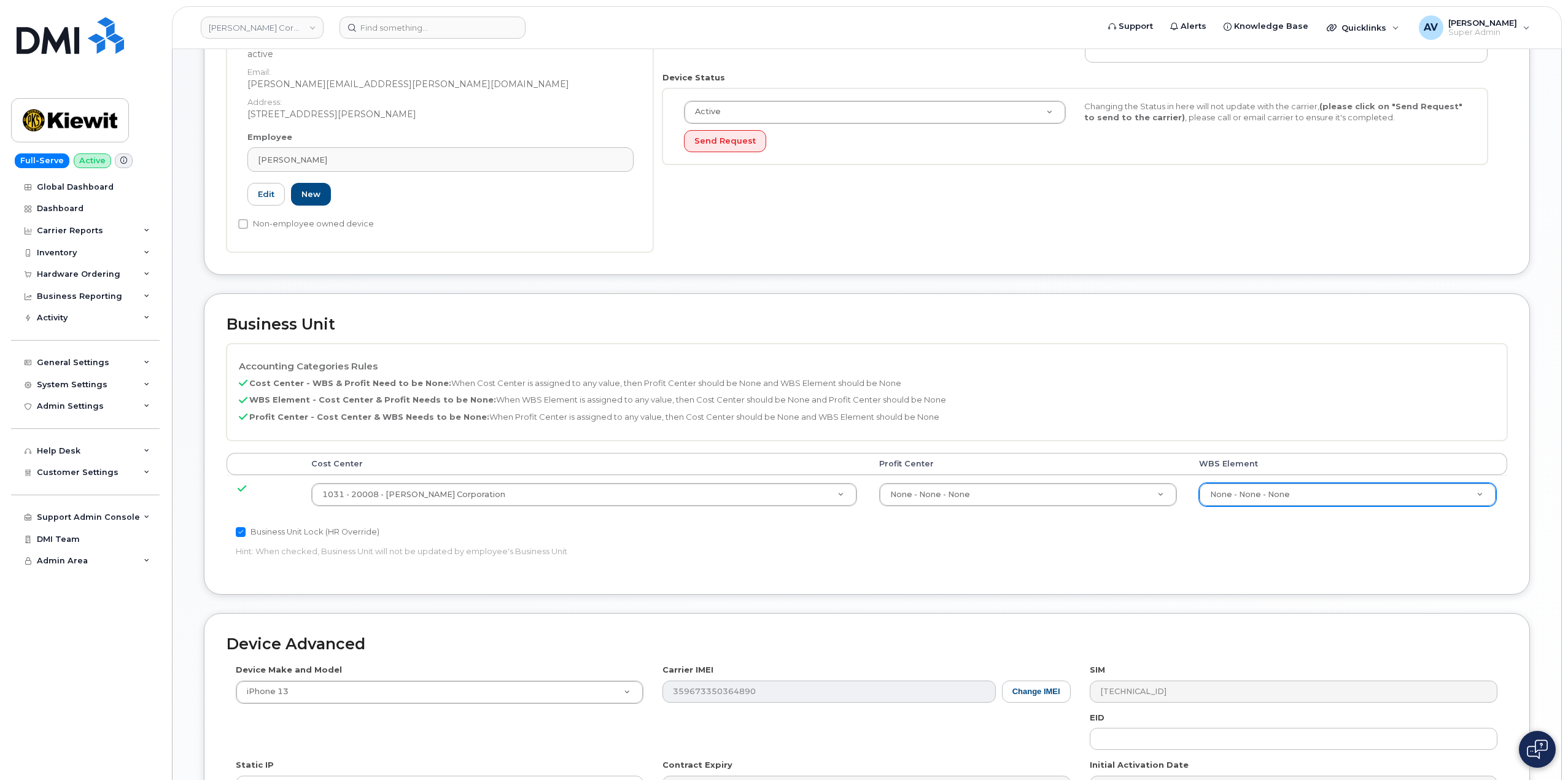
scroll to position [307, 0]
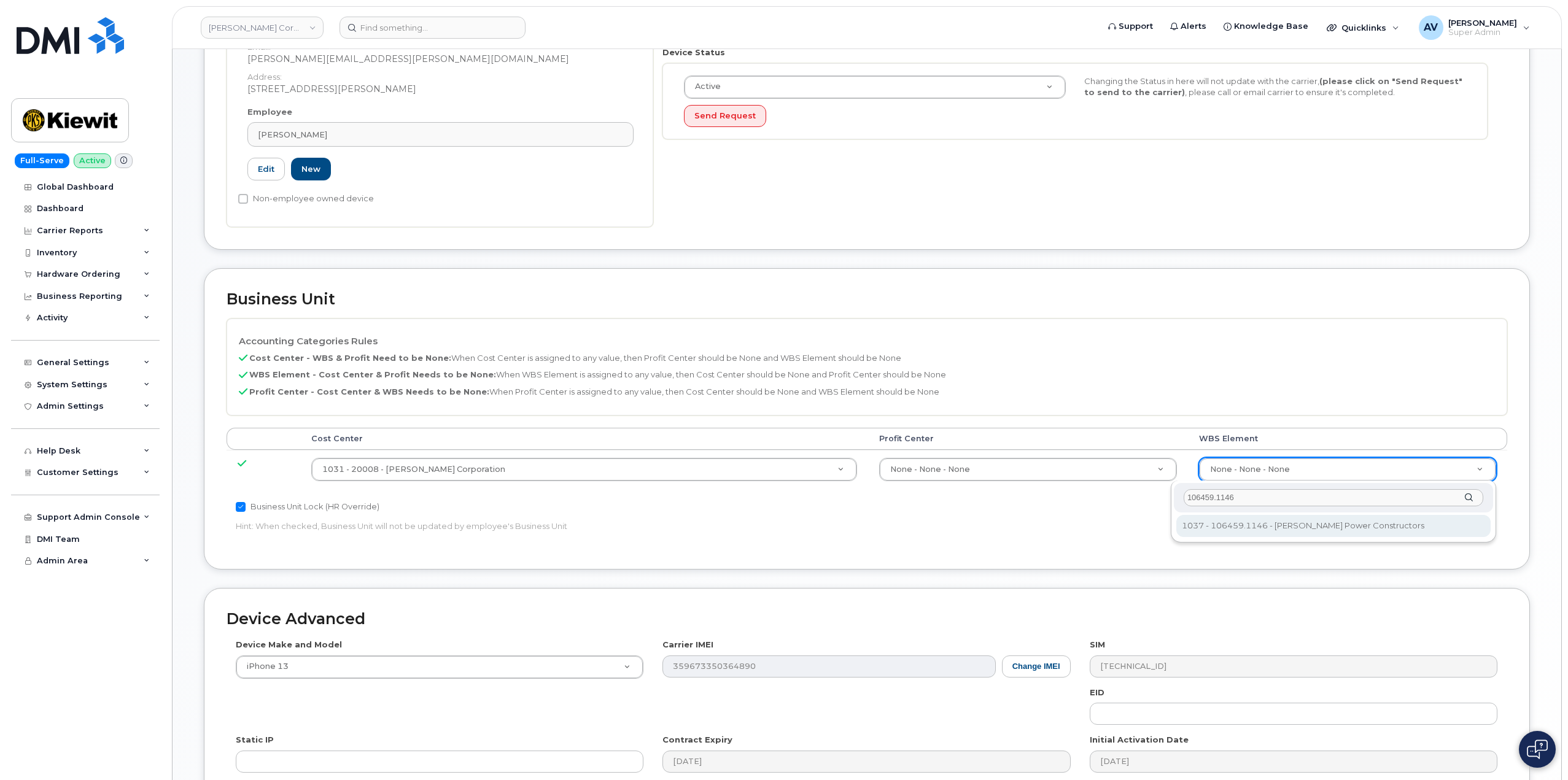
type input "106459.1146"
type input "35545309"
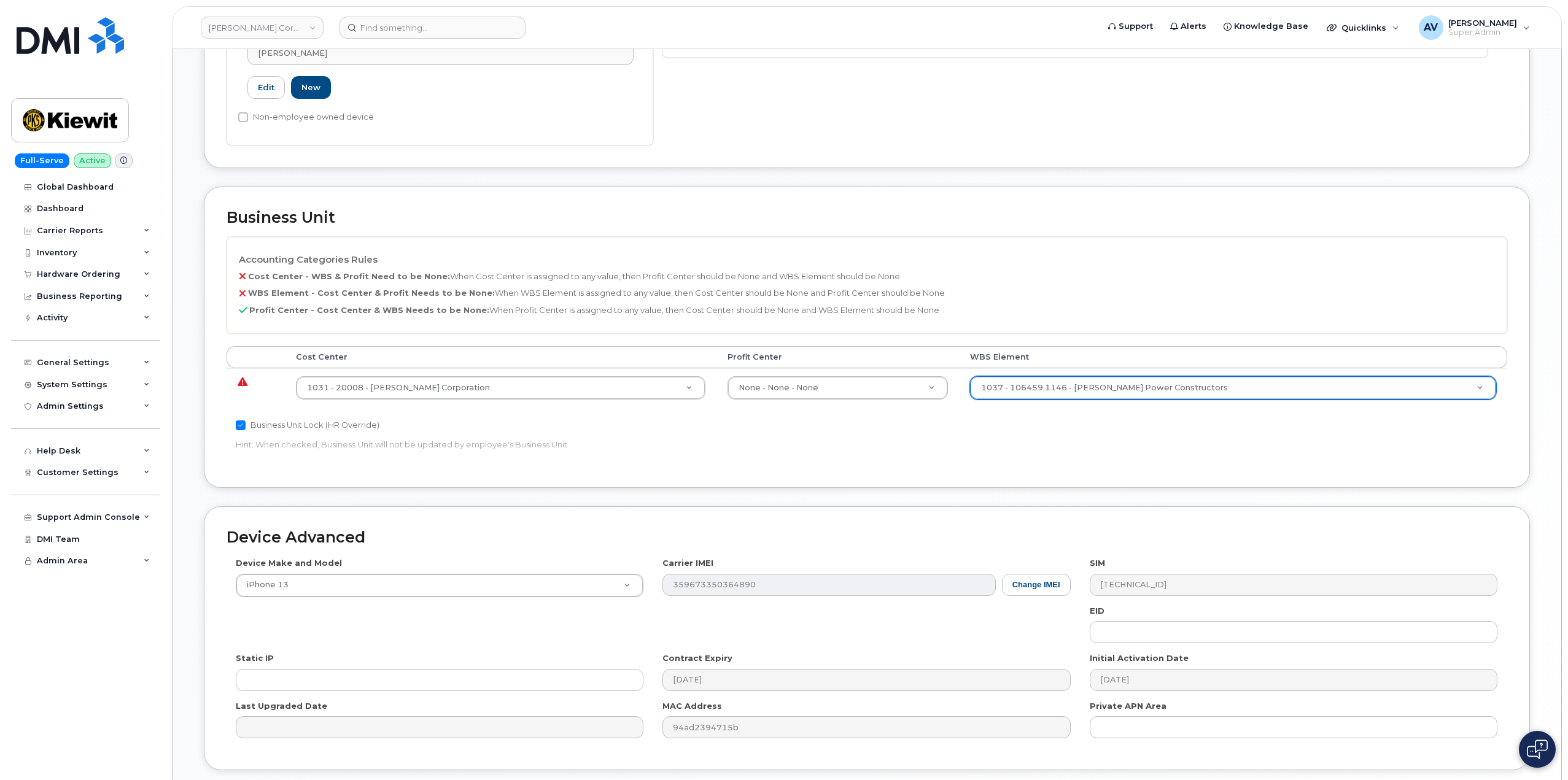
scroll to position [481, 0]
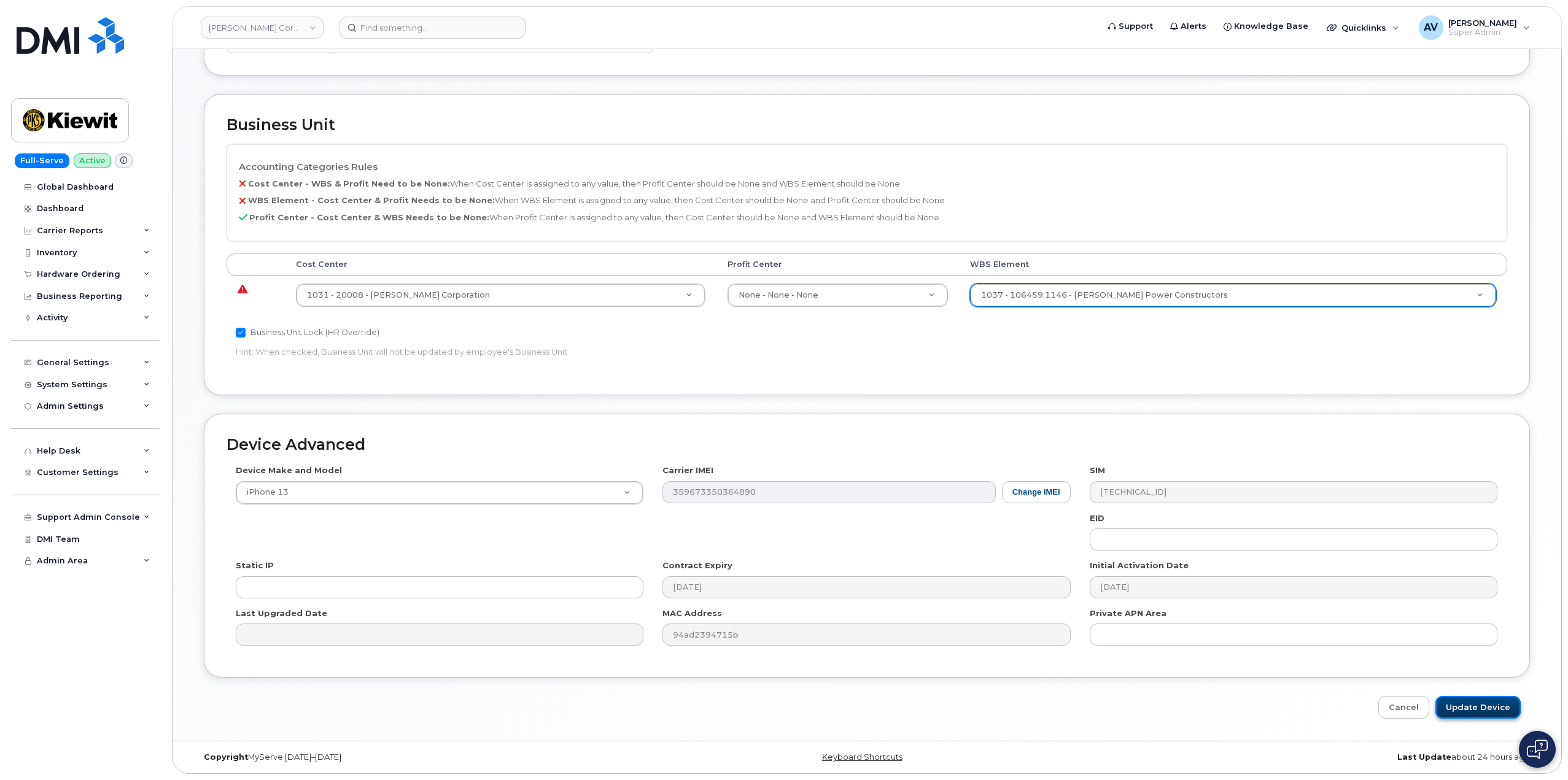
click at [1477, 705] on input "Update Device" at bounding box center [1478, 707] width 85 height 23
type input "Saving..."
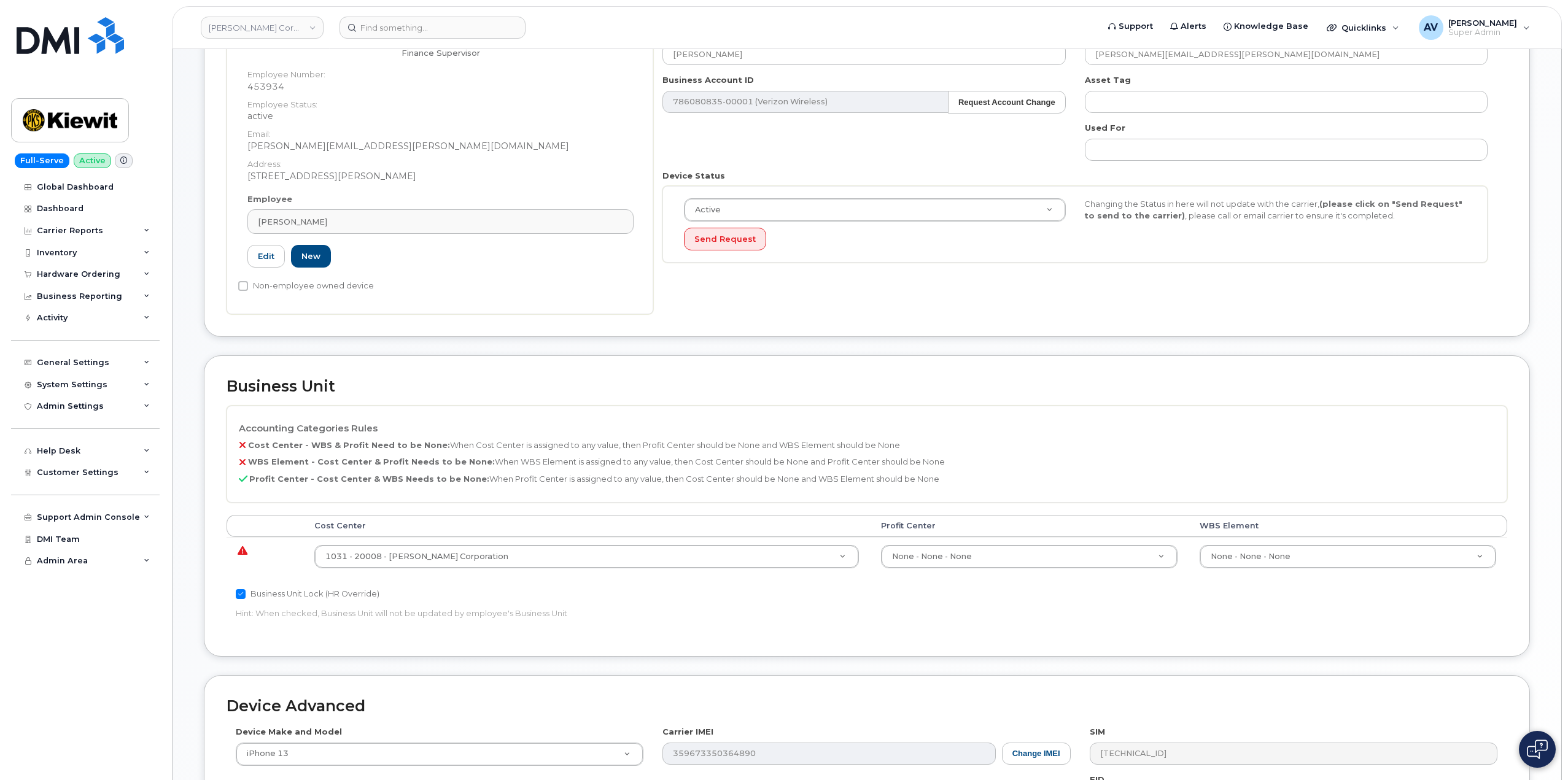
scroll to position [307, 0]
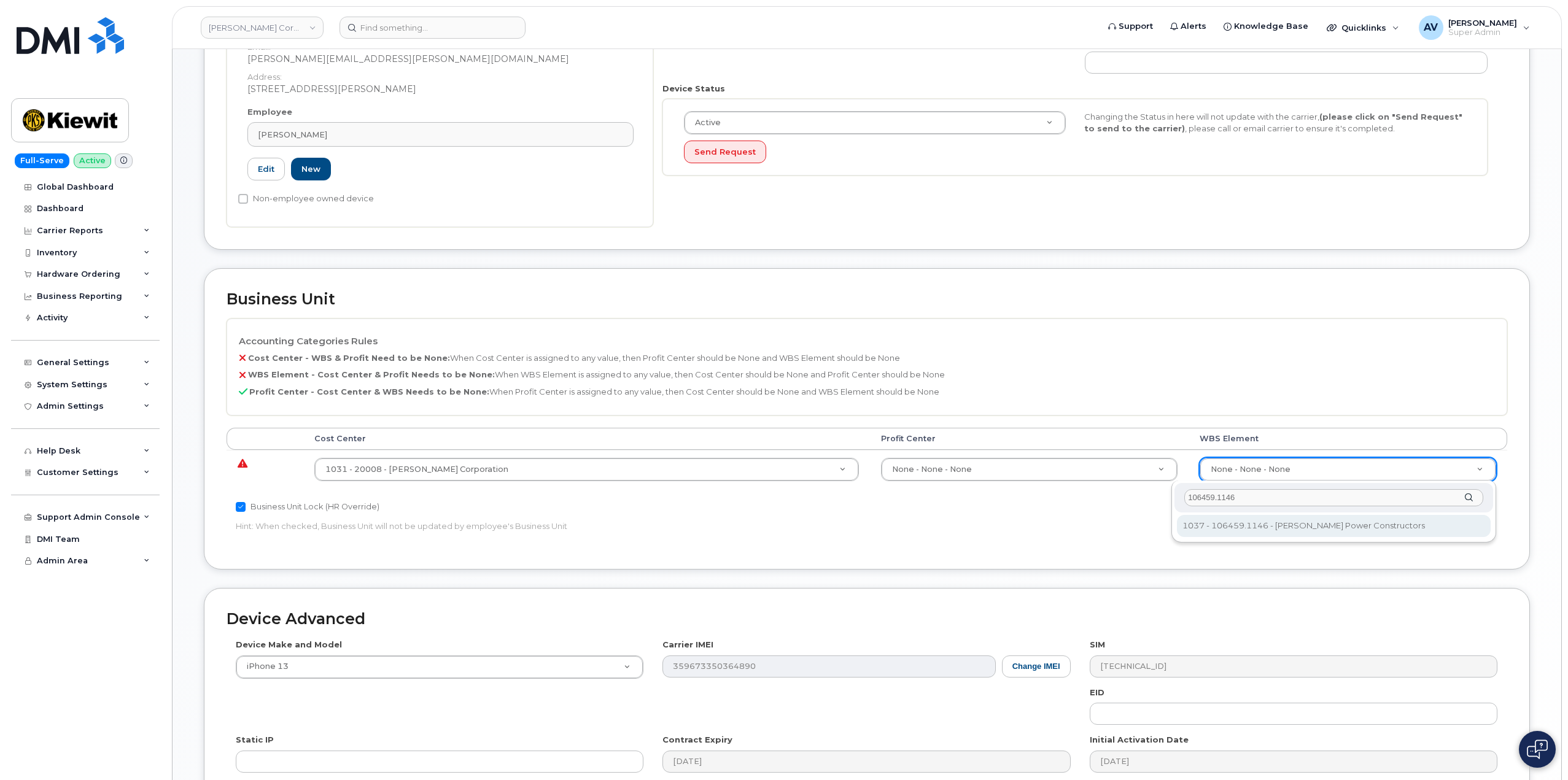
type input "106459.1146"
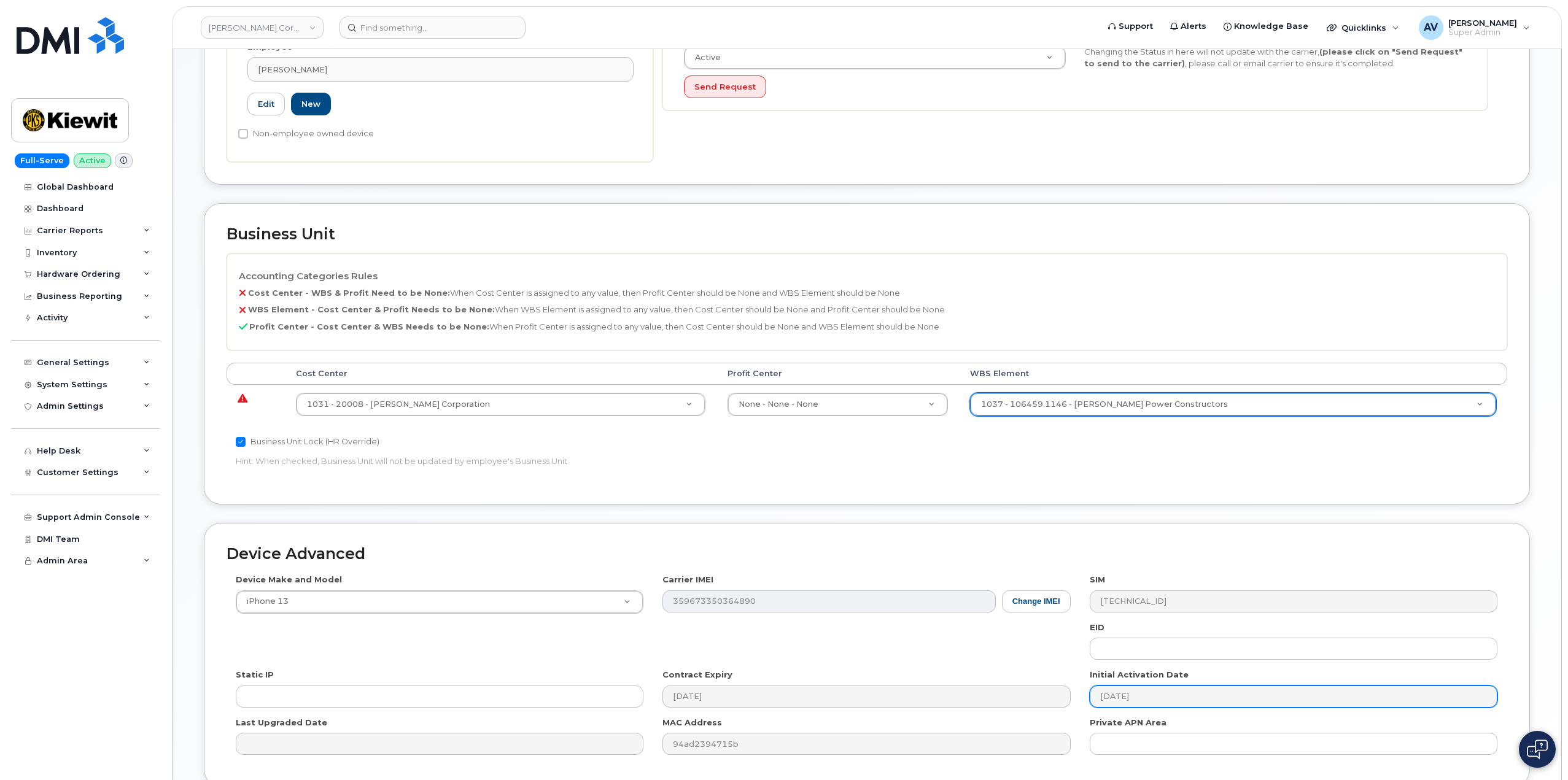
scroll to position [481, 0]
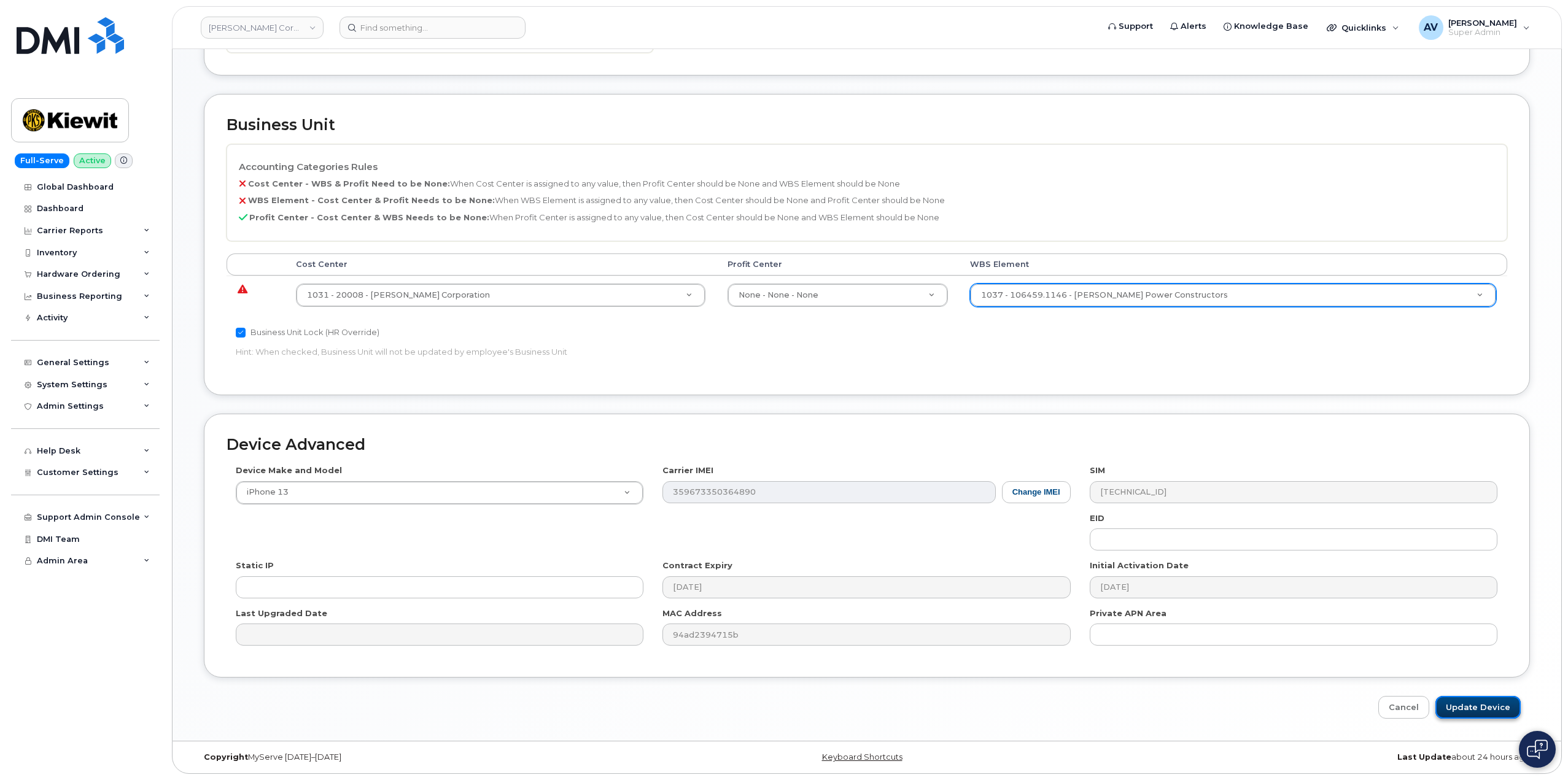
click at [1475, 707] on input "Update Device" at bounding box center [1478, 707] width 85 height 23
type input "Saving..."
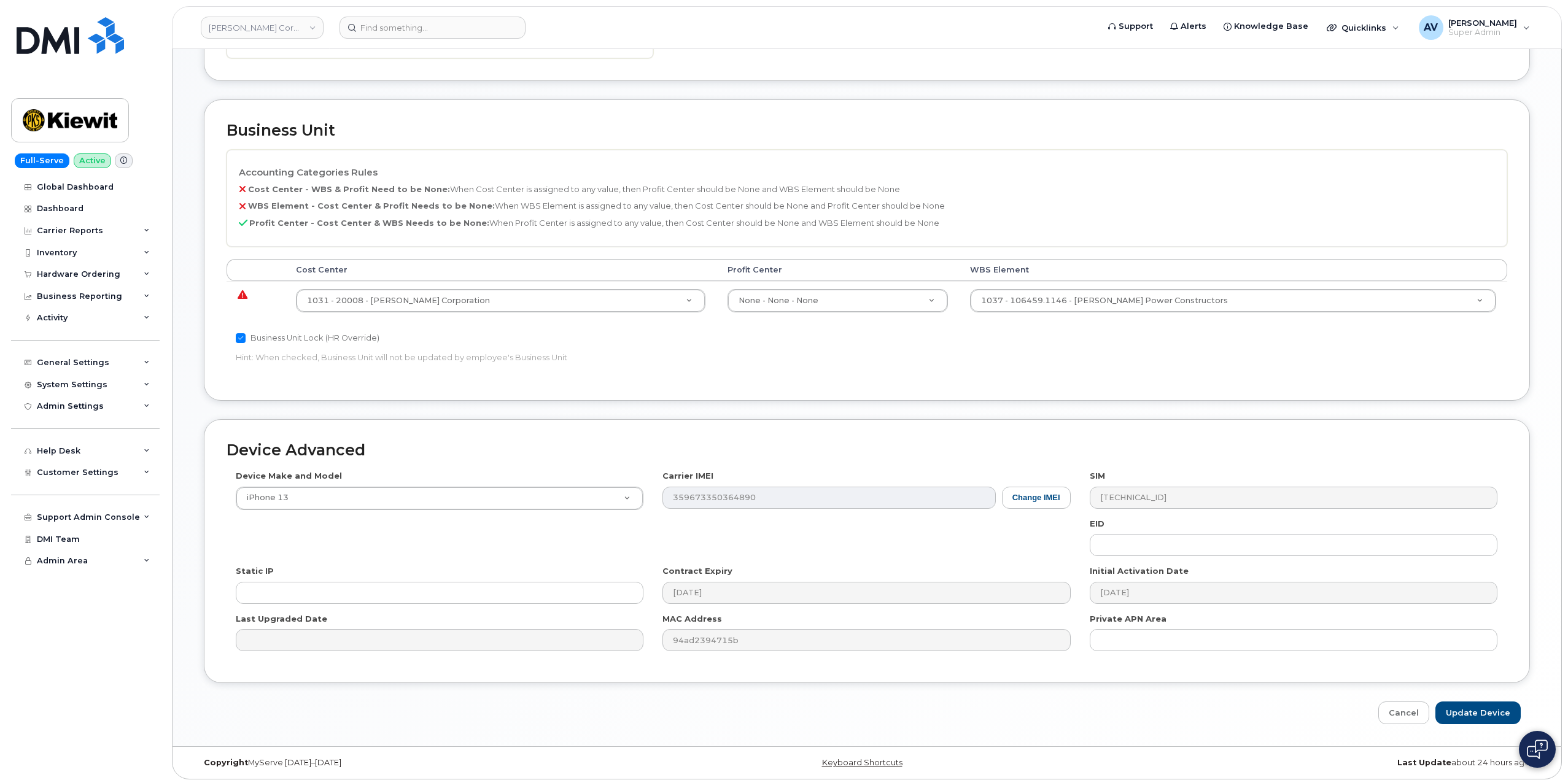
scroll to position [481, 0]
click at [1499, 704] on input "Update Device" at bounding box center [1478, 707] width 85 height 23
type input "Saving..."
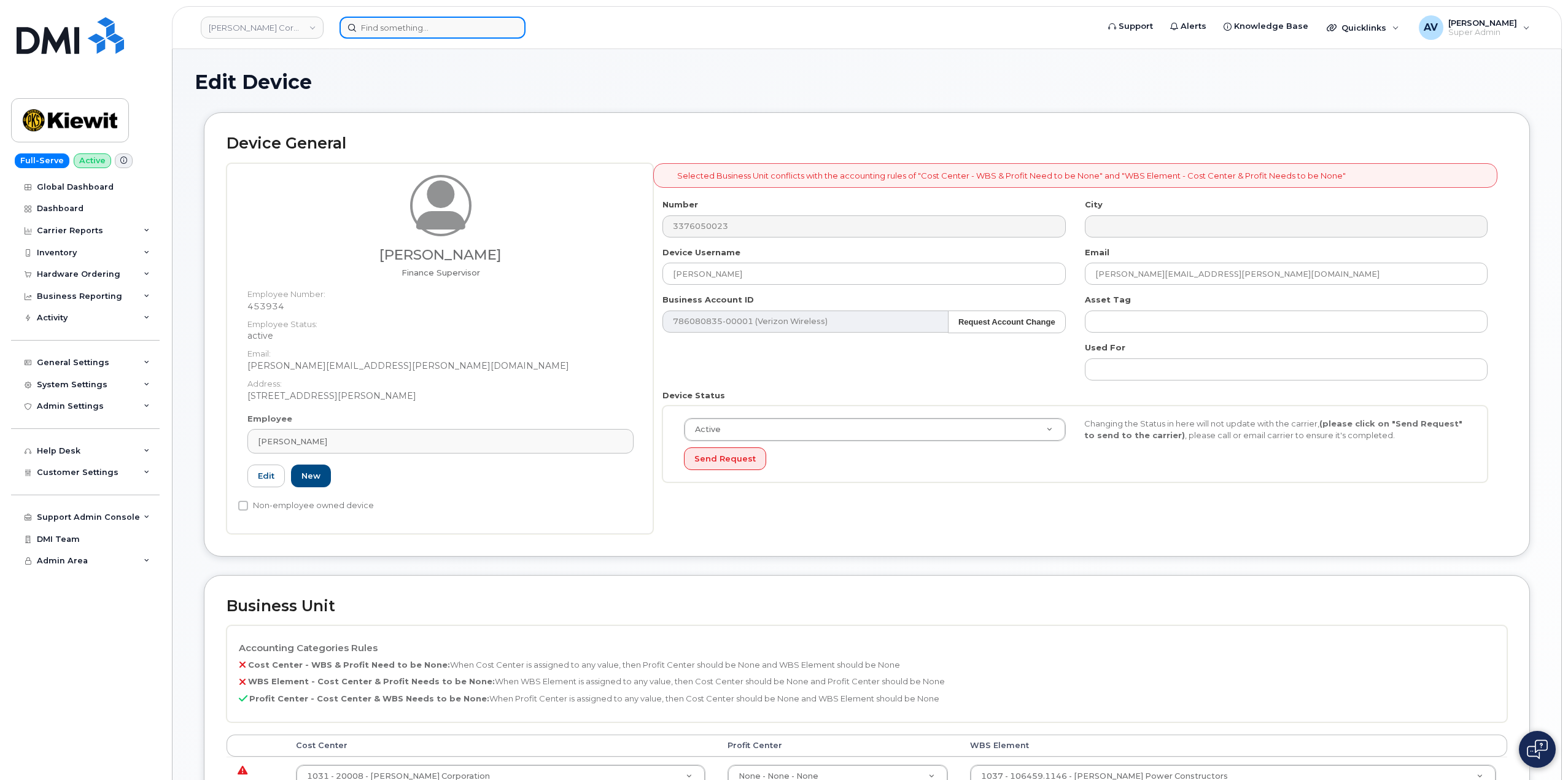
click at [394, 38] on input at bounding box center [432, 27] width 186 height 22
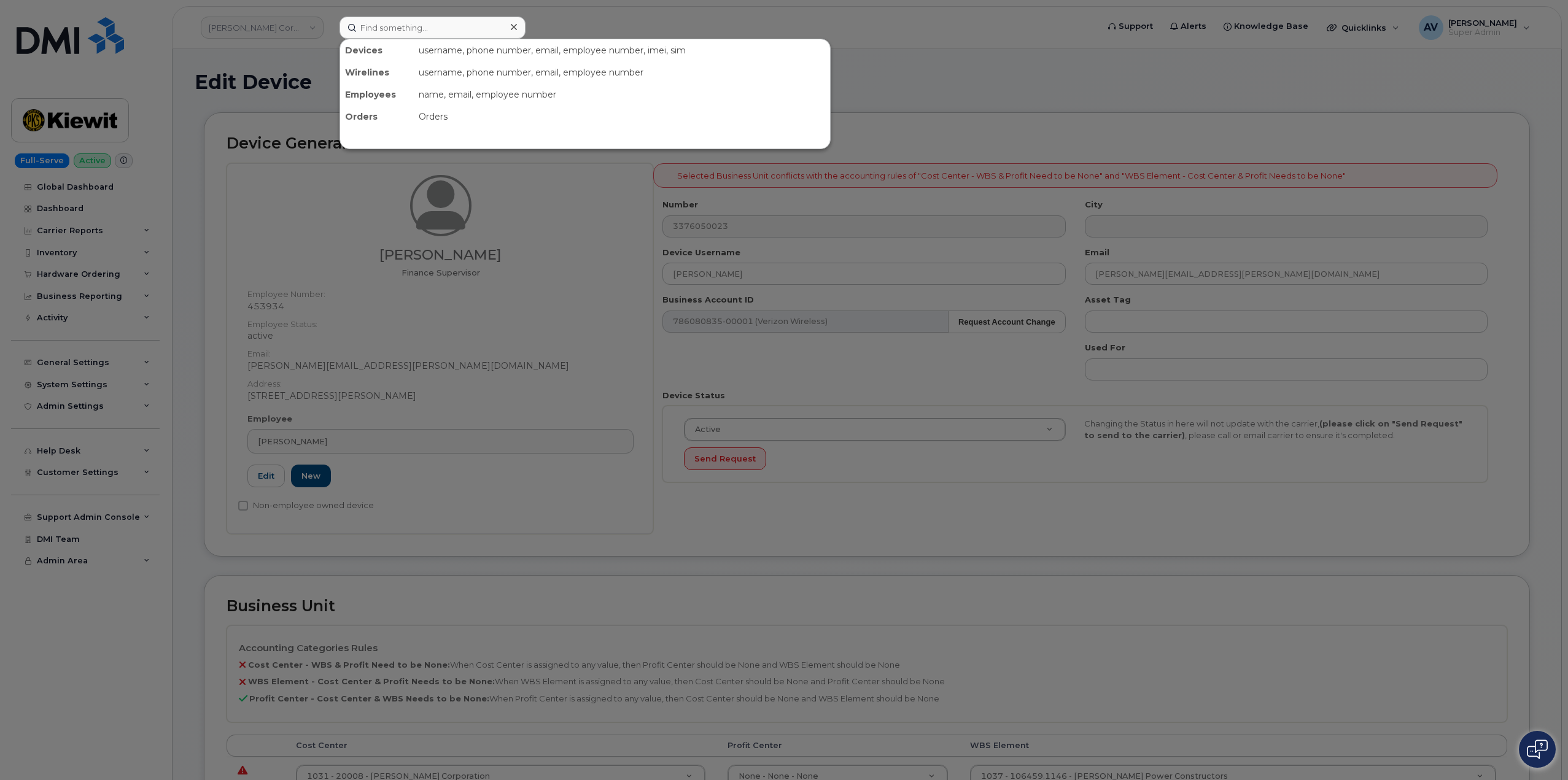
drag, startPoint x: 394, startPoint y: 38, endPoint x: 553, endPoint y: 194, distance: 222.7
click at [553, 194] on div at bounding box center [784, 390] width 1568 height 780
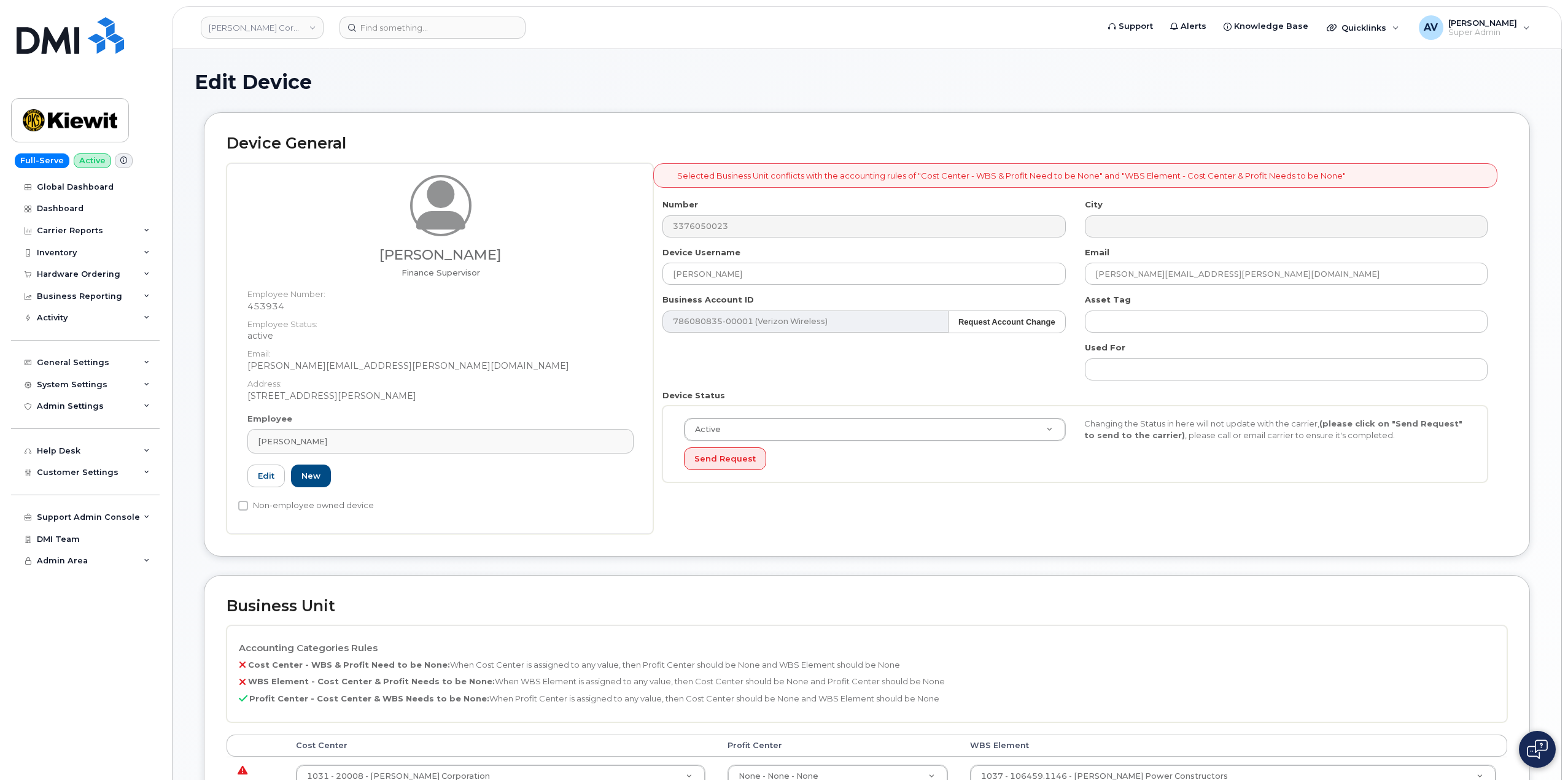
drag, startPoint x: 499, startPoint y: 255, endPoint x: 377, endPoint y: 258, distance: 122.0
click at [377, 258] on h3 "[PERSON_NAME]" at bounding box center [441, 255] width 386 height 15
copy h3 "[PERSON_NAME]"
click at [432, 28] on input at bounding box center [432, 27] width 186 height 22
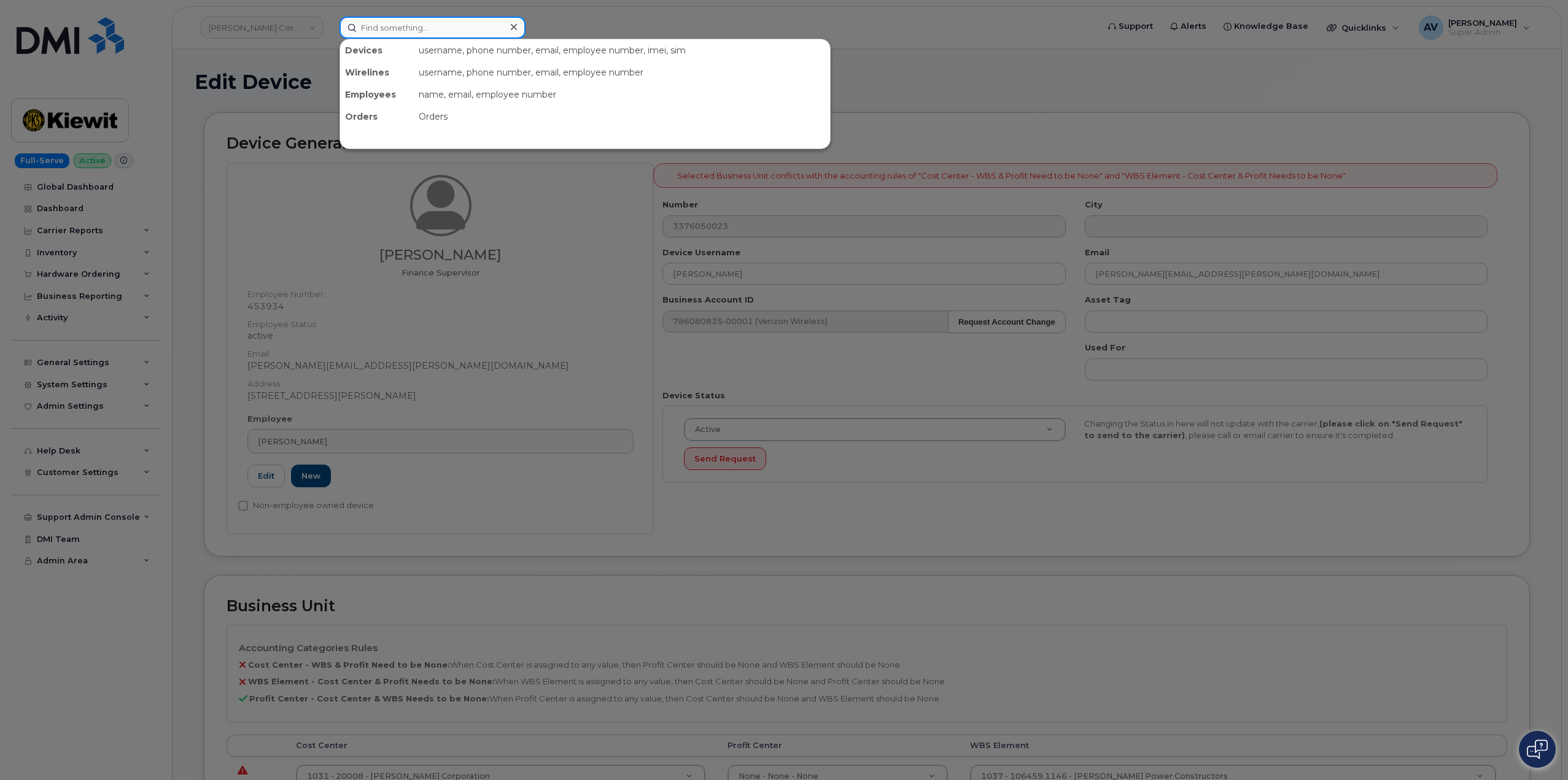
paste input "[PERSON_NAME]"
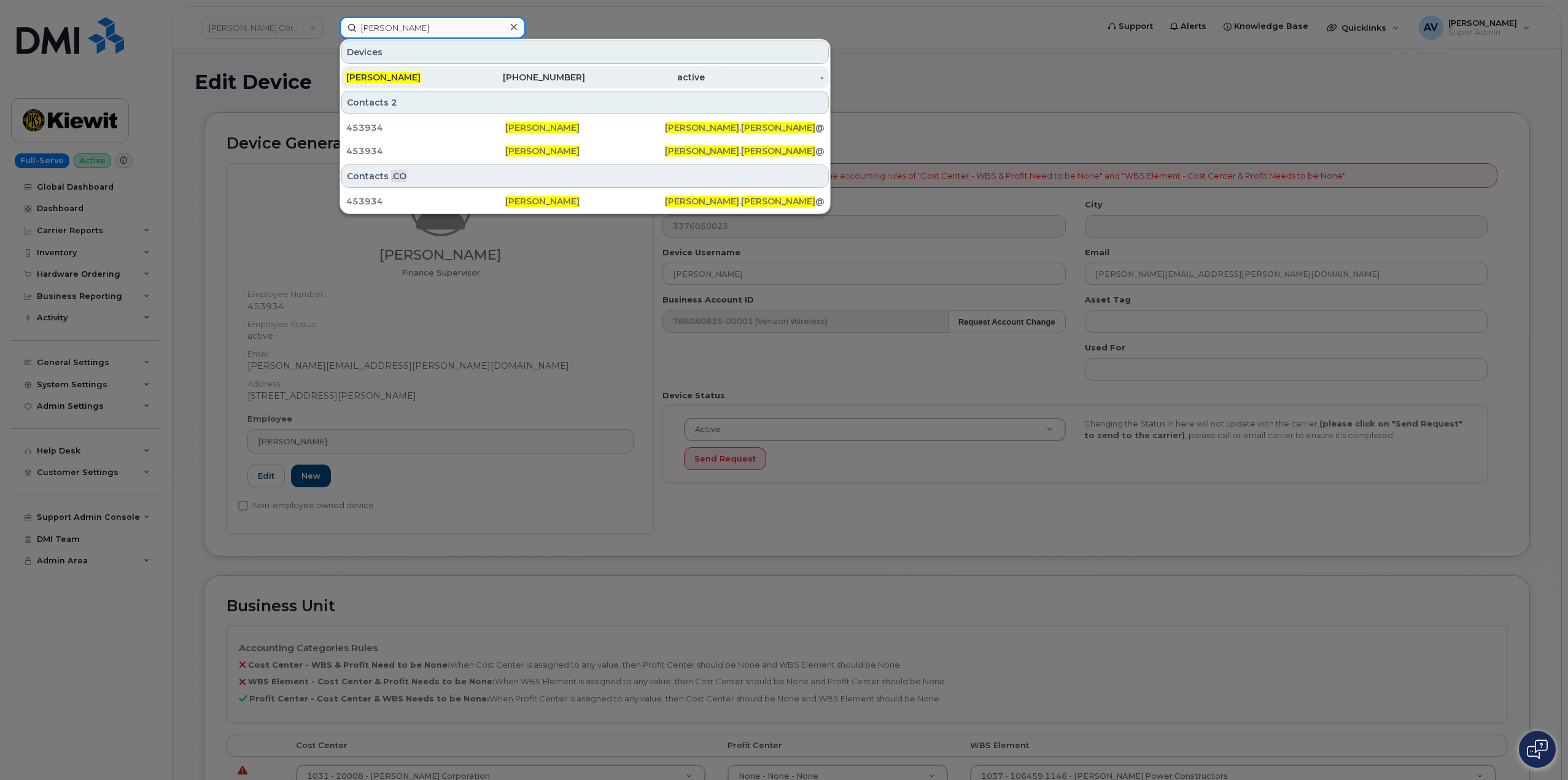
type input "[PERSON_NAME]"
click at [515, 76] on div "337-605-0023" at bounding box center [526, 77] width 120 height 12
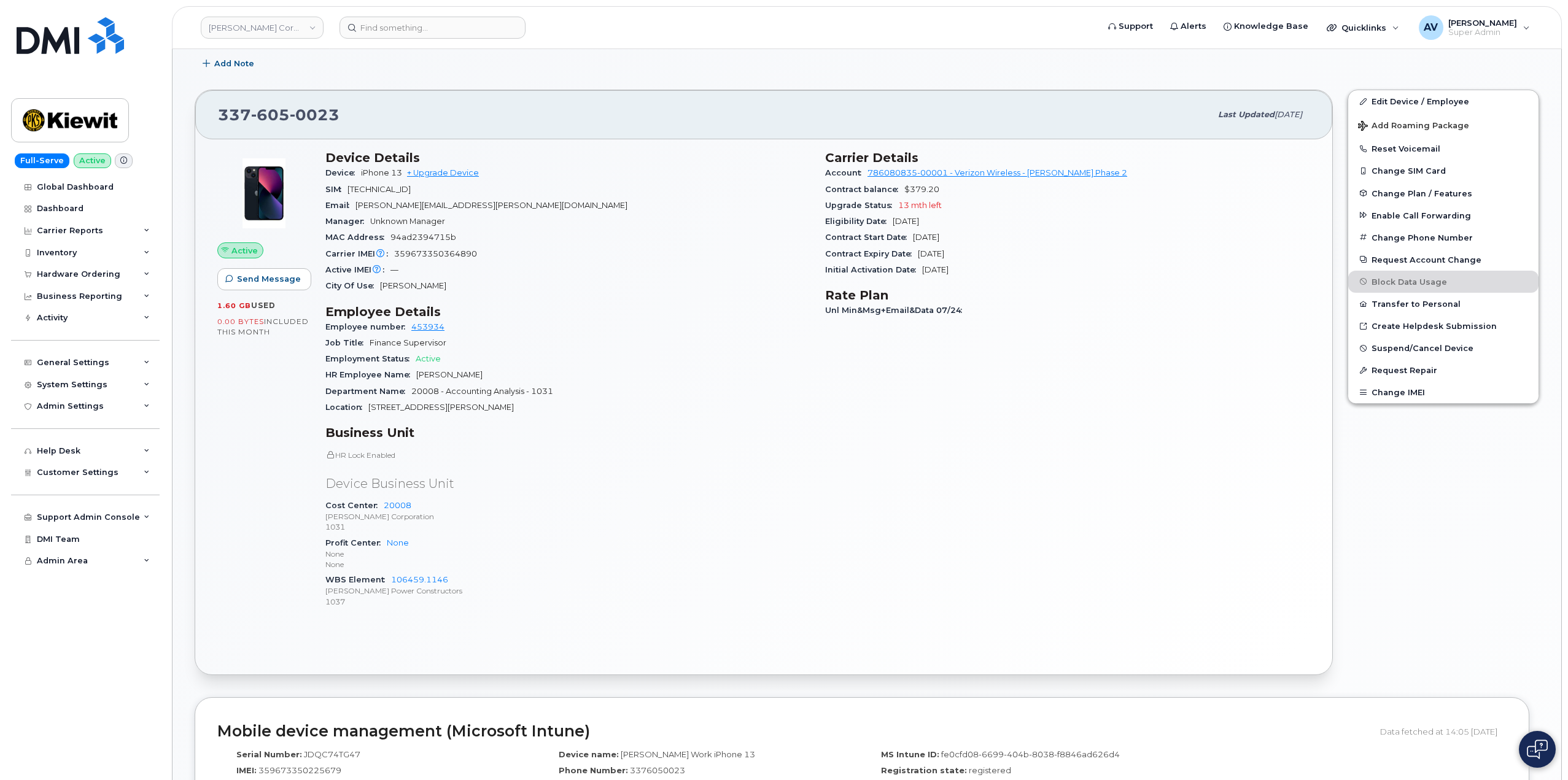
scroll to position [307, 0]
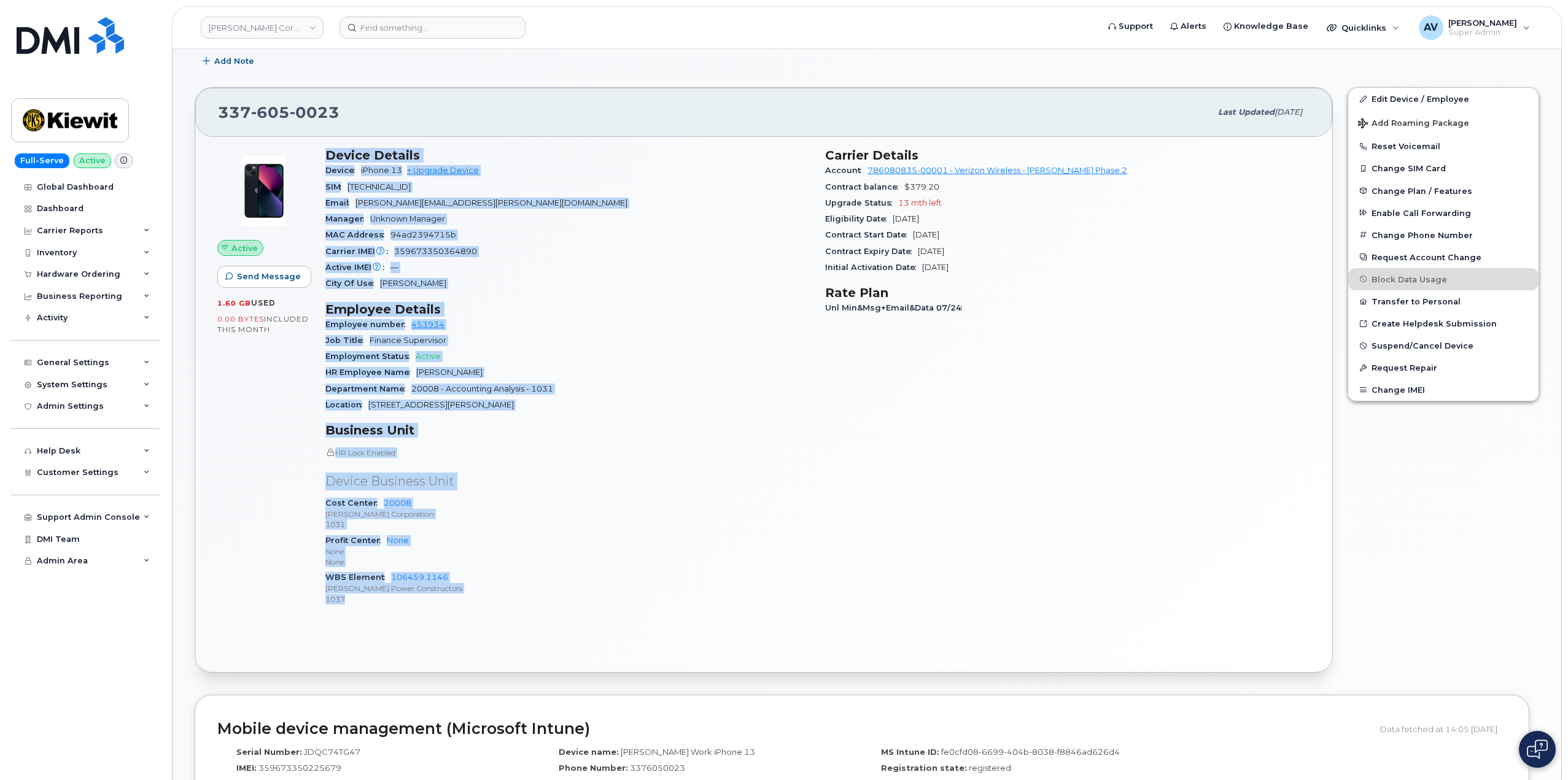
drag, startPoint x: 322, startPoint y: 157, endPoint x: 529, endPoint y: 597, distance: 486.3
click at [529, 597] on div "Device Details Device iPhone 13 + Upgrade Device SIM [TECHNICAL_ID] Email [PERS…" at bounding box center [568, 382] width 500 height 483
copy div "Device Details Device iPhone 13 + Upgrade Device SIM [TECHNICAL_ID] Email [PERS…"
